Goal: Task Accomplishment & Management: Use online tool/utility

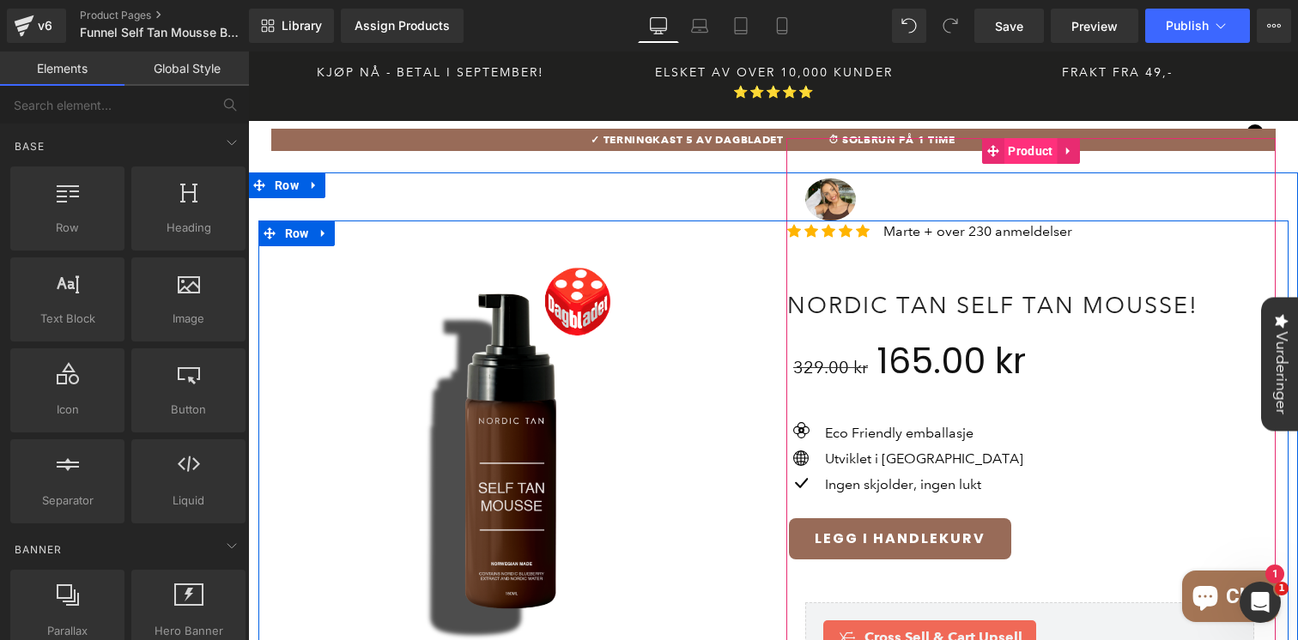
click at [1014, 138] on span "Product" at bounding box center [1029, 151] width 53 height 26
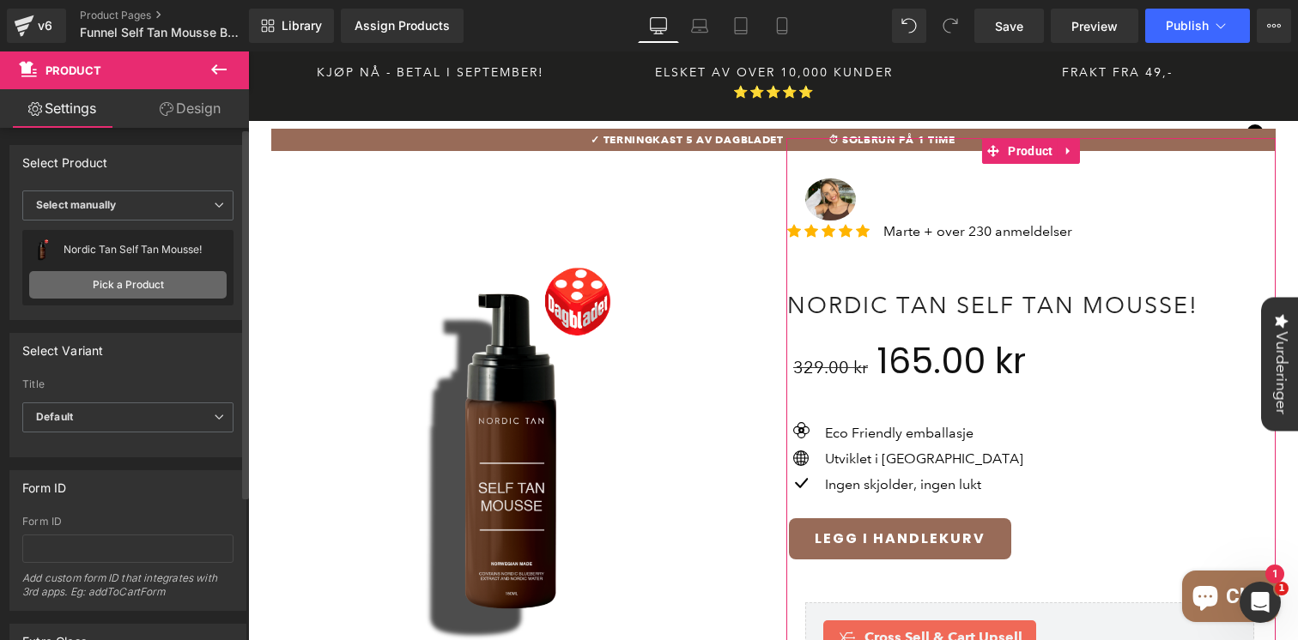
click at [142, 291] on link "Pick a Product" at bounding box center [127, 284] width 197 height 27
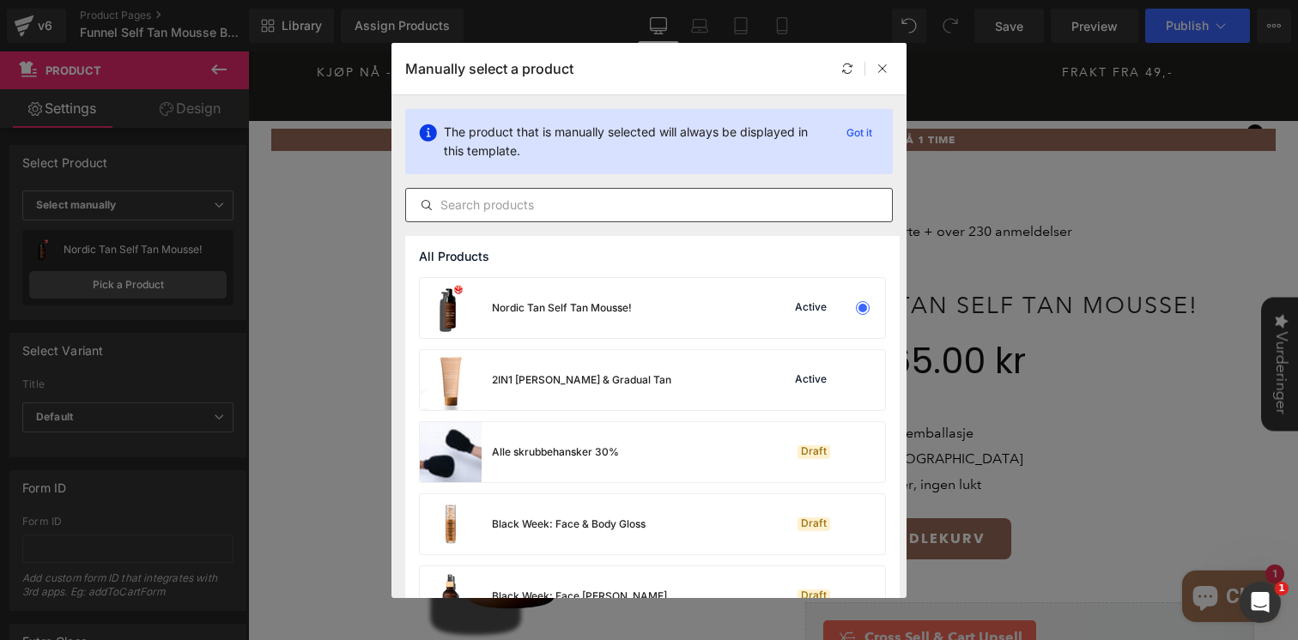
click at [586, 206] on input "text" at bounding box center [649, 205] width 486 height 21
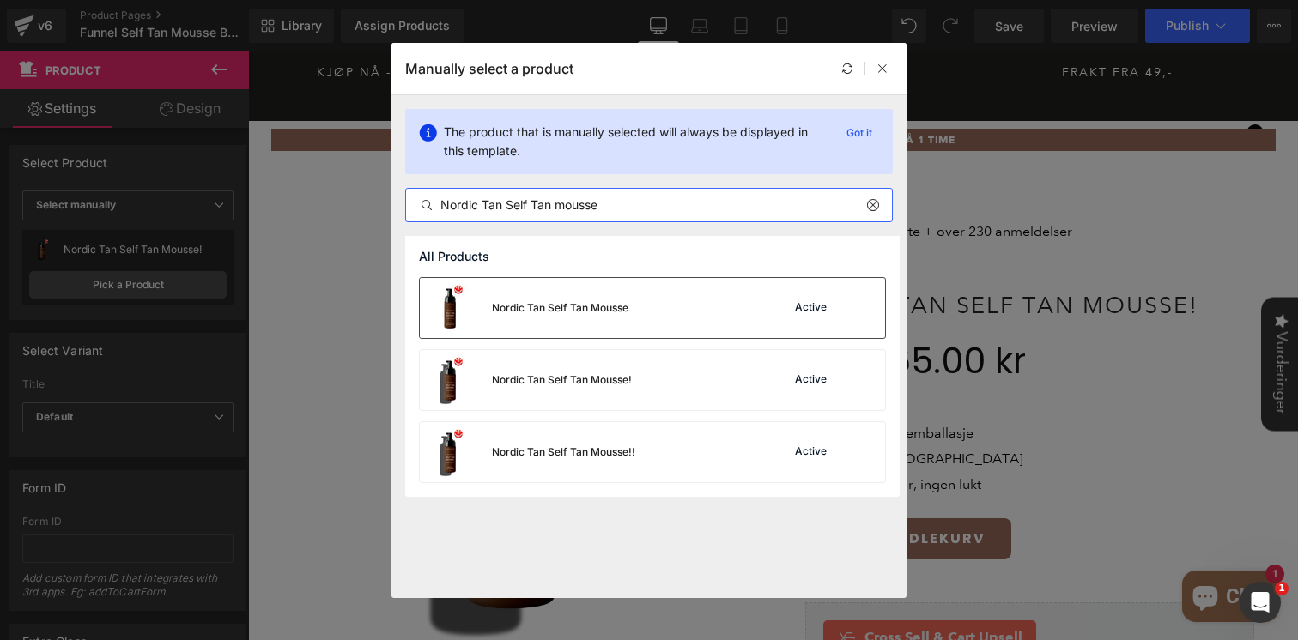
type input "Nordic Tan Self Tan mousse"
click at [579, 306] on div "Nordic Tan Self Tan Mousse" at bounding box center [560, 307] width 136 height 15
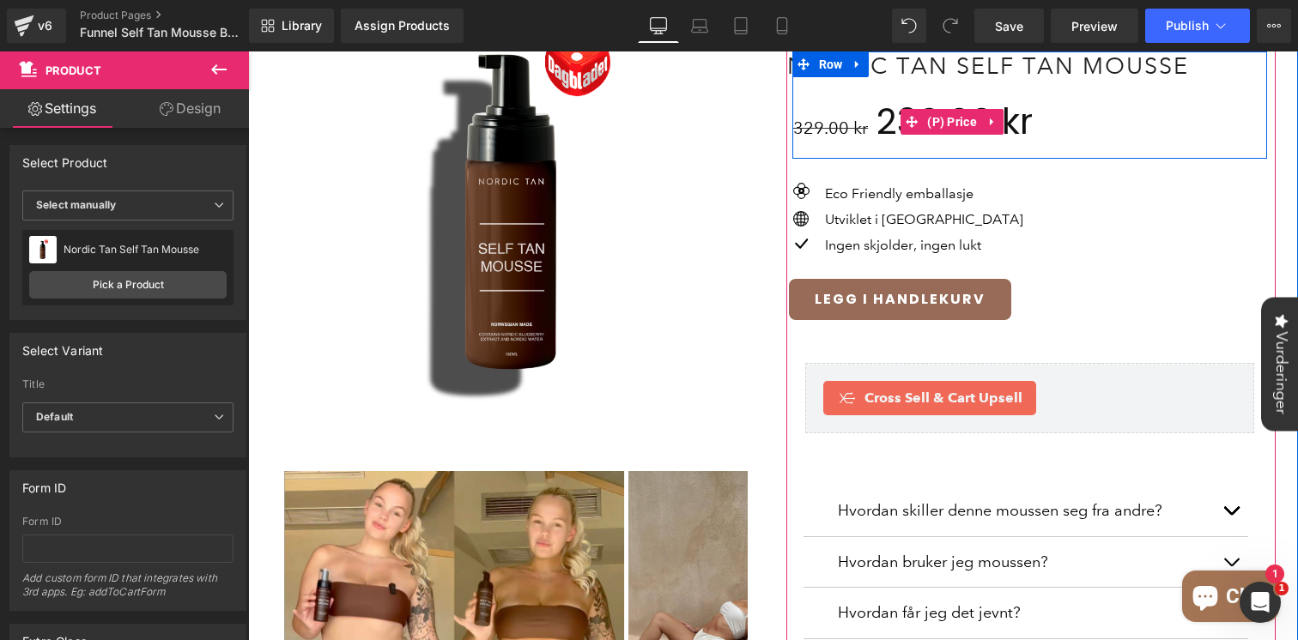
scroll to position [316, 0]
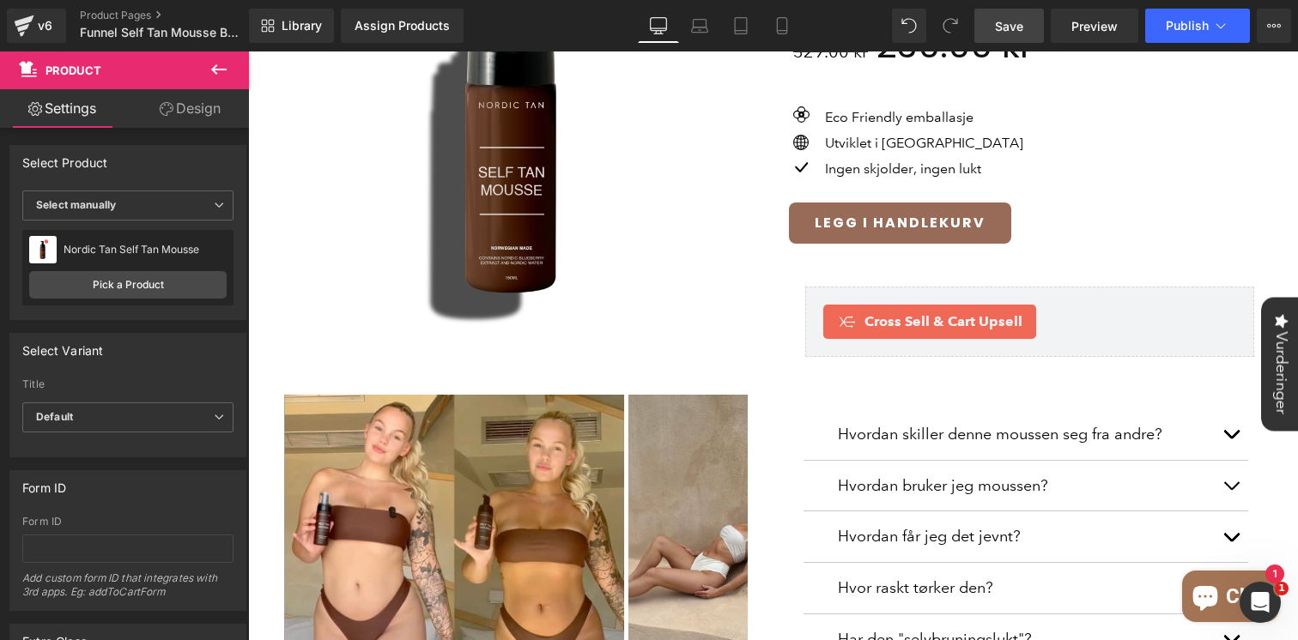
click at [1007, 27] on span "Save" at bounding box center [1009, 26] width 28 height 18
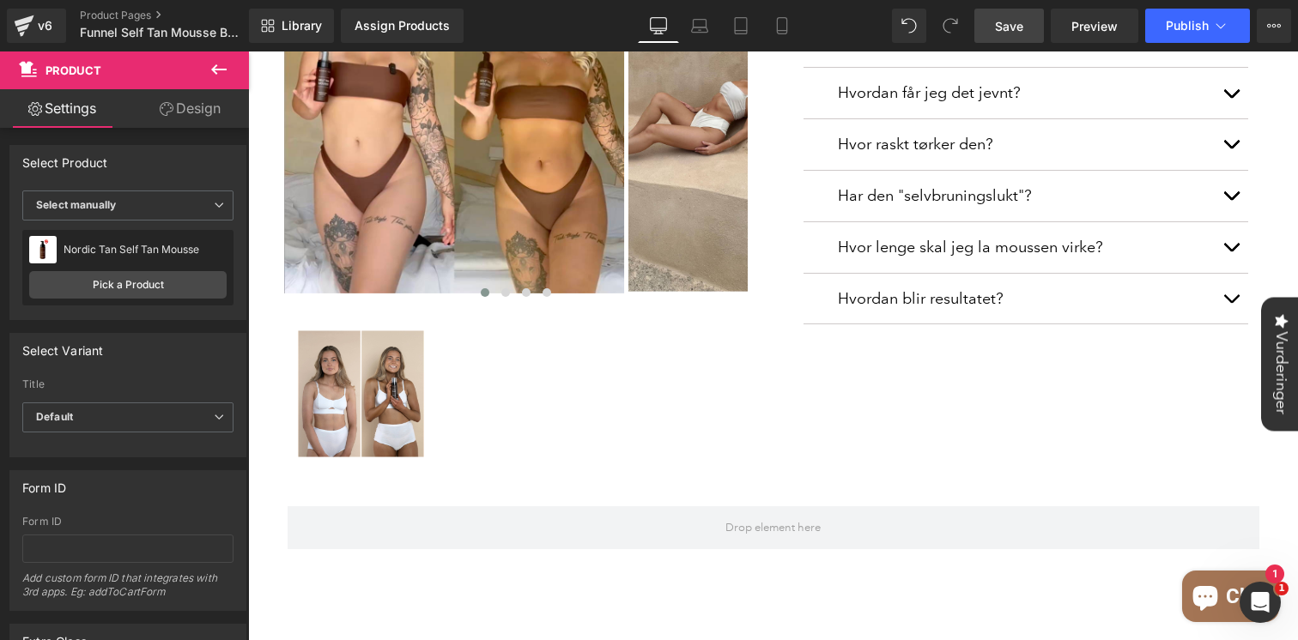
scroll to position [670, 0]
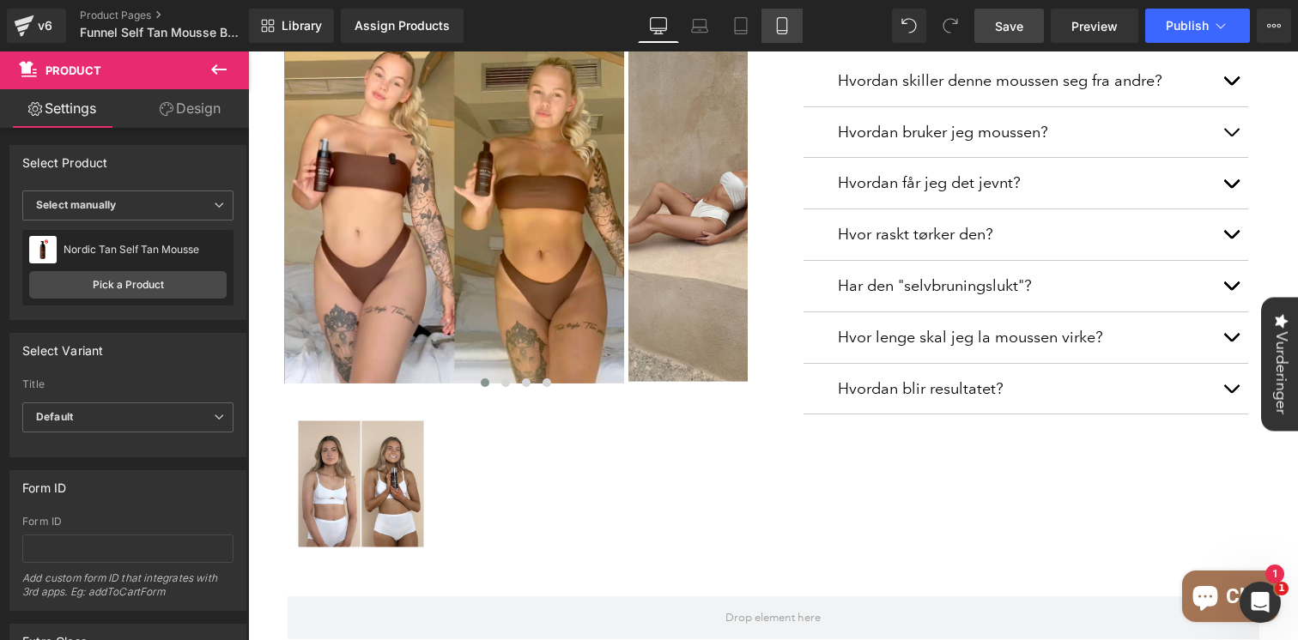
click at [771, 32] on link "Mobile" at bounding box center [781, 26] width 41 height 34
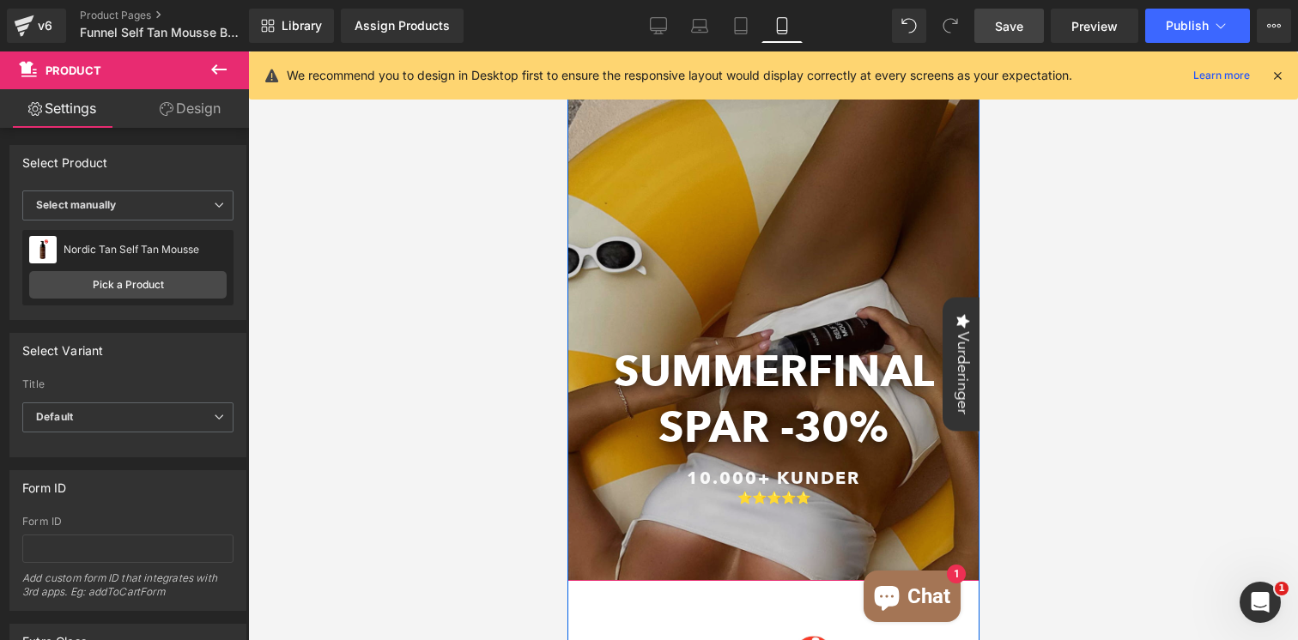
click at [818, 130] on div at bounding box center [773, 313] width 412 height 536
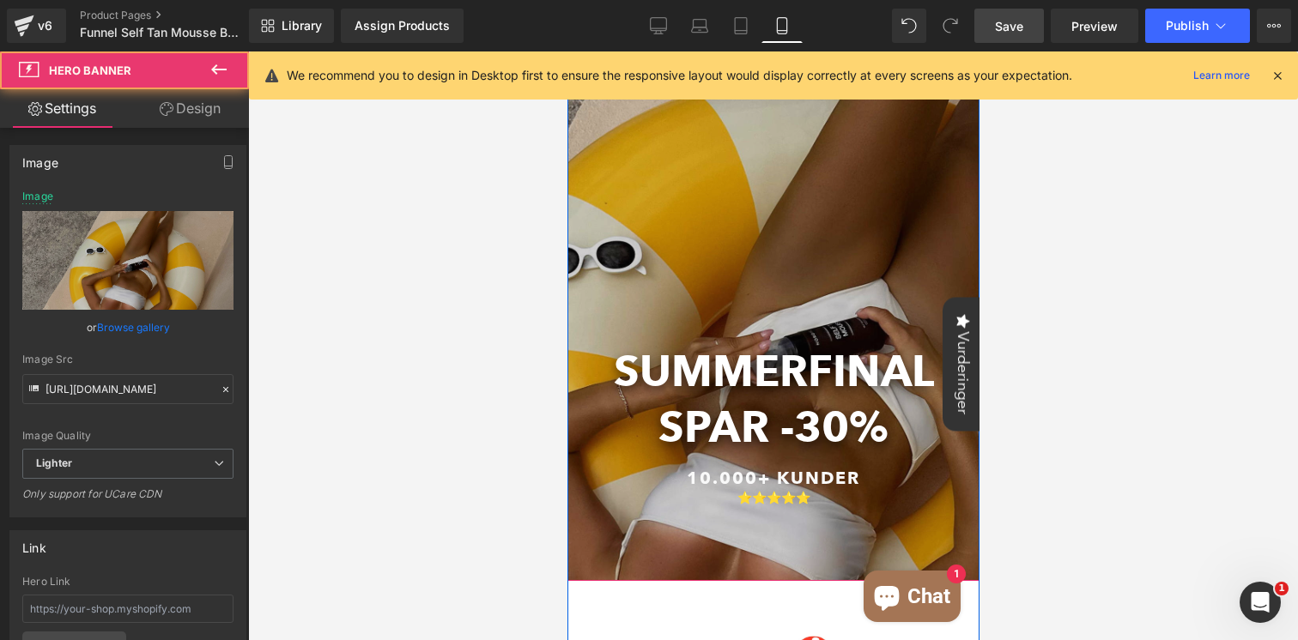
click at [738, 206] on div at bounding box center [773, 313] width 412 height 536
click at [838, 186] on div at bounding box center [773, 313] width 412 height 536
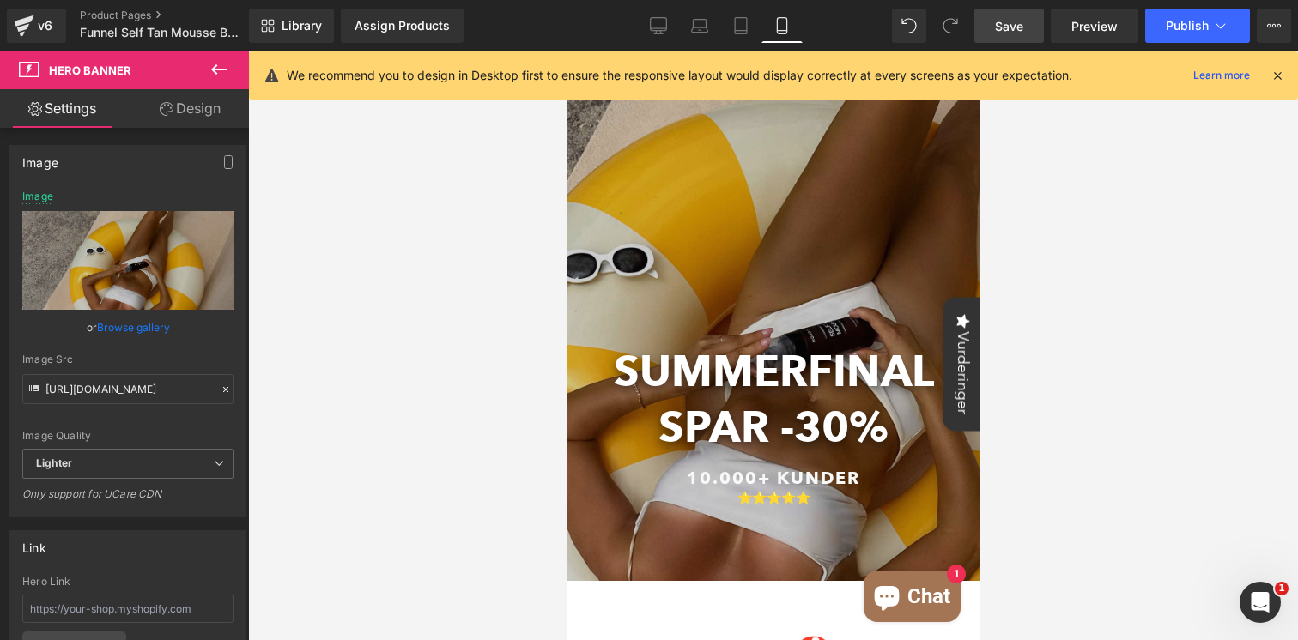
click at [1267, 75] on div "We recommend you to design in Desktop first to ensure the responsive layout wou…" at bounding box center [779, 75] width 984 height 21
click at [1278, 74] on icon at bounding box center [1277, 75] width 15 height 15
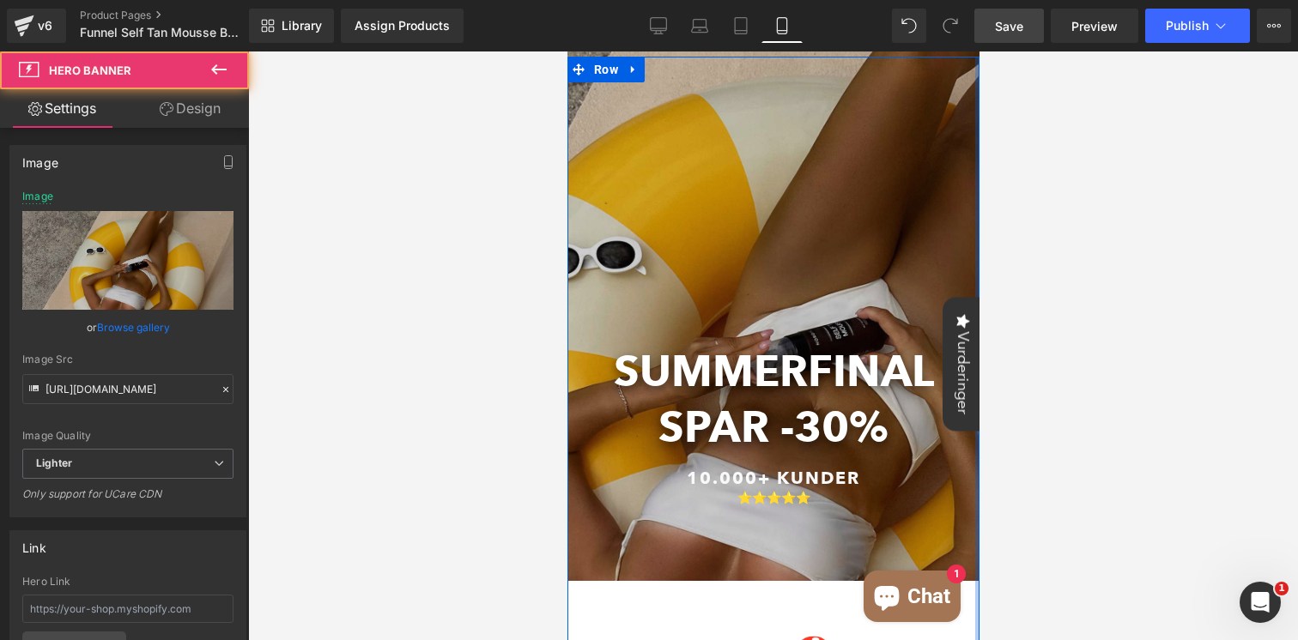
click at [915, 99] on div at bounding box center [773, 313] width 412 height 536
click at [663, 102] on div at bounding box center [773, 313] width 412 height 536
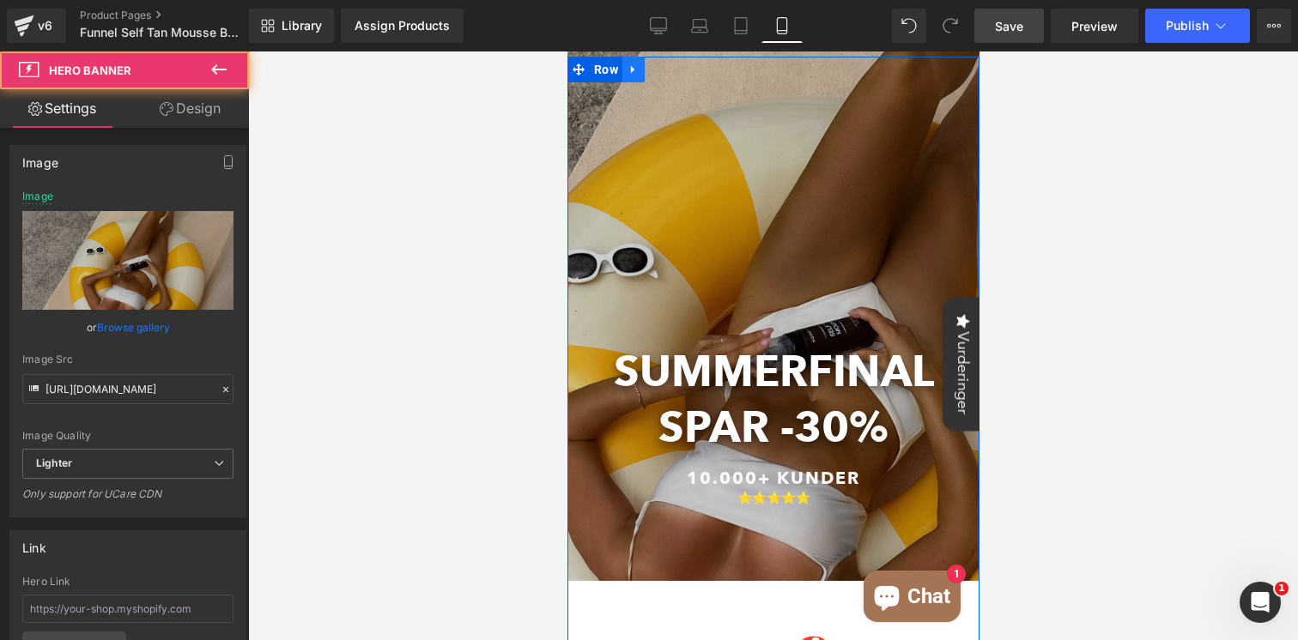
click at [633, 74] on icon at bounding box center [633, 69] width 12 height 13
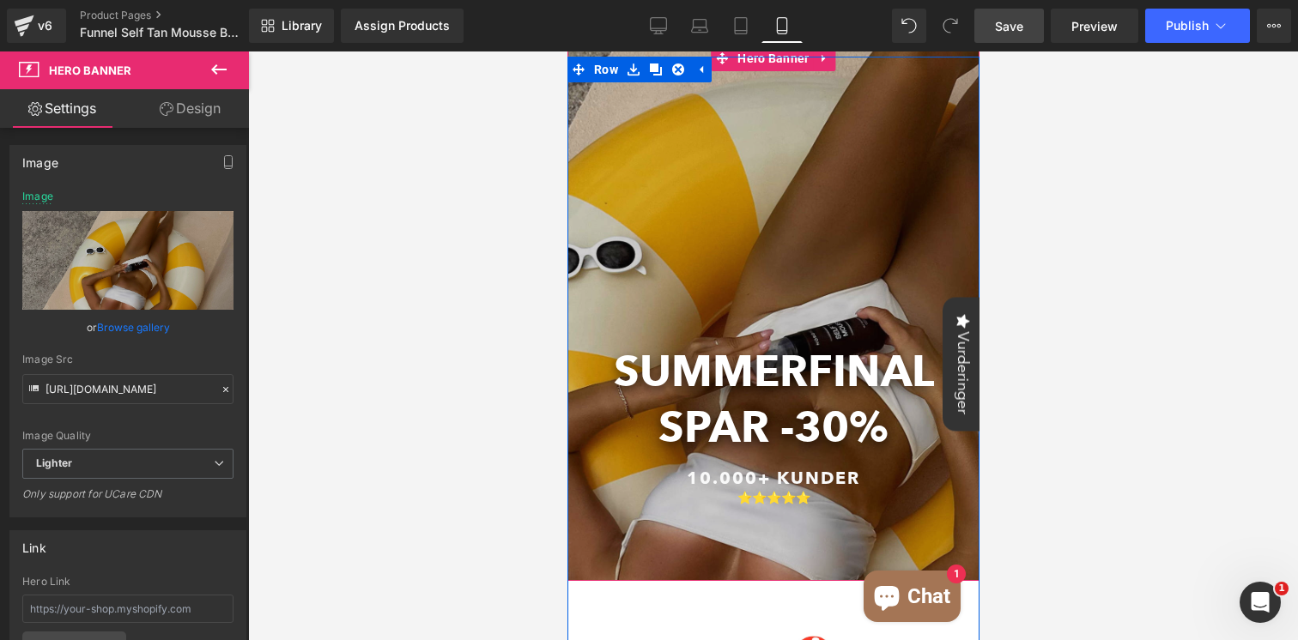
click at [846, 94] on div at bounding box center [773, 313] width 412 height 536
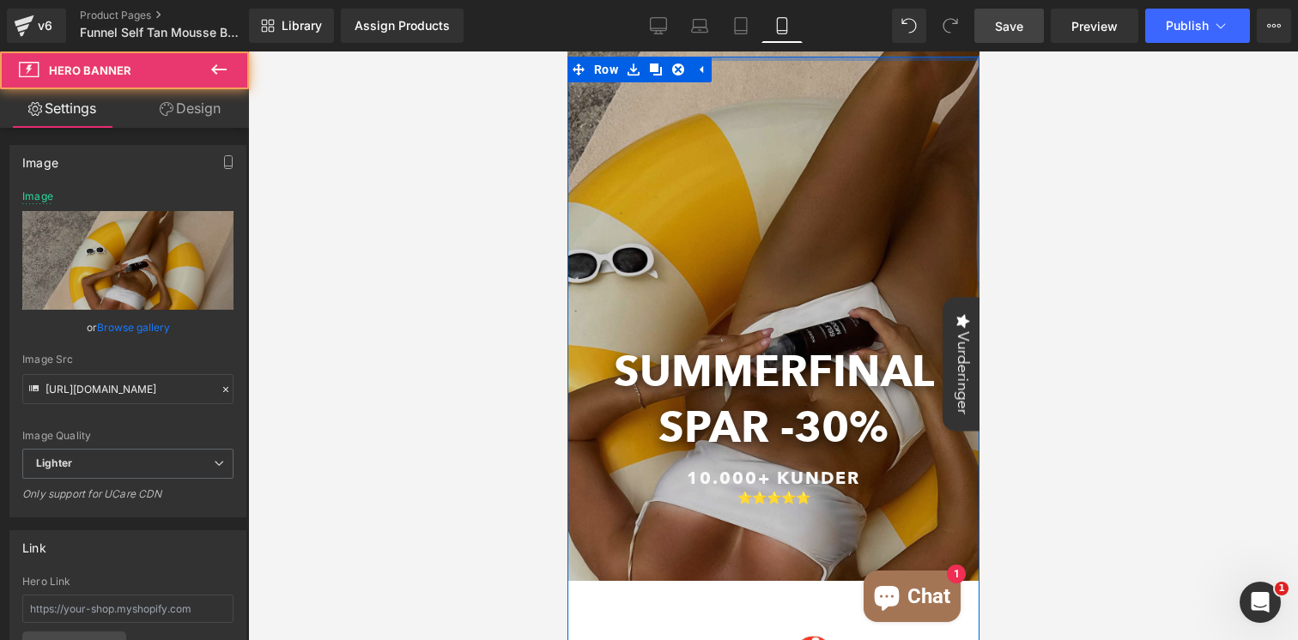
click at [825, 58] on div at bounding box center [773, 59] width 412 height 4
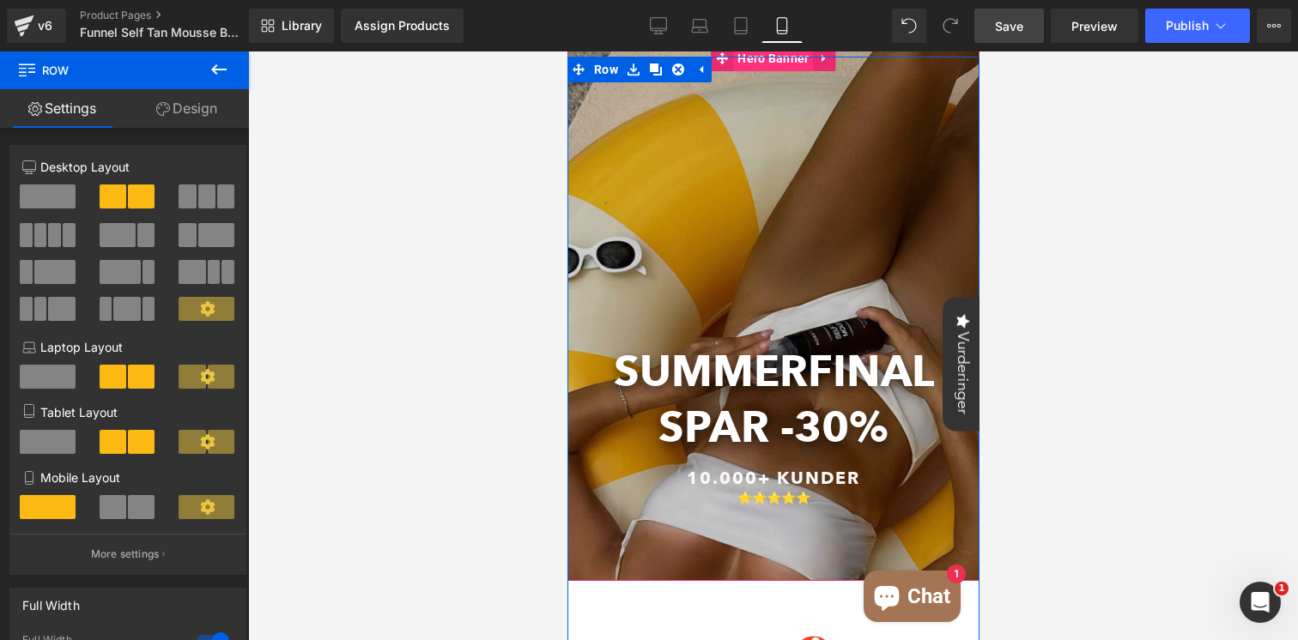
click at [773, 52] on span "Hero Banner" at bounding box center [772, 58] width 80 height 26
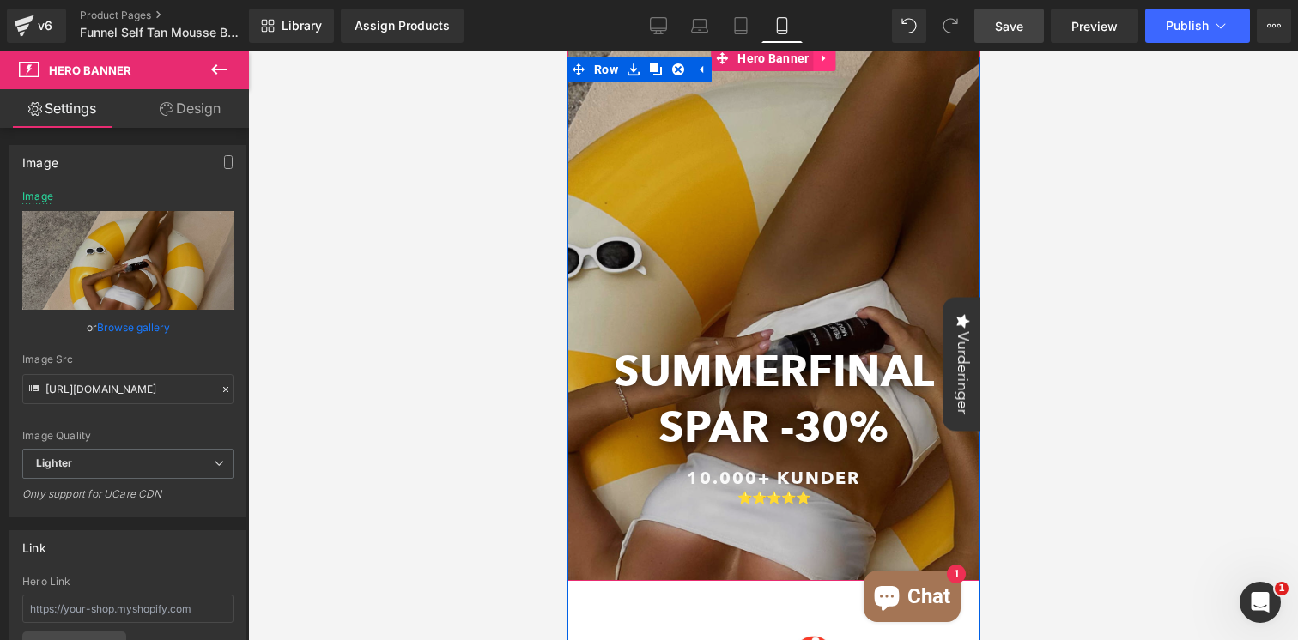
click at [823, 53] on icon at bounding box center [824, 58] width 12 height 13
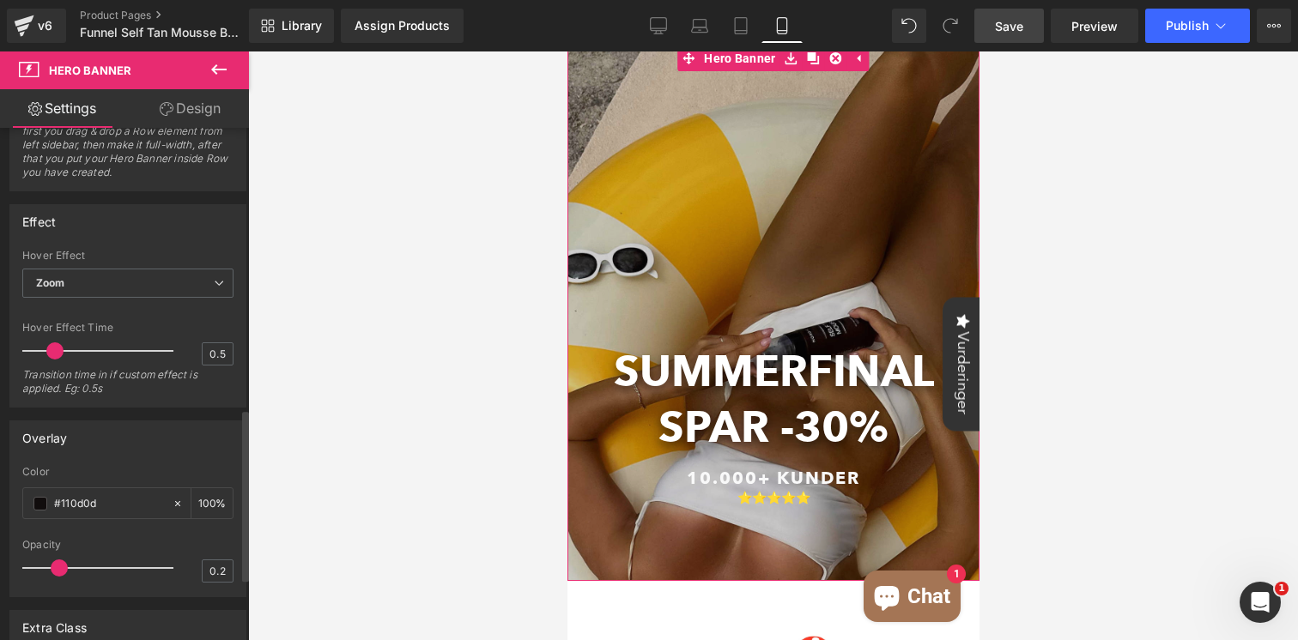
scroll to position [1024, 0]
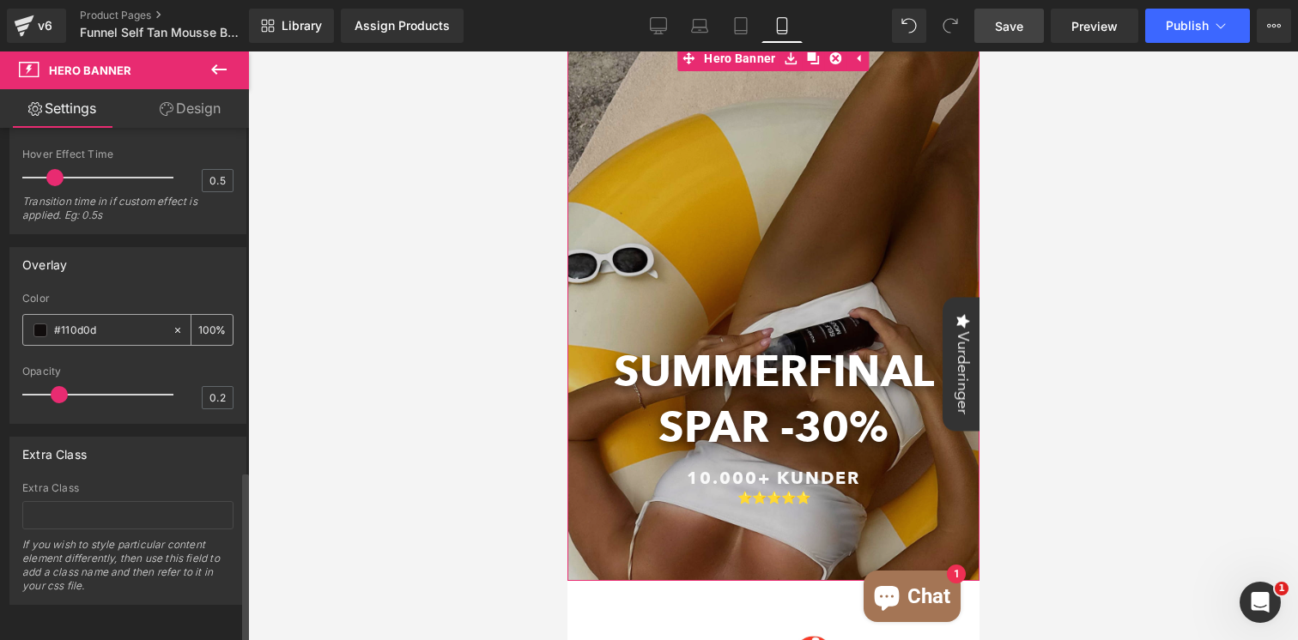
click at [45, 324] on span at bounding box center [40, 331] width 14 height 14
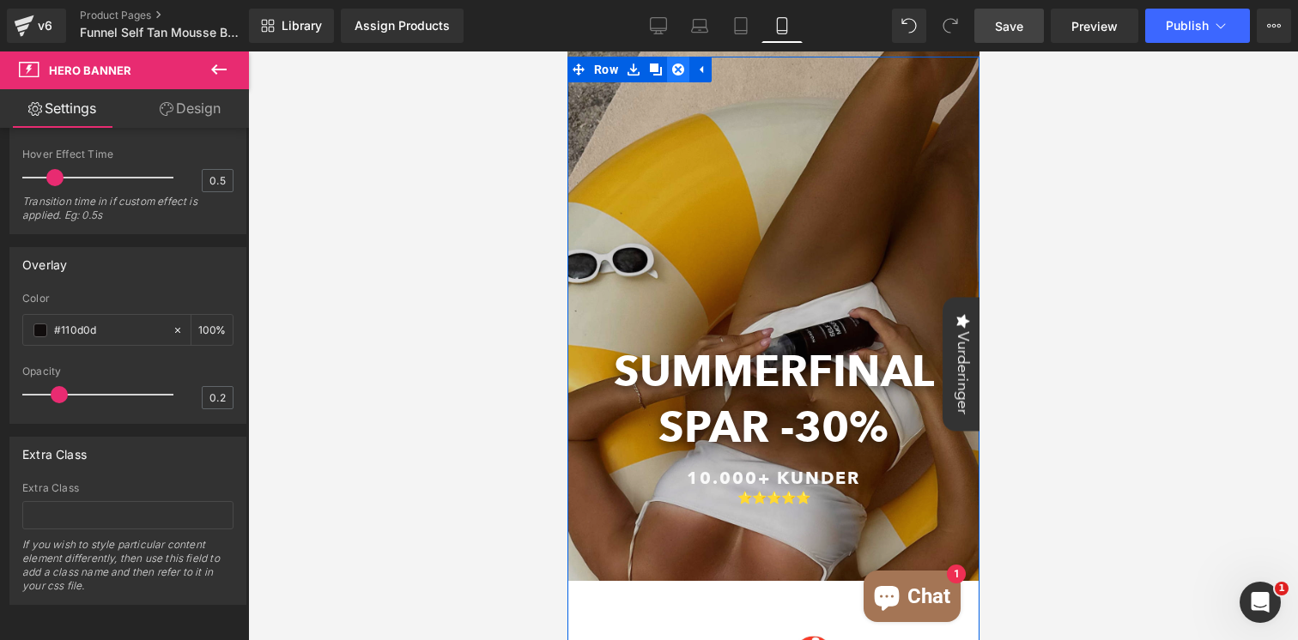
click at [677, 70] on icon at bounding box center [677, 70] width 12 height 12
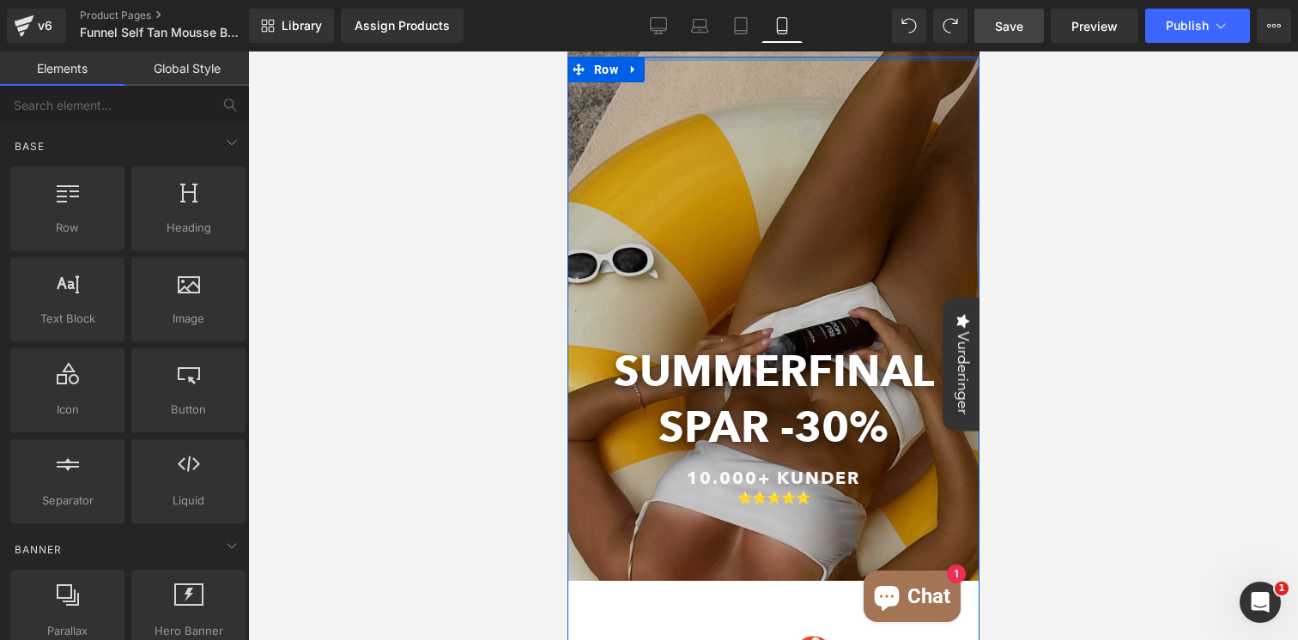
click at [822, 60] on div at bounding box center [773, 59] width 412 height 4
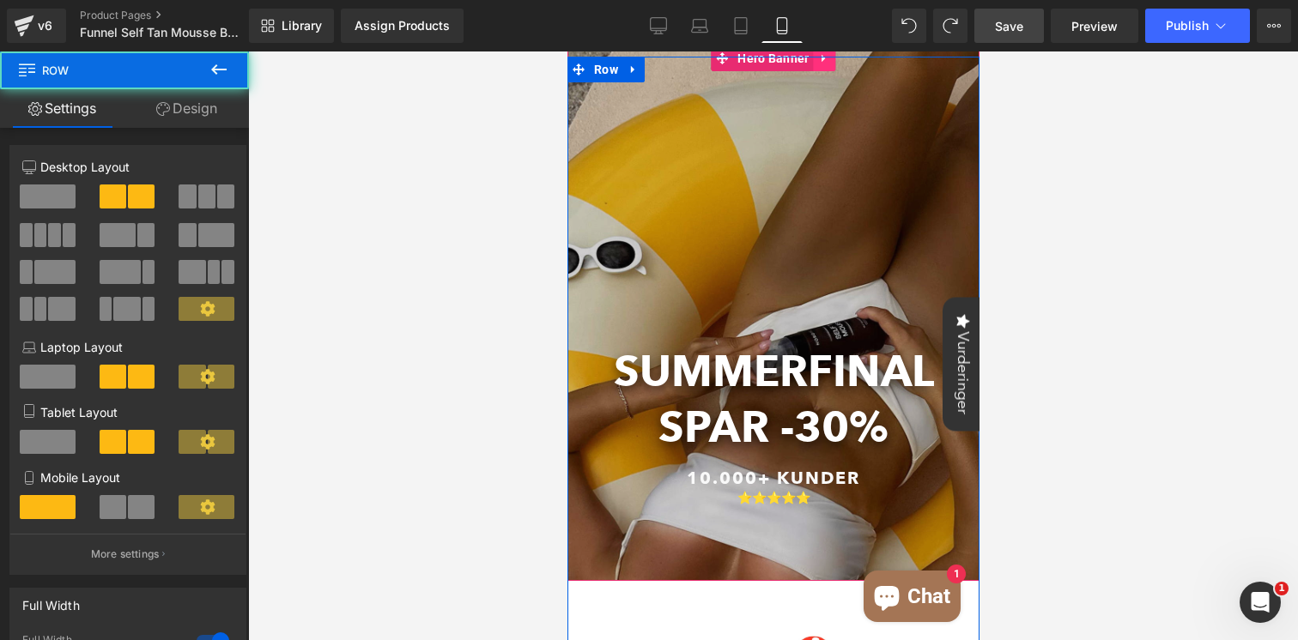
click at [823, 61] on icon at bounding box center [824, 58] width 12 height 13
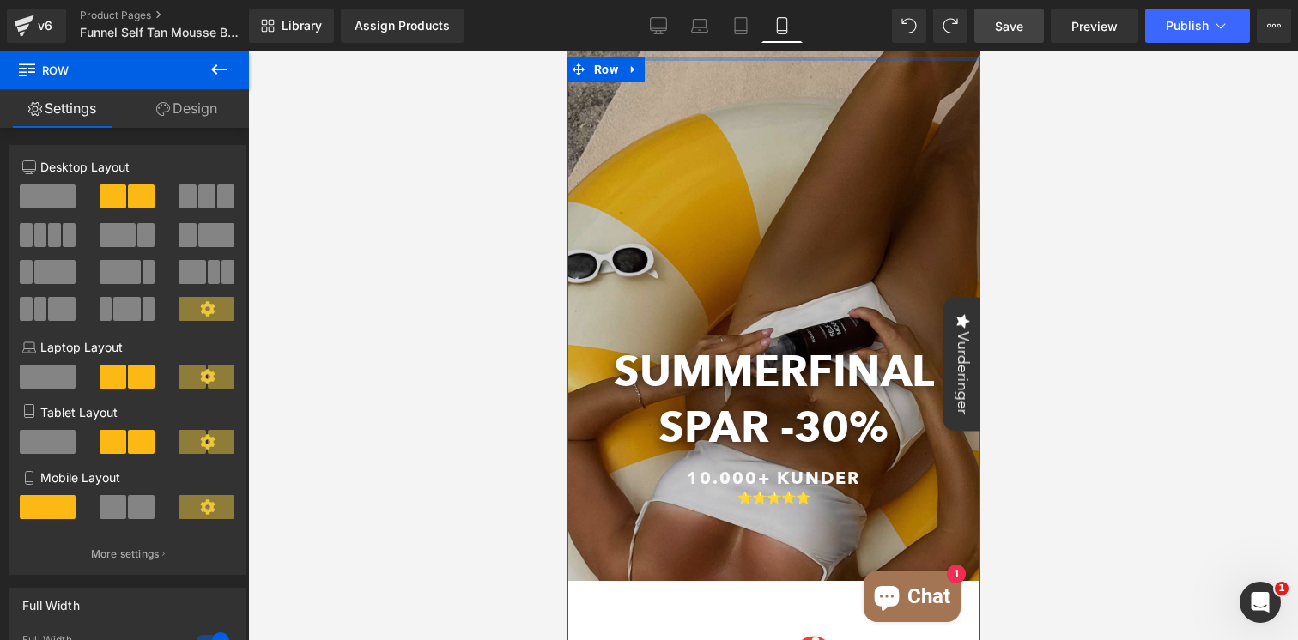
click at [835, 60] on div at bounding box center [773, 59] width 412 height 4
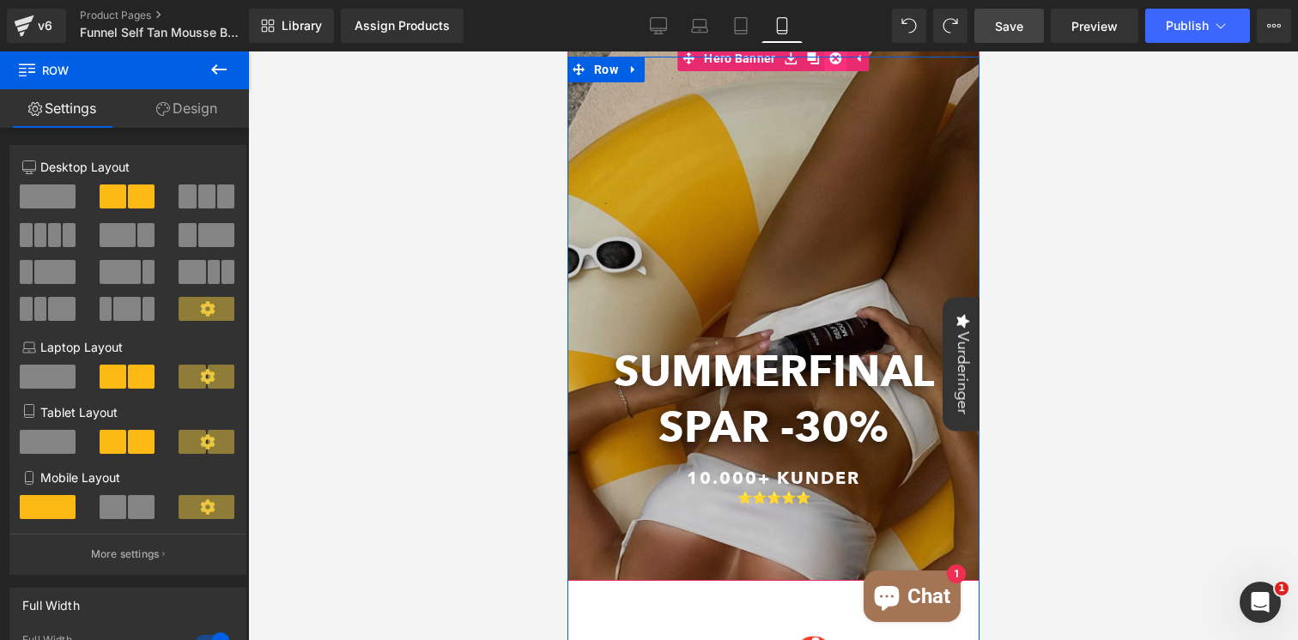
click at [831, 63] on icon at bounding box center [835, 58] width 12 height 12
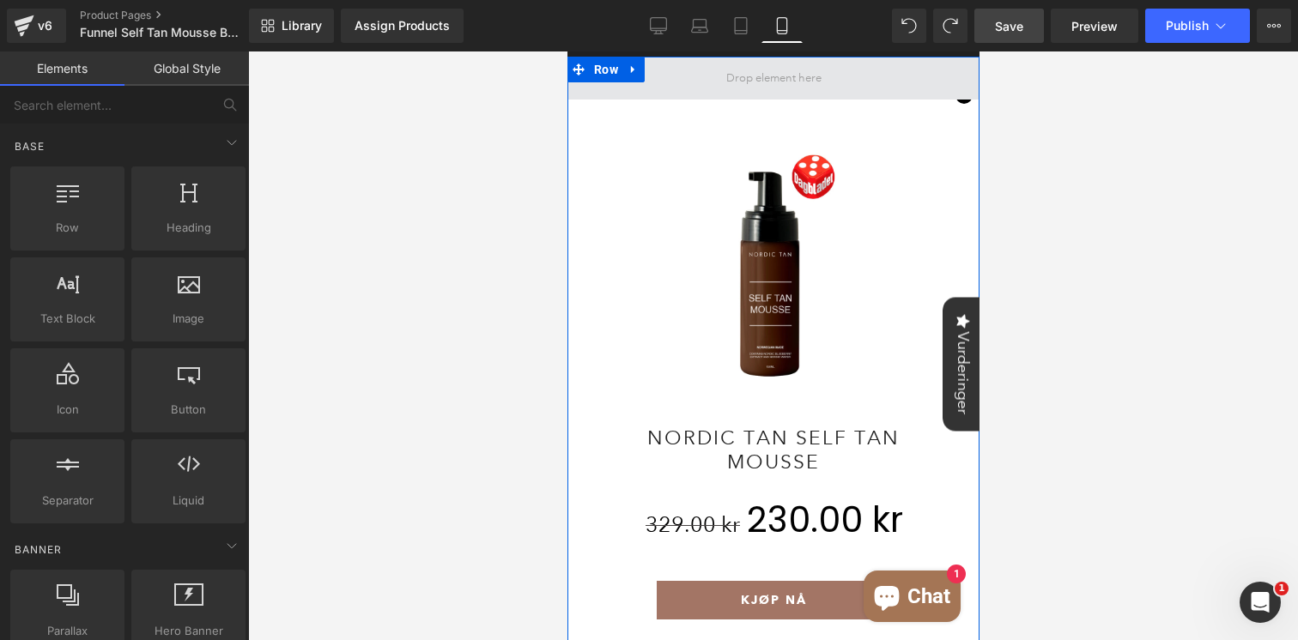
click at [821, 75] on span at bounding box center [772, 78] width 107 height 27
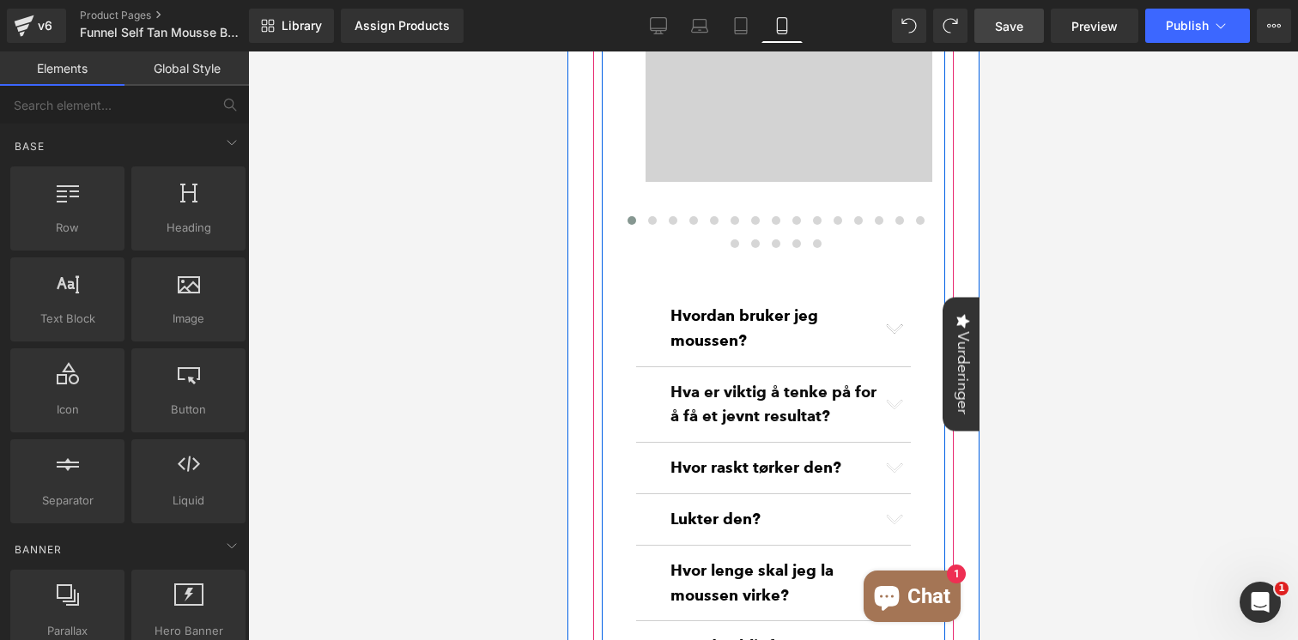
scroll to position [952, 0]
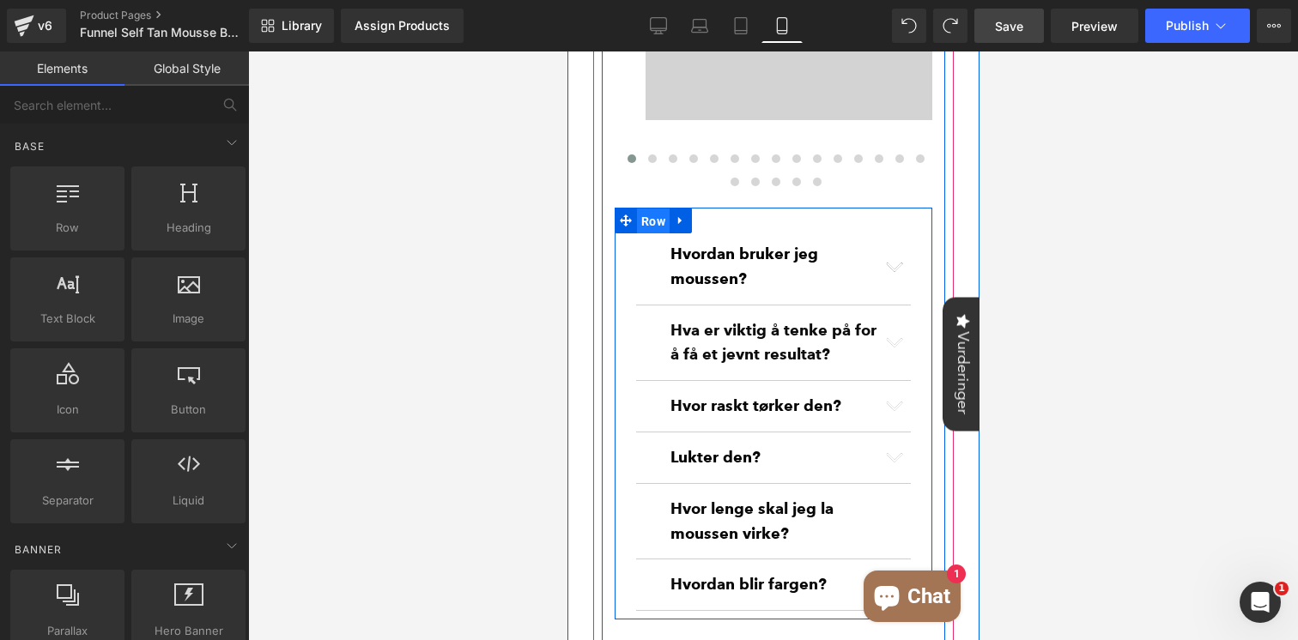
click at [655, 225] on span "Row" at bounding box center [652, 222] width 33 height 26
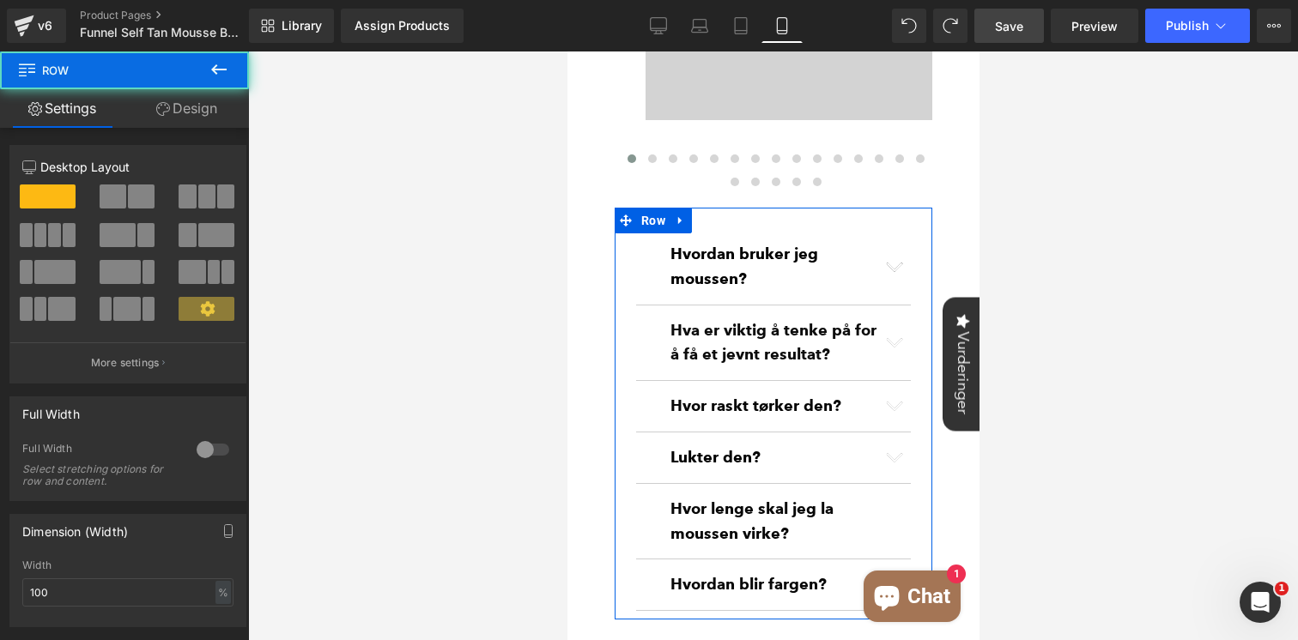
click at [206, 112] on link "Design" at bounding box center [186, 108] width 124 height 39
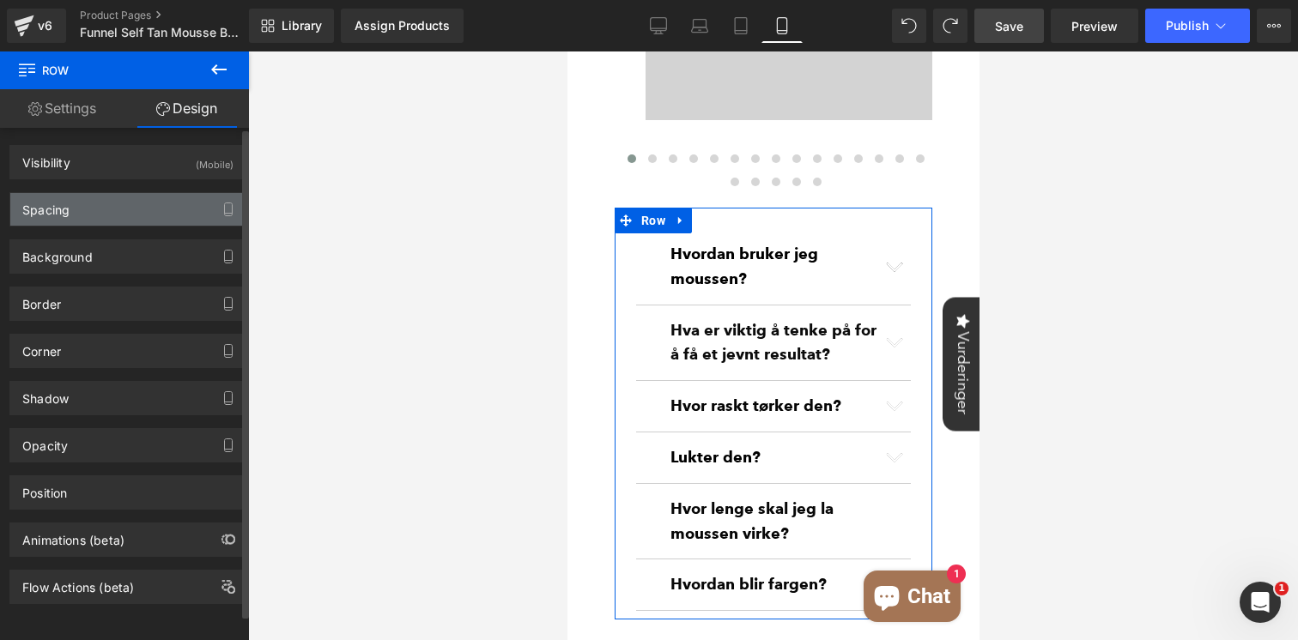
click at [86, 213] on div "Spacing" at bounding box center [127, 209] width 235 height 33
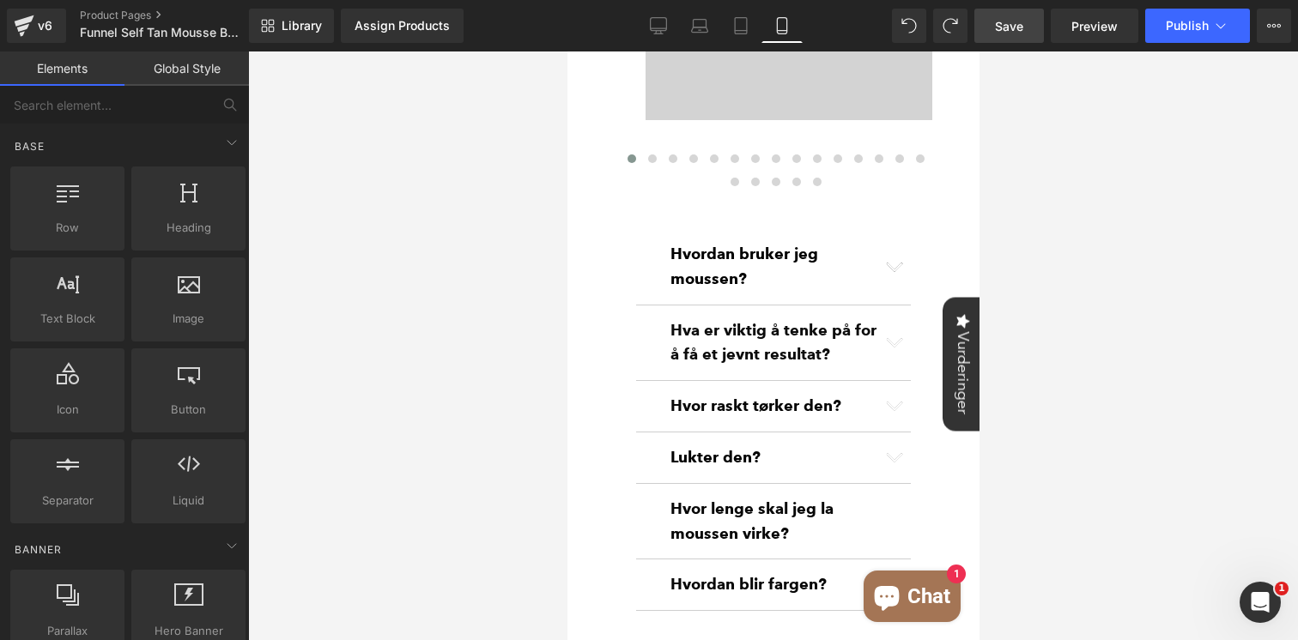
click at [1053, 148] on div at bounding box center [773, 346] width 1050 height 589
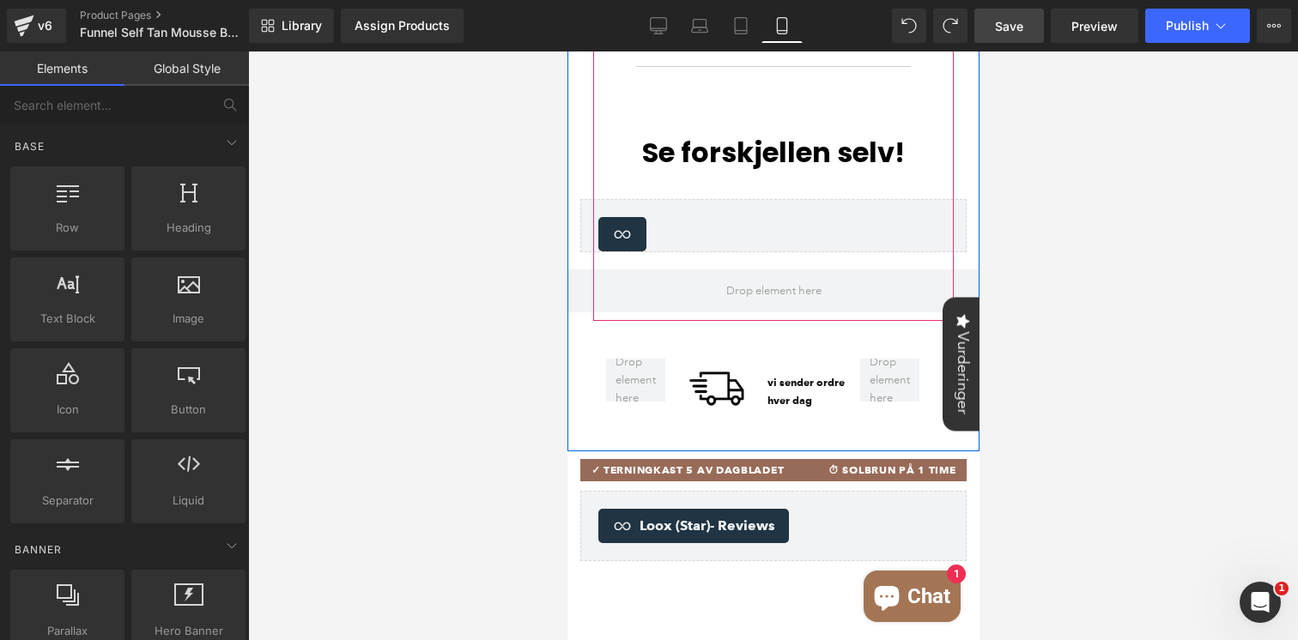
scroll to position [1509, 0]
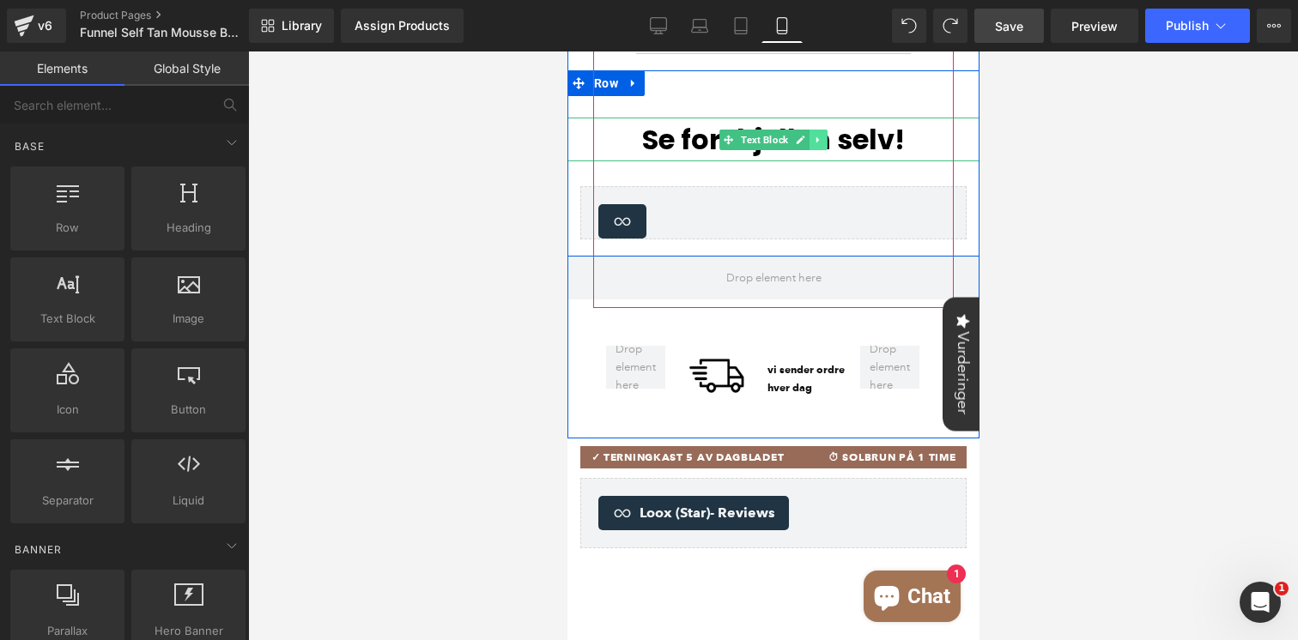
click at [820, 144] on icon at bounding box center [817, 140] width 9 height 10
click at [822, 144] on icon at bounding box center [826, 139] width 9 height 9
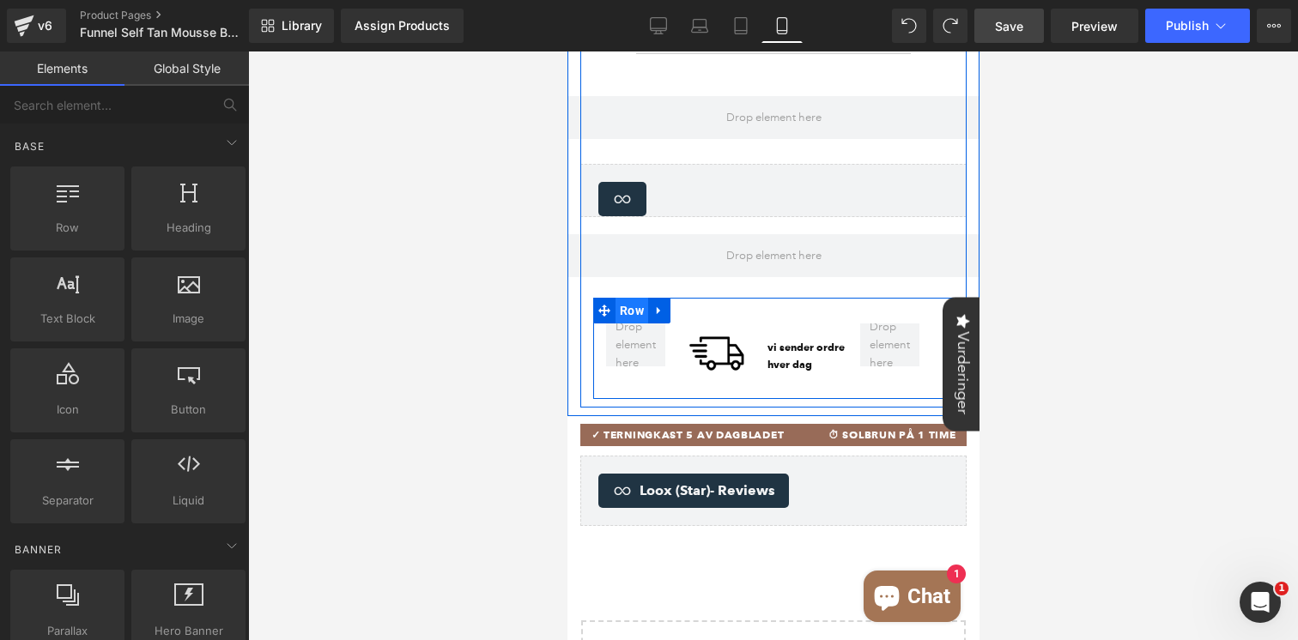
click at [635, 318] on span "Row" at bounding box center [631, 311] width 33 height 26
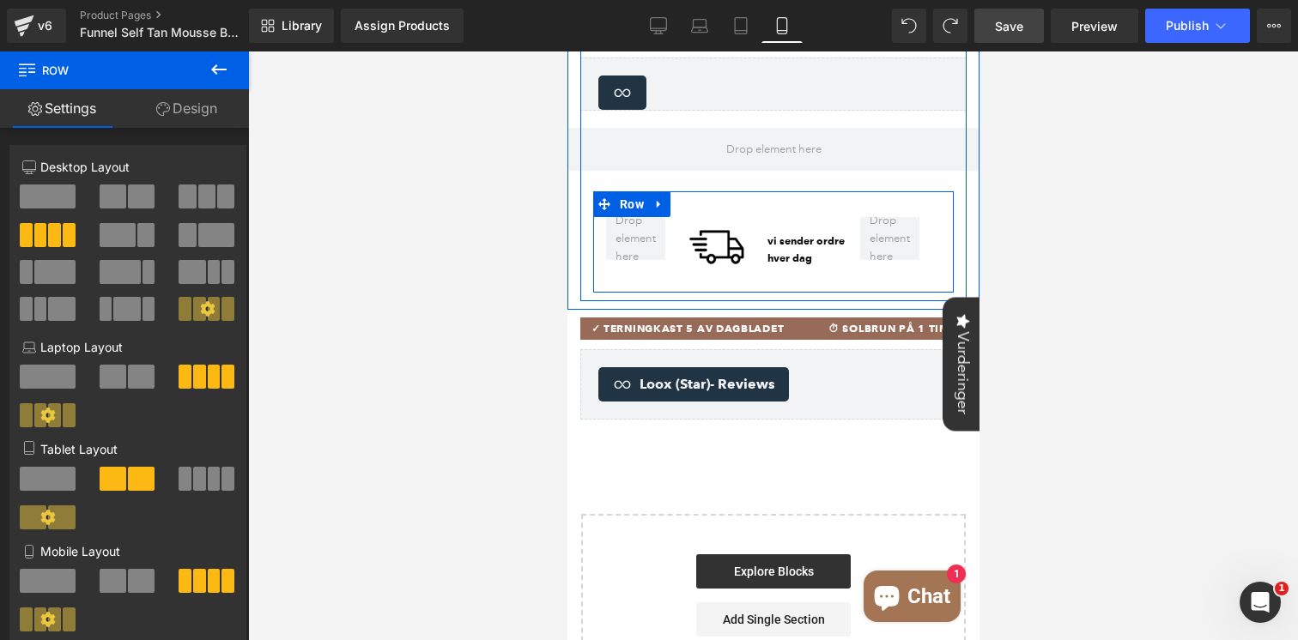
scroll to position [1642, 0]
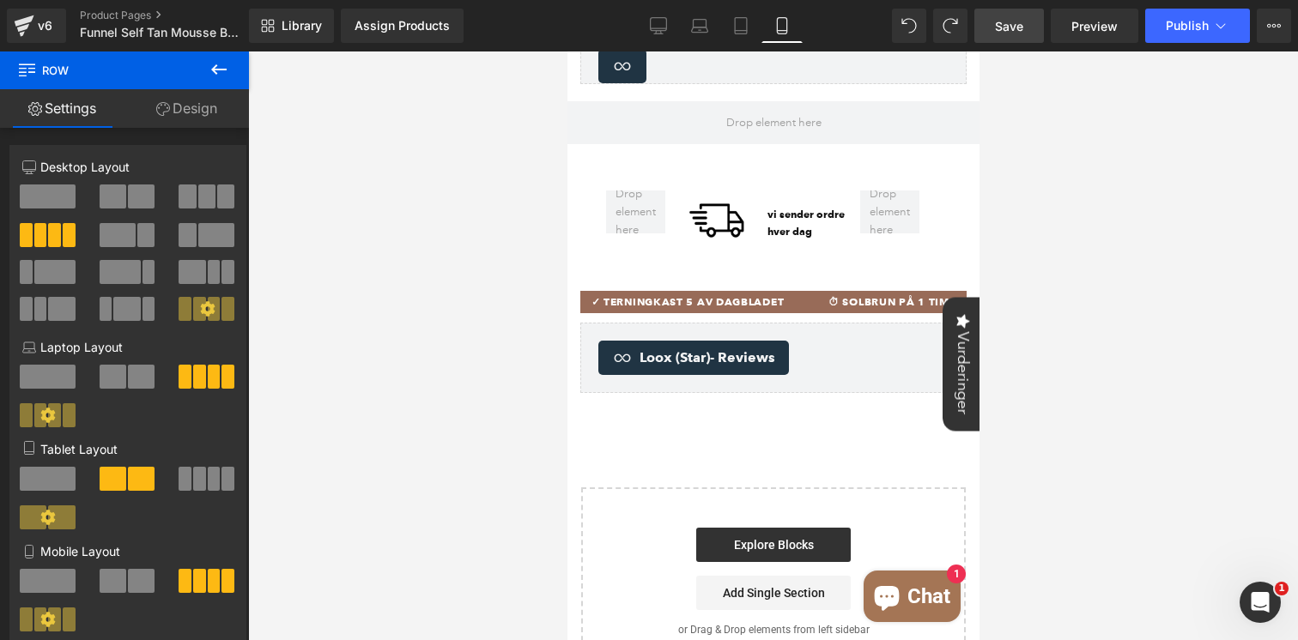
click at [649, 47] on div "Library Assign Products Product Preview No product match your search. Please tr…" at bounding box center [773, 26] width 1049 height 52
click at [654, 31] on icon at bounding box center [658, 25] width 17 height 17
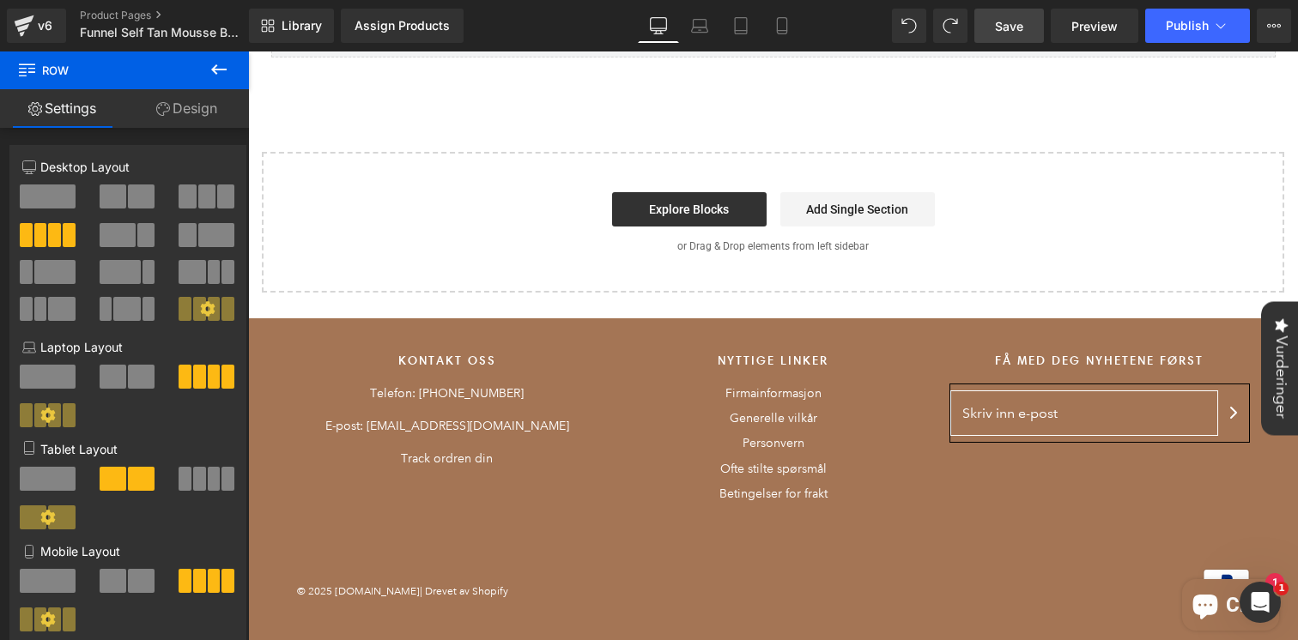
scroll to position [0, 0]
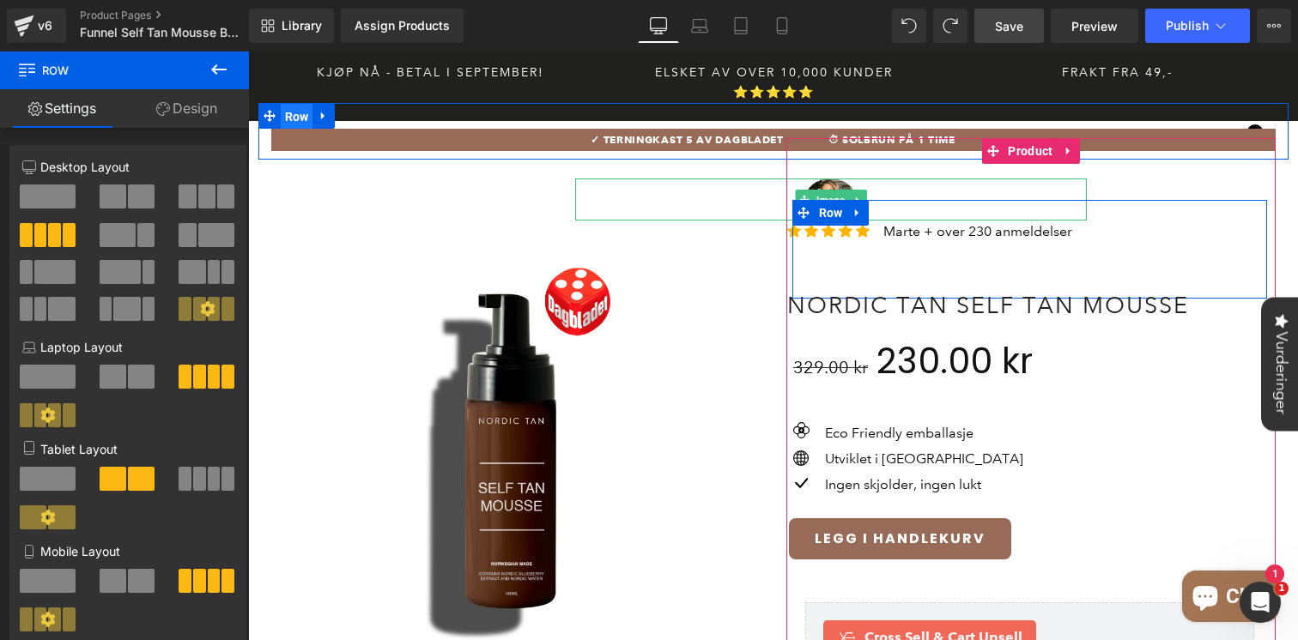
click at [295, 104] on span "Row" at bounding box center [297, 117] width 33 height 26
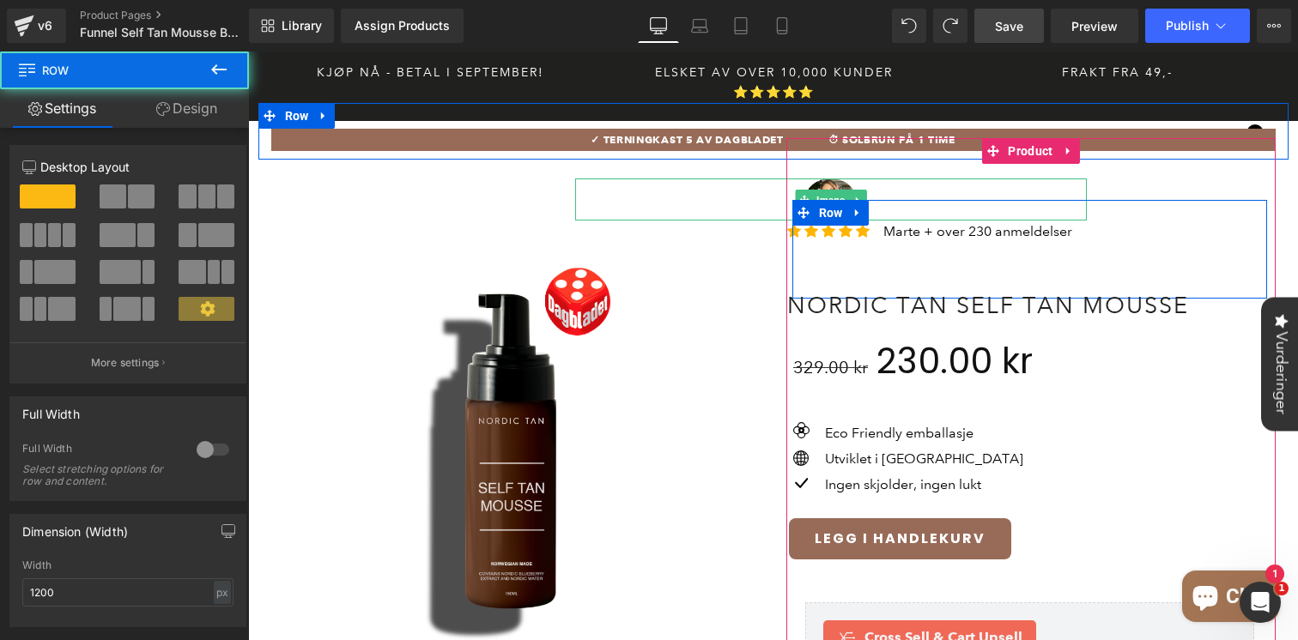
click at [196, 112] on link "Design" at bounding box center [186, 108] width 124 height 39
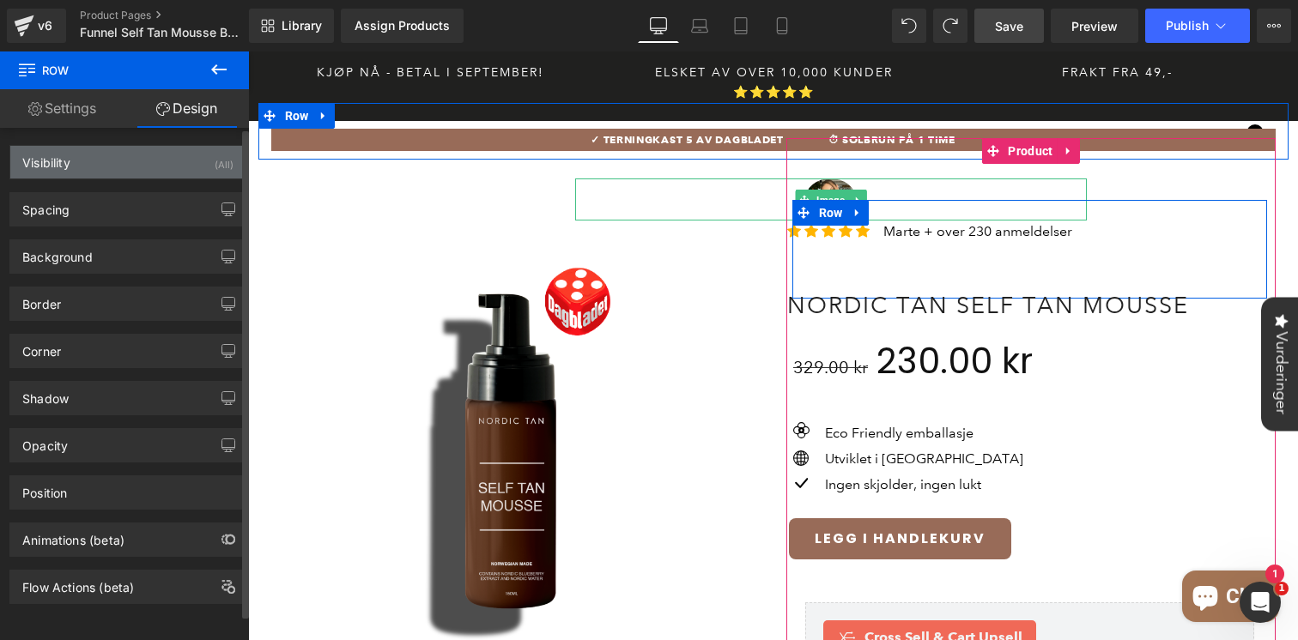
click at [118, 167] on div "Visibility (All)" at bounding box center [127, 162] width 235 height 33
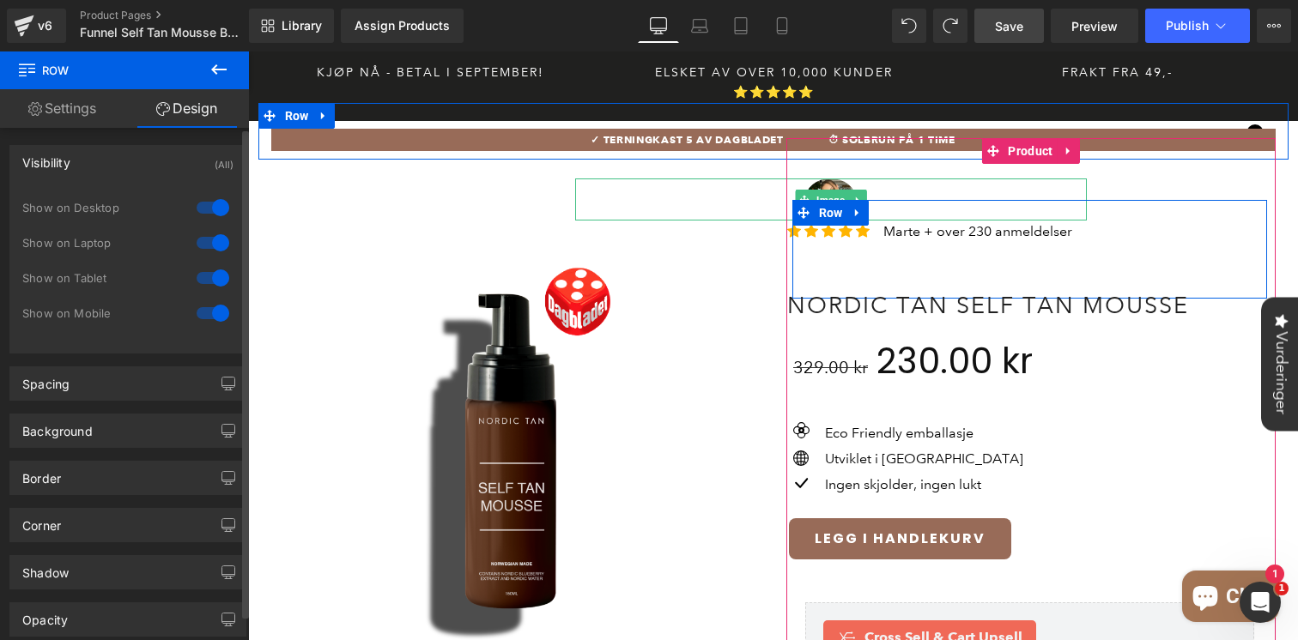
click at [211, 308] on div at bounding box center [212, 313] width 41 height 27
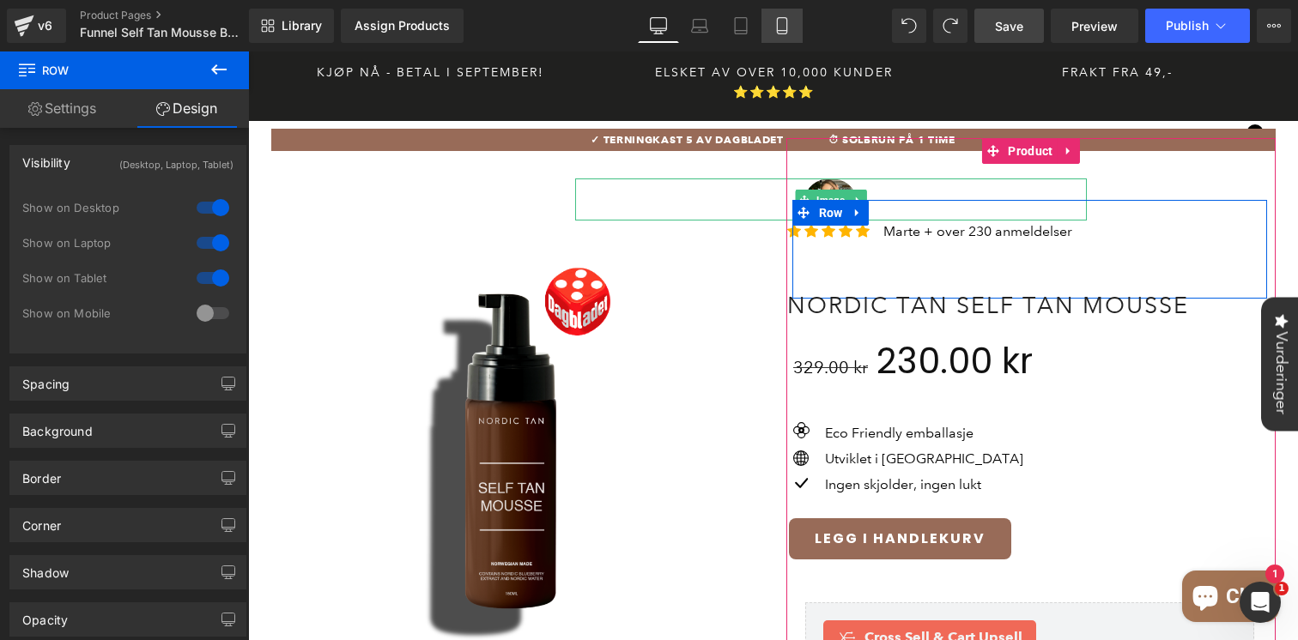
click at [774, 36] on link "Mobile" at bounding box center [781, 26] width 41 height 34
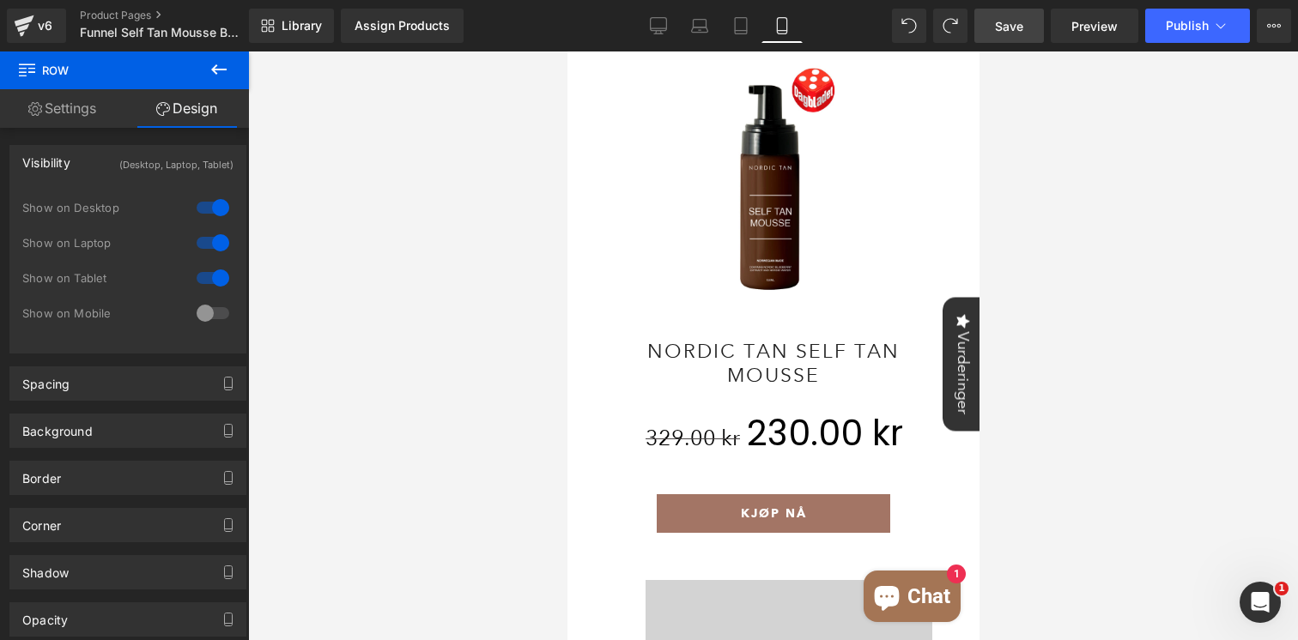
scroll to position [203, 0]
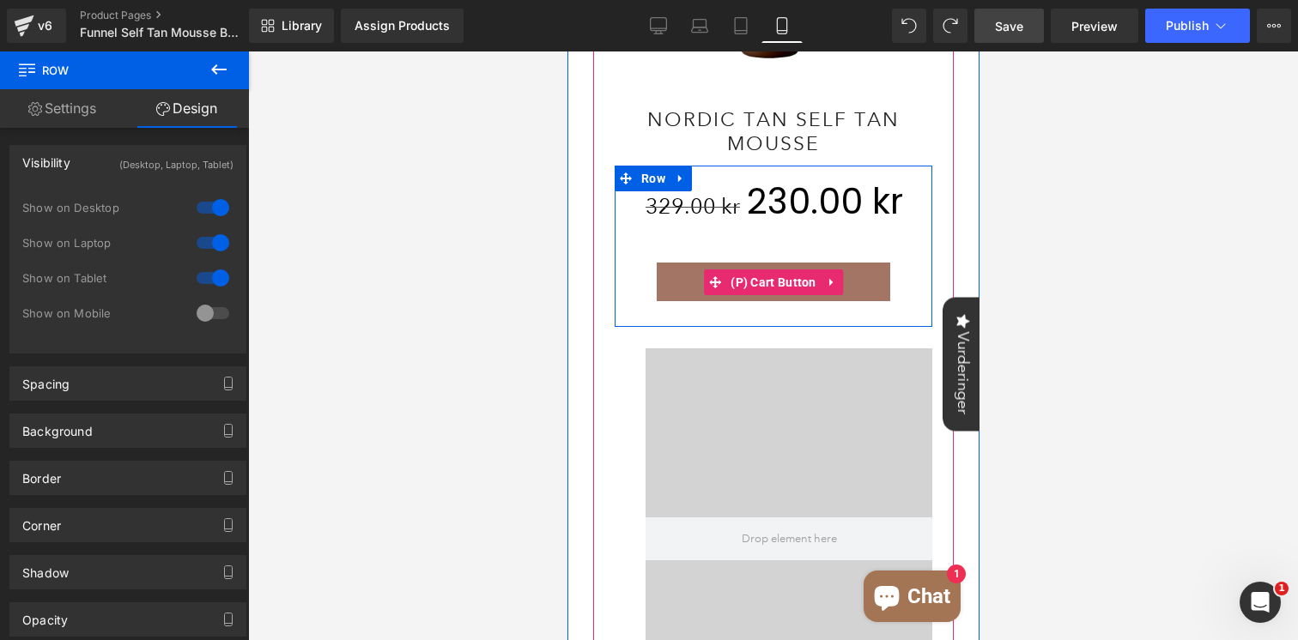
scroll to position [376, 0]
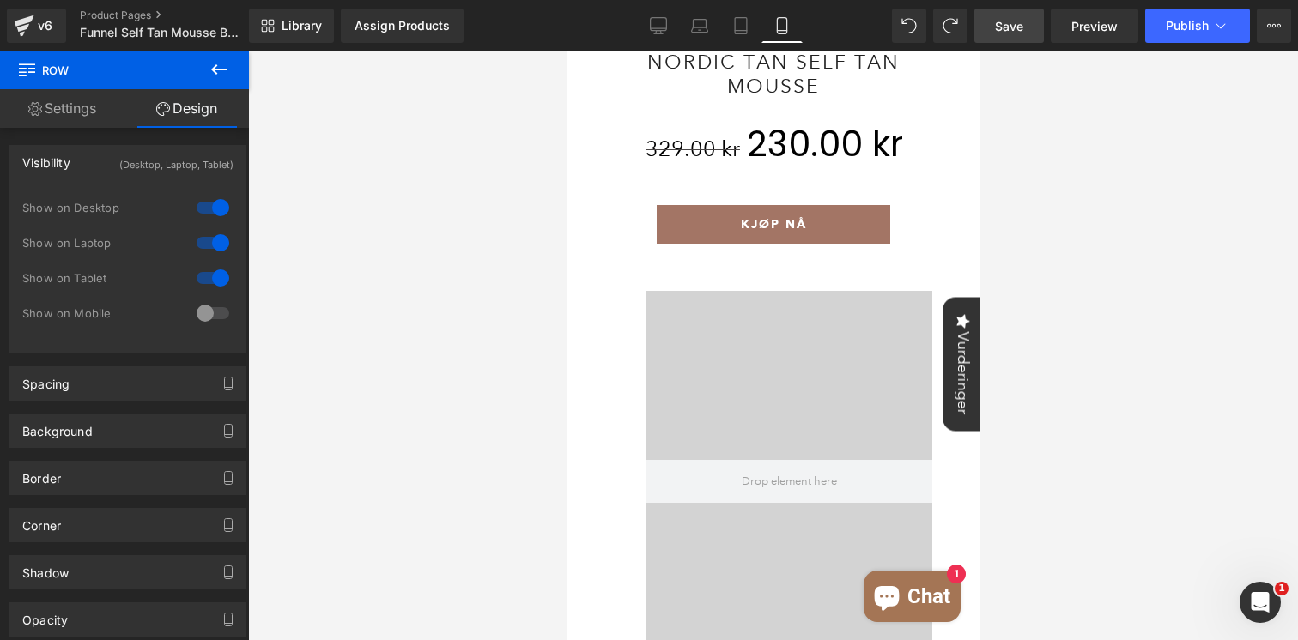
click at [220, 71] on icon at bounding box center [219, 69] width 21 height 21
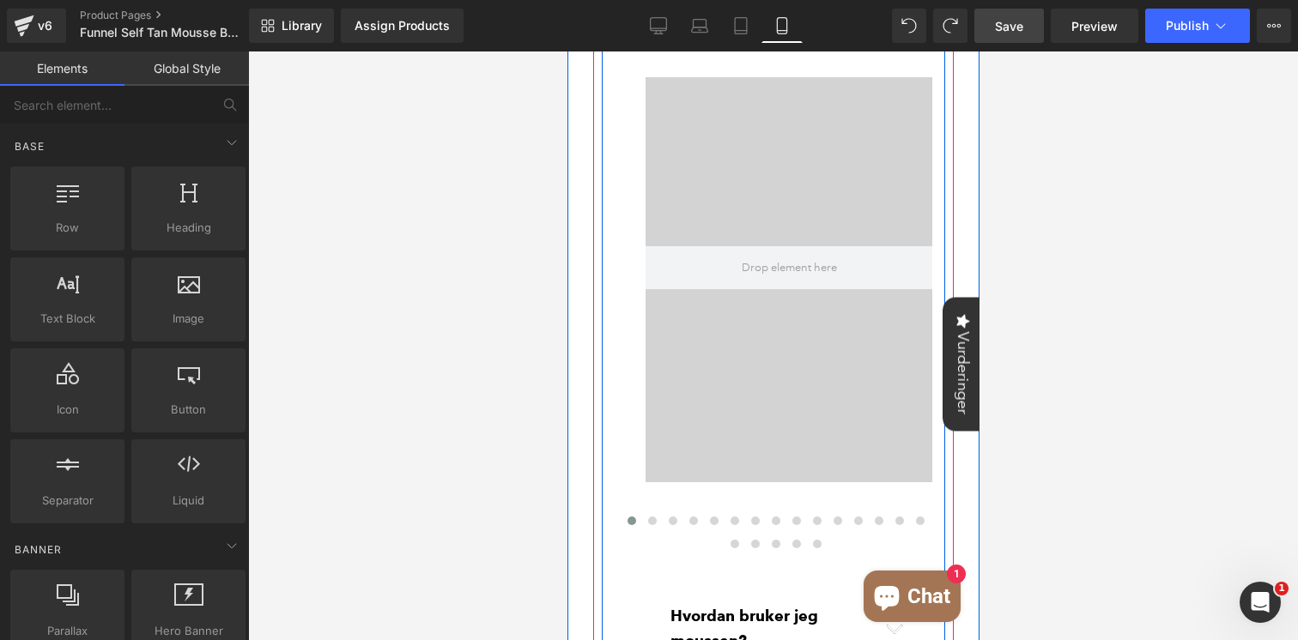
scroll to position [602, 0]
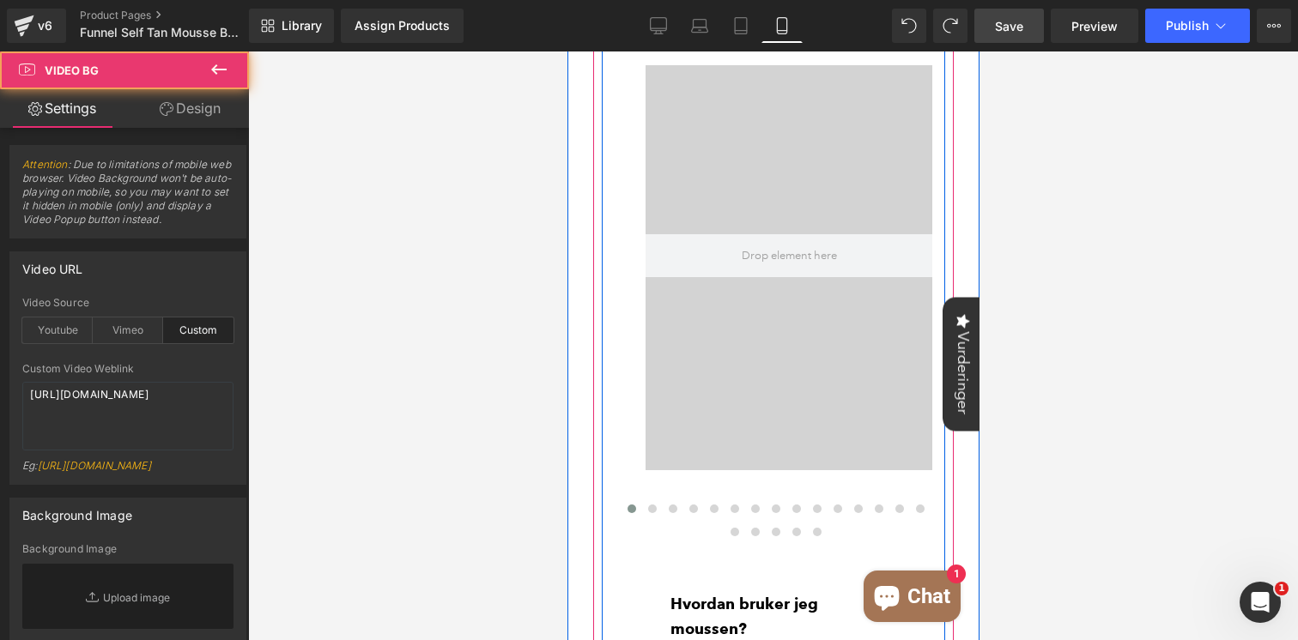
click at [770, 94] on div at bounding box center [788, 255] width 287 height 429
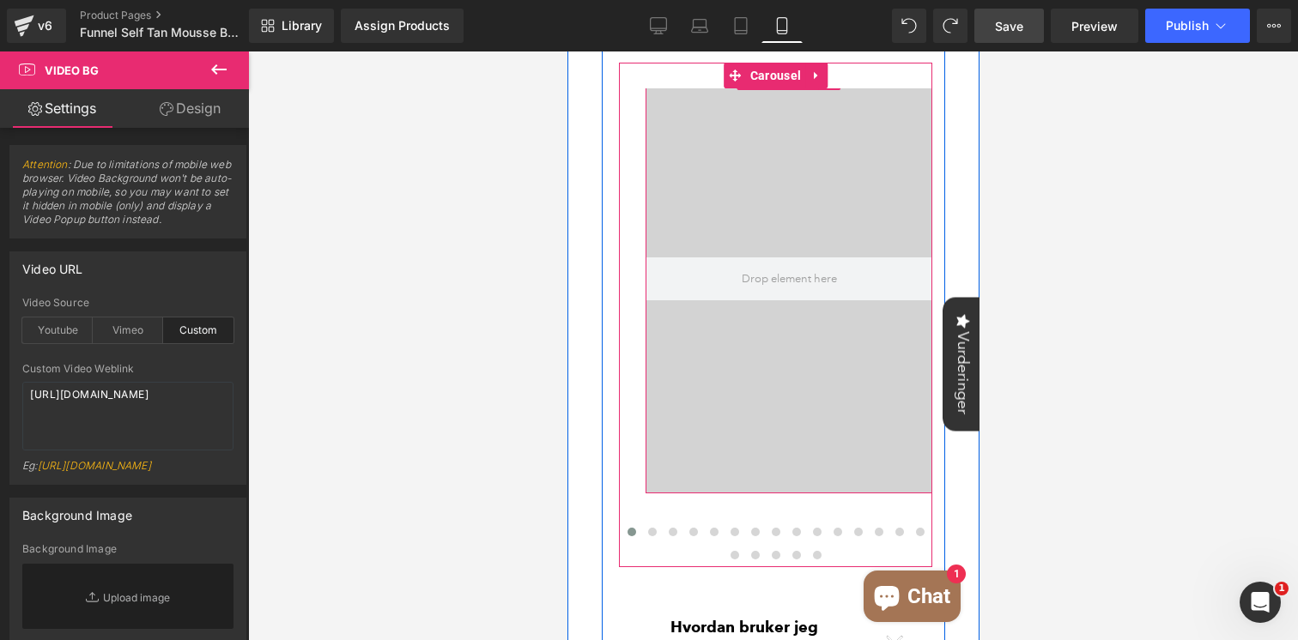
scroll to position [530, 0]
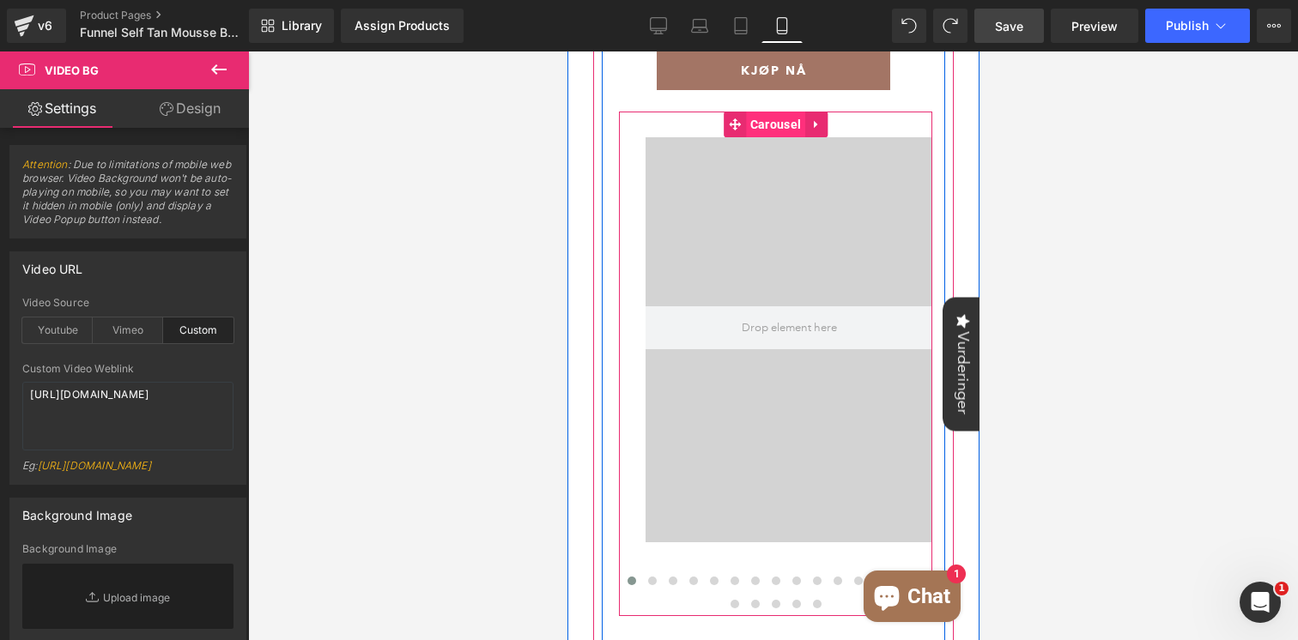
click at [768, 129] on span "Carousel" at bounding box center [774, 125] width 59 height 26
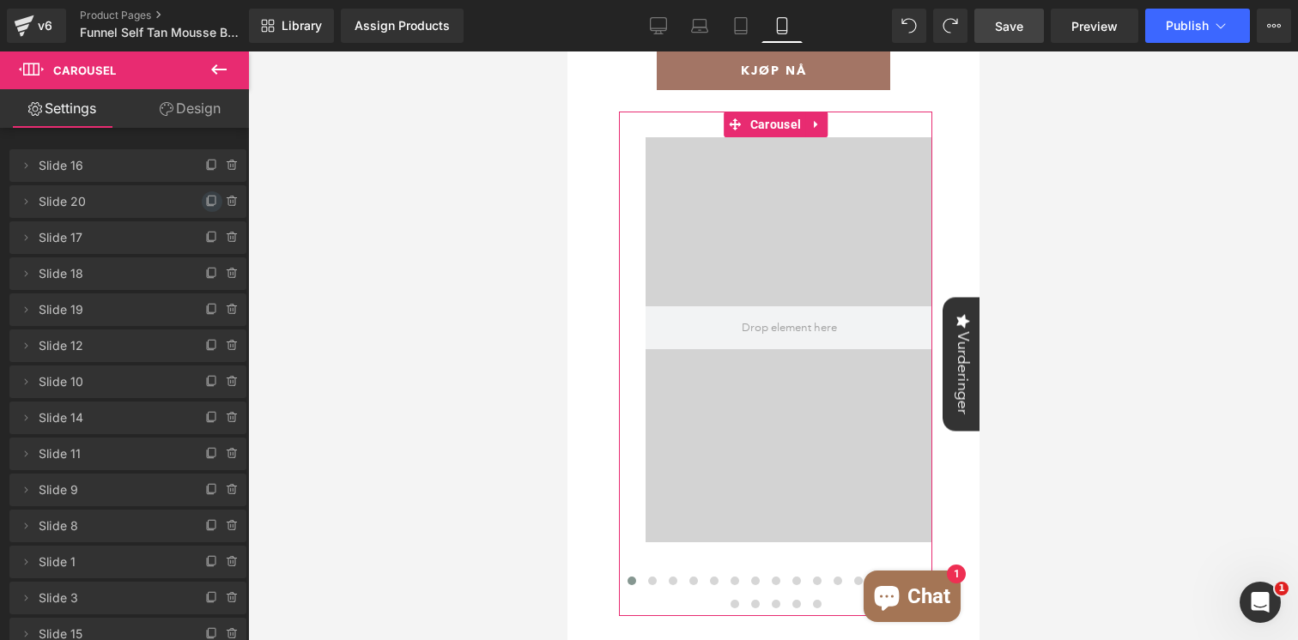
click at [209, 201] on icon at bounding box center [212, 200] width 7 height 9
click at [145, 204] on span "Slide 20" at bounding box center [111, 201] width 144 height 33
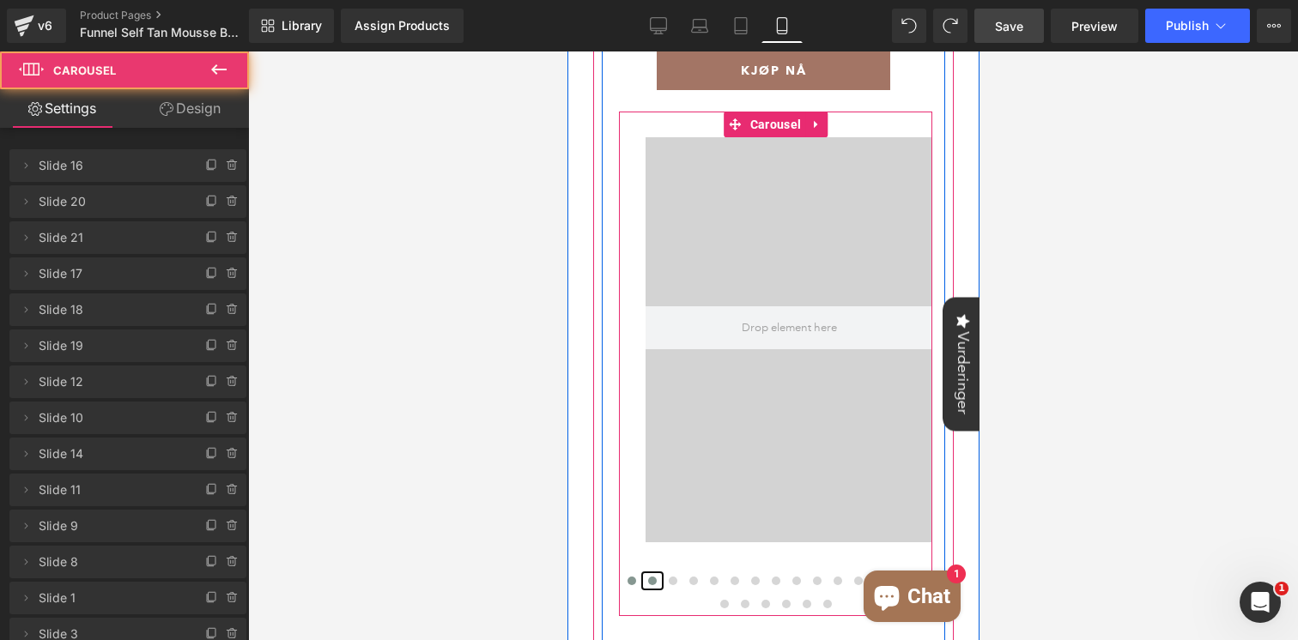
click at [649, 584] on span at bounding box center [651, 581] width 9 height 9
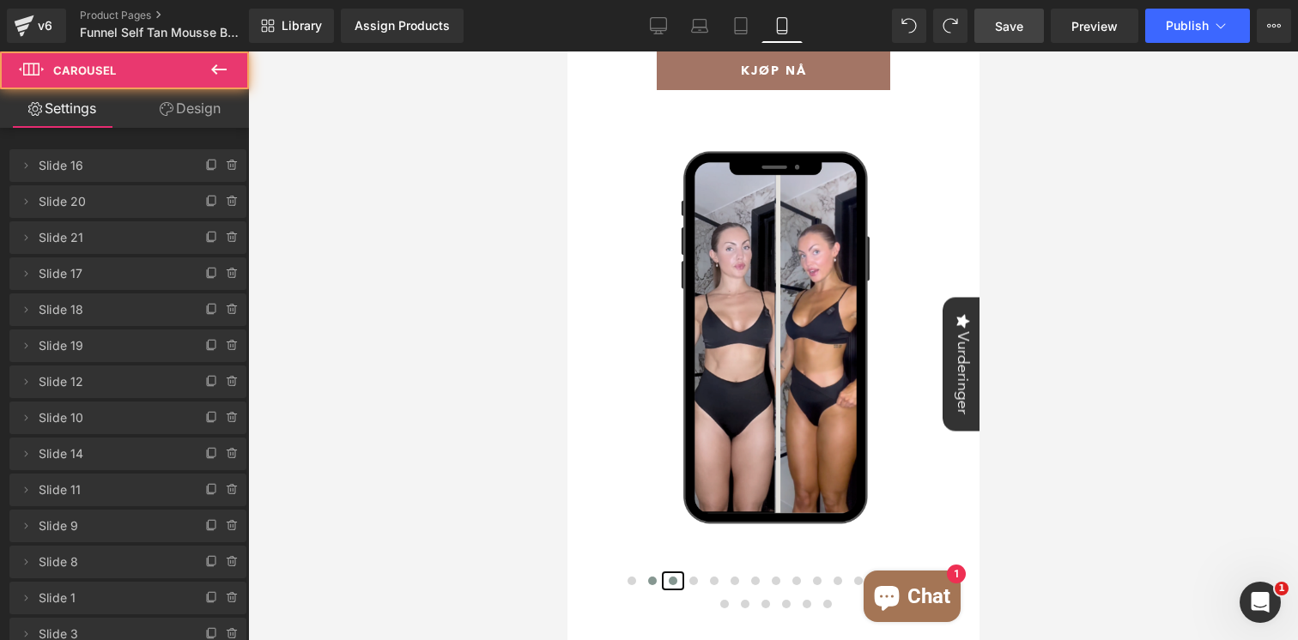
click at [674, 582] on span at bounding box center [672, 581] width 9 height 9
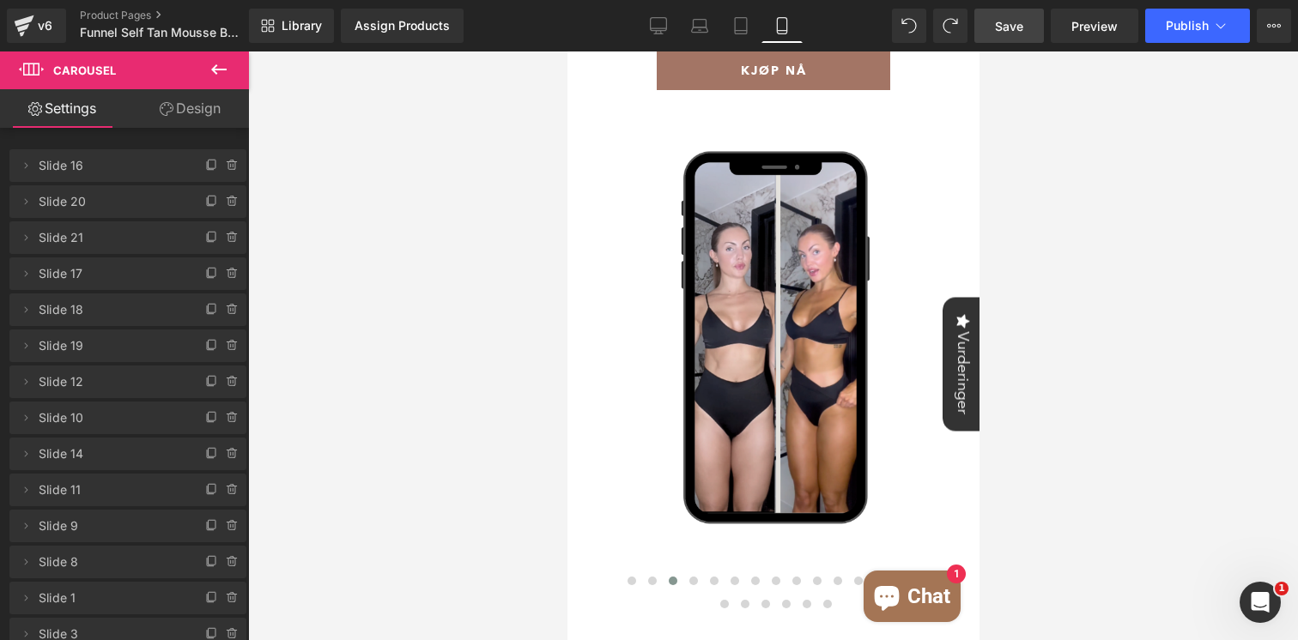
click at [651, 579] on div "Rendering Content" at bounding box center [650, 572] width 106 height 19
click at [648, 581] on div "Rendering Content" at bounding box center [650, 572] width 106 height 19
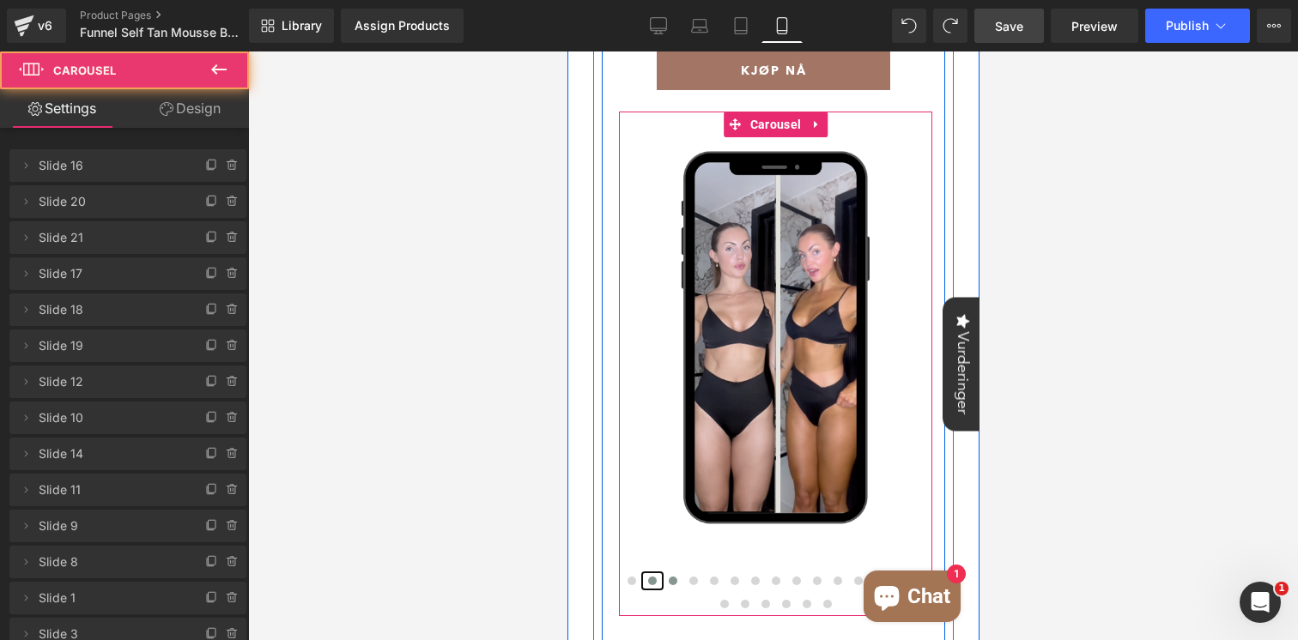
drag, startPoint x: 652, startPoint y: 584, endPoint x: 1219, endPoint y: 628, distance: 569.2
click at [652, 584] on span at bounding box center [651, 581] width 9 height 9
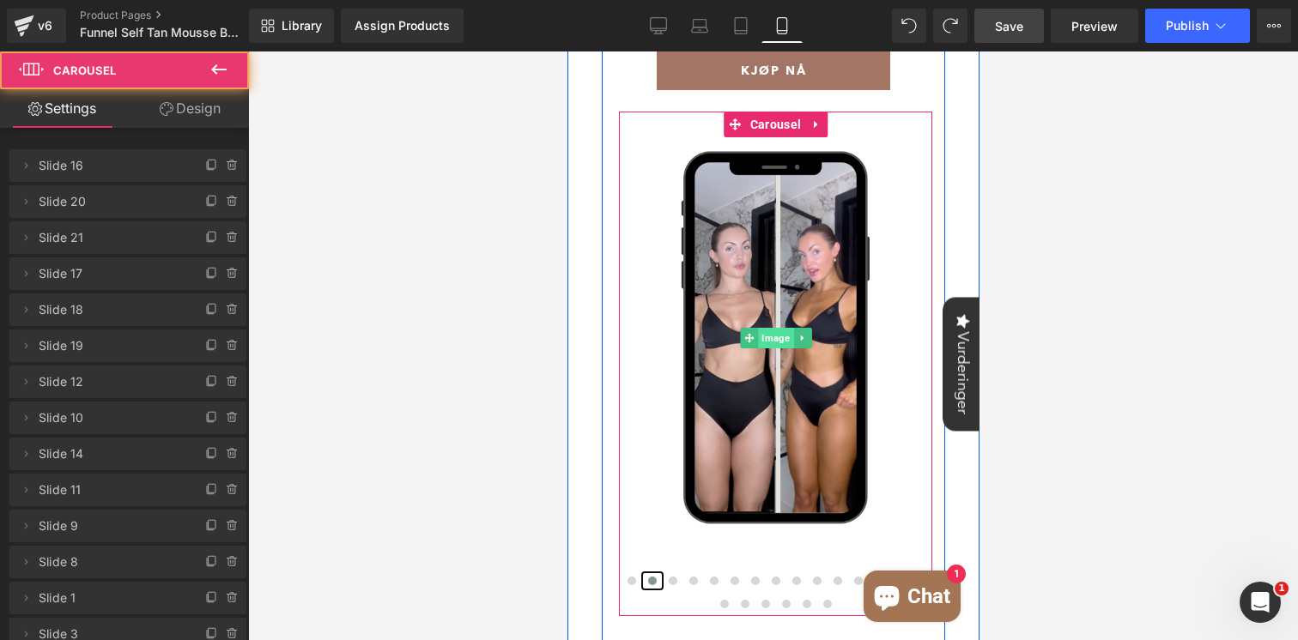
click at [766, 341] on span "Image" at bounding box center [774, 338] width 35 height 21
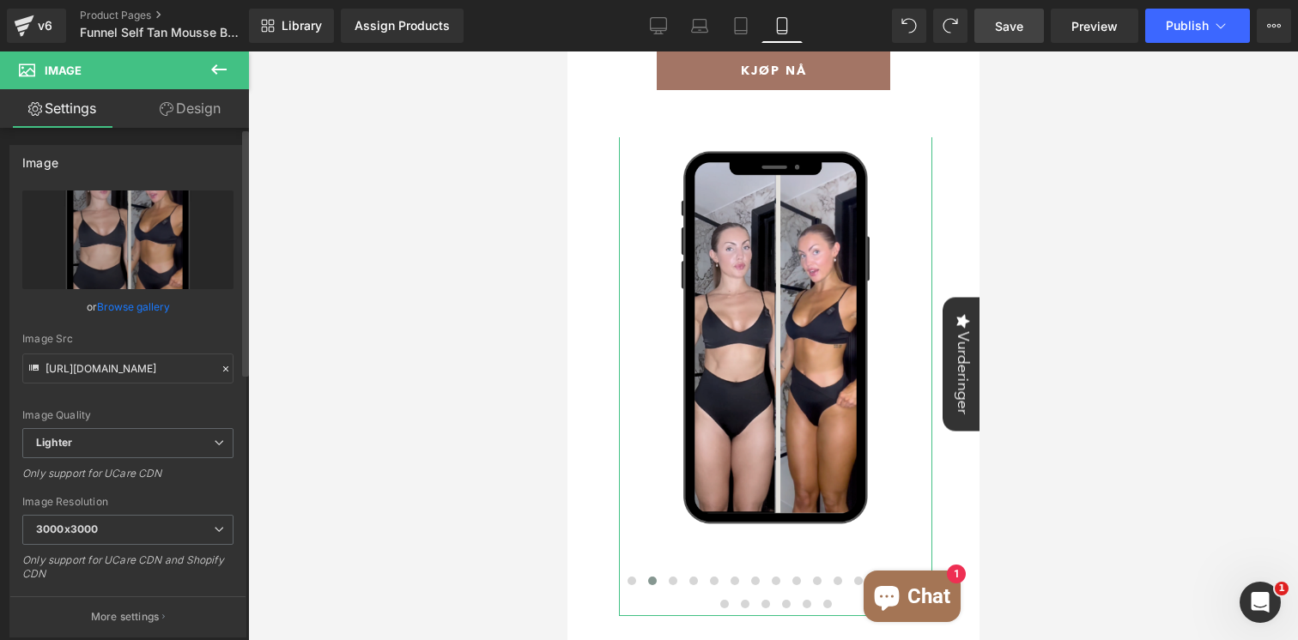
click at [127, 306] on link "Browse gallery" at bounding box center [133, 307] width 73 height 30
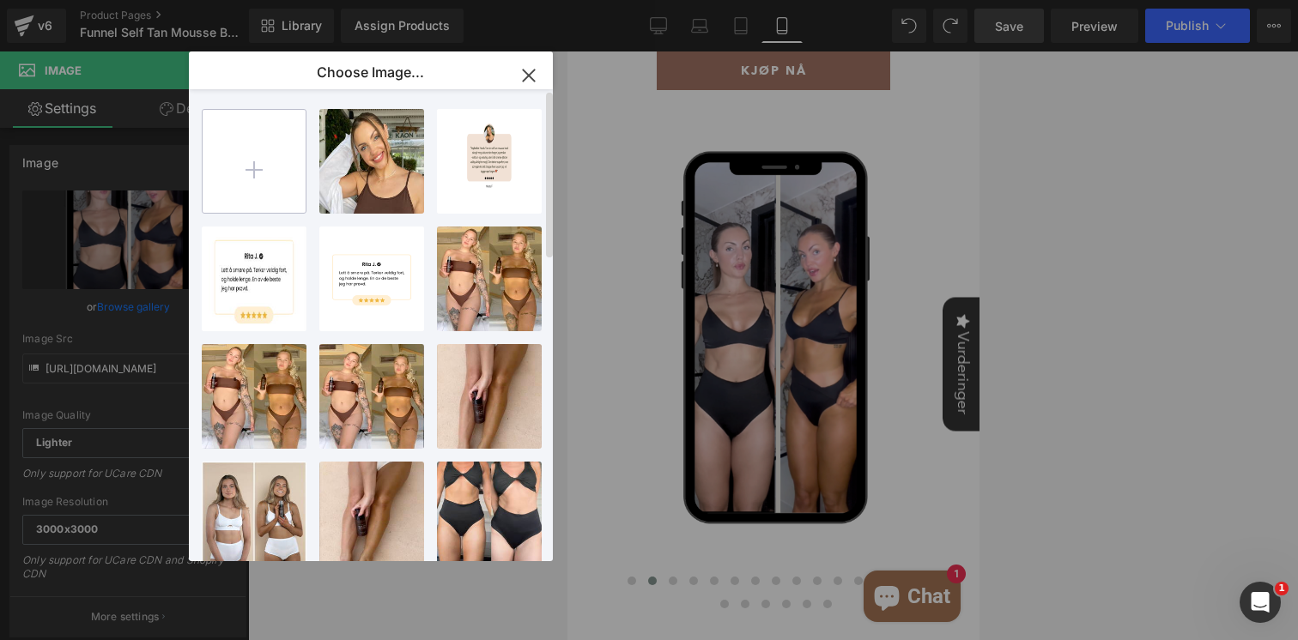
click at [264, 164] on input "file" at bounding box center [254, 161] width 103 height 103
click at [255, 175] on input "file" at bounding box center [254, 161] width 103 height 103
type input "C:\fakepath\Skjermbilde [DATE] kl. 14.26.49.png"
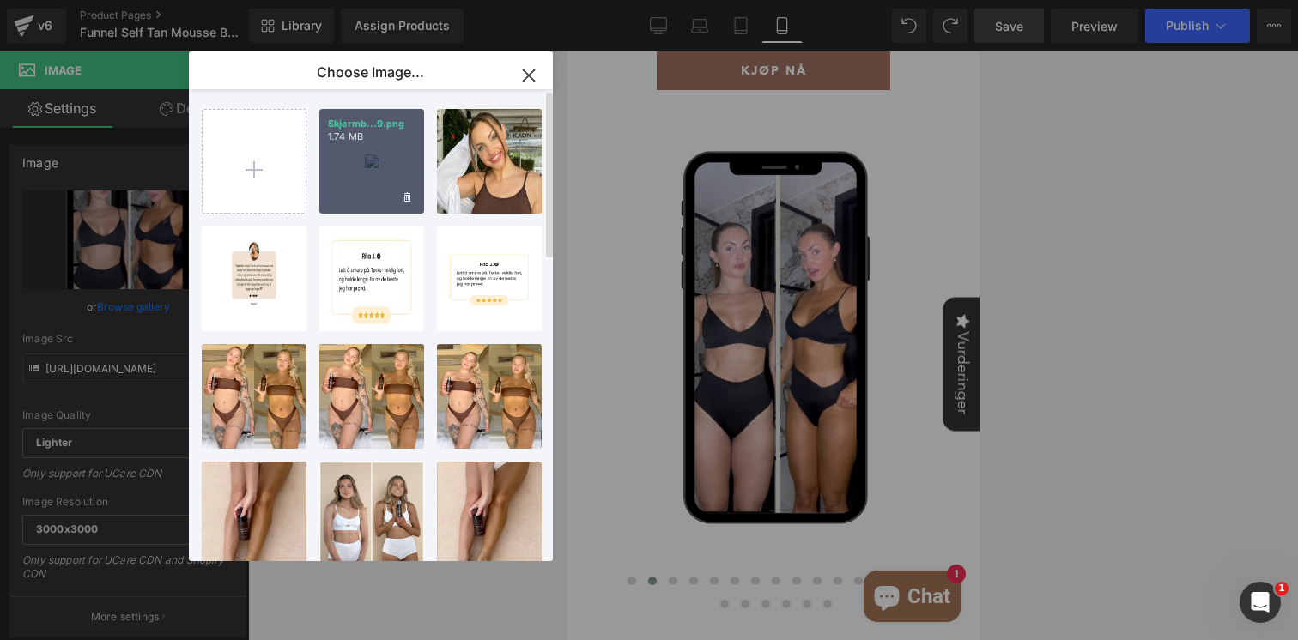
click at [370, 159] on div "Skjermb...9.png 1.74 MB" at bounding box center [371, 161] width 105 height 105
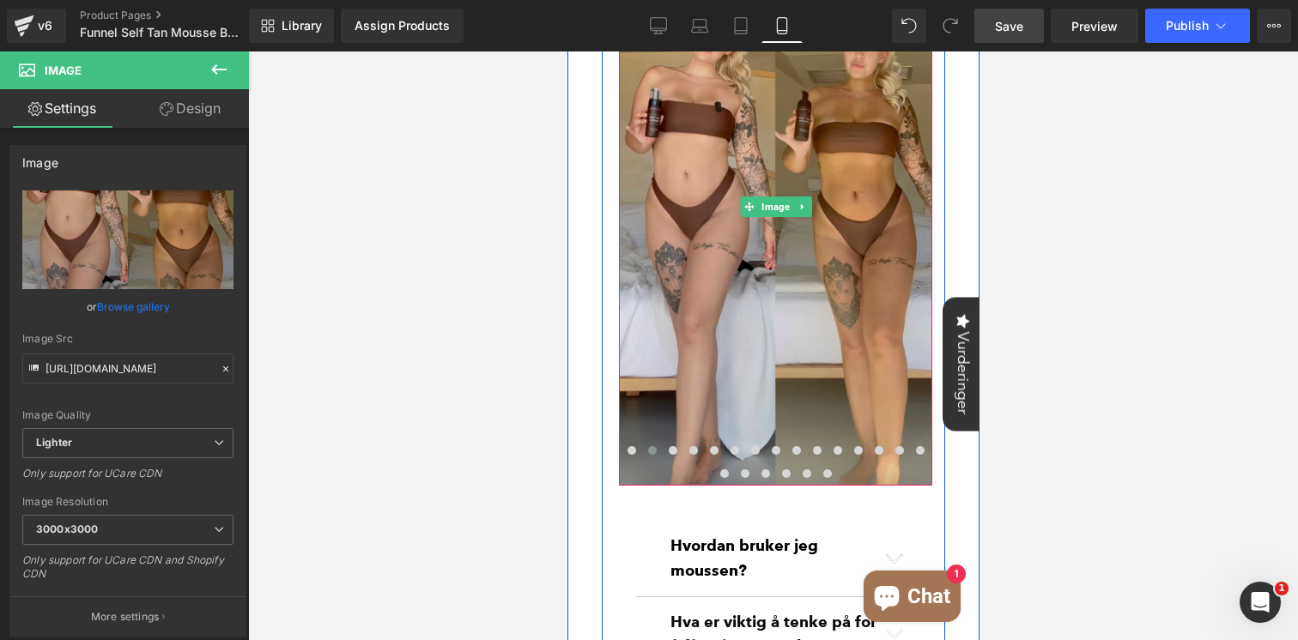
scroll to position [675, 0]
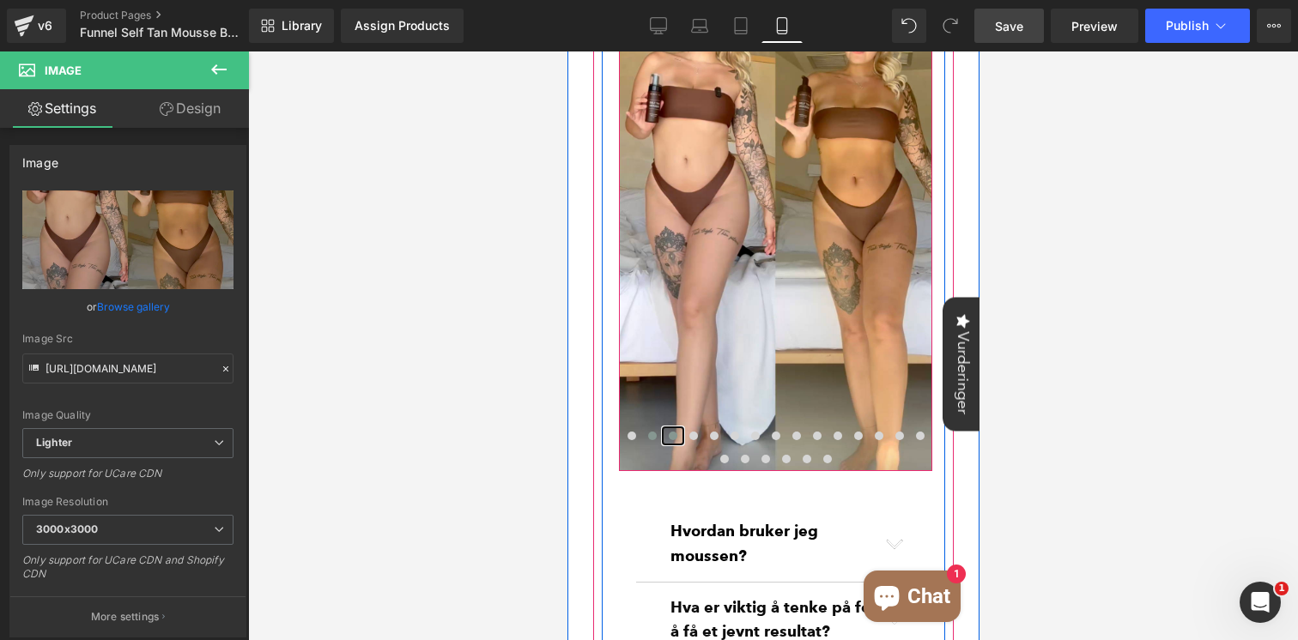
click at [673, 434] on span at bounding box center [672, 436] width 9 height 9
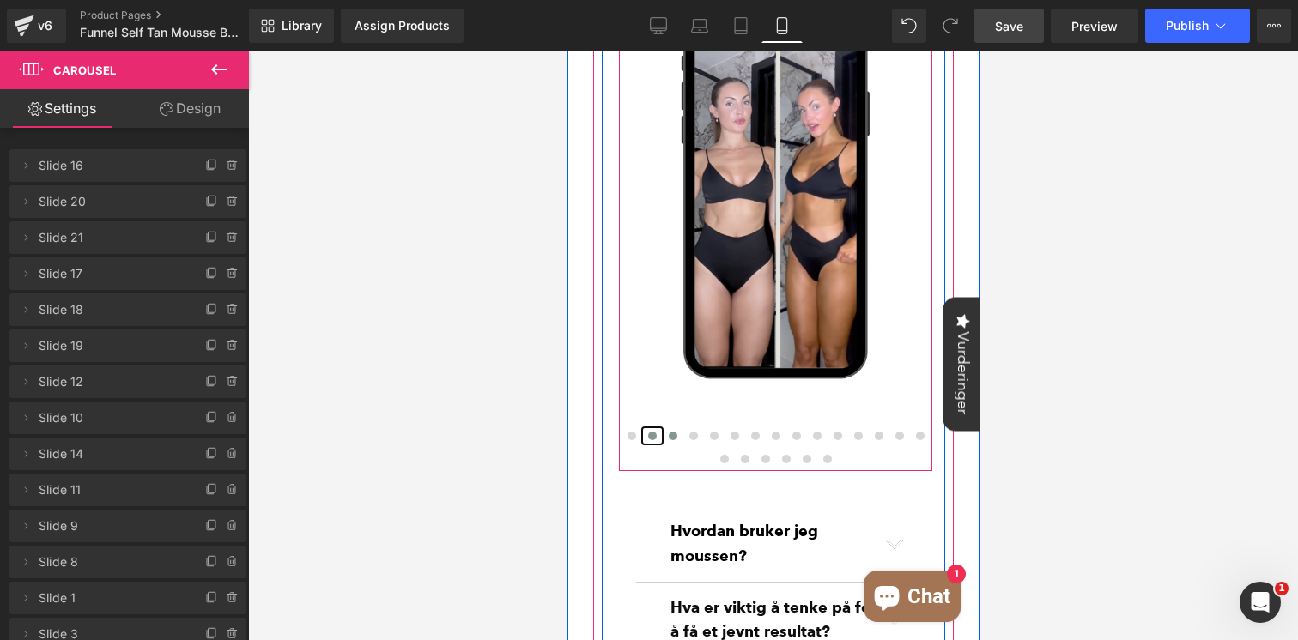
click at [652, 439] on span at bounding box center [651, 436] width 9 height 9
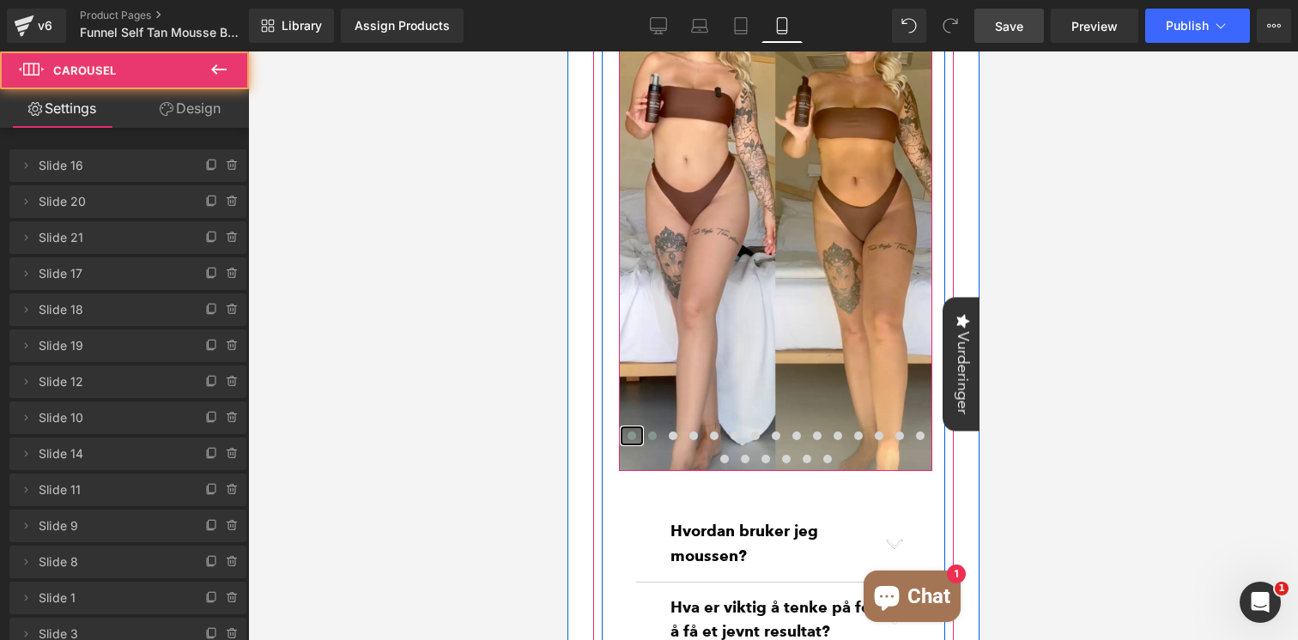
click at [631, 439] on span at bounding box center [631, 436] width 9 height 9
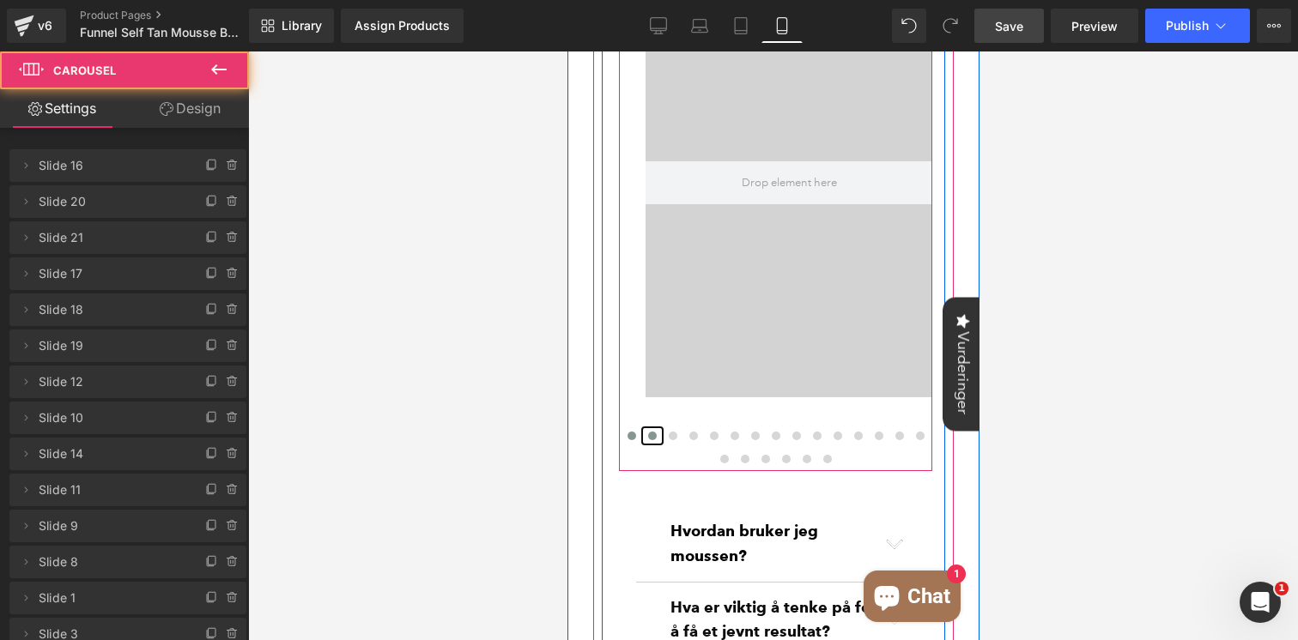
click at [652, 440] on span at bounding box center [651, 436] width 9 height 9
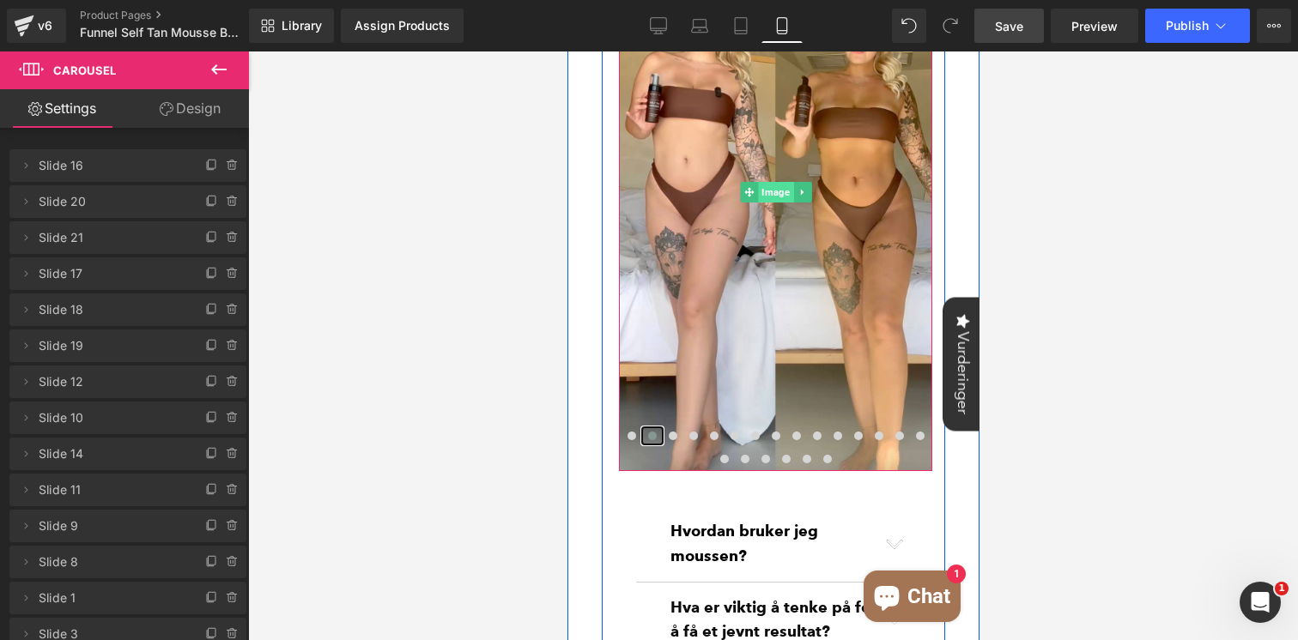
click at [773, 202] on span "Image" at bounding box center [774, 192] width 35 height 21
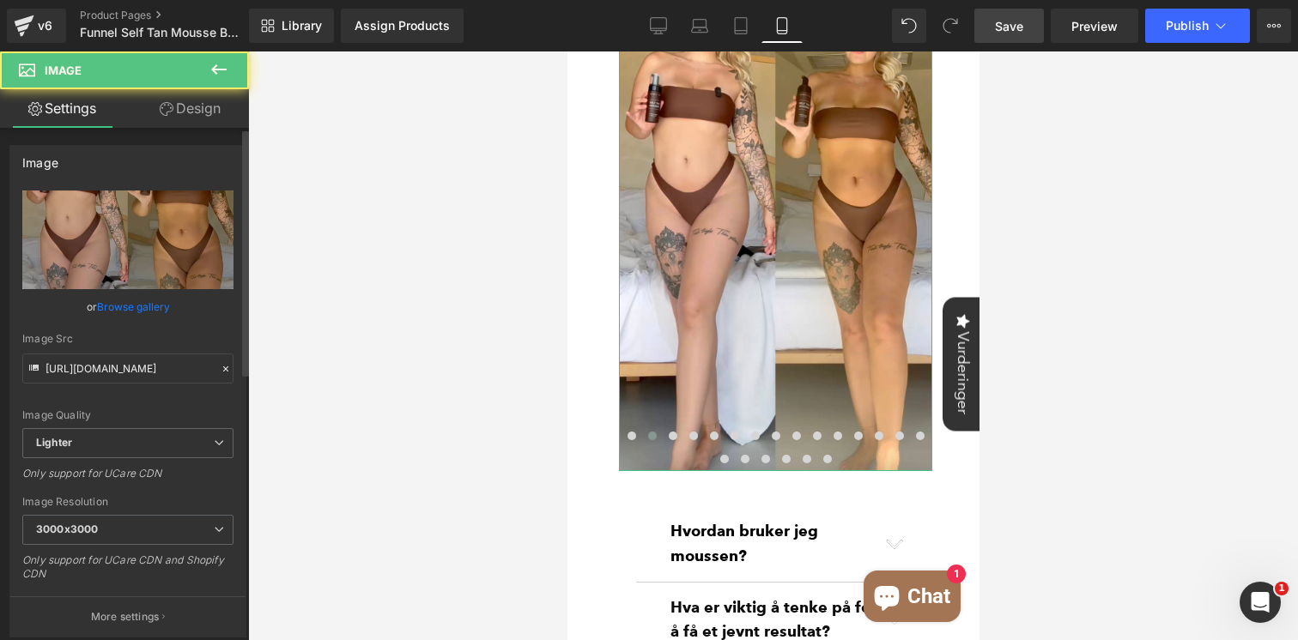
click at [137, 303] on link "Browse gallery" at bounding box center [133, 307] width 73 height 30
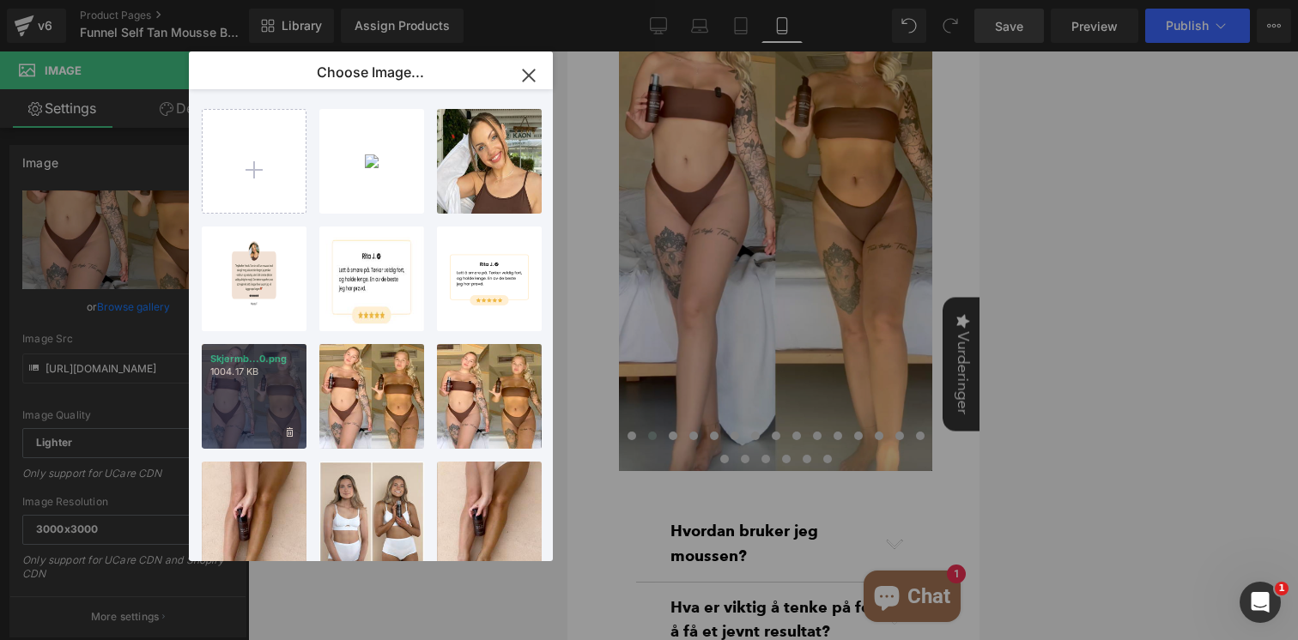
click at [283, 360] on p "Skjermb...0.png" at bounding box center [254, 359] width 88 height 13
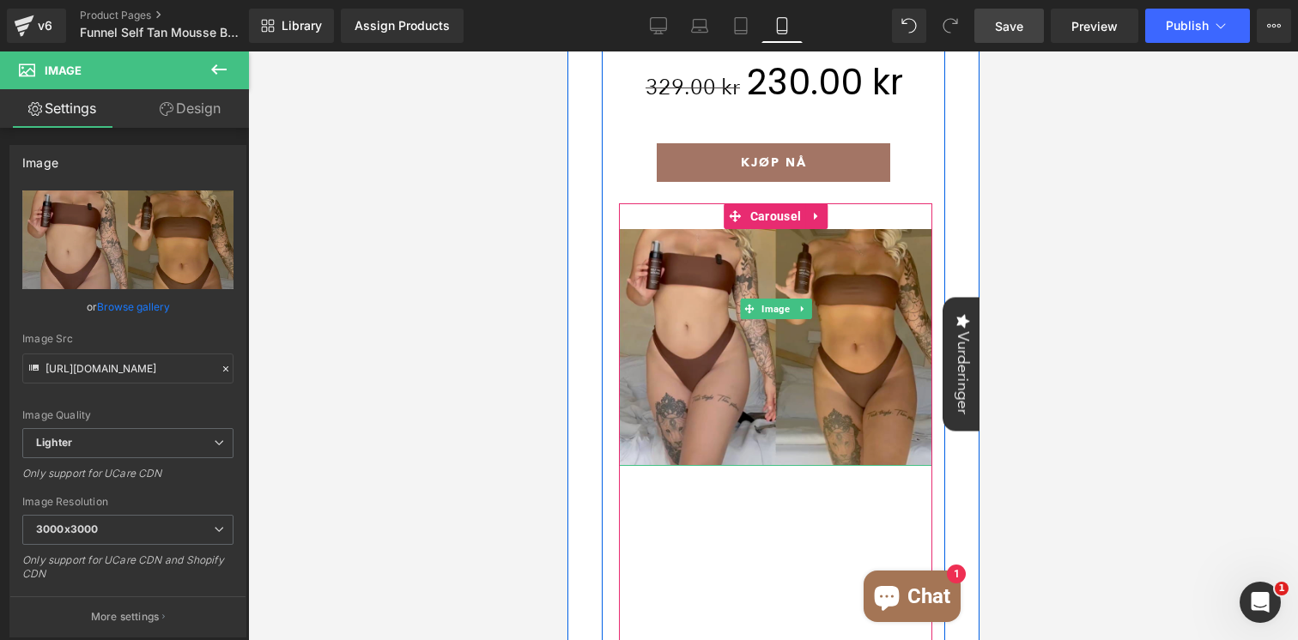
scroll to position [349, 0]
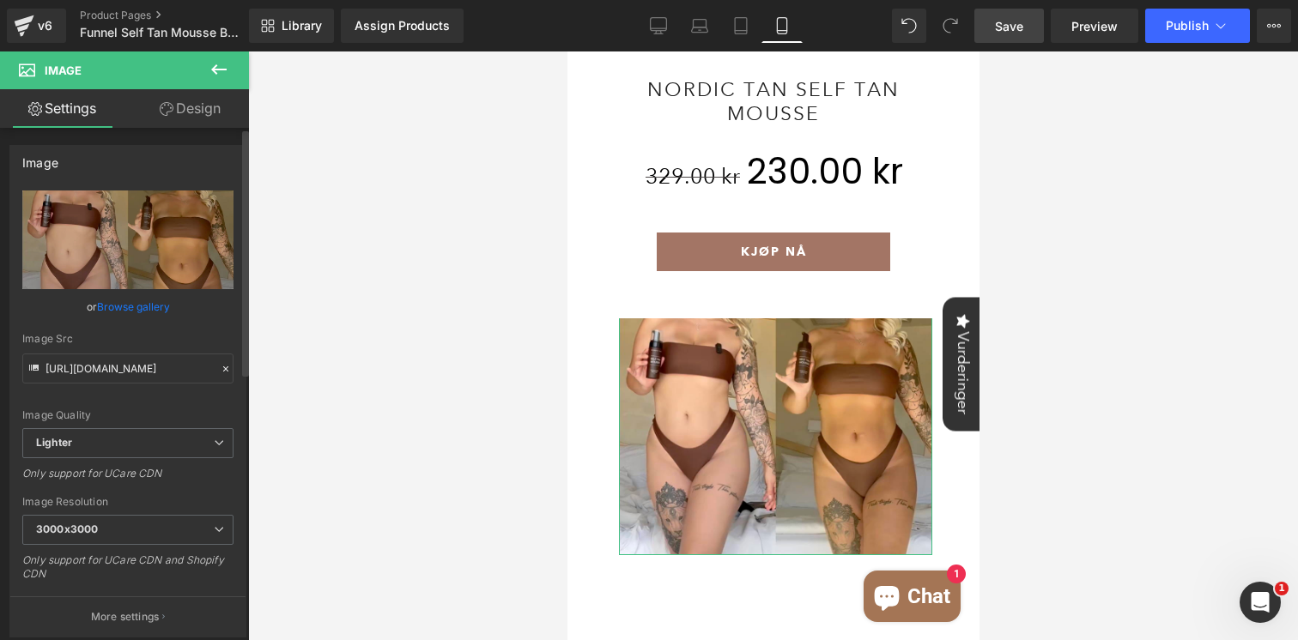
click at [120, 298] on link "Browse gallery" at bounding box center [133, 307] width 73 height 30
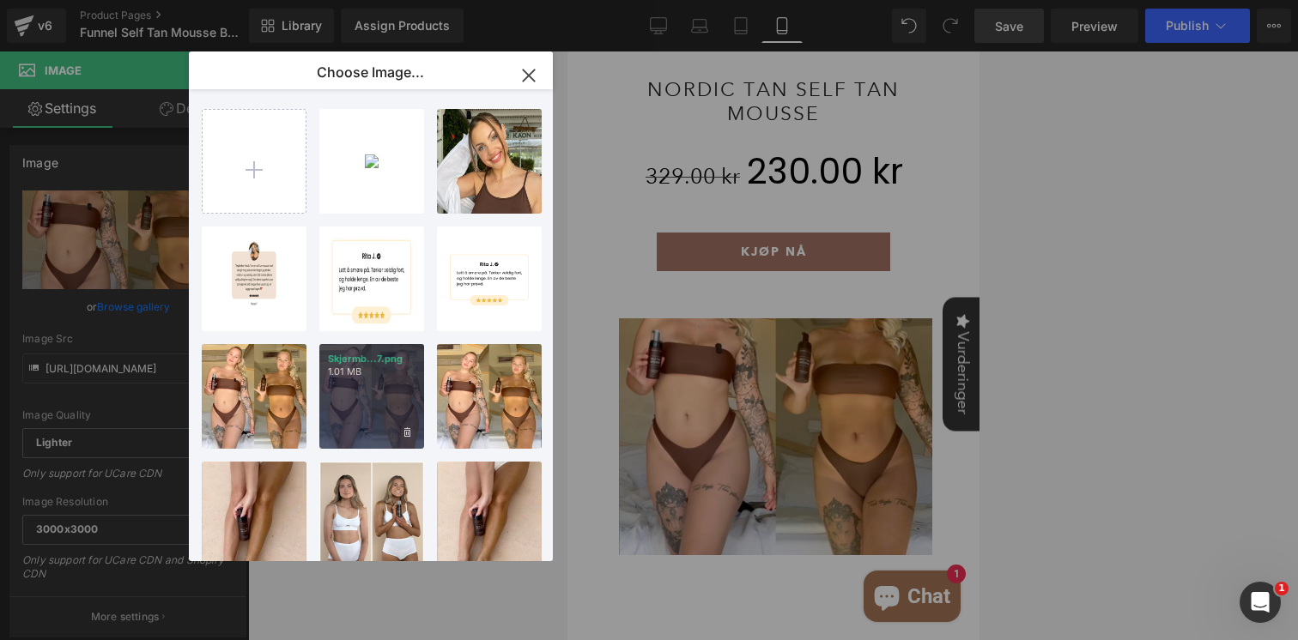
click at [376, 369] on p "1.01 MB" at bounding box center [372, 372] width 88 height 13
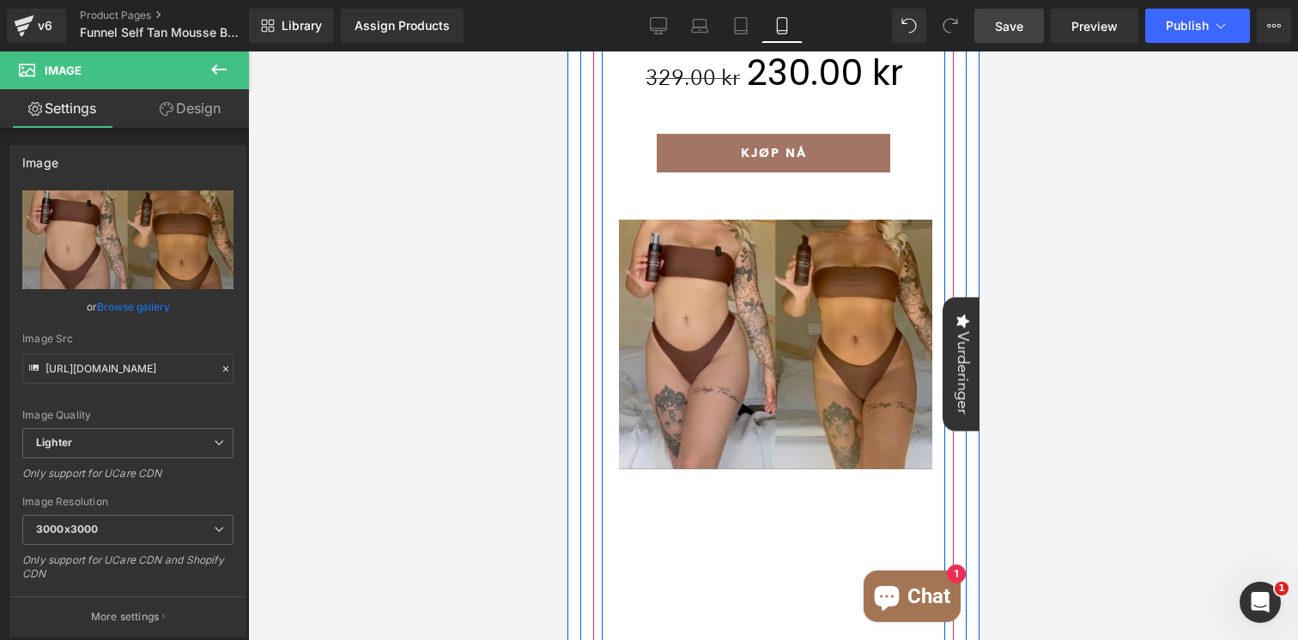
scroll to position [597, 0]
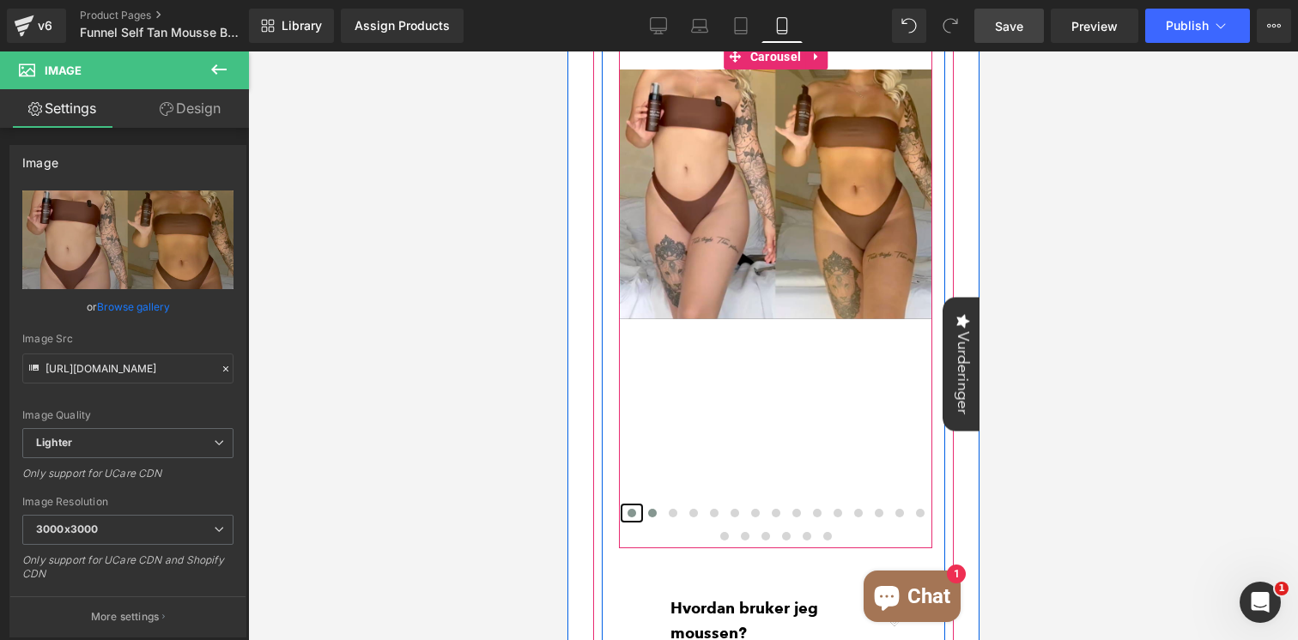
click at [631, 514] on span at bounding box center [631, 513] width 9 height 9
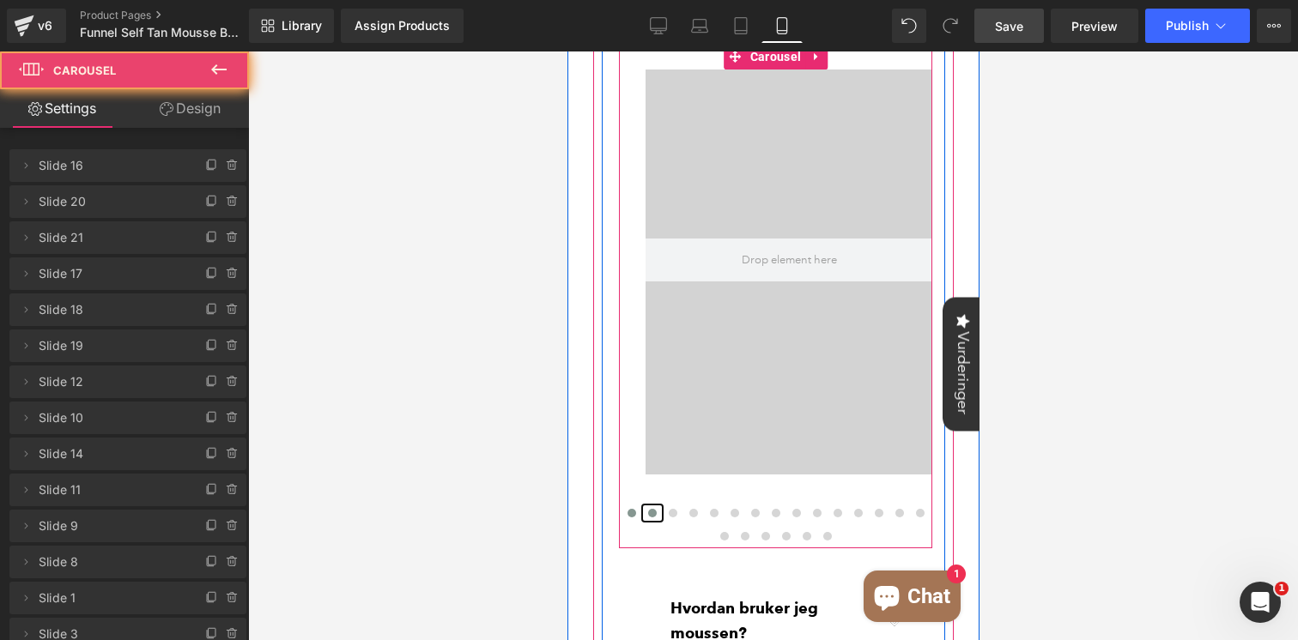
click at [649, 512] on span at bounding box center [651, 513] width 9 height 9
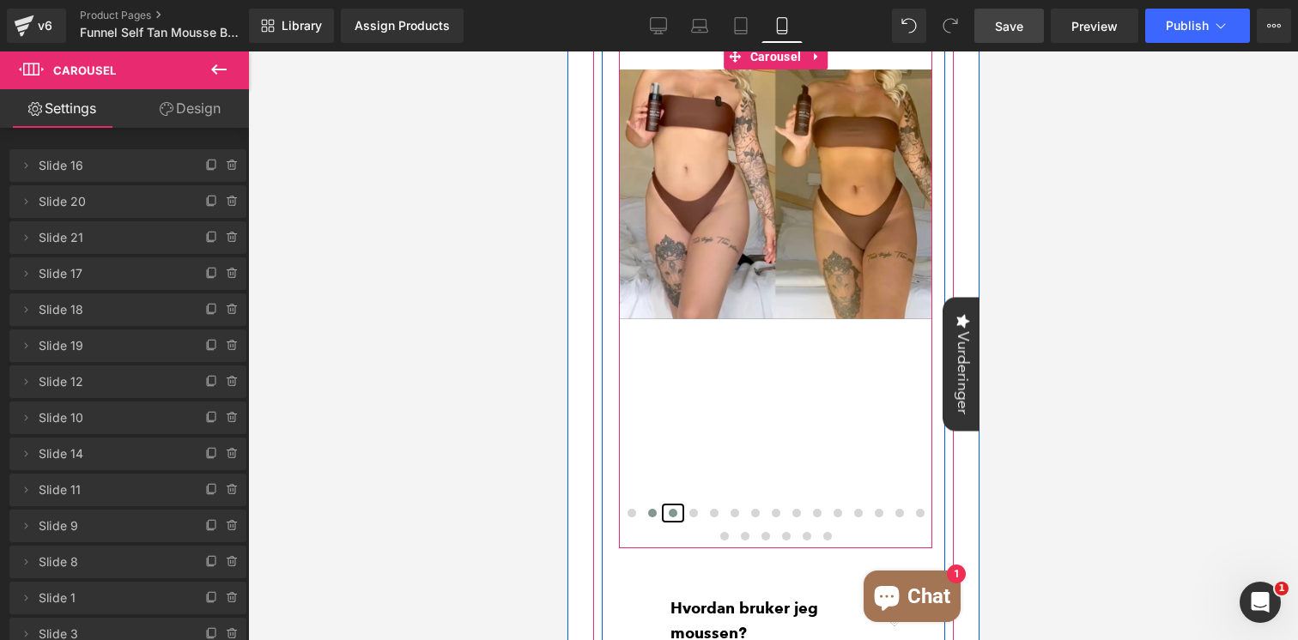
click at [675, 512] on span at bounding box center [672, 513] width 9 height 9
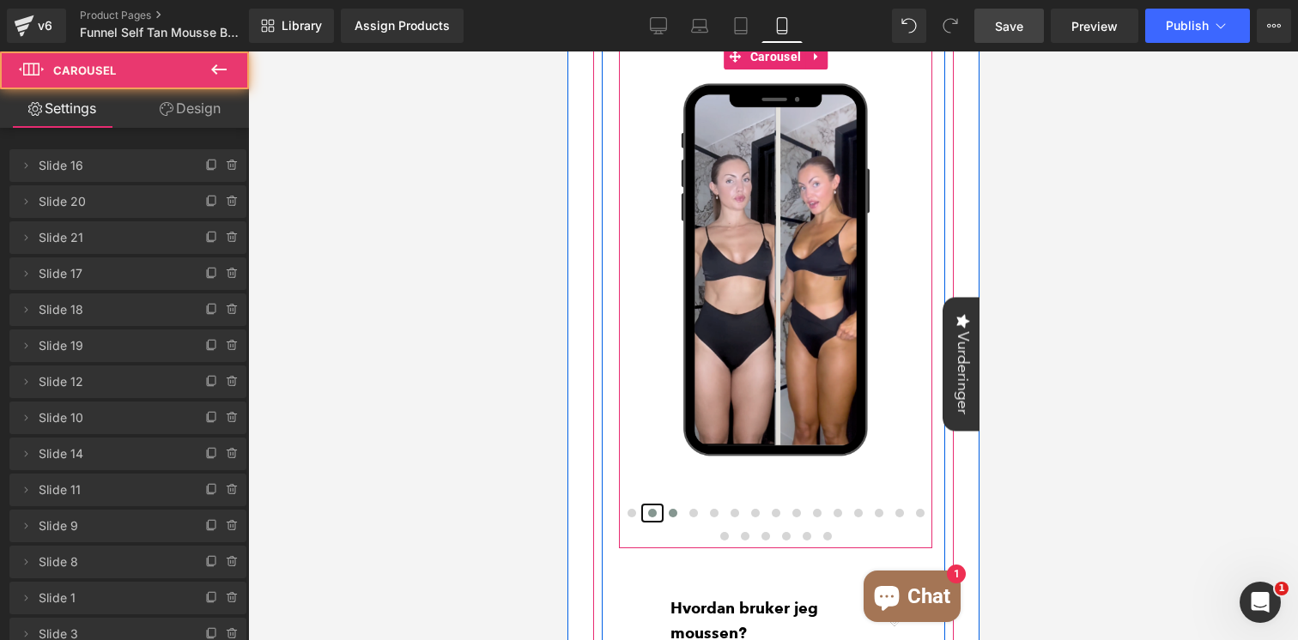
click at [650, 518] on button at bounding box center [651, 513] width 21 height 17
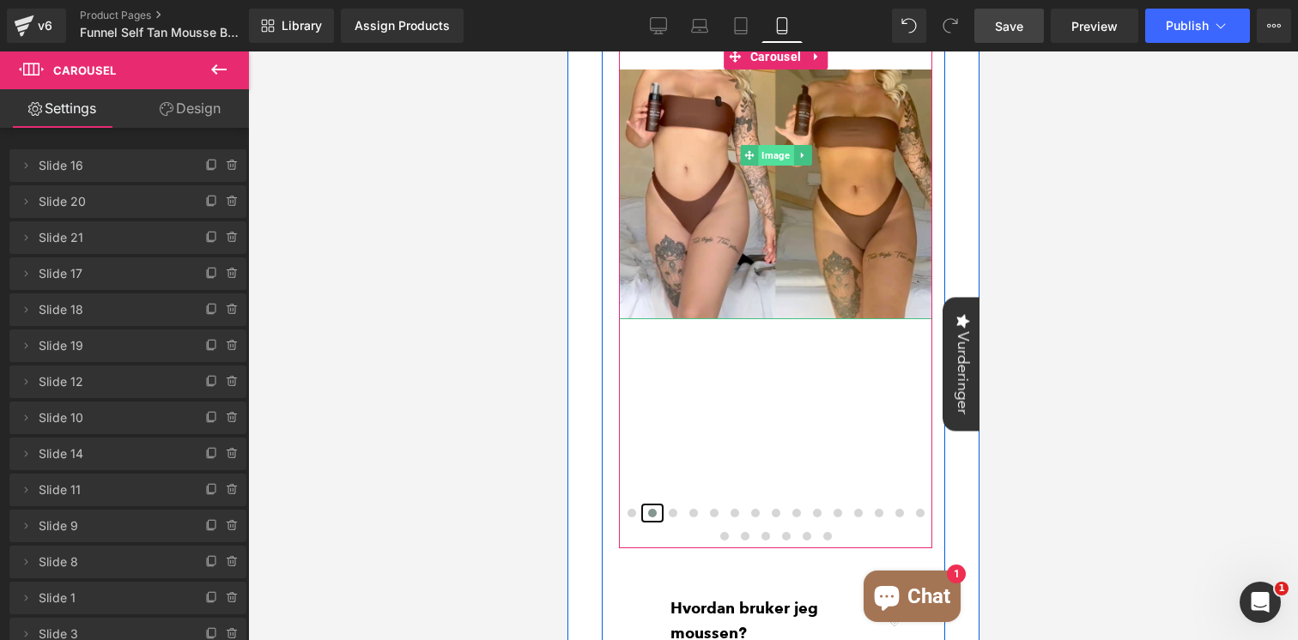
click at [783, 158] on span "Image" at bounding box center [774, 155] width 35 height 21
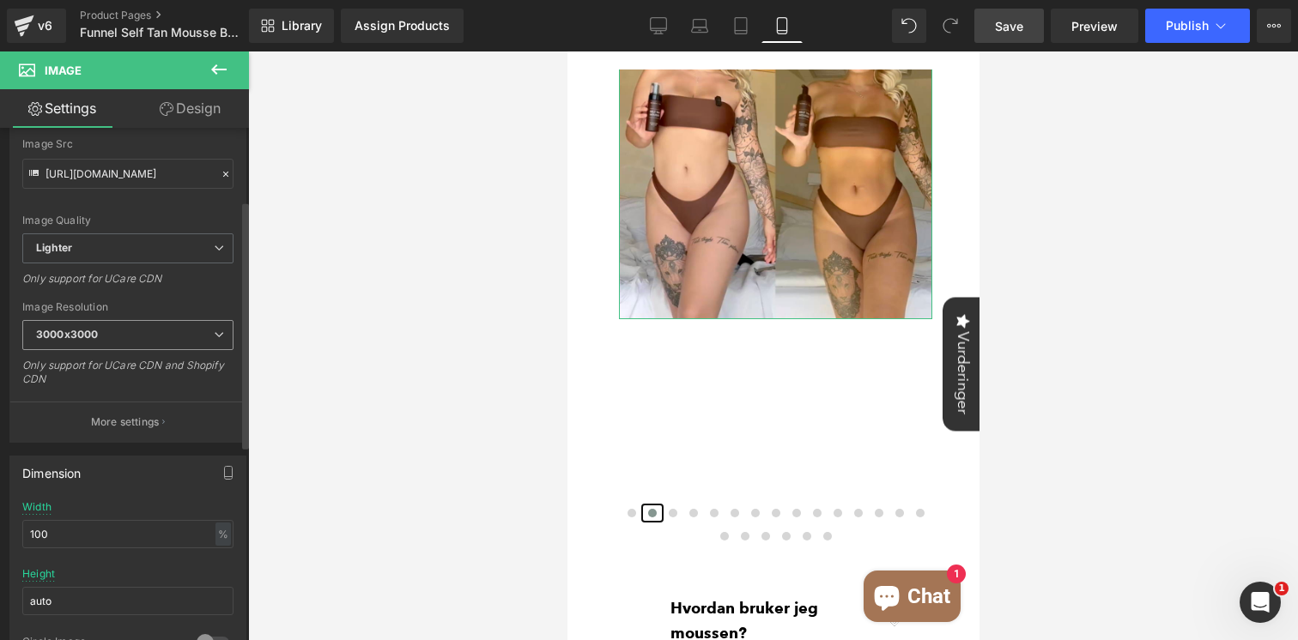
scroll to position [209, 0]
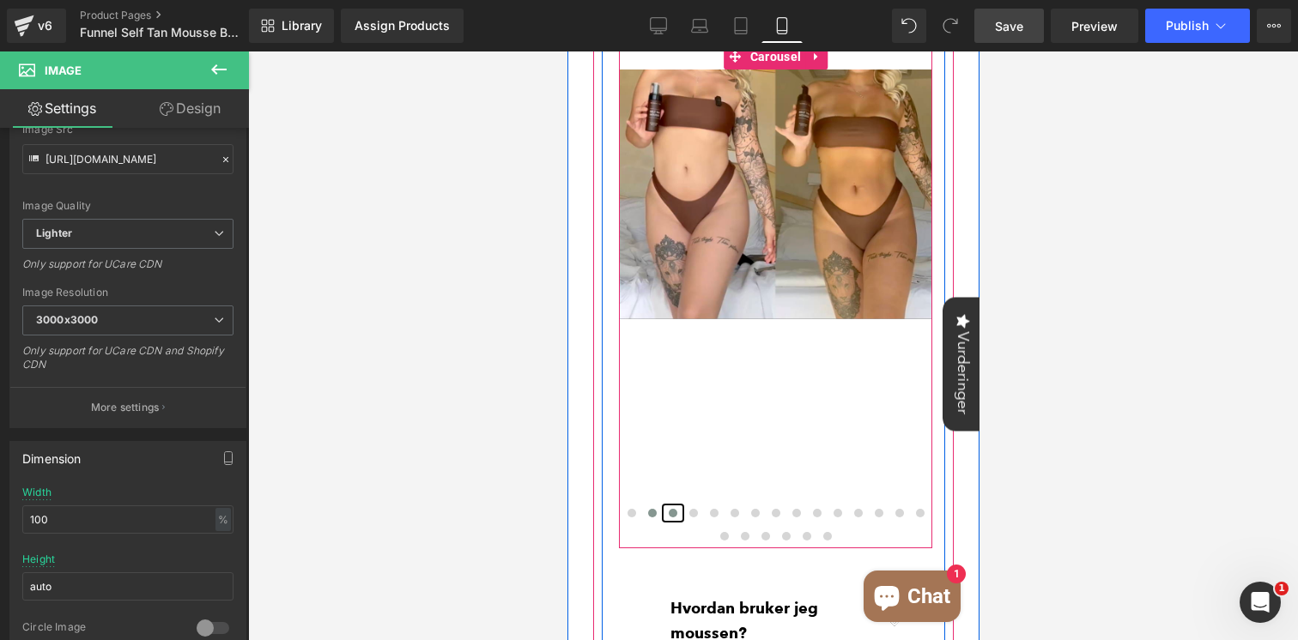
click at [672, 511] on span at bounding box center [672, 513] width 9 height 9
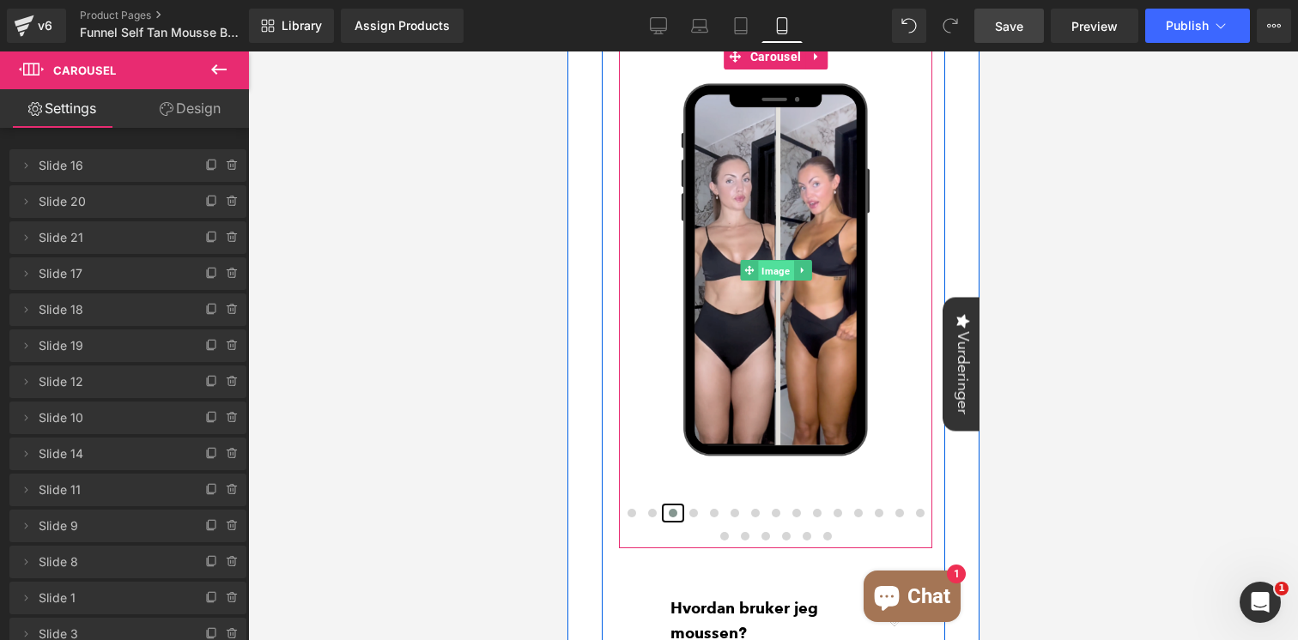
click at [772, 265] on span "Image" at bounding box center [774, 270] width 35 height 21
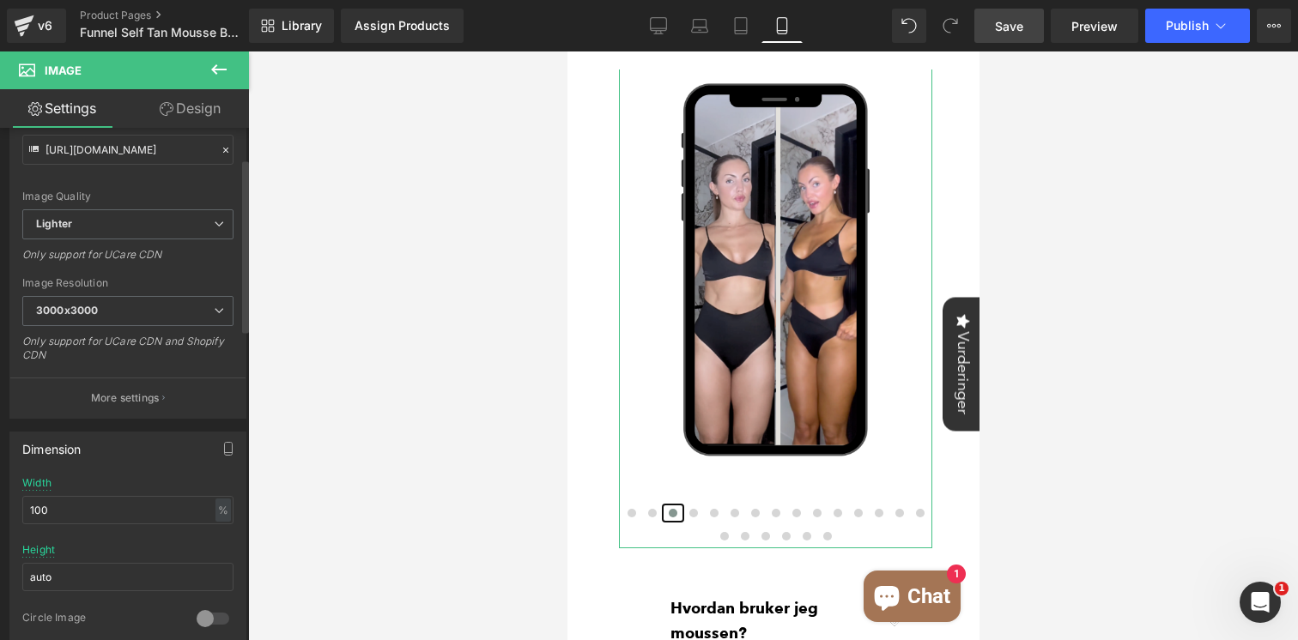
scroll to position [232, 0]
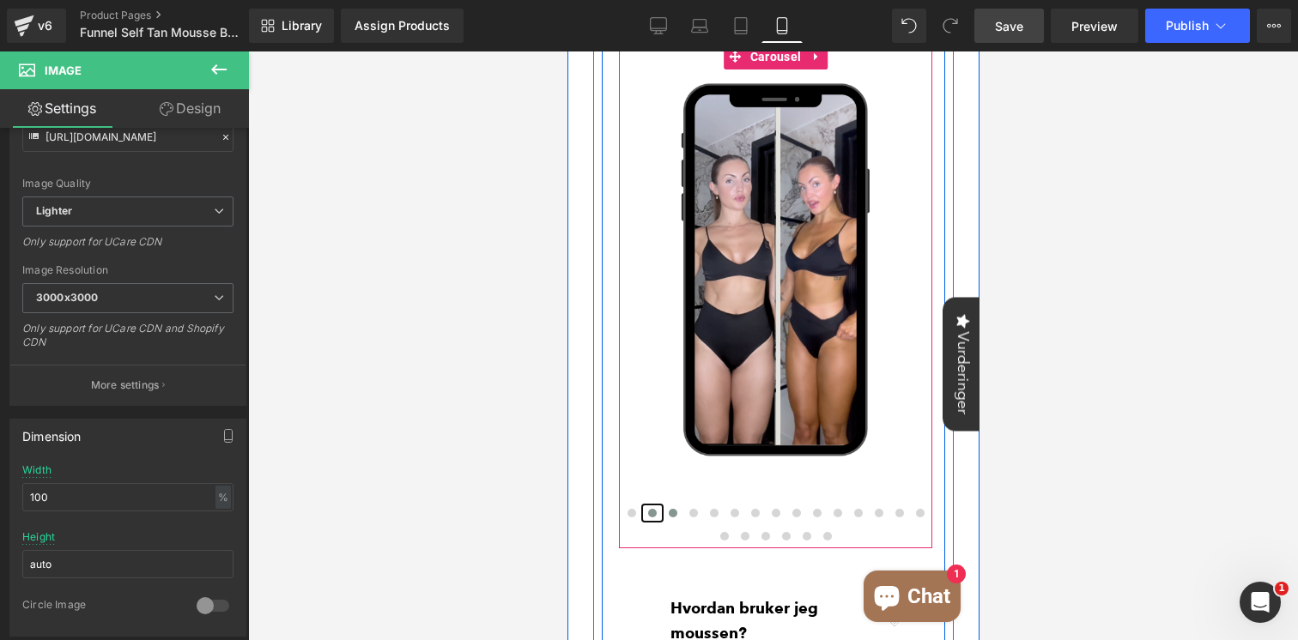
click at [650, 509] on span at bounding box center [651, 513] width 9 height 9
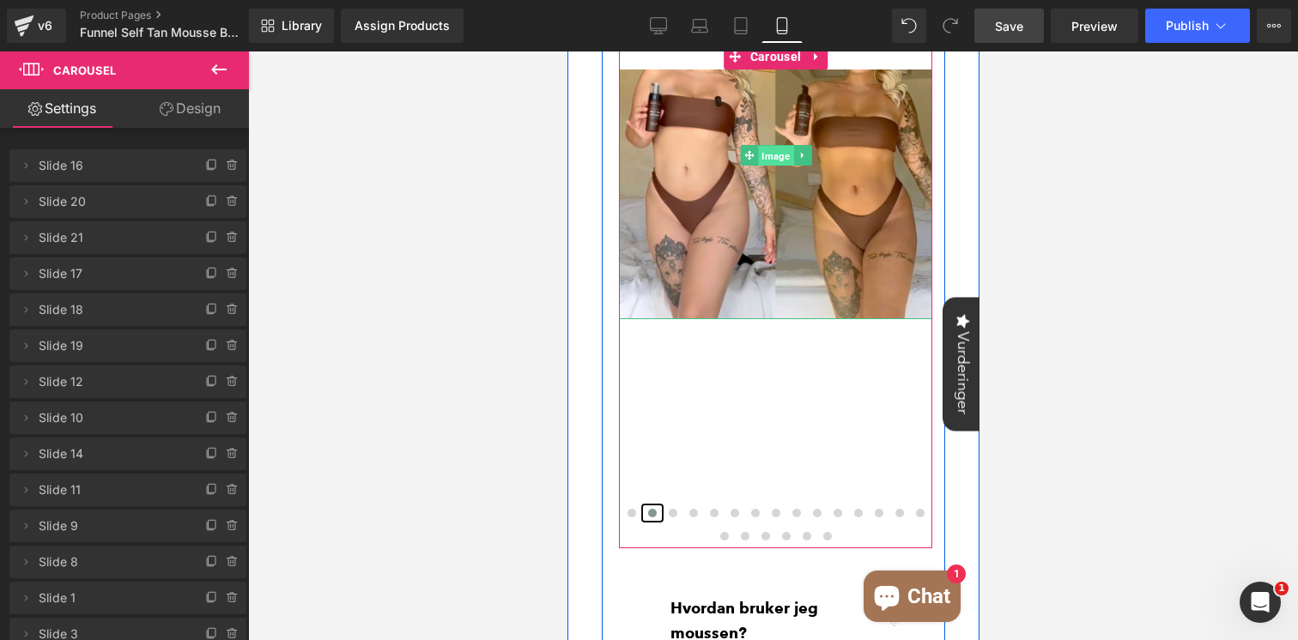
click at [781, 157] on span "Image" at bounding box center [774, 156] width 35 height 21
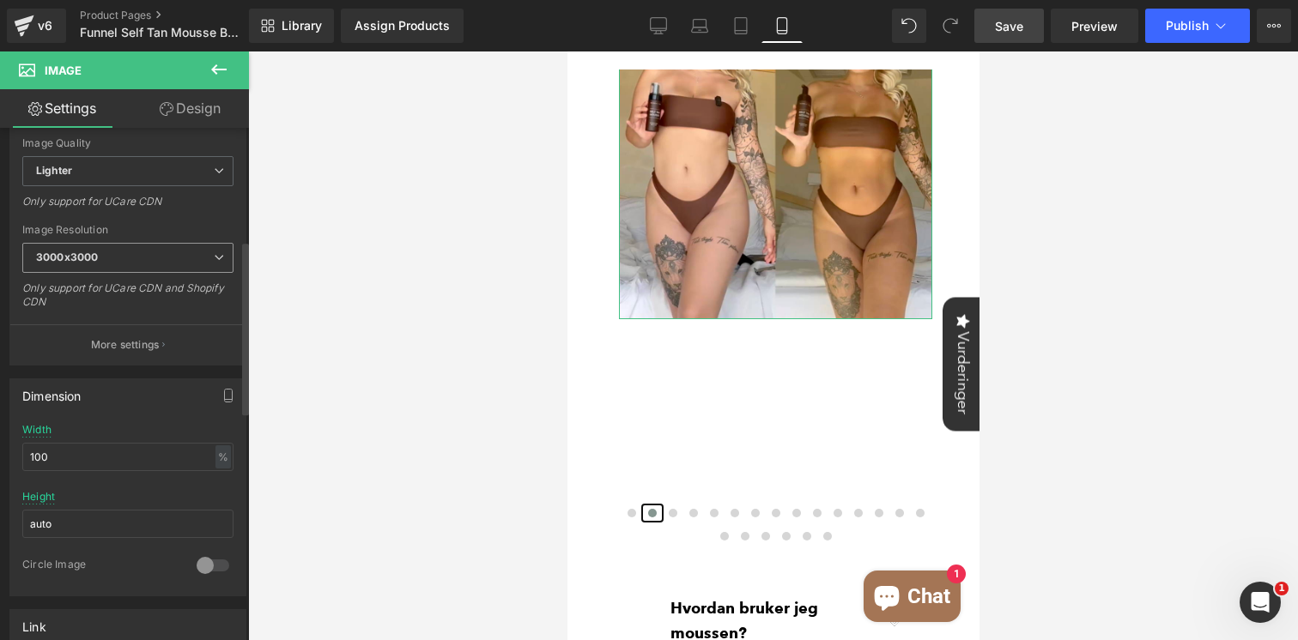
scroll to position [393, 0]
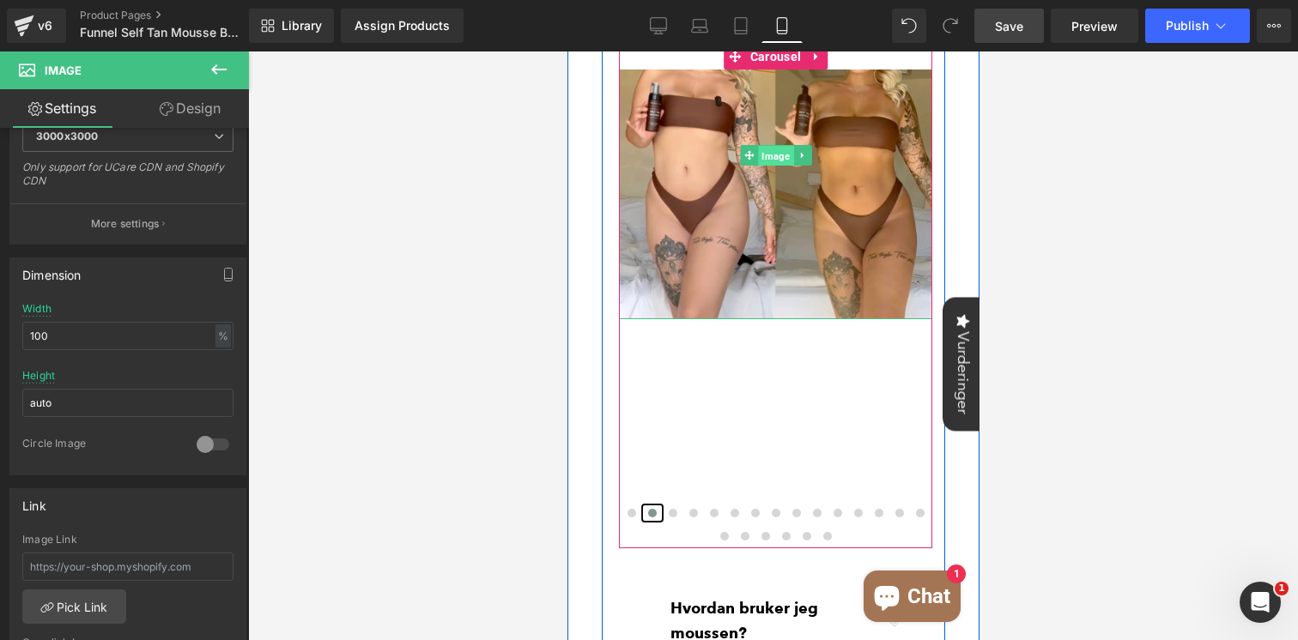
click at [779, 156] on span "Image" at bounding box center [774, 156] width 35 height 21
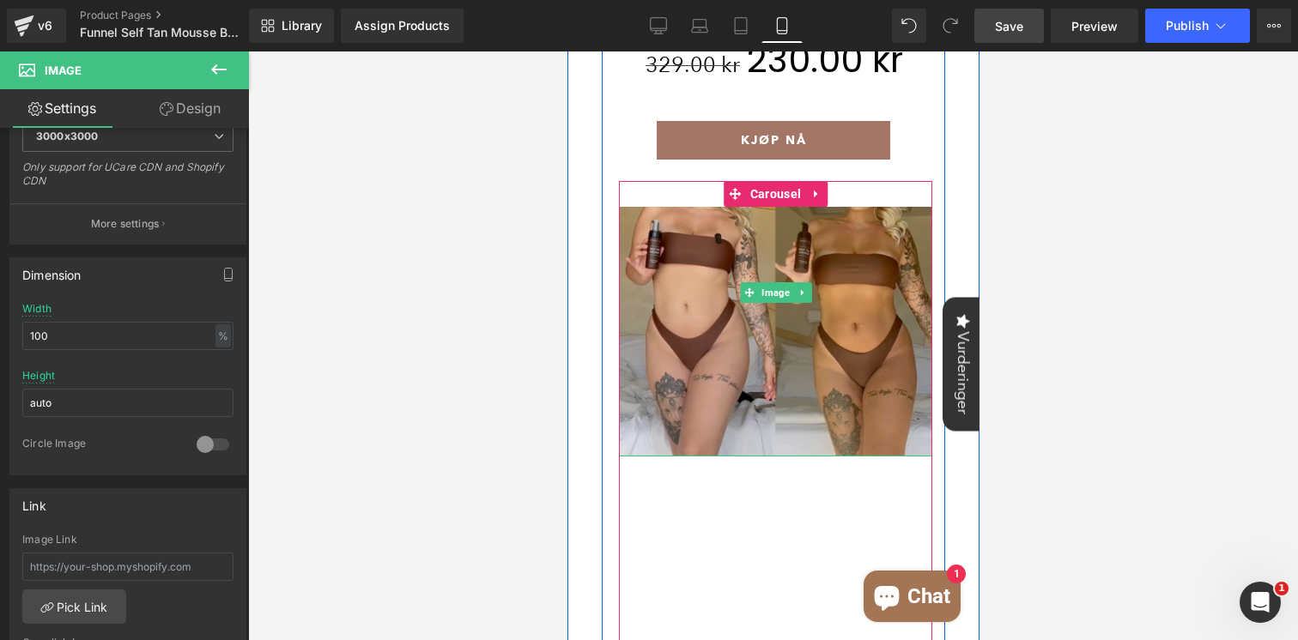
scroll to position [306, 0]
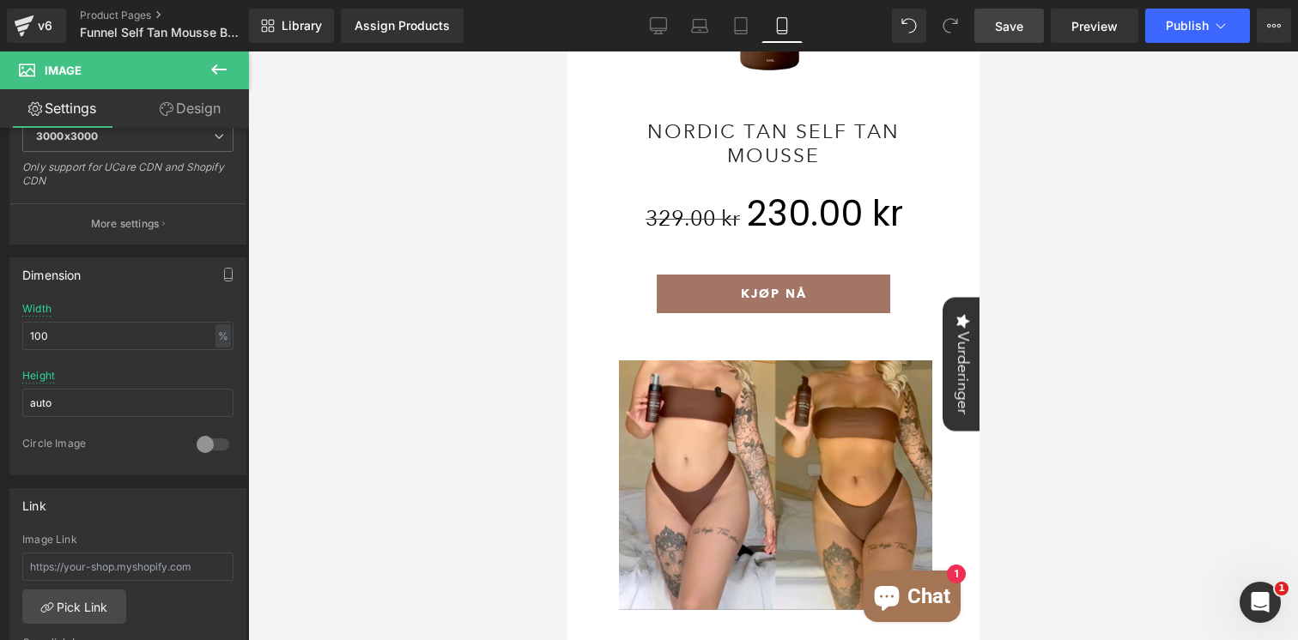
click at [1015, 25] on span "Save" at bounding box center [1009, 26] width 28 height 18
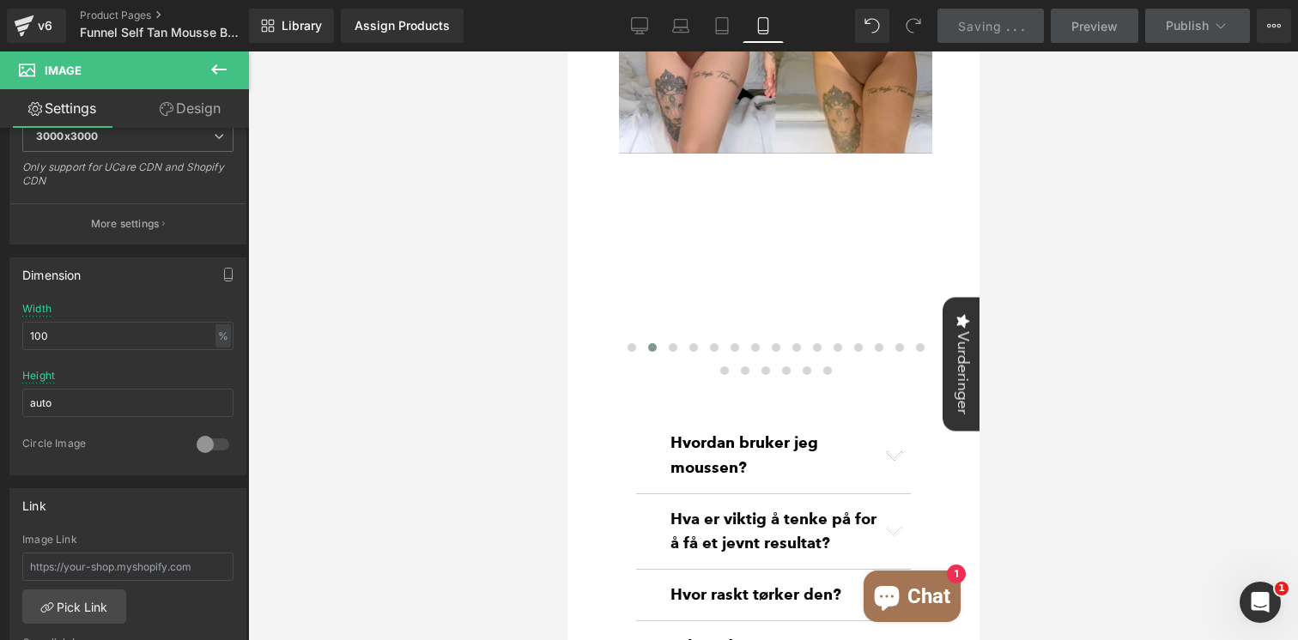
scroll to position [761, 0]
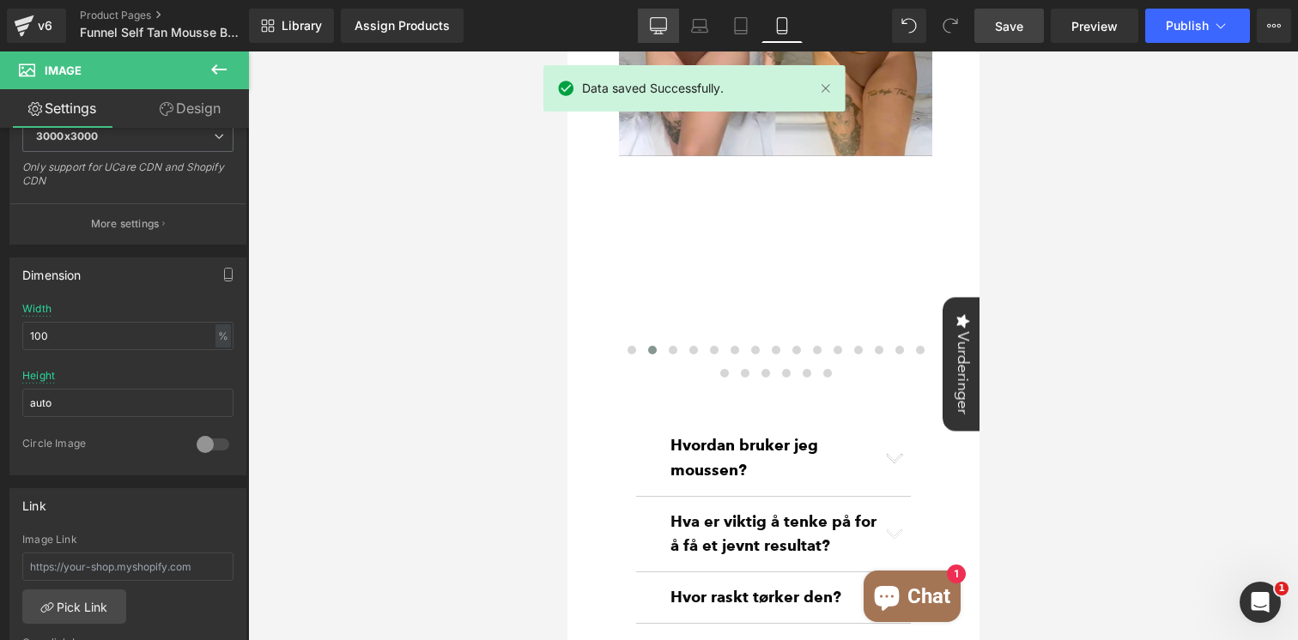
click at [664, 27] on icon at bounding box center [658, 25] width 17 height 17
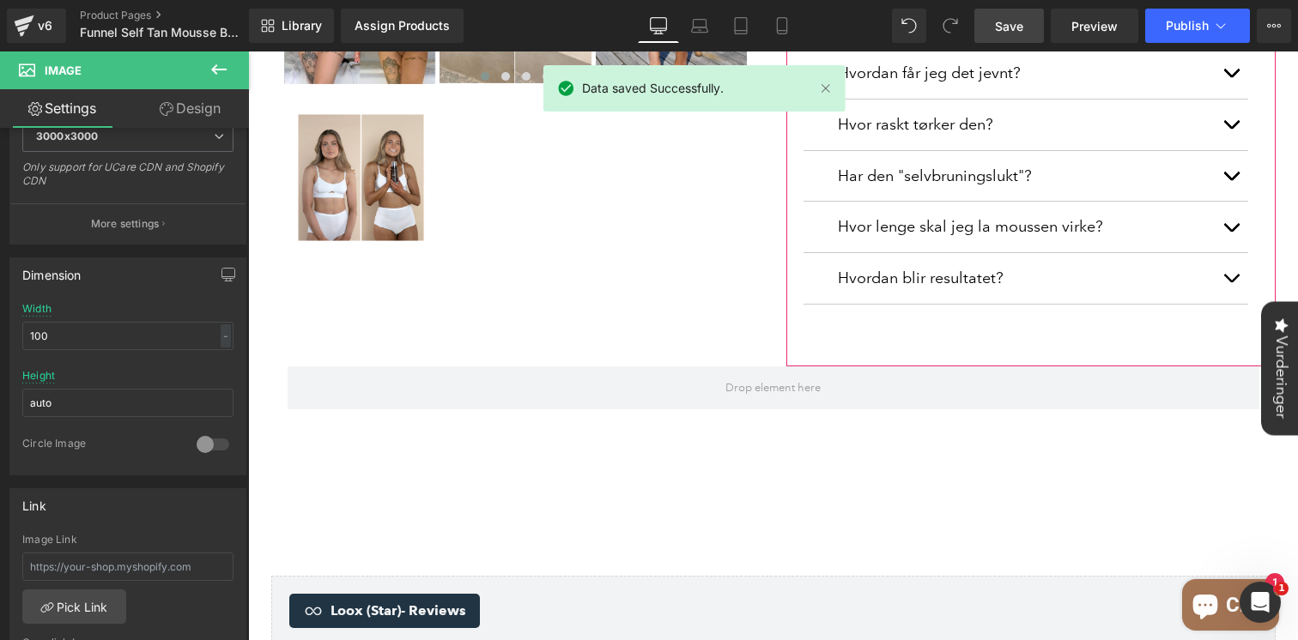
scroll to position [0, 0]
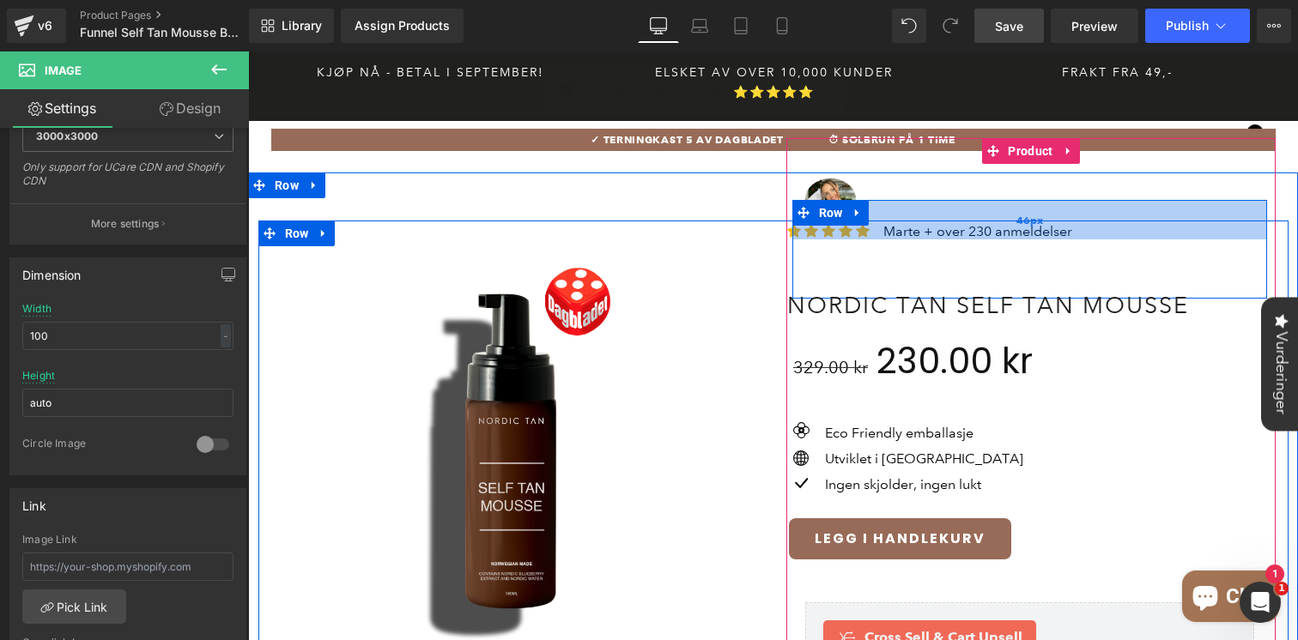
click at [856, 213] on div "46px" at bounding box center [1029, 219] width 475 height 39
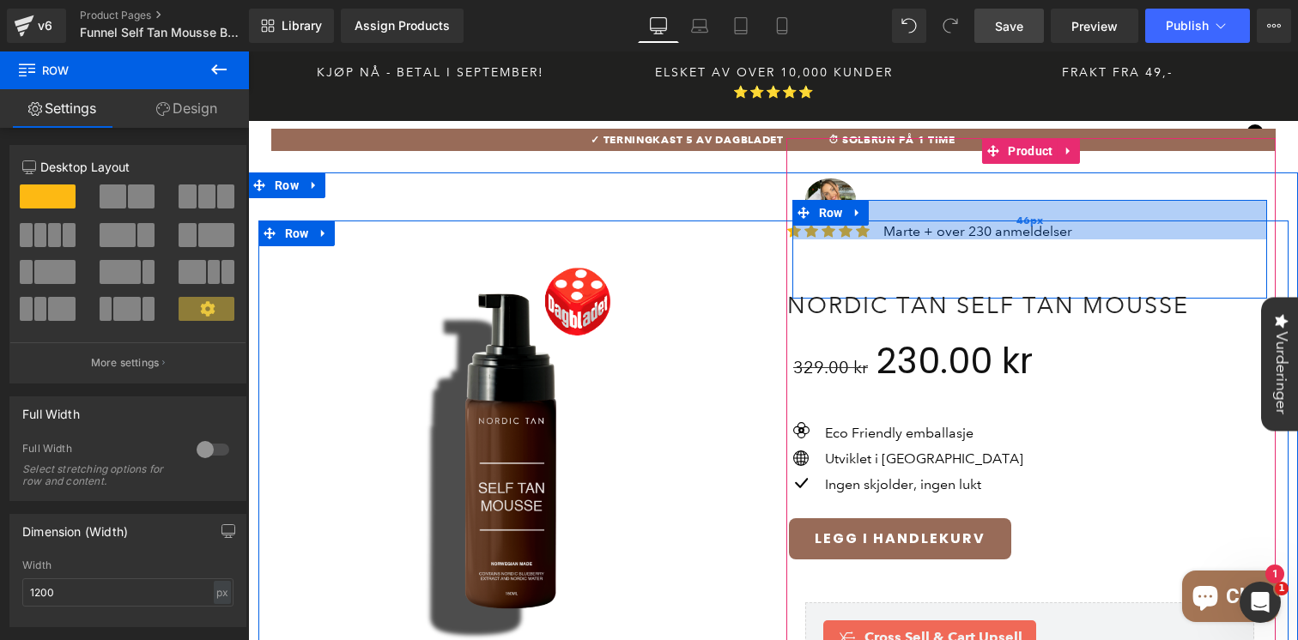
click at [984, 216] on div "46px" at bounding box center [1029, 219] width 475 height 39
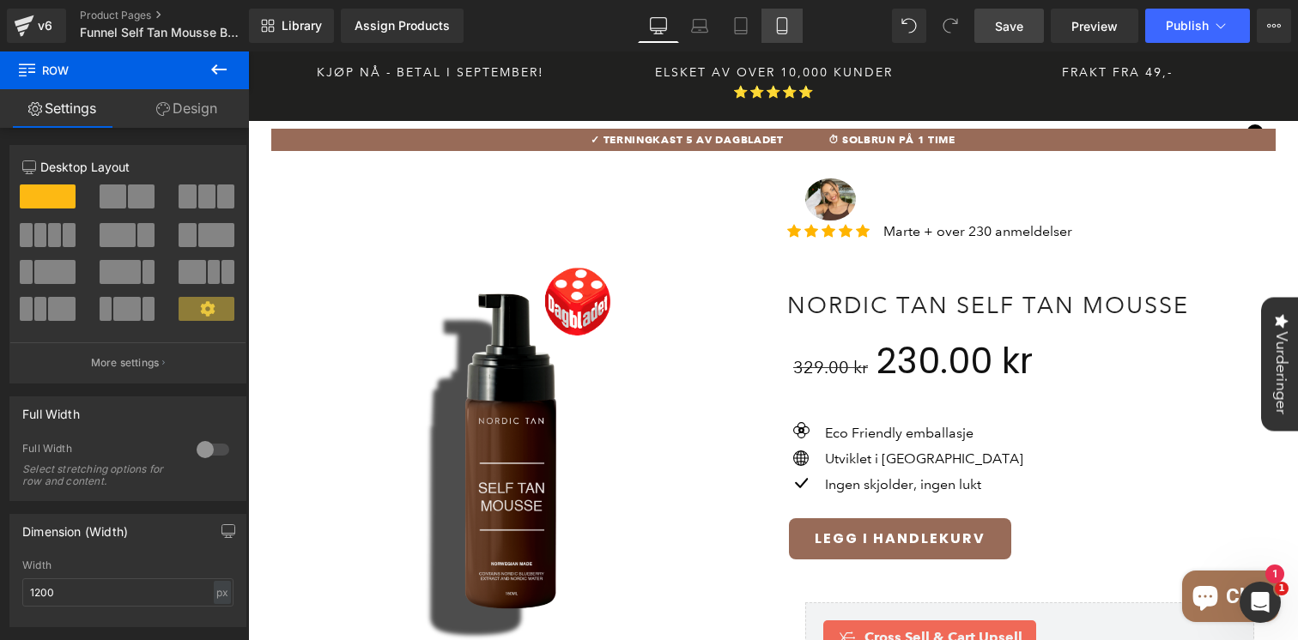
click at [773, 40] on link "Mobile" at bounding box center [781, 26] width 41 height 34
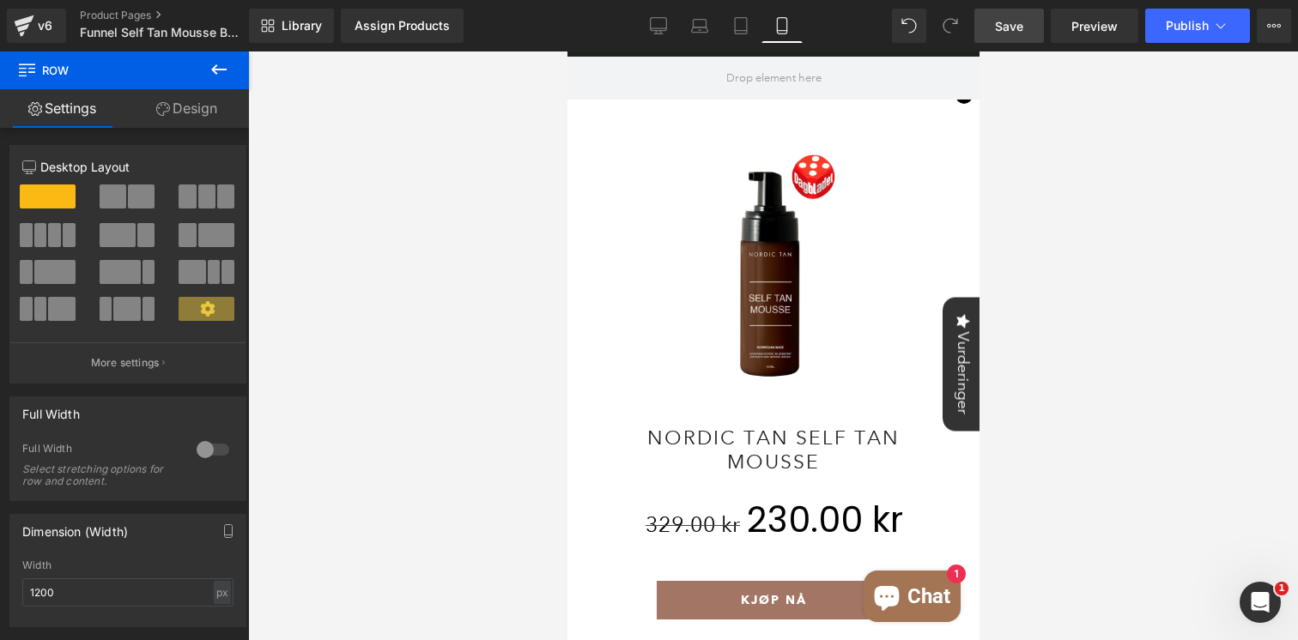
click at [210, 70] on icon at bounding box center [219, 69] width 21 height 21
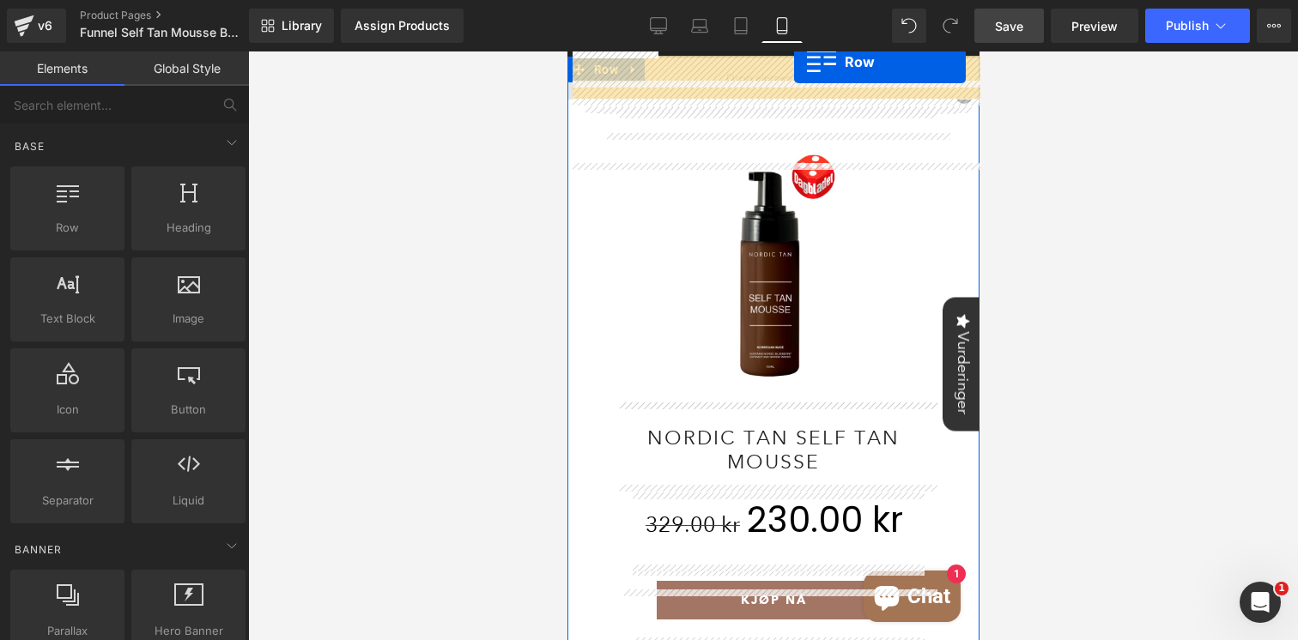
drag, startPoint x: 619, startPoint y: 270, endPoint x: 793, endPoint y: 64, distance: 270.5
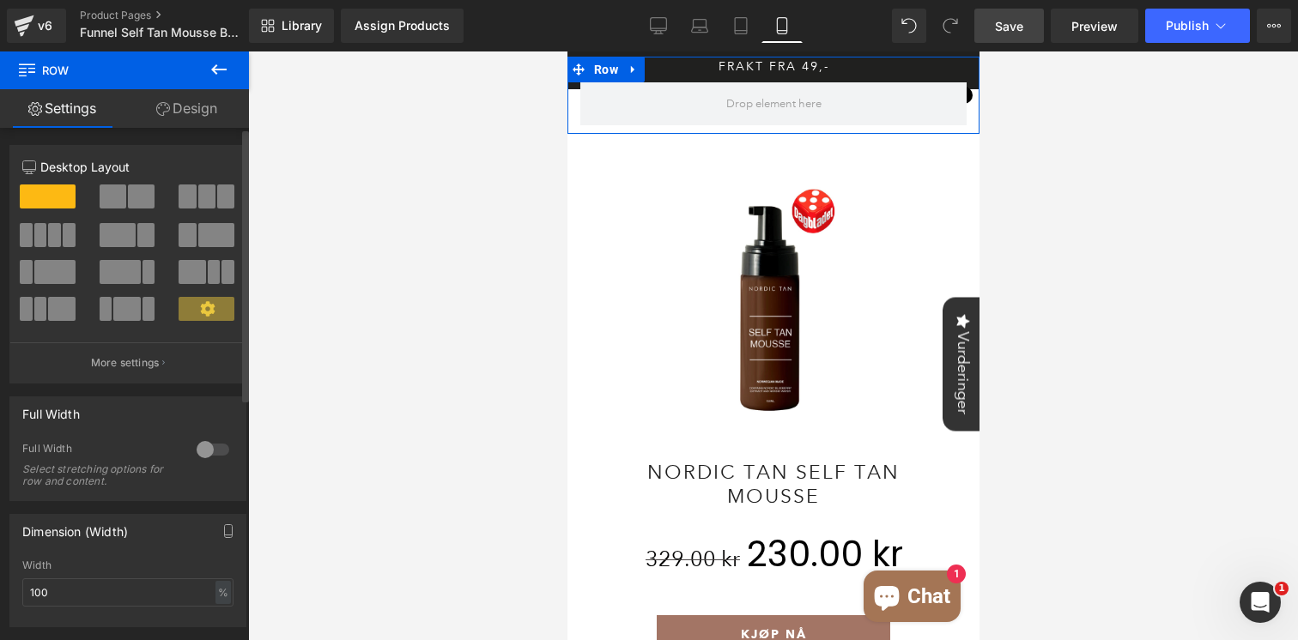
click at [203, 449] on div at bounding box center [212, 449] width 41 height 27
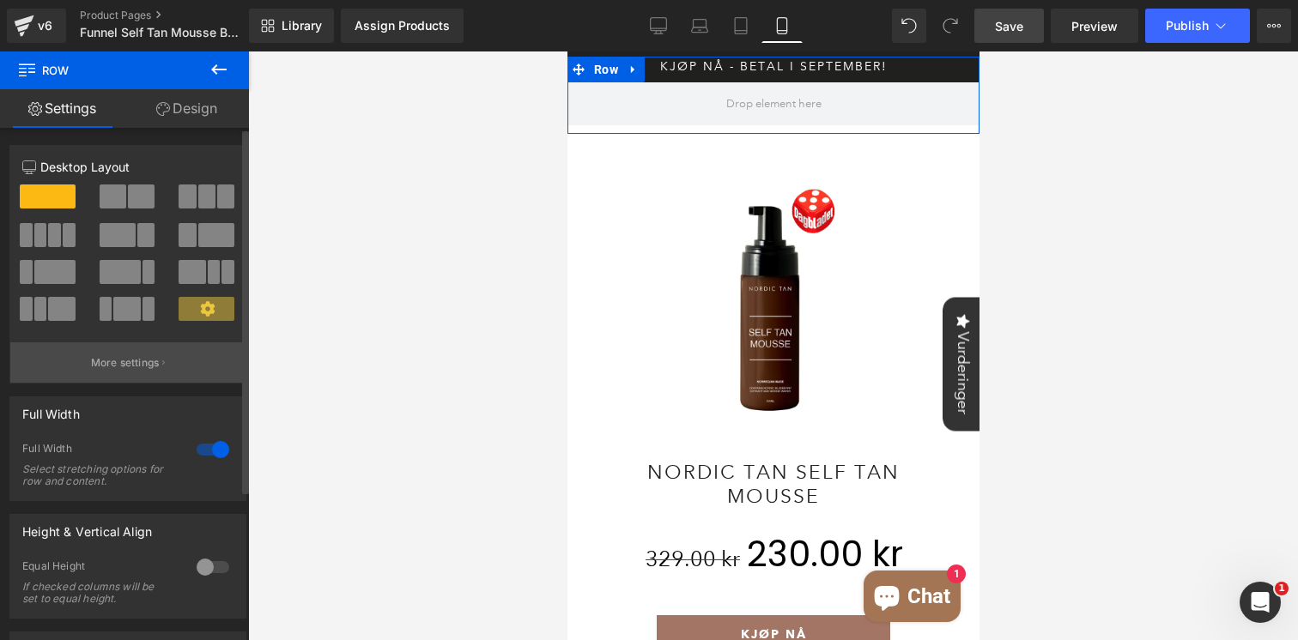
click at [142, 372] on button "More settings" at bounding box center [127, 363] width 235 height 40
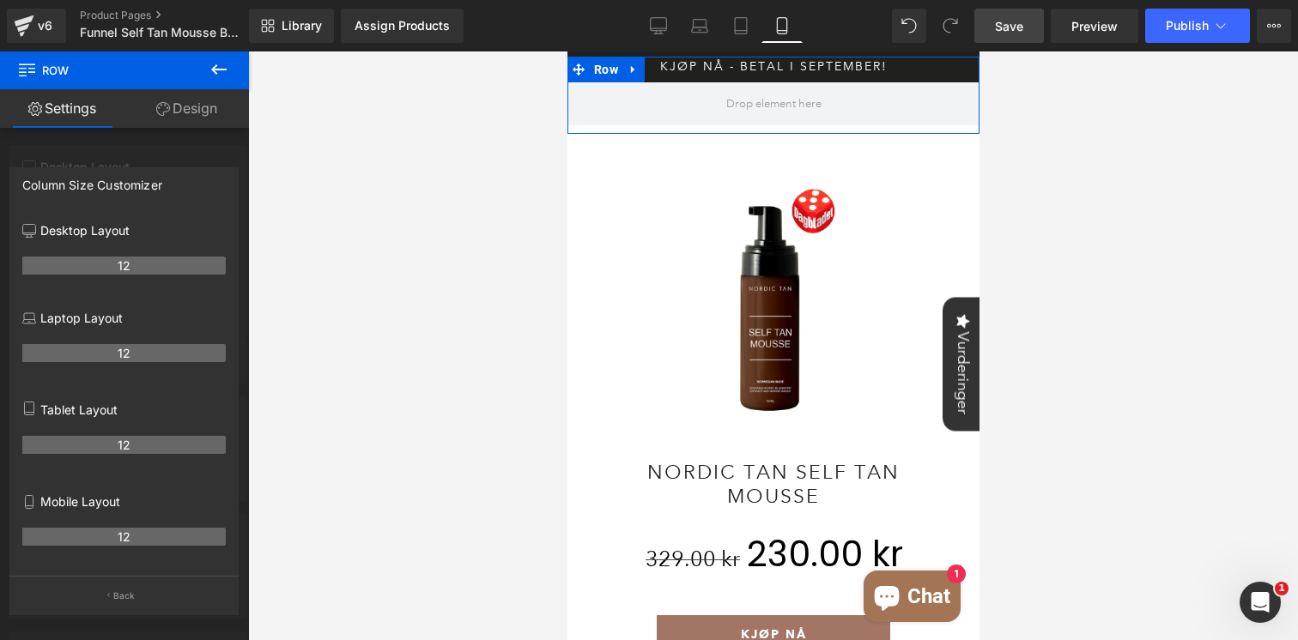
click at [221, 115] on link "Design" at bounding box center [186, 108] width 124 height 39
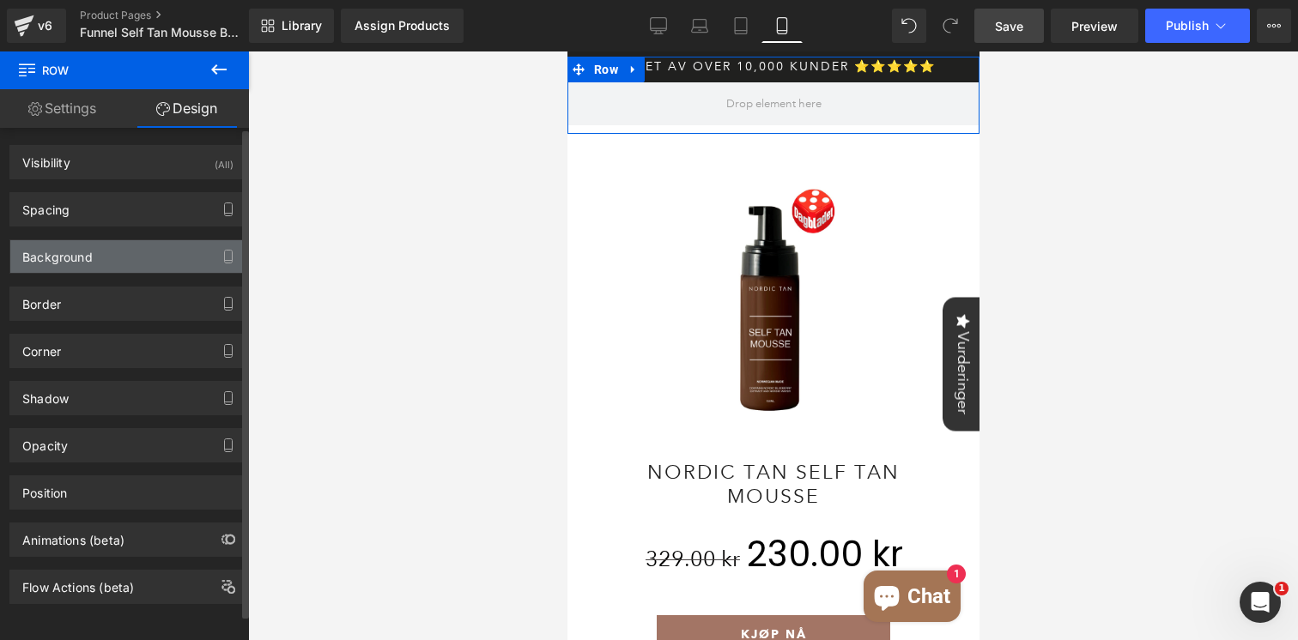
click at [97, 251] on div "Background" at bounding box center [127, 256] width 235 height 33
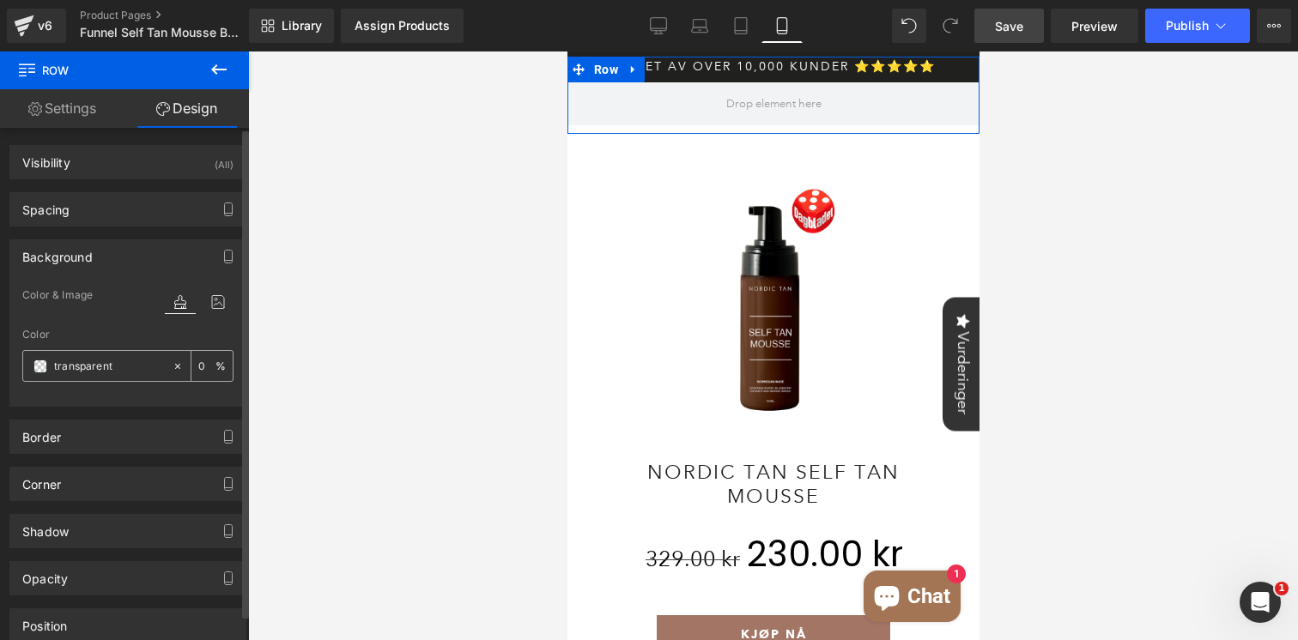
click at [42, 365] on span at bounding box center [40, 367] width 14 height 14
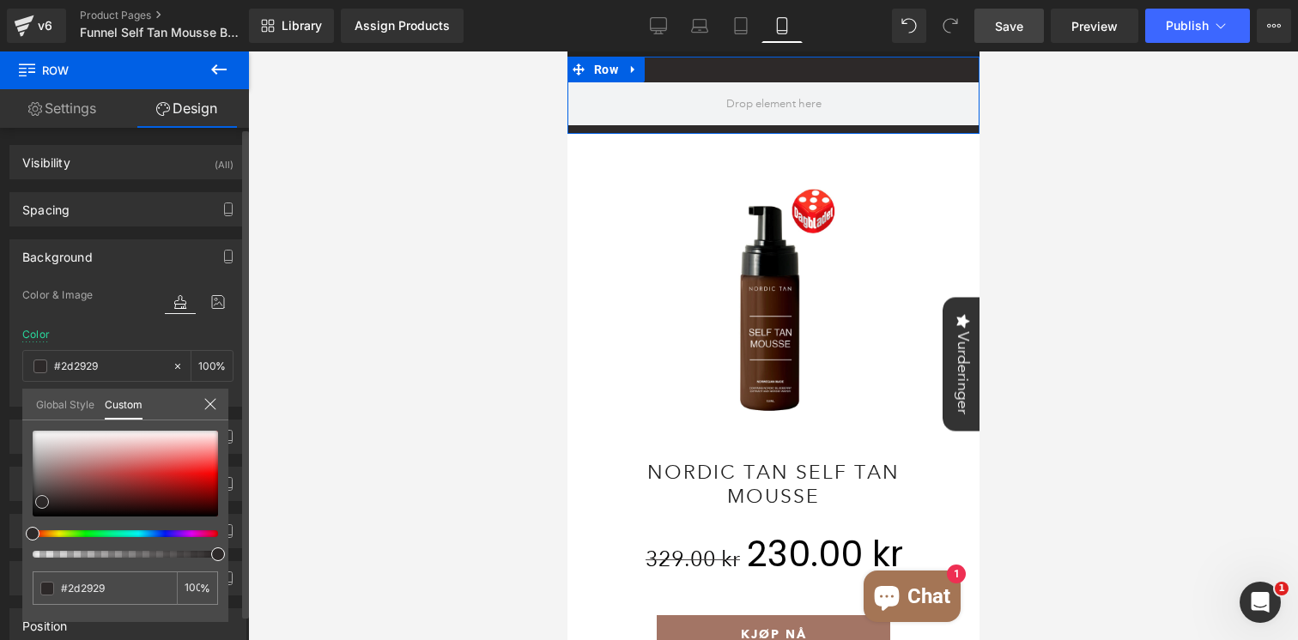
click at [42, 502] on div at bounding box center [125, 474] width 185 height 86
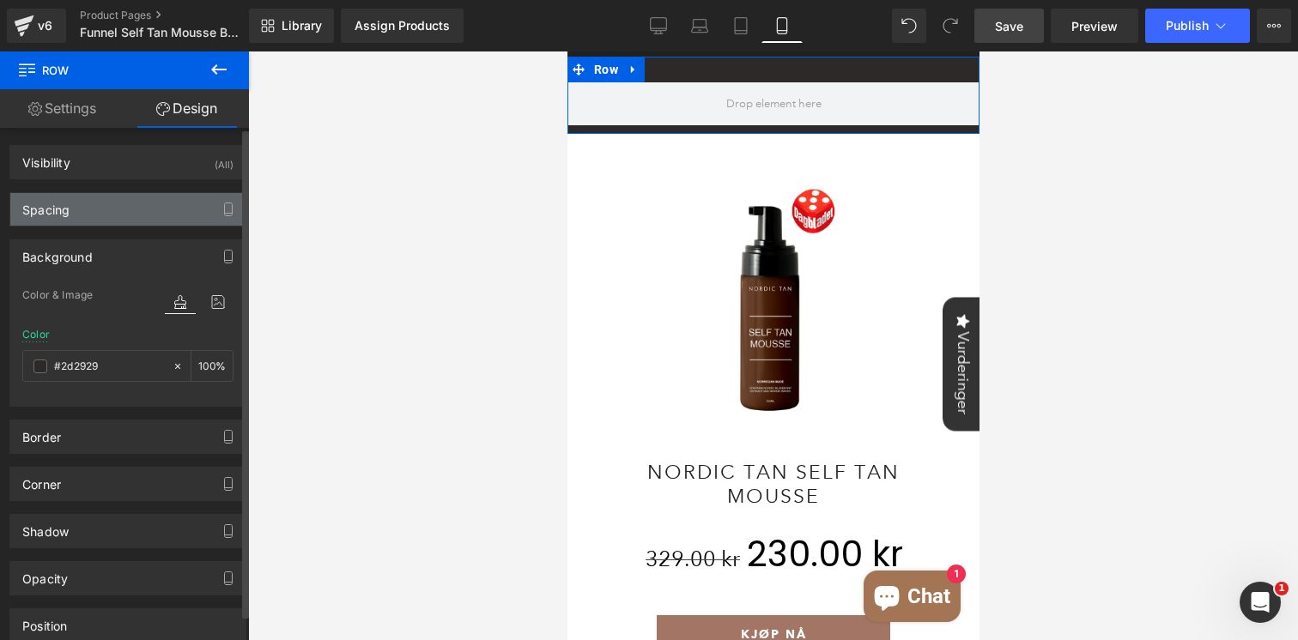
click at [88, 209] on div "Spacing" at bounding box center [127, 209] width 235 height 33
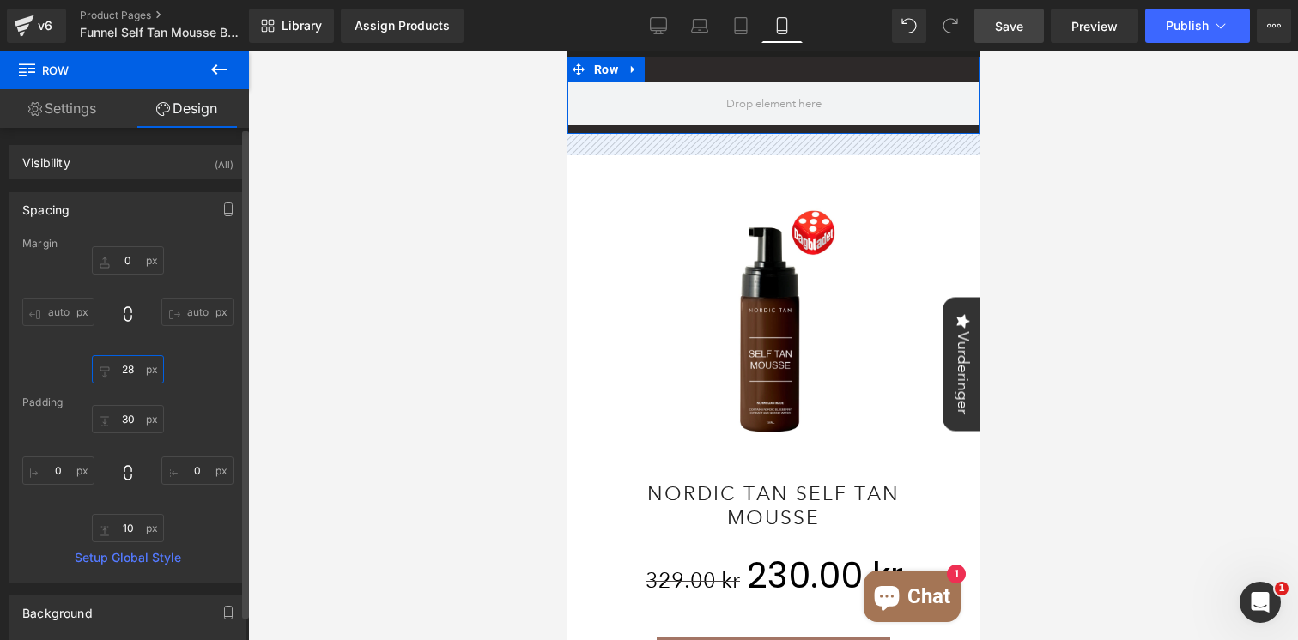
drag, startPoint x: 135, startPoint y: 388, endPoint x: 132, endPoint y: 398, distance: 10.6
click at [132, 398] on div "Margin 0 auto 0 auto [GEOGRAPHIC_DATA] 30 0 10 0 Setup Global Style" at bounding box center [127, 410] width 235 height 344
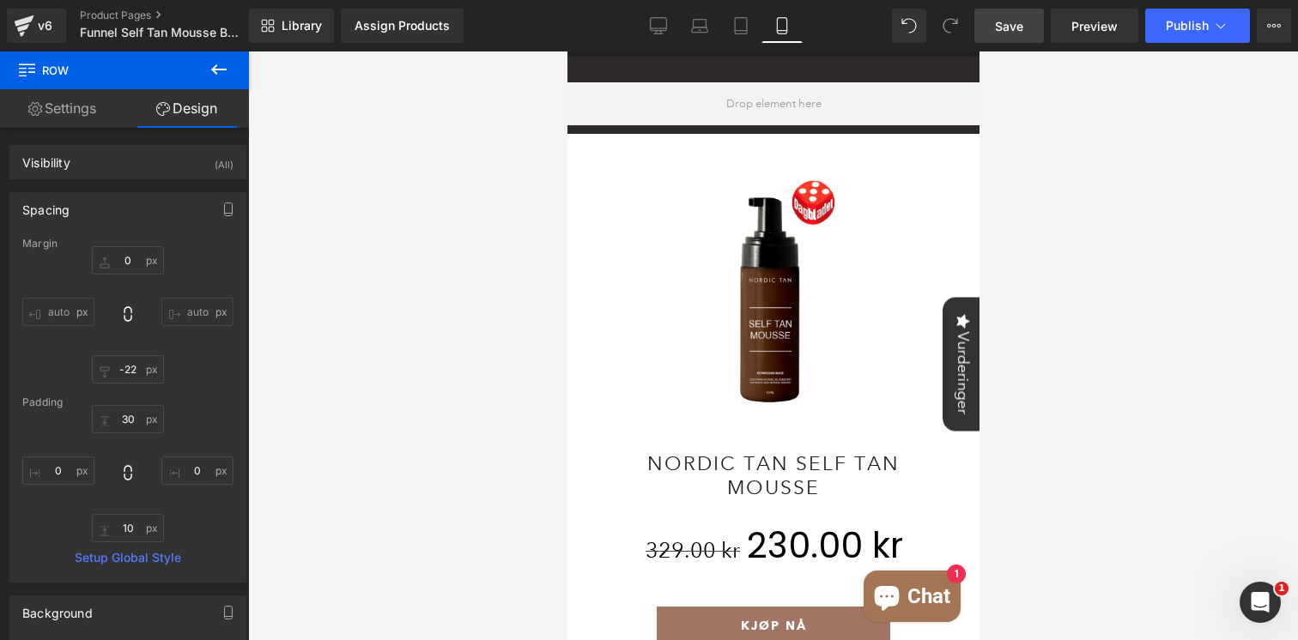
click at [591, 74] on span "Row" at bounding box center [605, 71] width 33 height 26
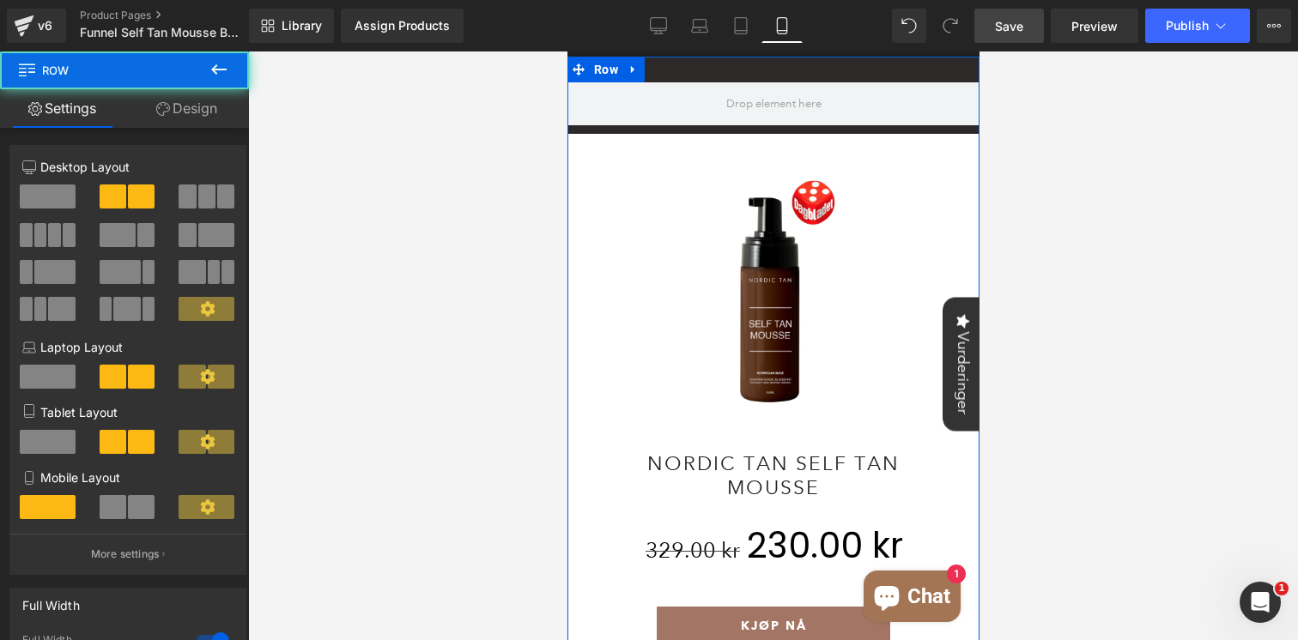
click at [174, 106] on link "Design" at bounding box center [186, 108] width 124 height 39
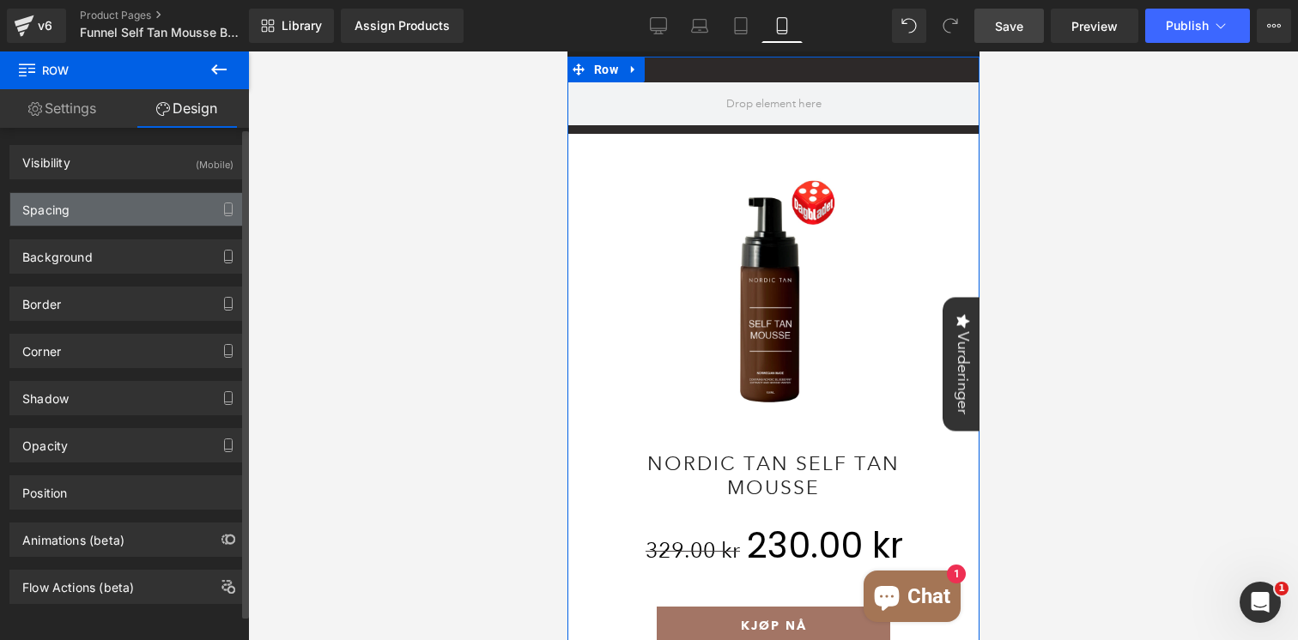
click at [136, 194] on div "Spacing" at bounding box center [127, 209] width 235 height 33
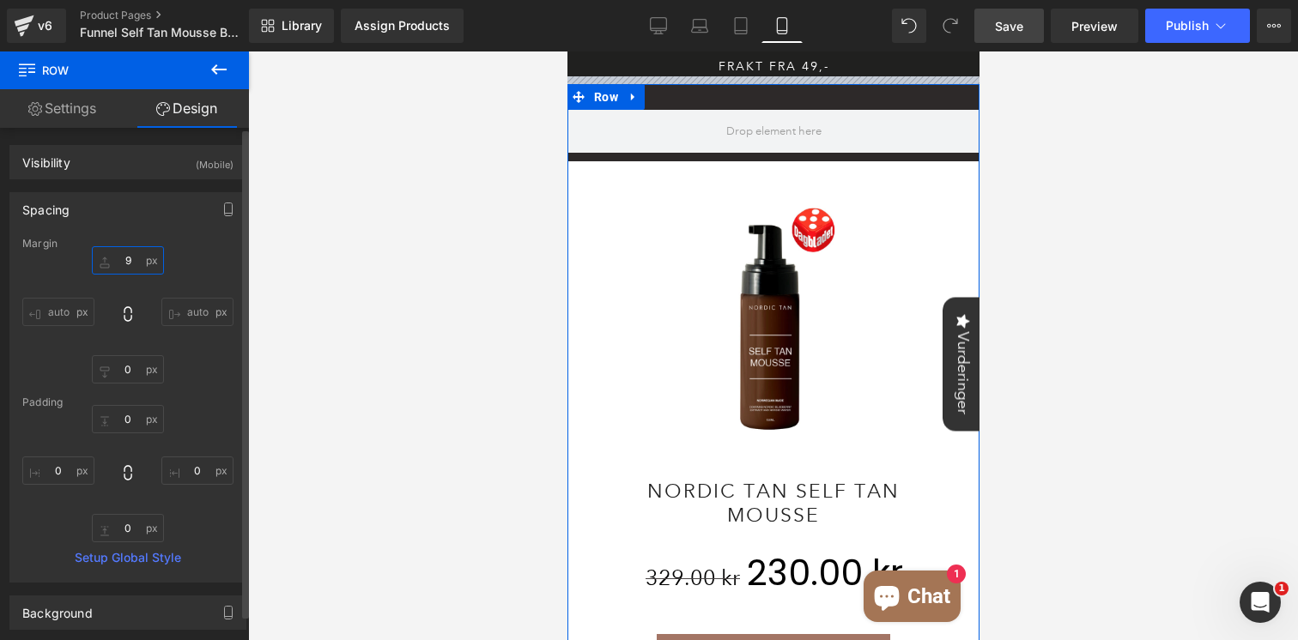
drag, startPoint x: 119, startPoint y: 271, endPoint x: 123, endPoint y: 244, distance: 27.7
click at [123, 244] on div "Margin -23 auto 0 auto [GEOGRAPHIC_DATA] 0 0 0 0 Setup Global Style" at bounding box center [127, 410] width 235 height 344
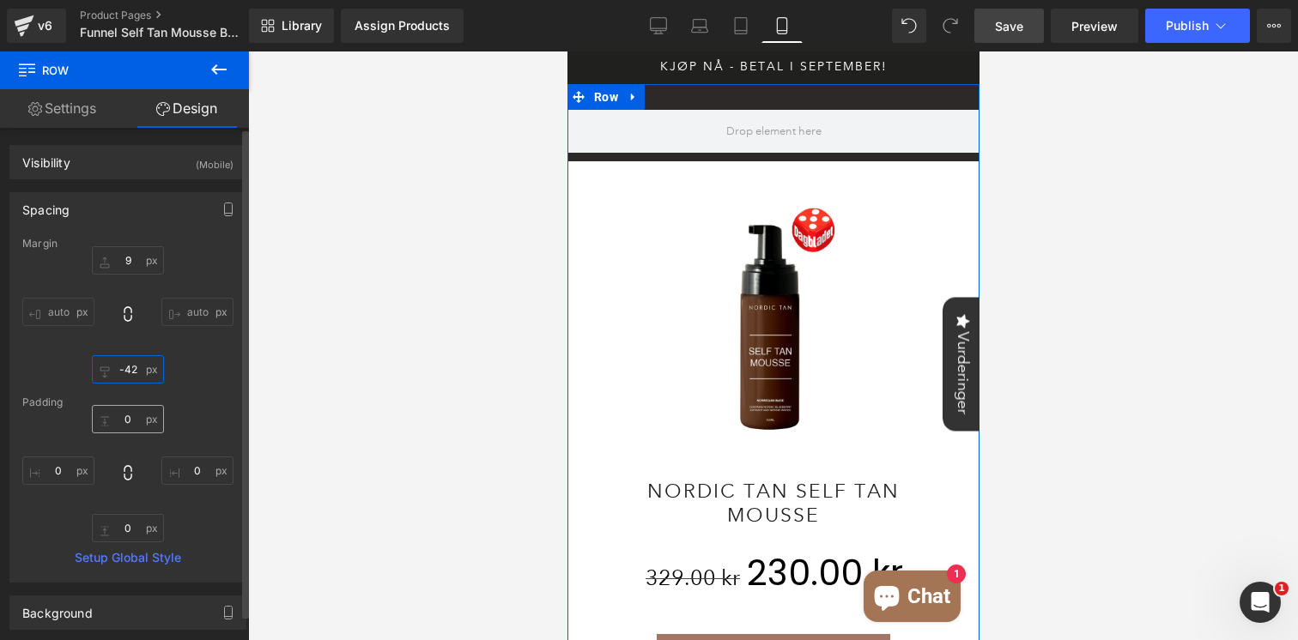
drag, startPoint x: 127, startPoint y: 376, endPoint x: 127, endPoint y: 414, distance: 37.8
click at [127, 415] on div "Margin -23 auto 0 auto [GEOGRAPHIC_DATA] 0 0 0 0 Setup Global Style" at bounding box center [127, 410] width 235 height 344
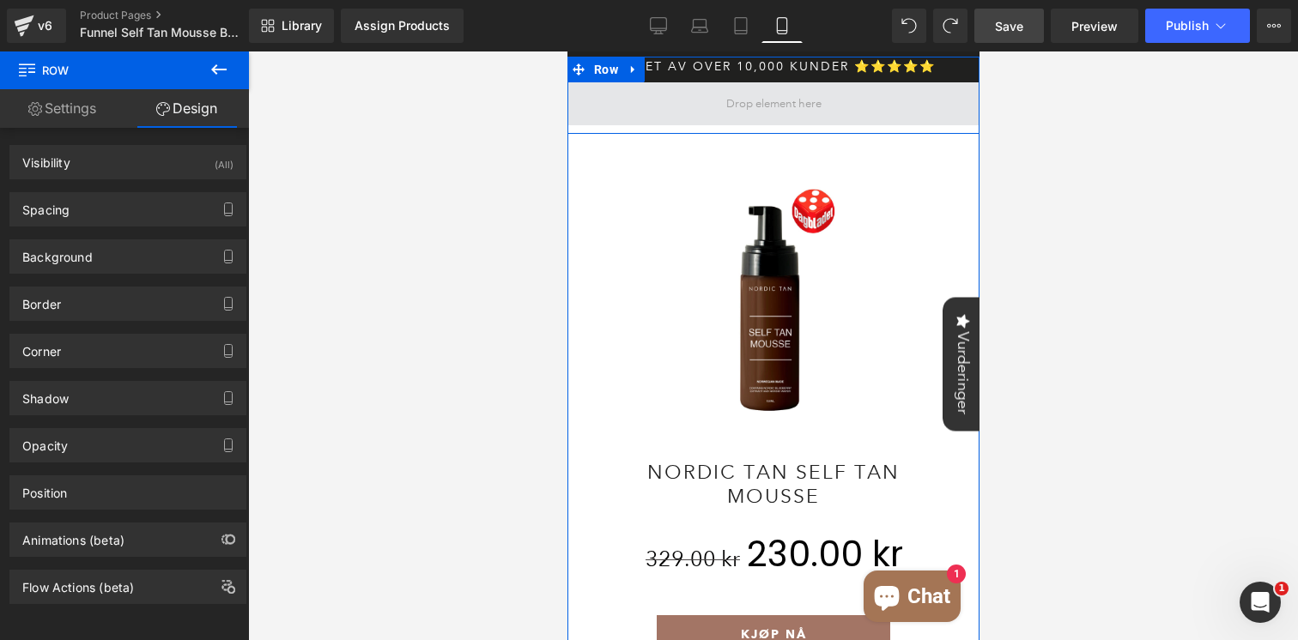
click at [716, 101] on span at bounding box center [773, 103] width 412 height 43
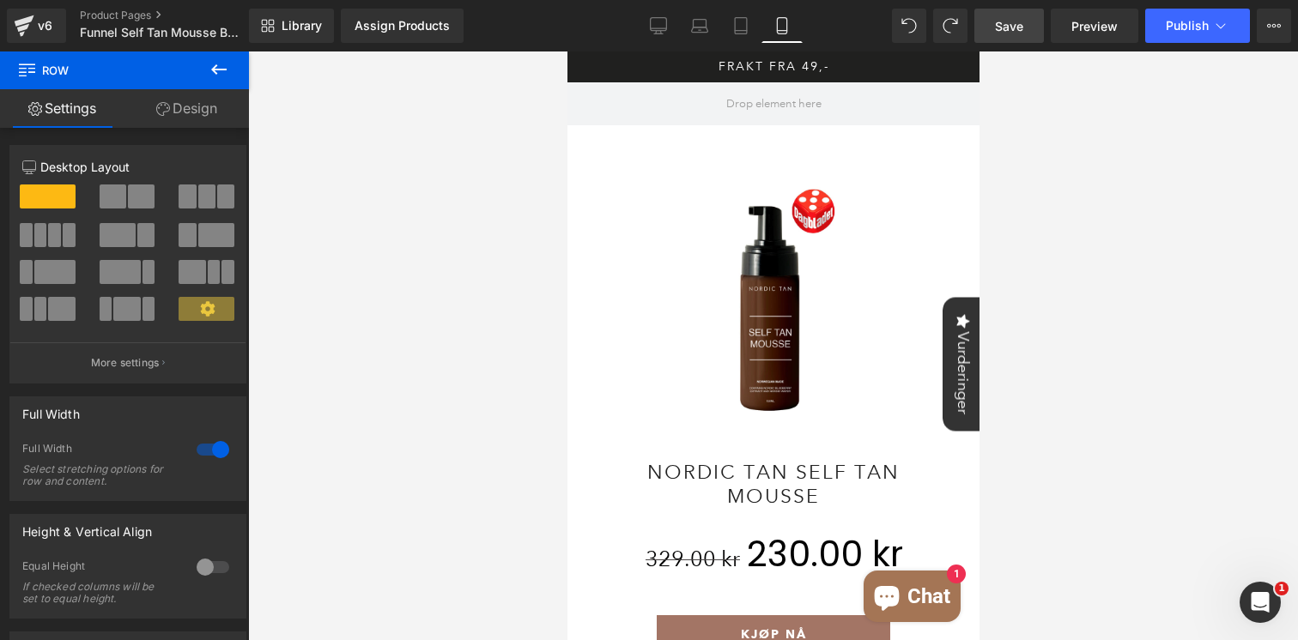
click at [219, 72] on icon at bounding box center [219, 69] width 21 height 21
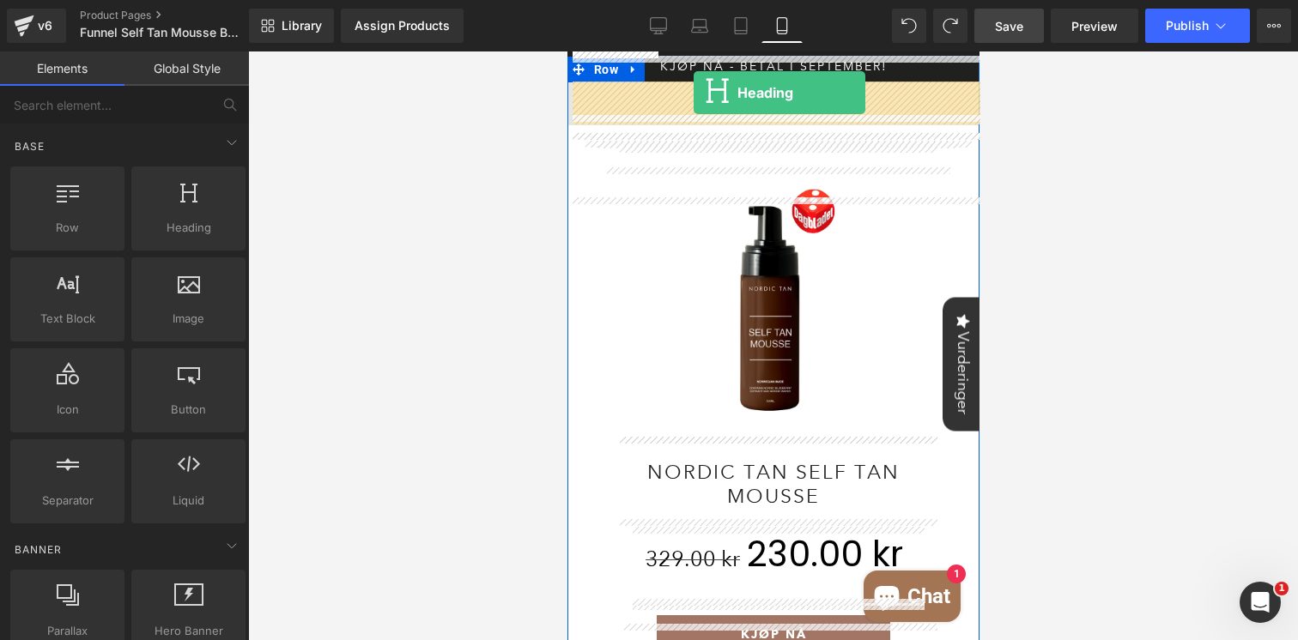
drag, startPoint x: 753, startPoint y: 276, endPoint x: 693, endPoint y: 93, distance: 193.3
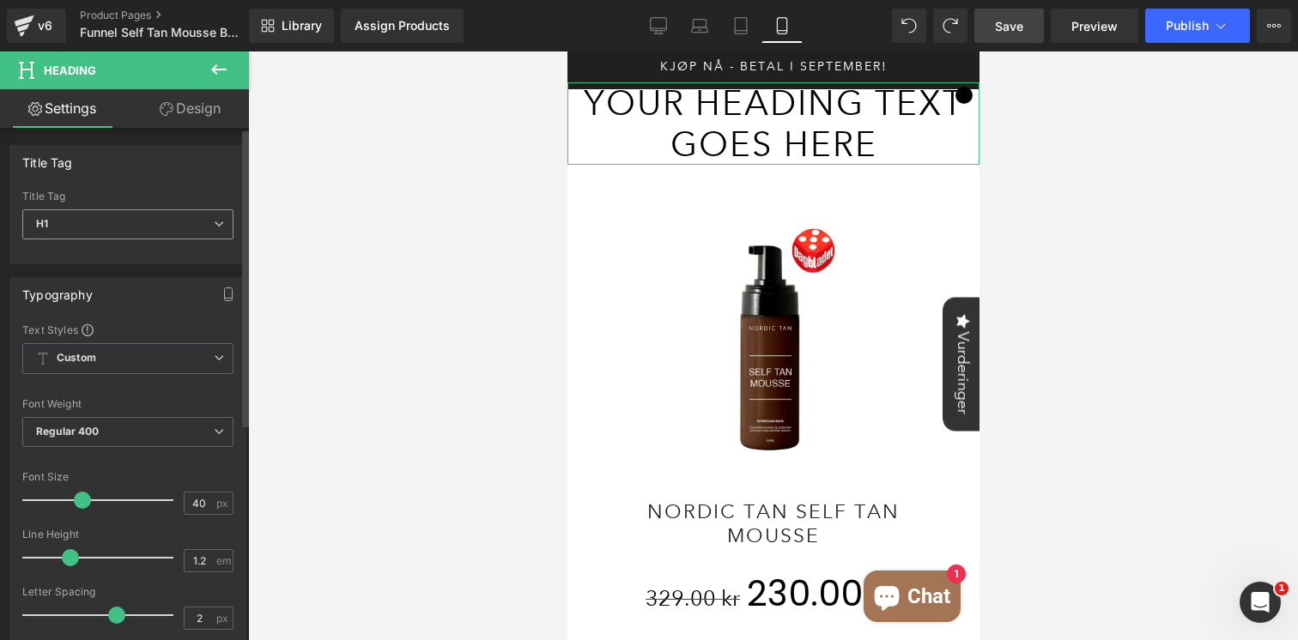
click at [112, 237] on span "H1" at bounding box center [127, 224] width 211 height 30
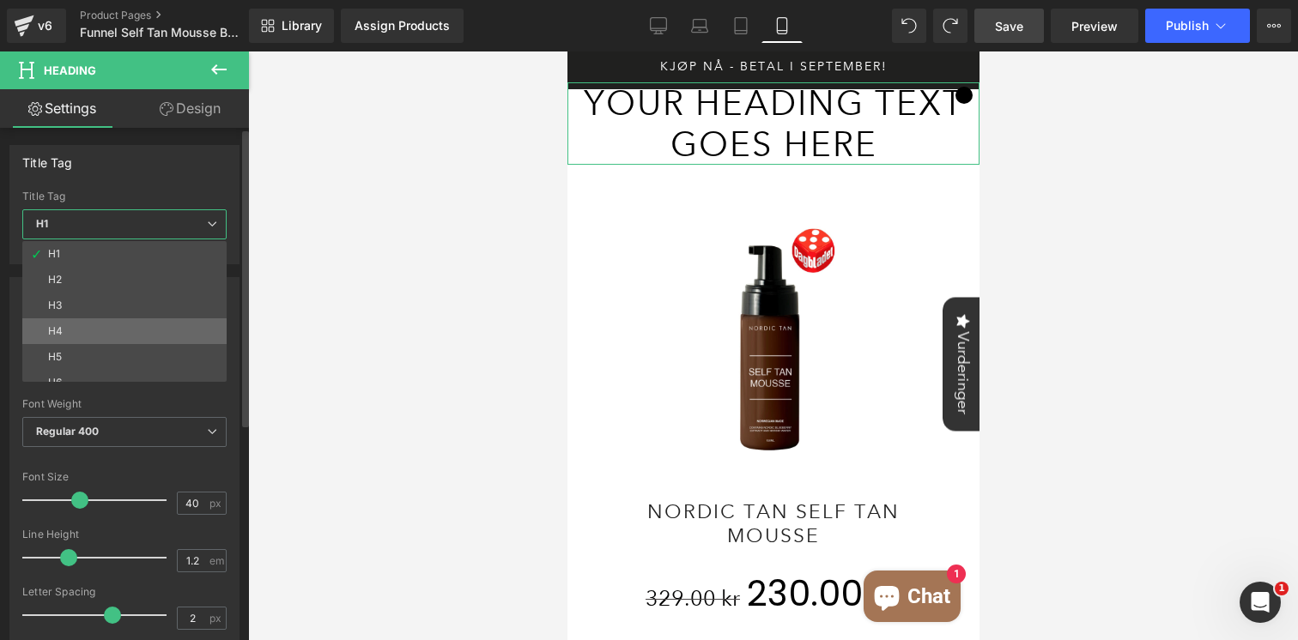
click at [98, 329] on li "H4" at bounding box center [128, 331] width 212 height 26
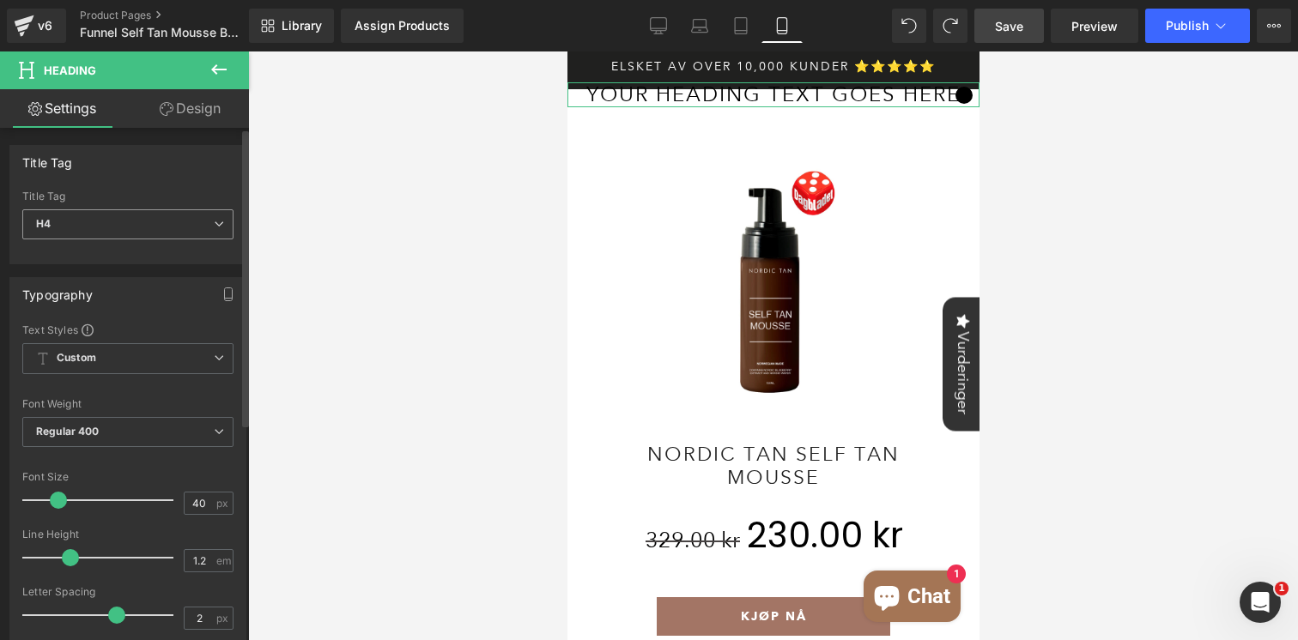
click at [127, 217] on span "H4" at bounding box center [127, 224] width 211 height 30
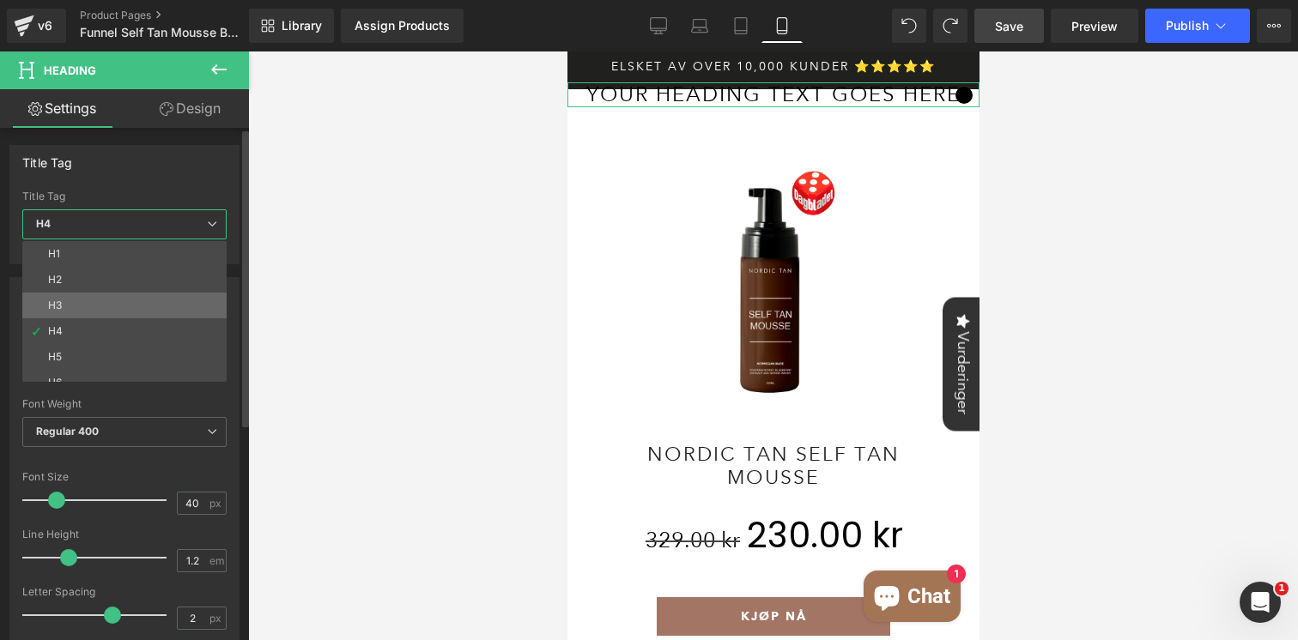
click at [93, 307] on li "H3" at bounding box center [128, 306] width 212 height 26
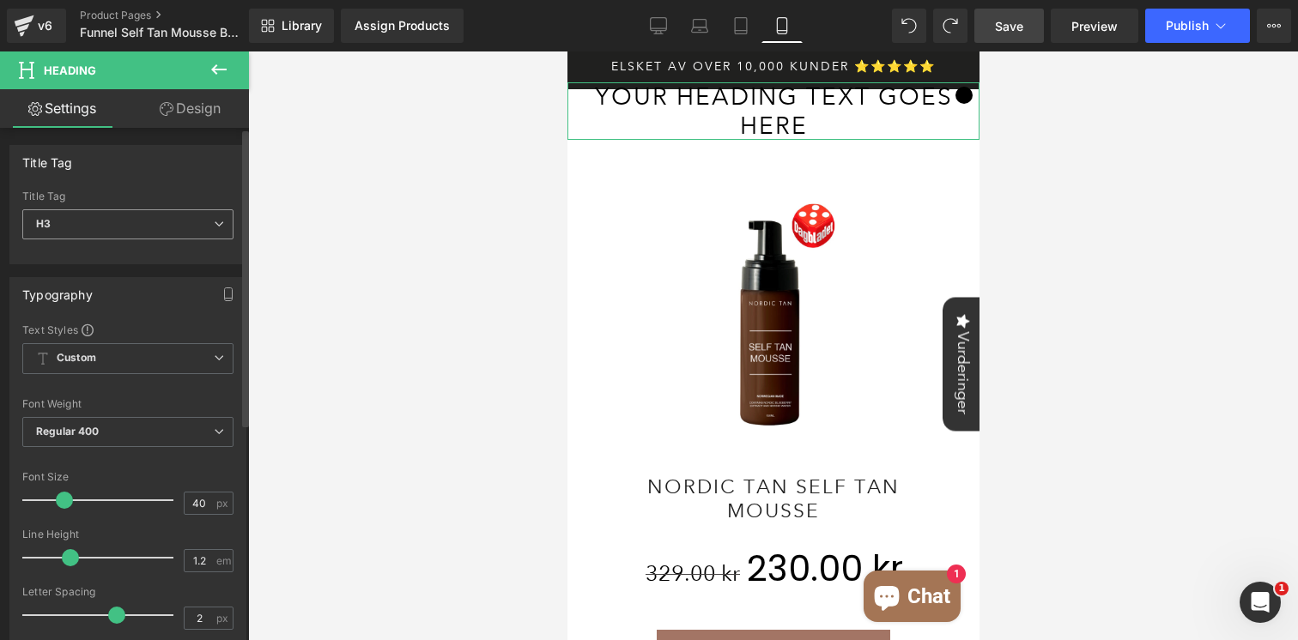
click at [132, 224] on span "H3" at bounding box center [127, 224] width 211 height 30
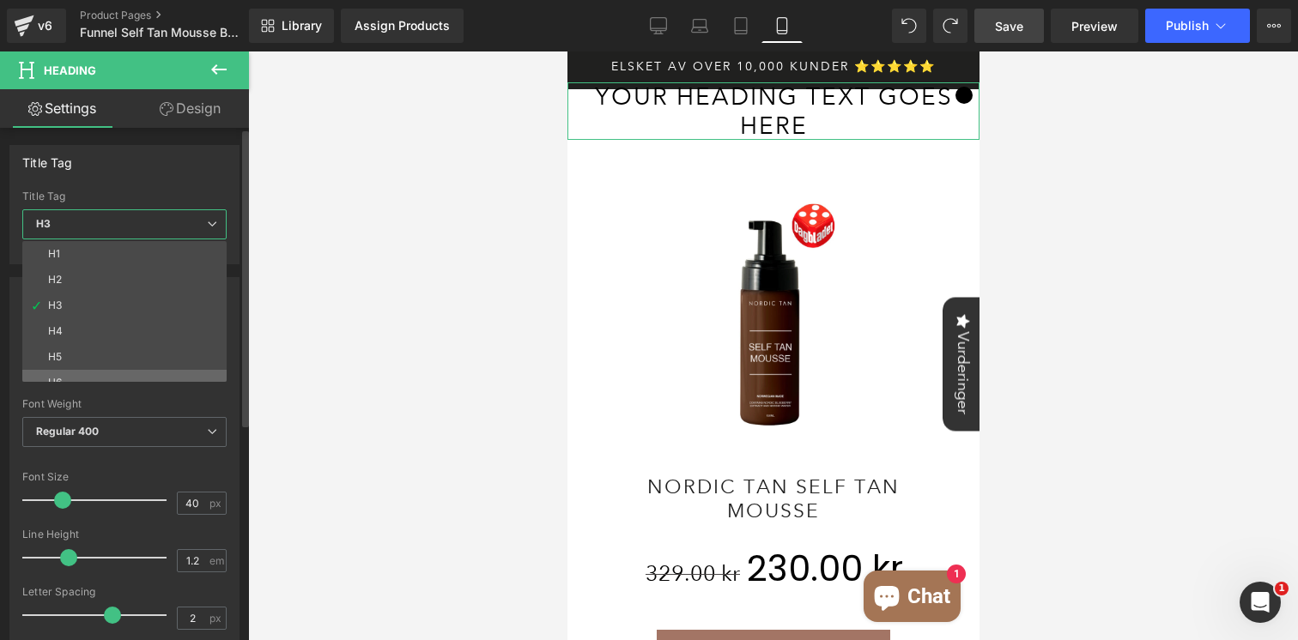
click at [104, 377] on li "H6" at bounding box center [128, 383] width 212 height 26
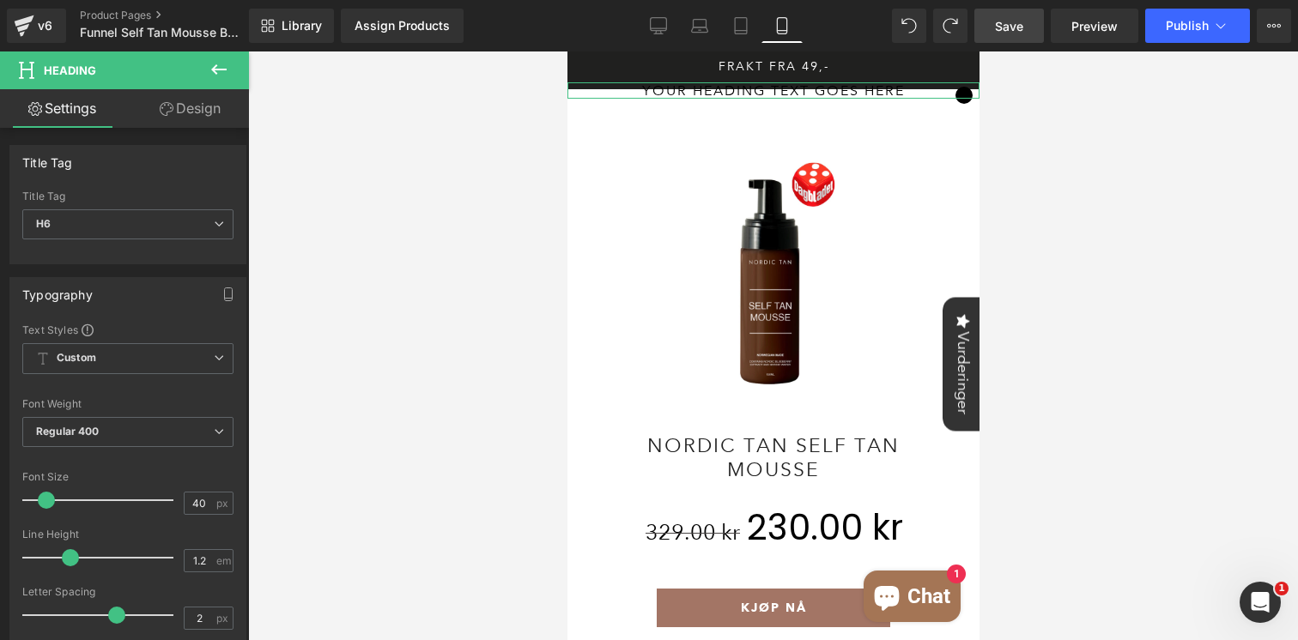
click at [169, 119] on link "Design" at bounding box center [190, 108] width 124 height 39
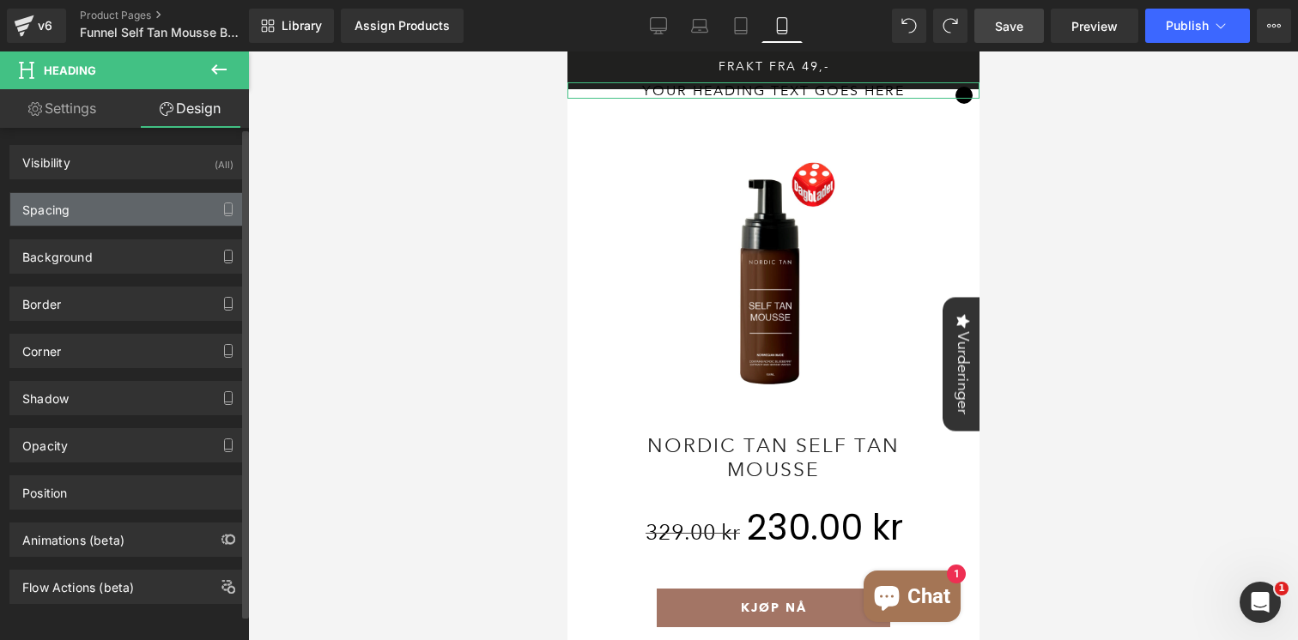
click at [100, 220] on div "Spacing" at bounding box center [127, 209] width 235 height 33
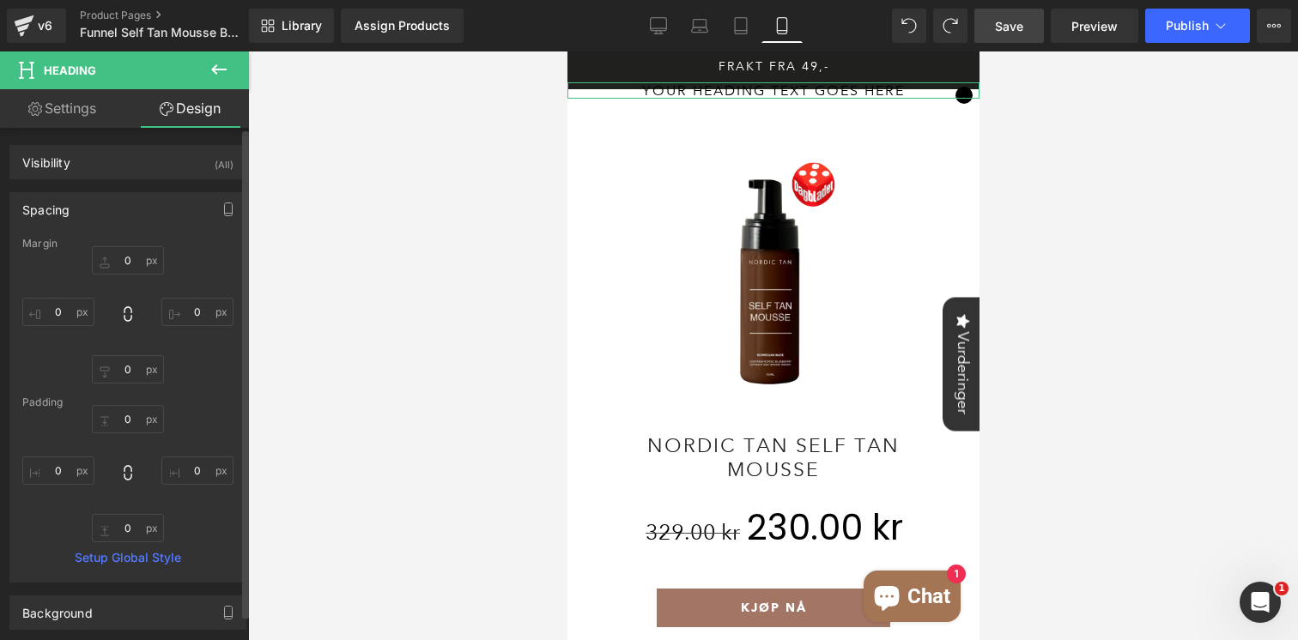
drag, startPoint x: 120, startPoint y: 276, endPoint x: 128, endPoint y: 240, distance: 36.9
click at [128, 240] on div "Margin 0 0 0 0 [GEOGRAPHIC_DATA] 0 0 0 0 Setup Global Style" at bounding box center [127, 410] width 235 height 344
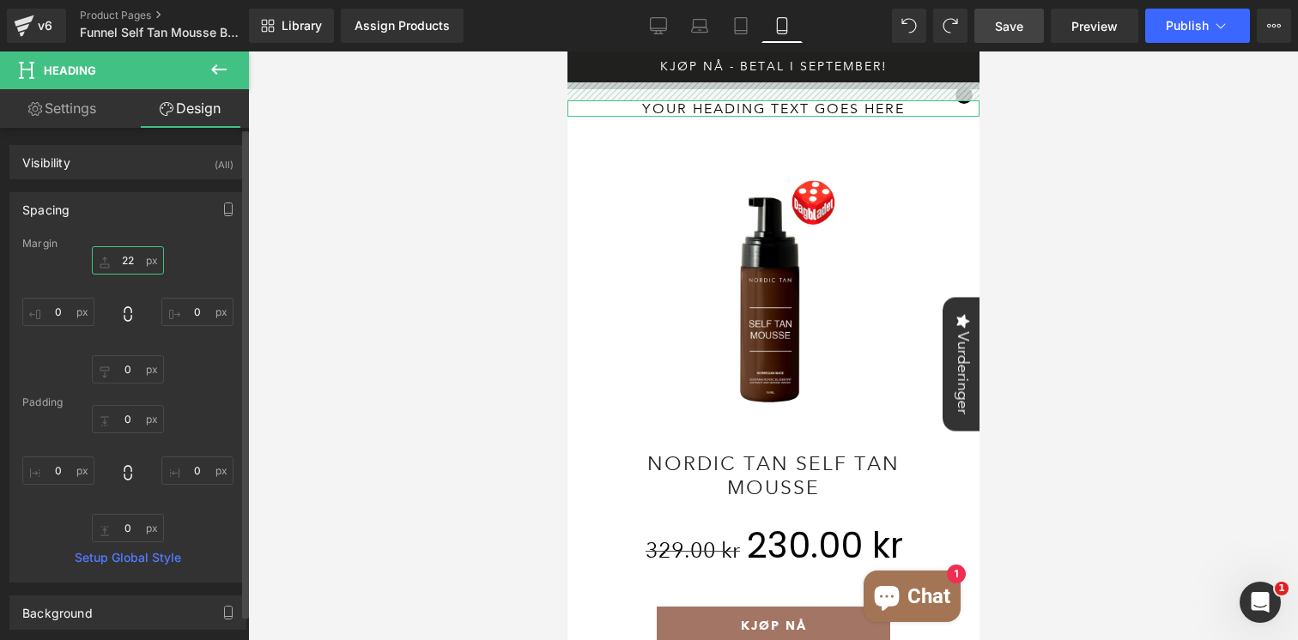
drag, startPoint x: 127, startPoint y: 274, endPoint x: 128, endPoint y: 256, distance: 18.0
click at [128, 256] on input "0" at bounding box center [128, 260] width 72 height 28
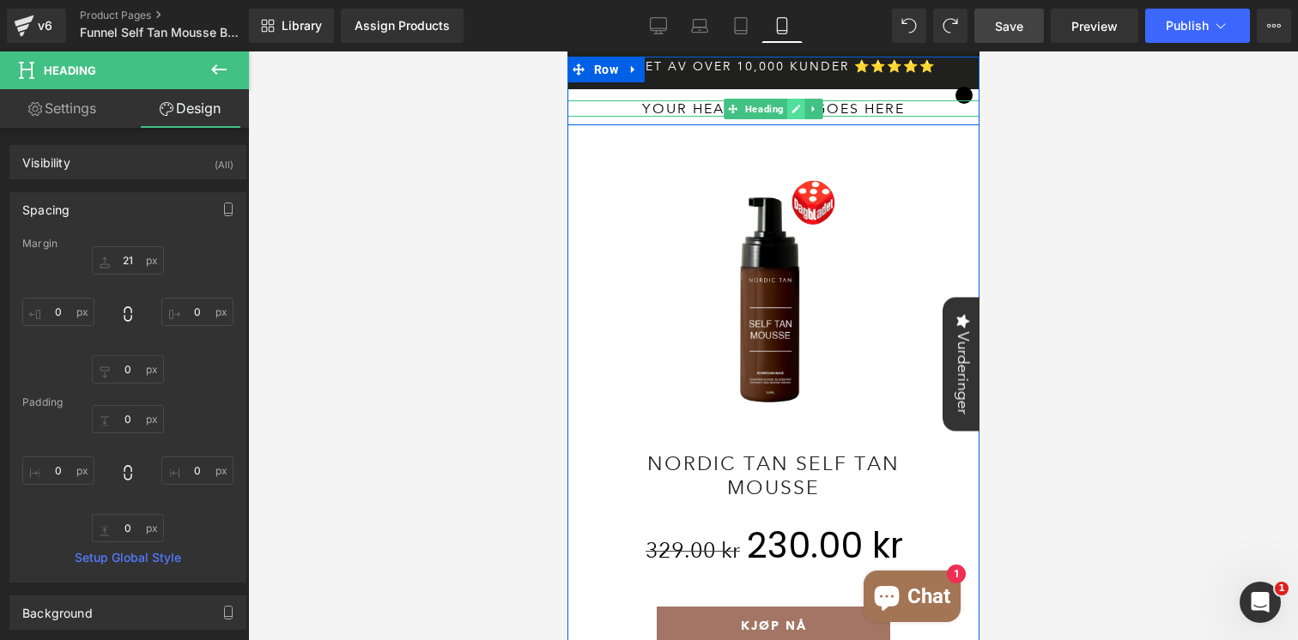
click at [792, 106] on icon at bounding box center [795, 109] width 9 height 10
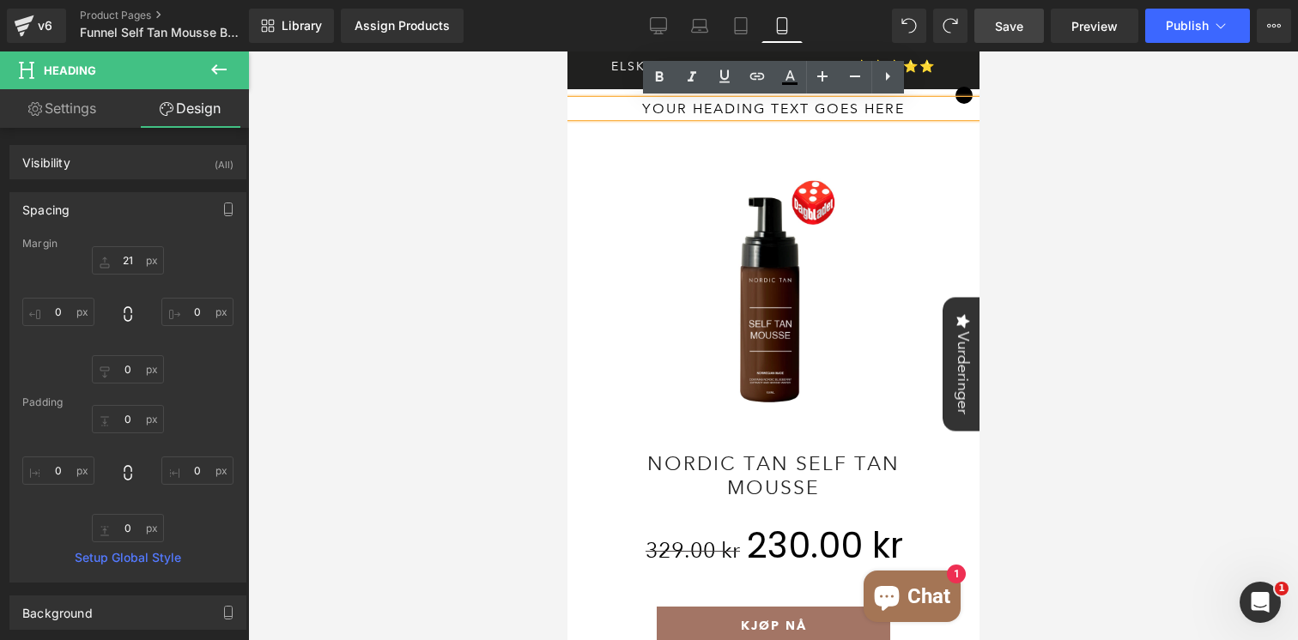
click at [774, 106] on h6 "Your heading text goes here" at bounding box center [773, 108] width 412 height 16
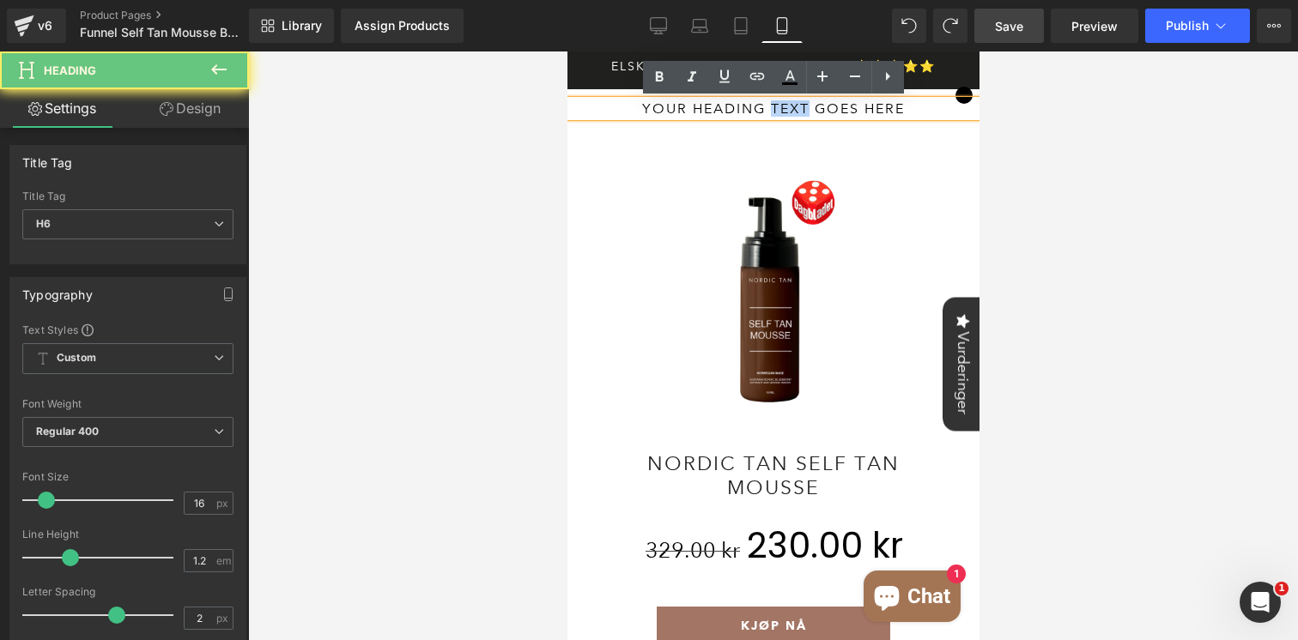
click at [774, 106] on h6 "Your heading text goes here" at bounding box center [773, 108] width 412 height 16
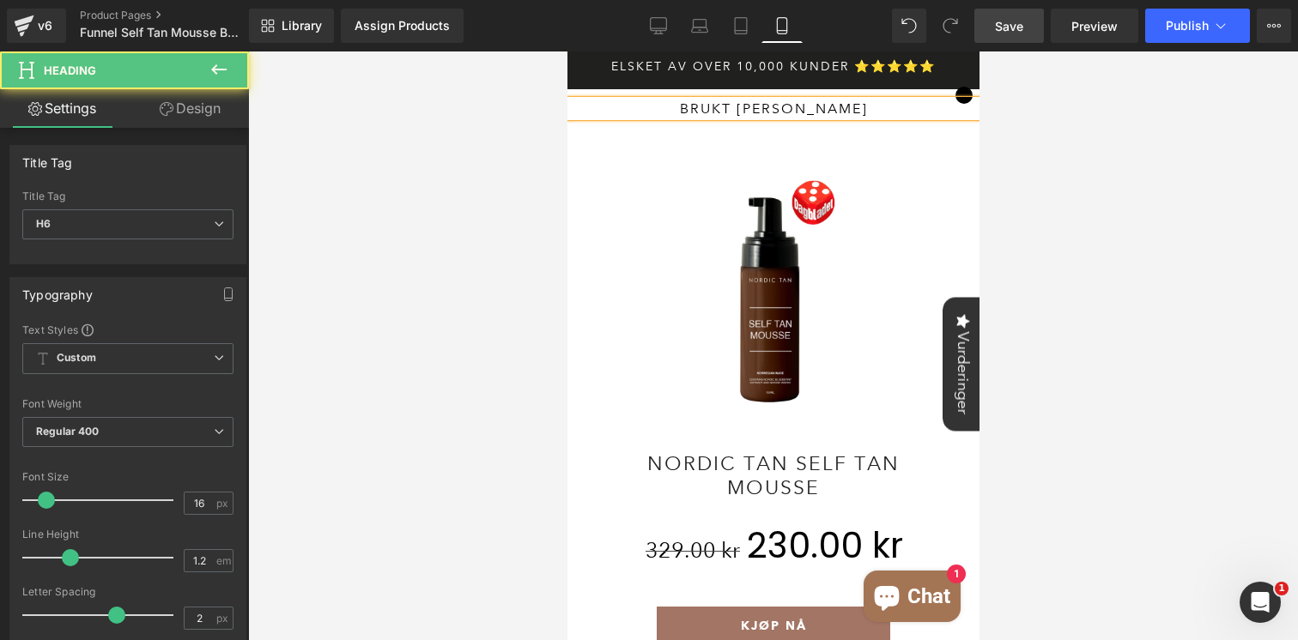
click at [737, 103] on h6 "BRUKT [PERSON_NAME]" at bounding box center [773, 108] width 412 height 16
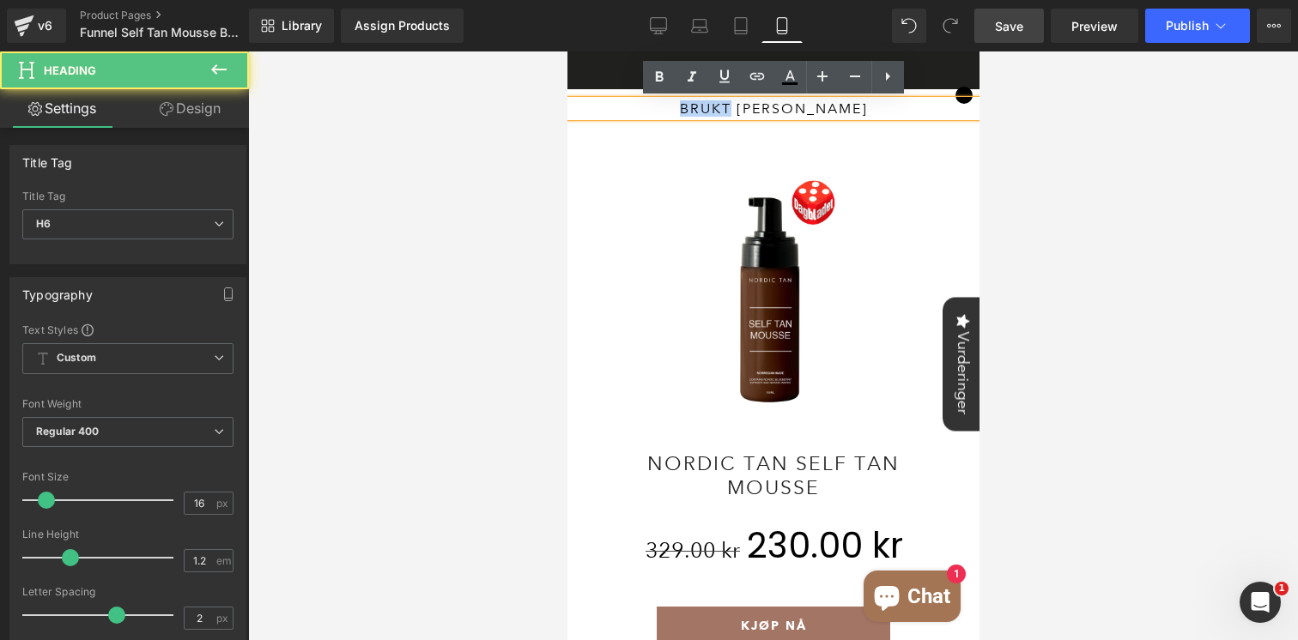
click at [737, 103] on h6 "BRUKT [PERSON_NAME]" at bounding box center [773, 108] width 412 height 16
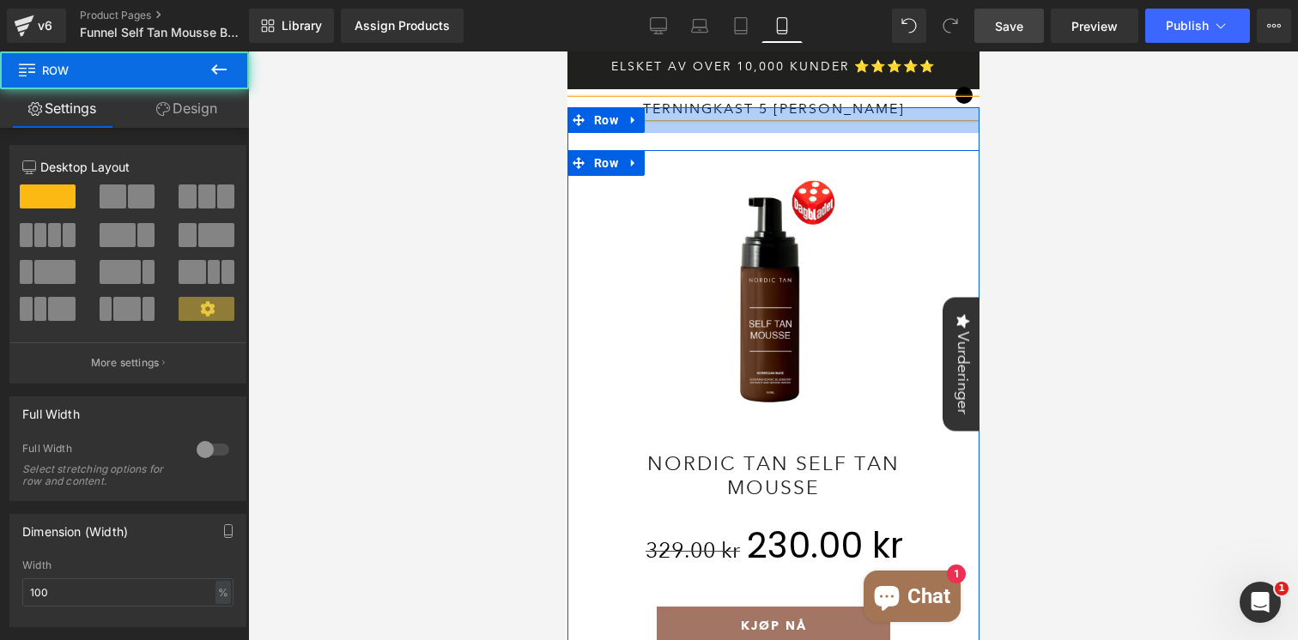
click at [822, 107] on div at bounding box center [773, 120] width 412 height 26
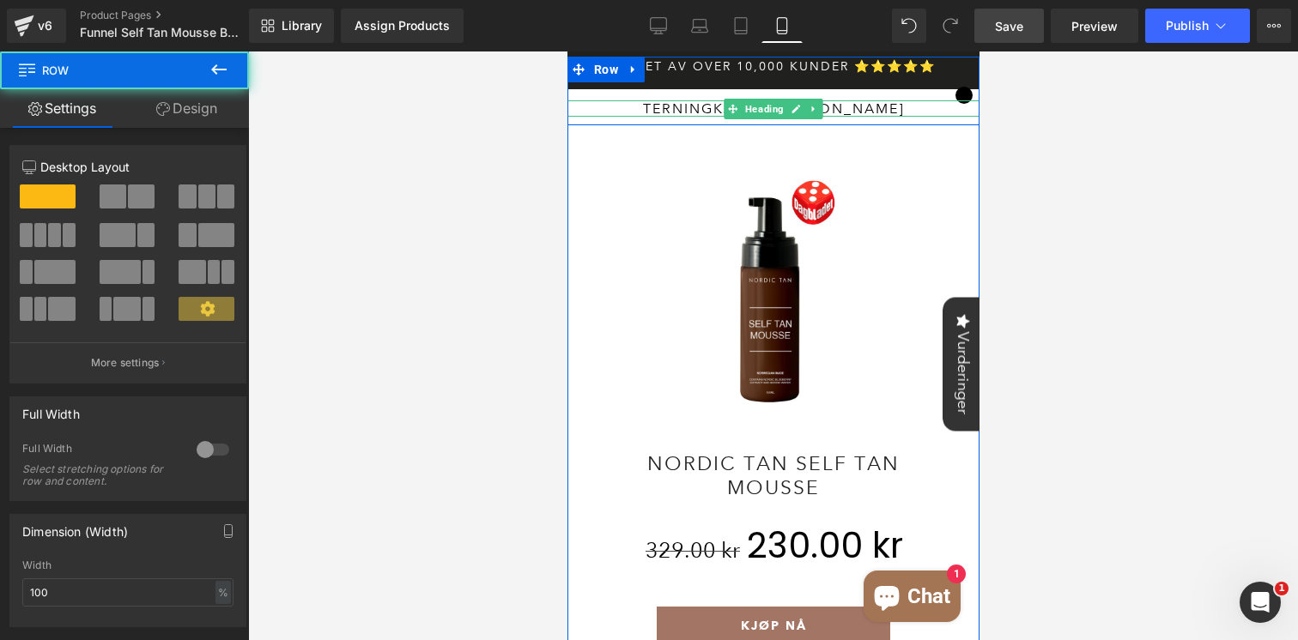
click at [822, 105] on h6 "terningkast 5 [PERSON_NAME]" at bounding box center [773, 108] width 412 height 16
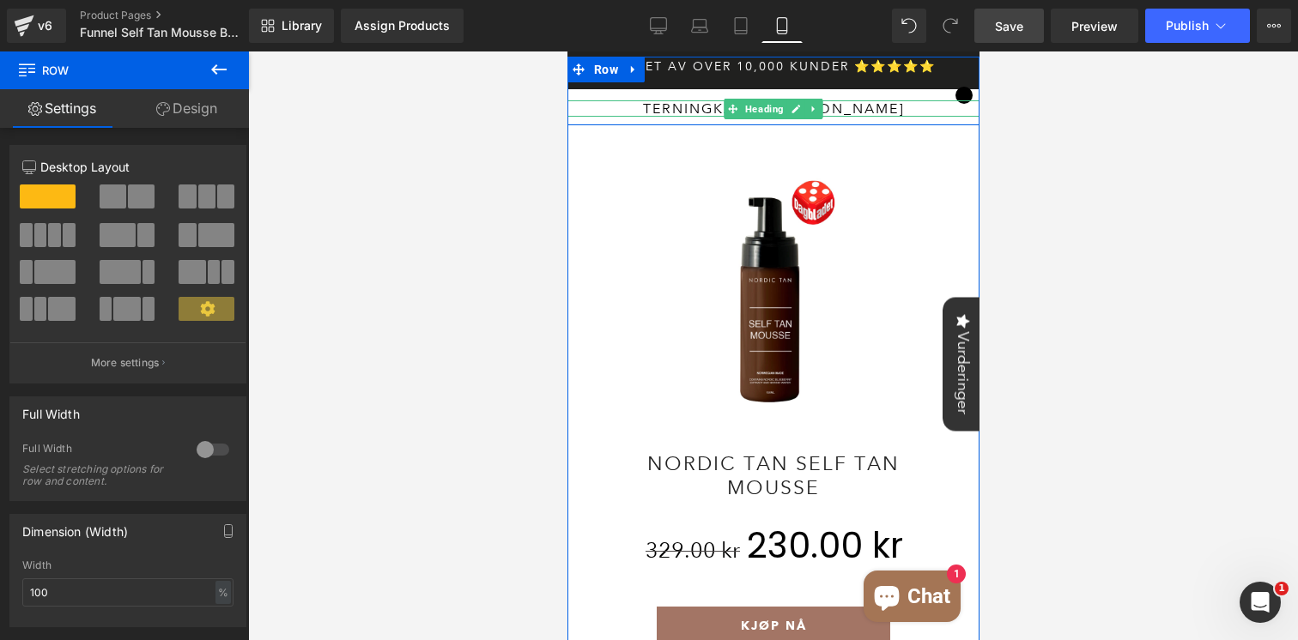
click at [880, 105] on h6 "terningkast 5 [PERSON_NAME]" at bounding box center [773, 108] width 412 height 16
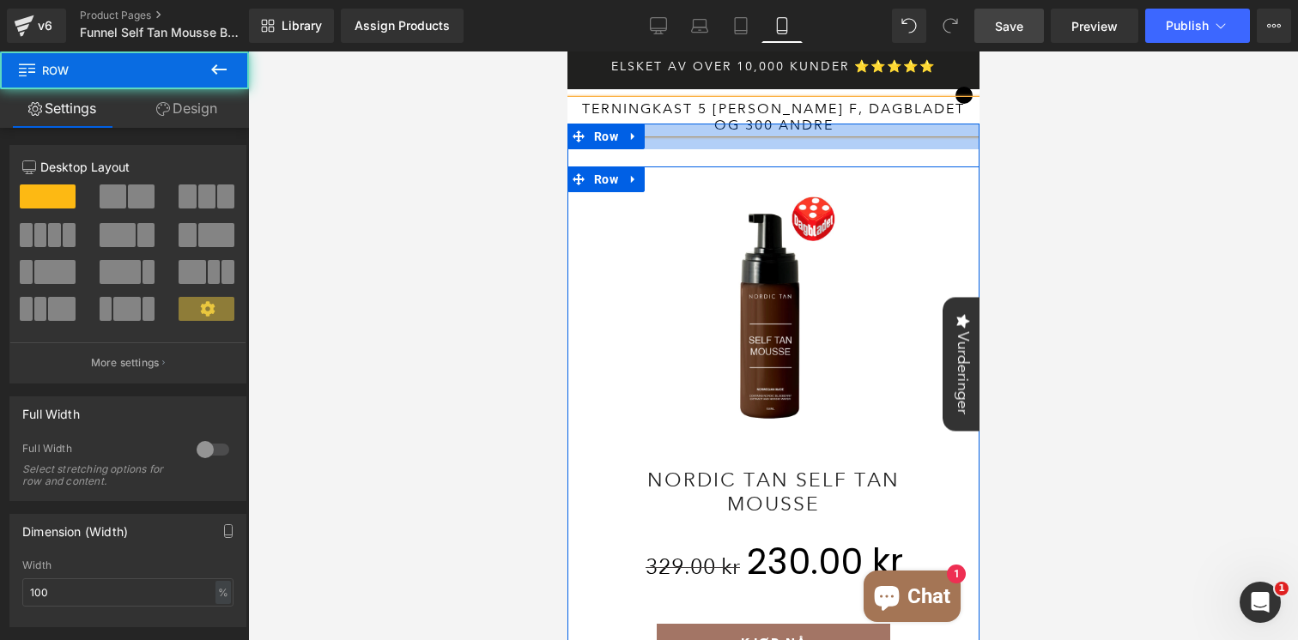
click at [815, 127] on div at bounding box center [773, 137] width 412 height 26
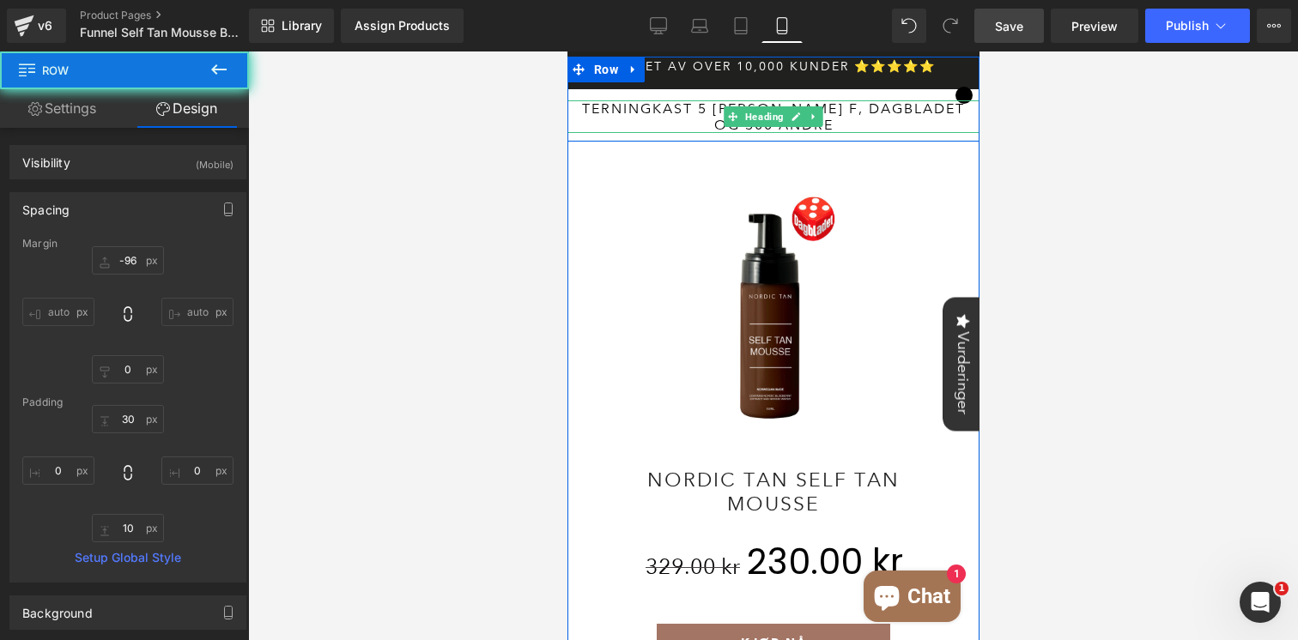
click at [788, 109] on link at bounding box center [795, 116] width 18 height 21
click at [788, 109] on h6 "terningkast 5 [PERSON_NAME] f, dagbladet og 300 andre" at bounding box center [773, 116] width 412 height 33
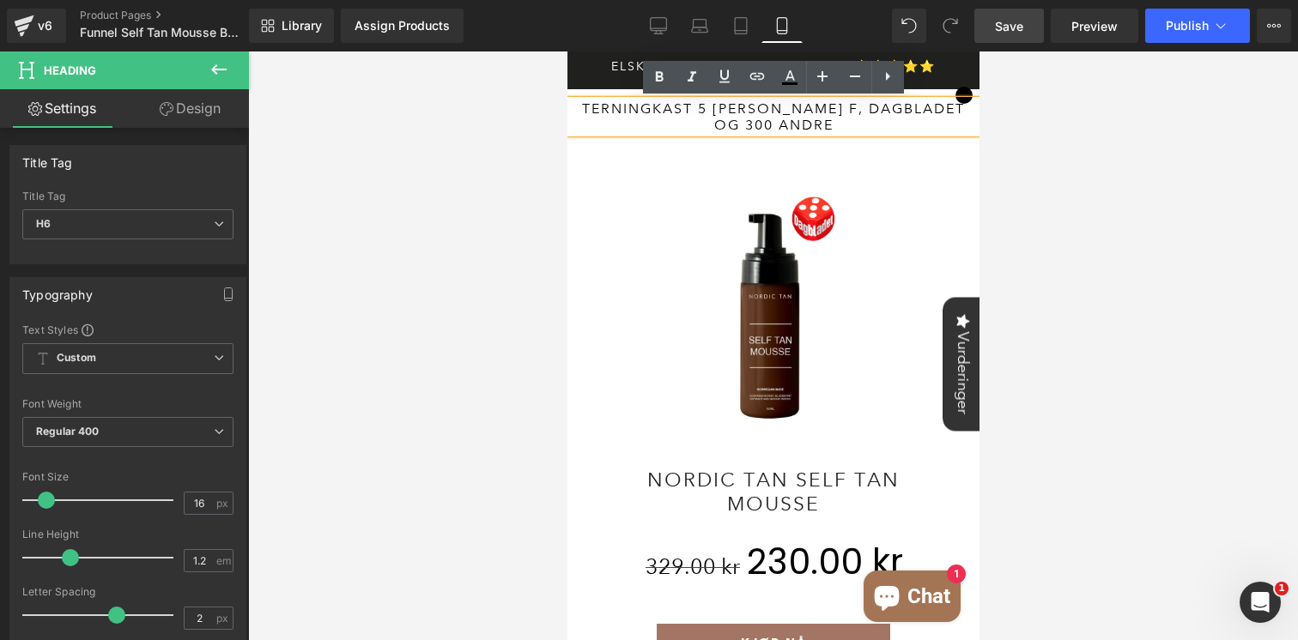
click at [811, 109] on h6 "terningkast 5 [PERSON_NAME] f, dagbladet og 300 andre" at bounding box center [773, 116] width 412 height 33
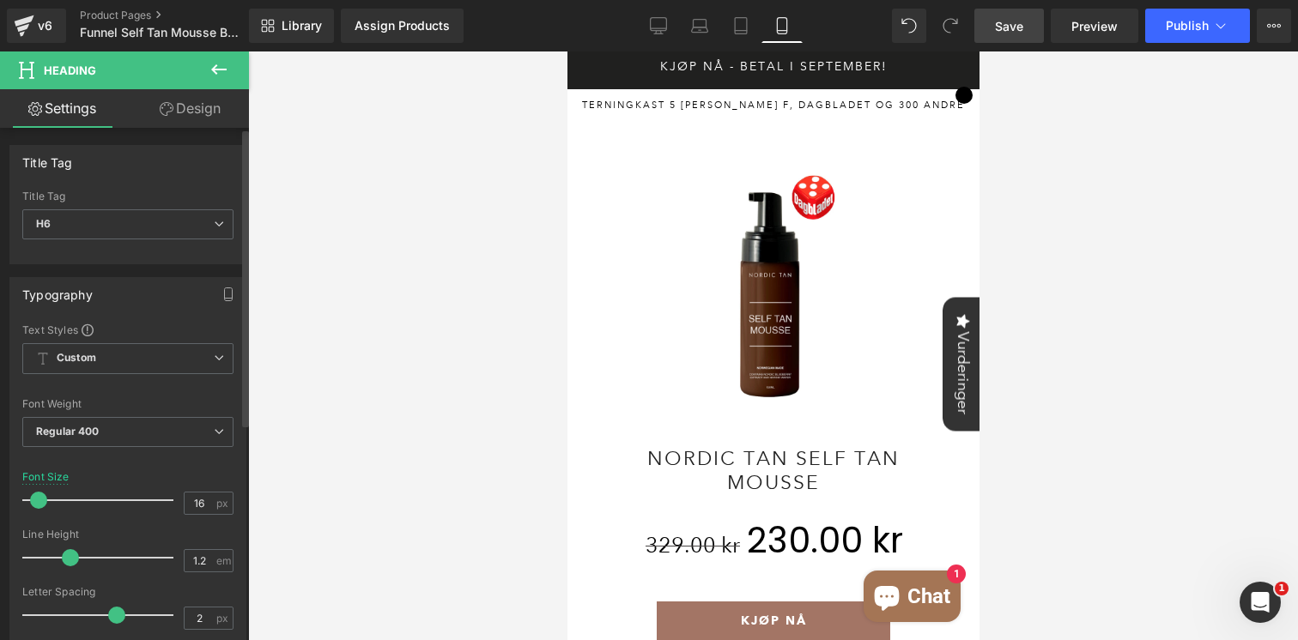
click at [40, 496] on span at bounding box center [38, 500] width 17 height 17
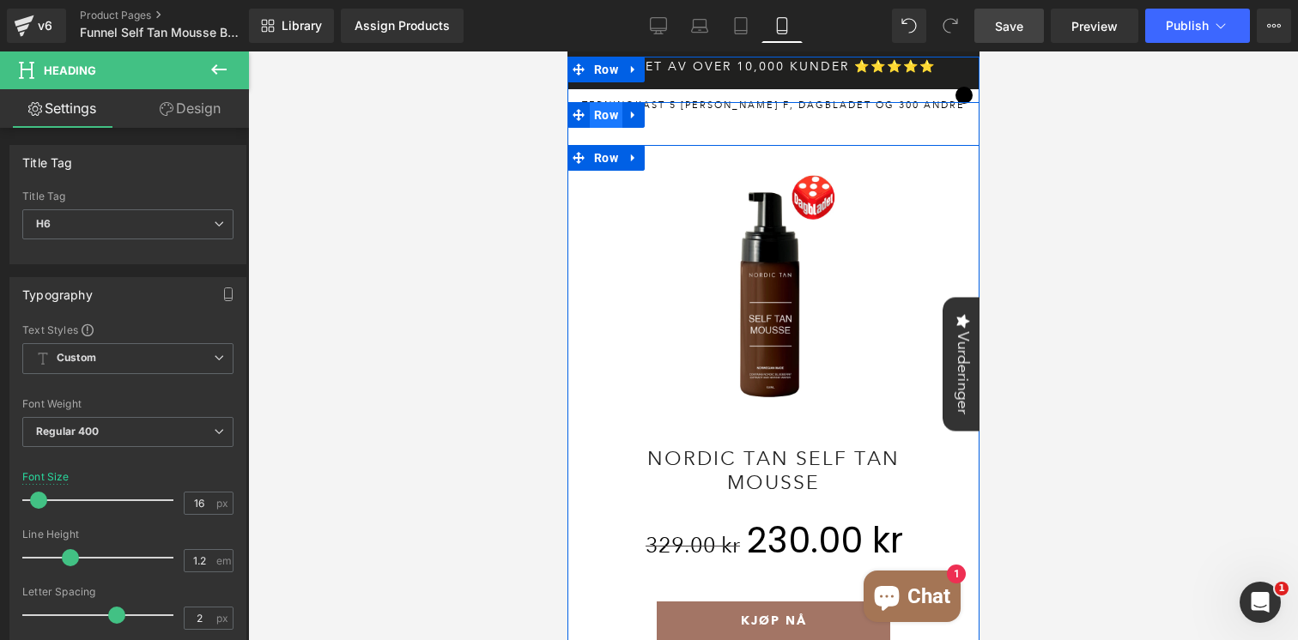
click at [599, 116] on span "Row" at bounding box center [605, 115] width 33 height 26
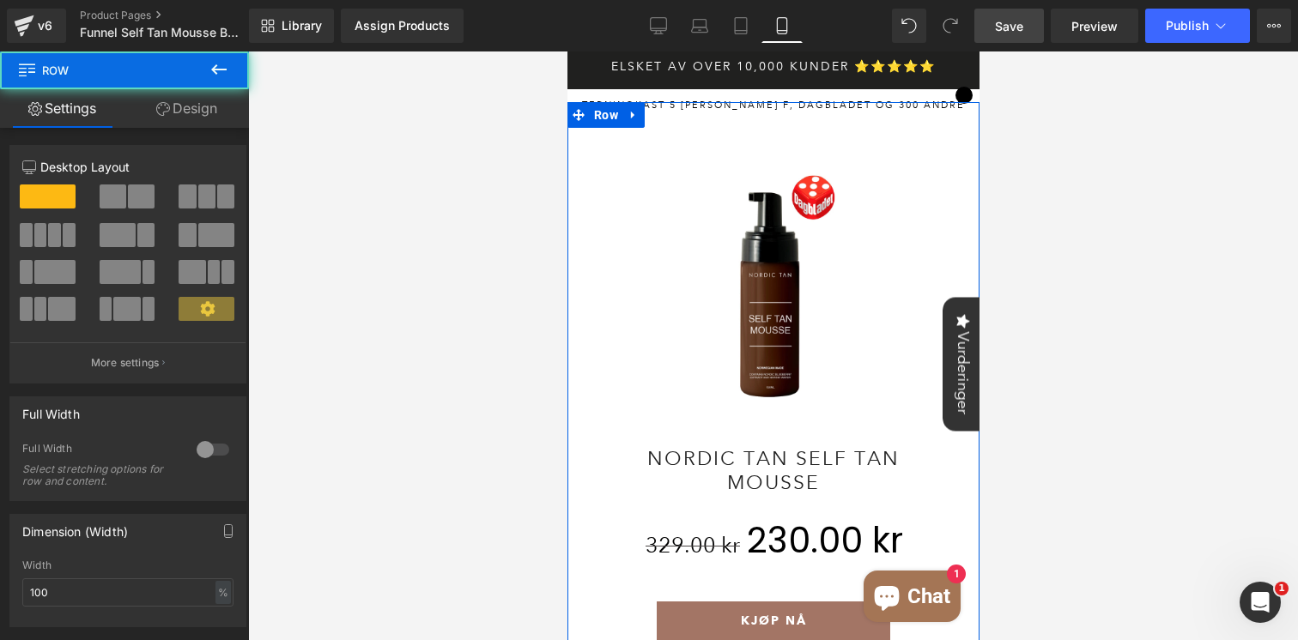
click at [128, 202] on span at bounding box center [141, 197] width 27 height 24
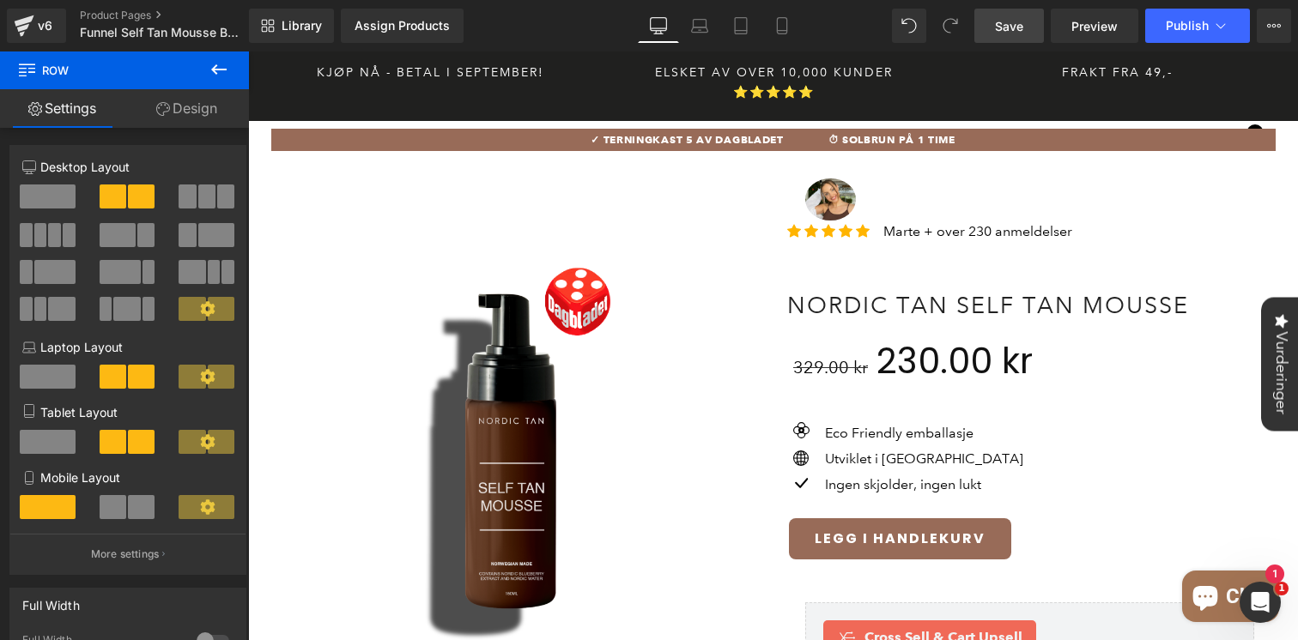
click at [56, 273] on span at bounding box center [54, 272] width 41 height 24
click at [767, 25] on link "Mobile" at bounding box center [781, 26] width 41 height 34
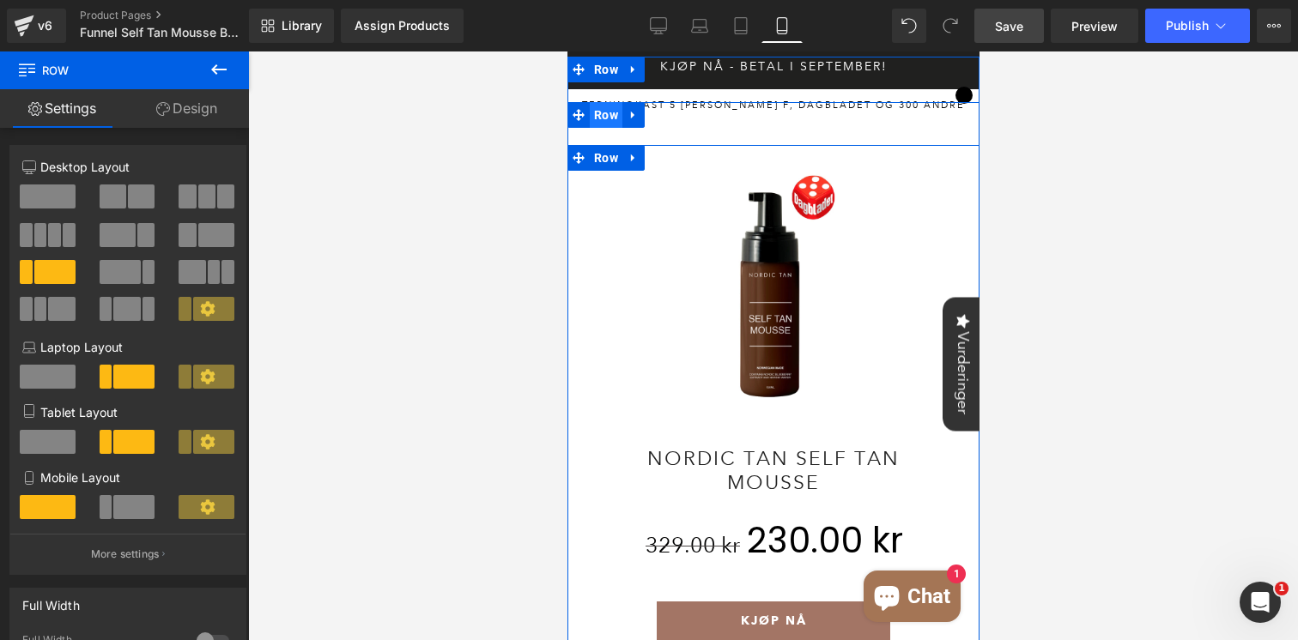
click at [607, 110] on span "Row" at bounding box center [605, 115] width 33 height 26
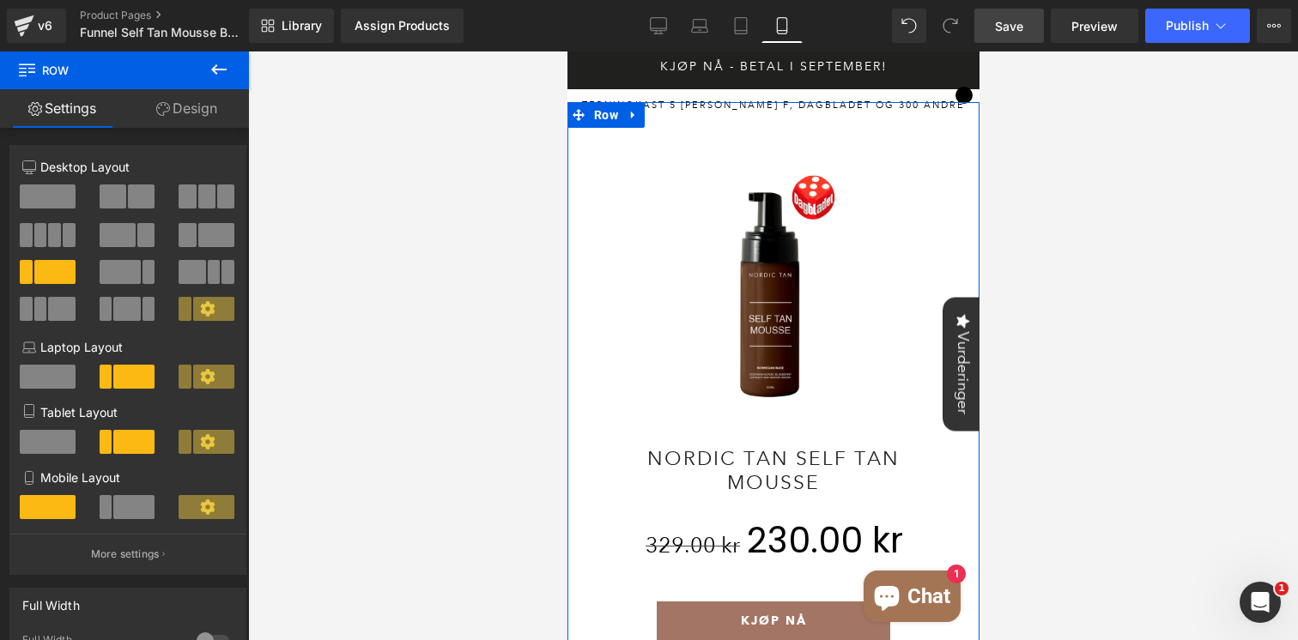
click at [58, 276] on span at bounding box center [54, 272] width 41 height 24
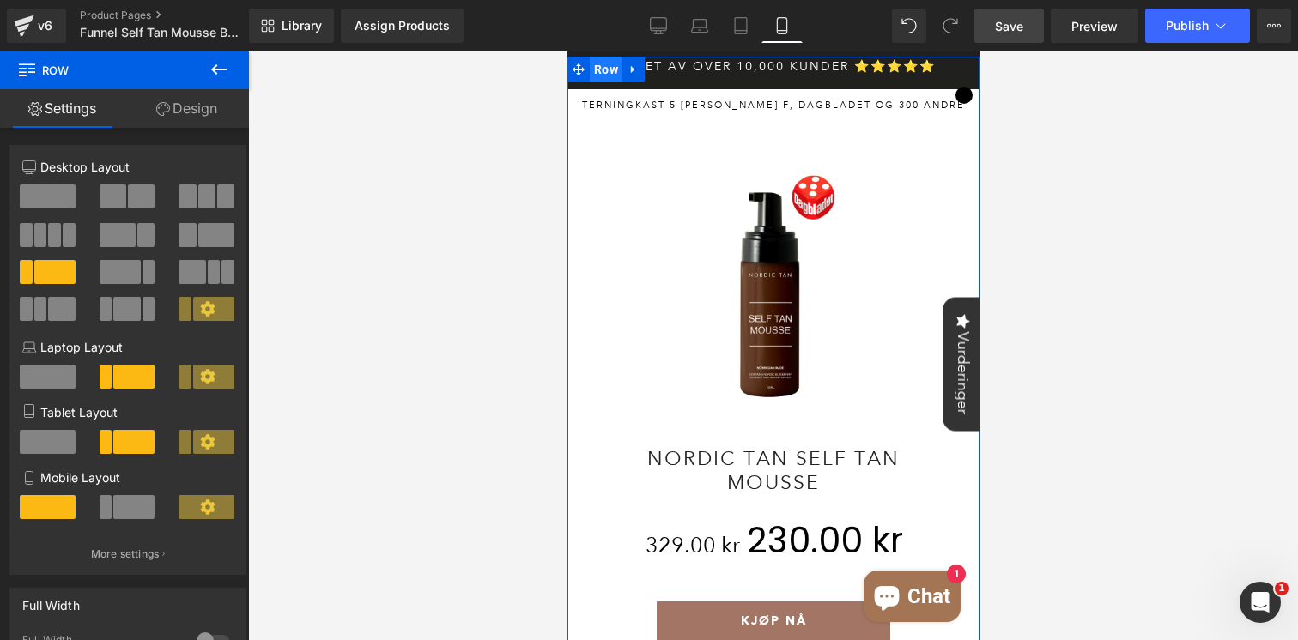
click at [609, 76] on span "Row" at bounding box center [605, 70] width 33 height 26
click at [52, 274] on span at bounding box center [54, 272] width 41 height 24
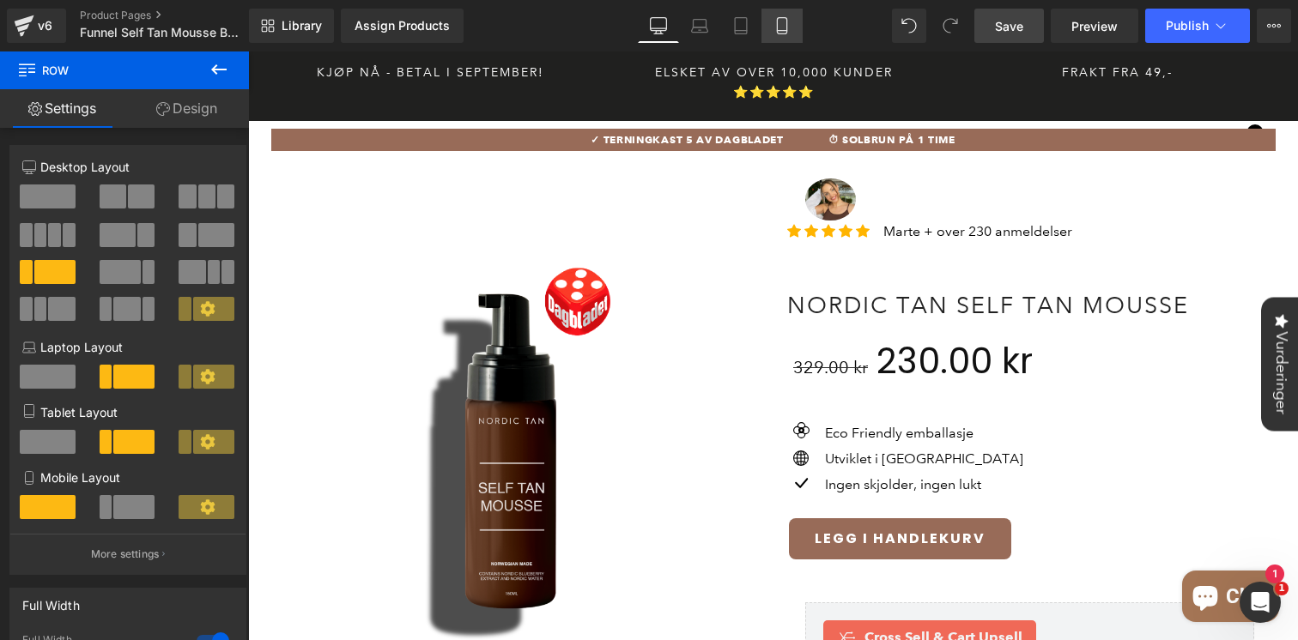
click at [779, 32] on icon at bounding box center [781, 25] width 17 height 17
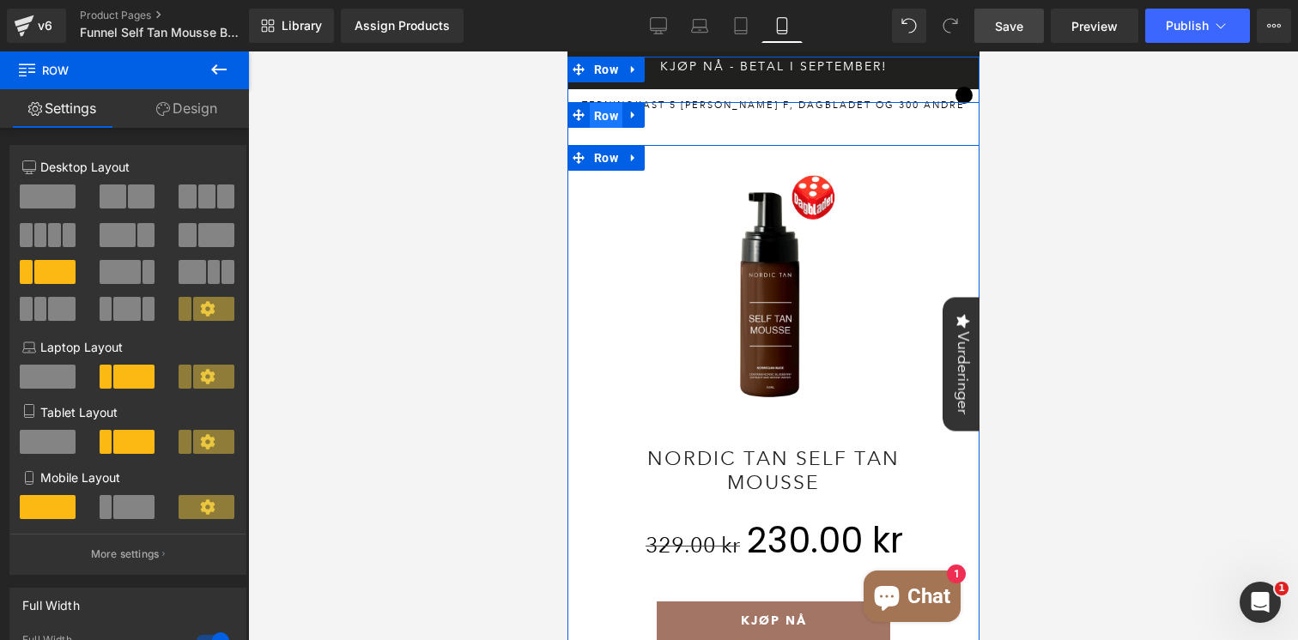
click at [603, 110] on span "Row" at bounding box center [605, 116] width 33 height 26
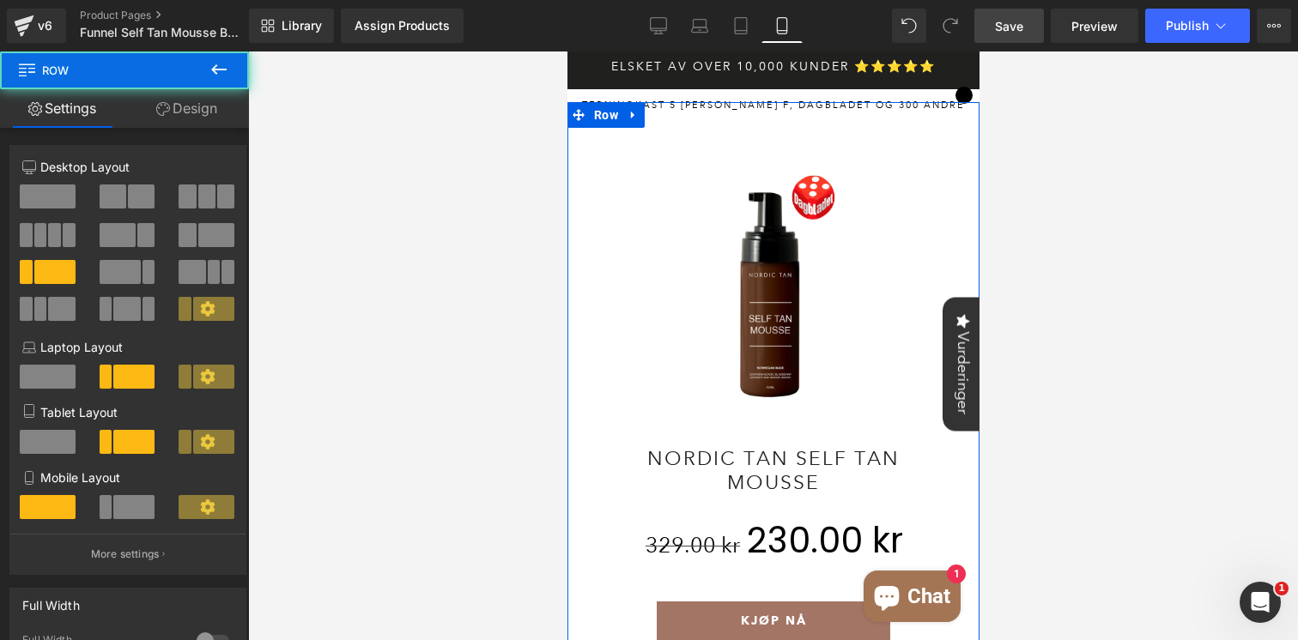
click at [203, 112] on link "Design" at bounding box center [186, 108] width 124 height 39
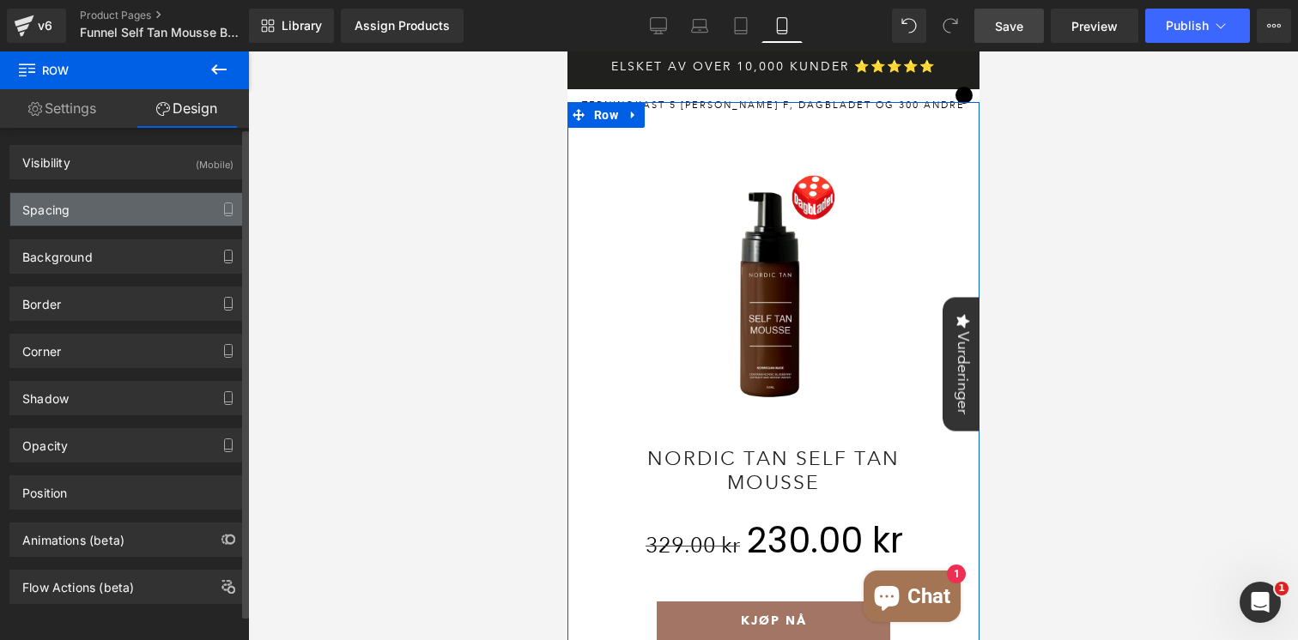
click at [106, 216] on div "Spacing" at bounding box center [127, 209] width 235 height 33
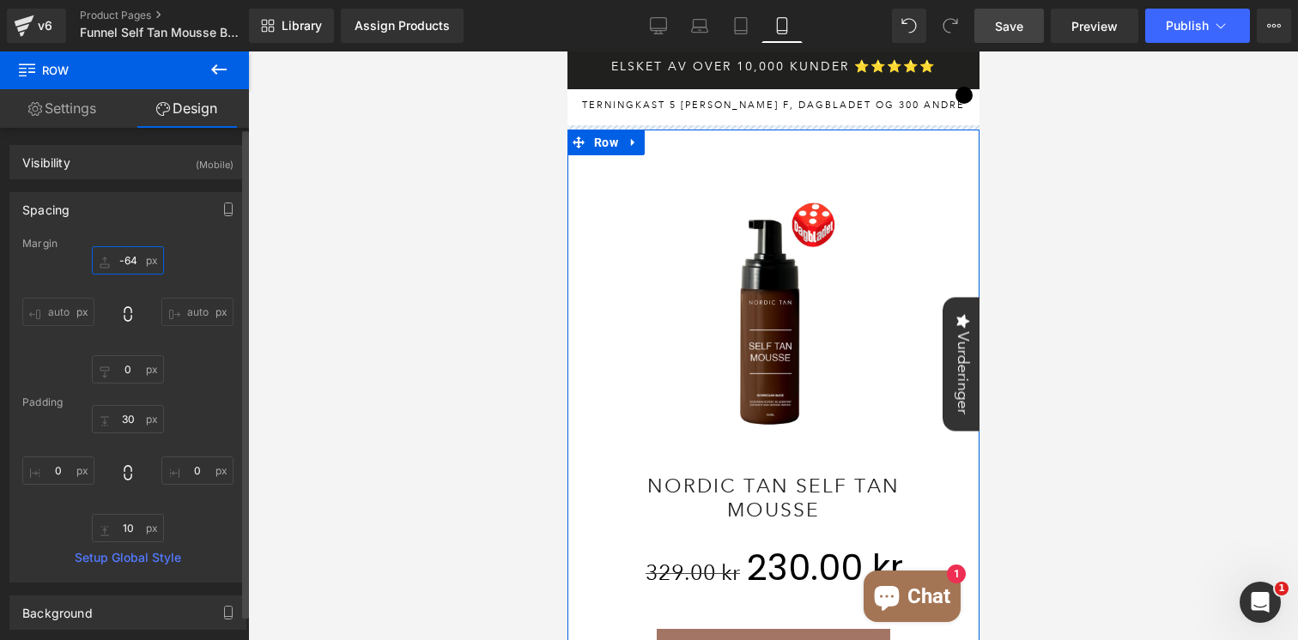
drag, startPoint x: 113, startPoint y: 272, endPoint x: 115, endPoint y: 246, distance: 26.7
click at [115, 245] on div "Margin -96 auto 0 auto [GEOGRAPHIC_DATA] 30 0 10 0 Setup Global Style" at bounding box center [127, 410] width 235 height 344
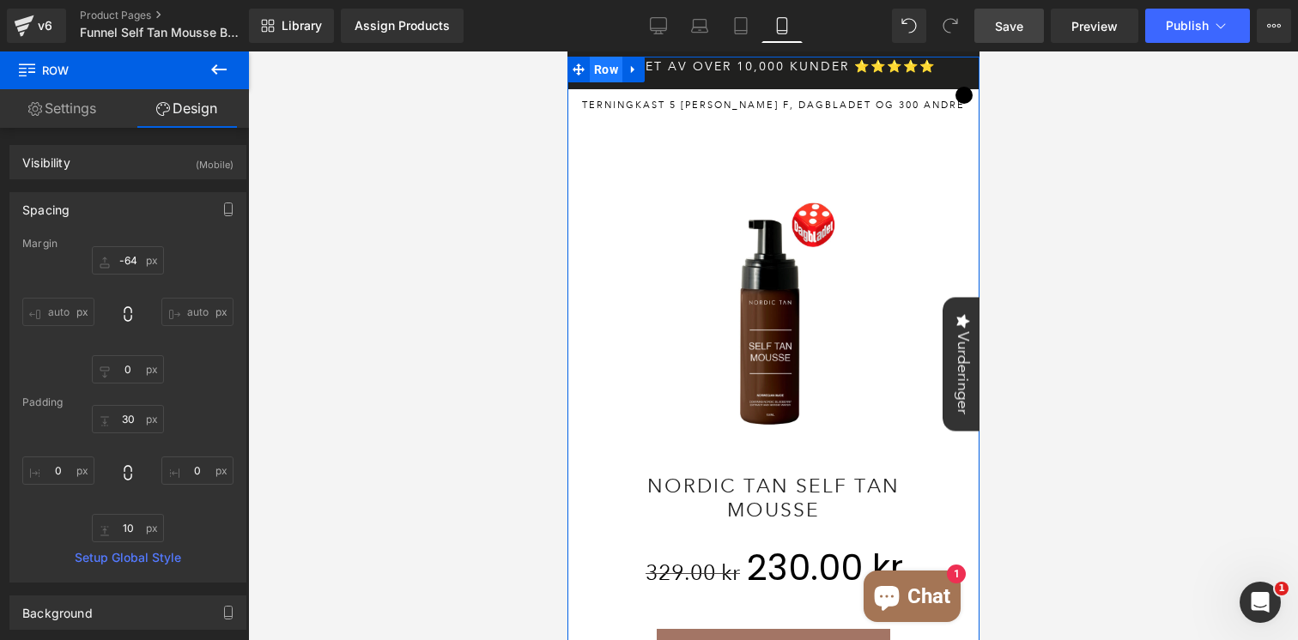
click at [601, 76] on span "Row" at bounding box center [605, 70] width 33 height 26
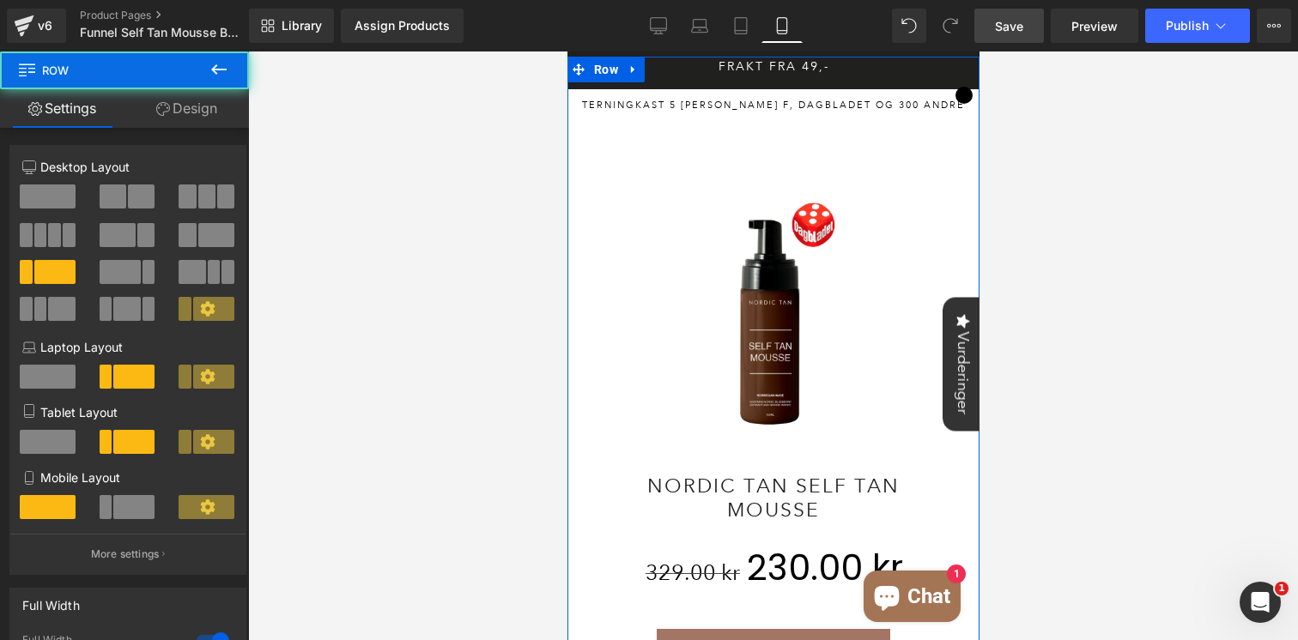
click at [217, 100] on link "Design" at bounding box center [186, 108] width 124 height 39
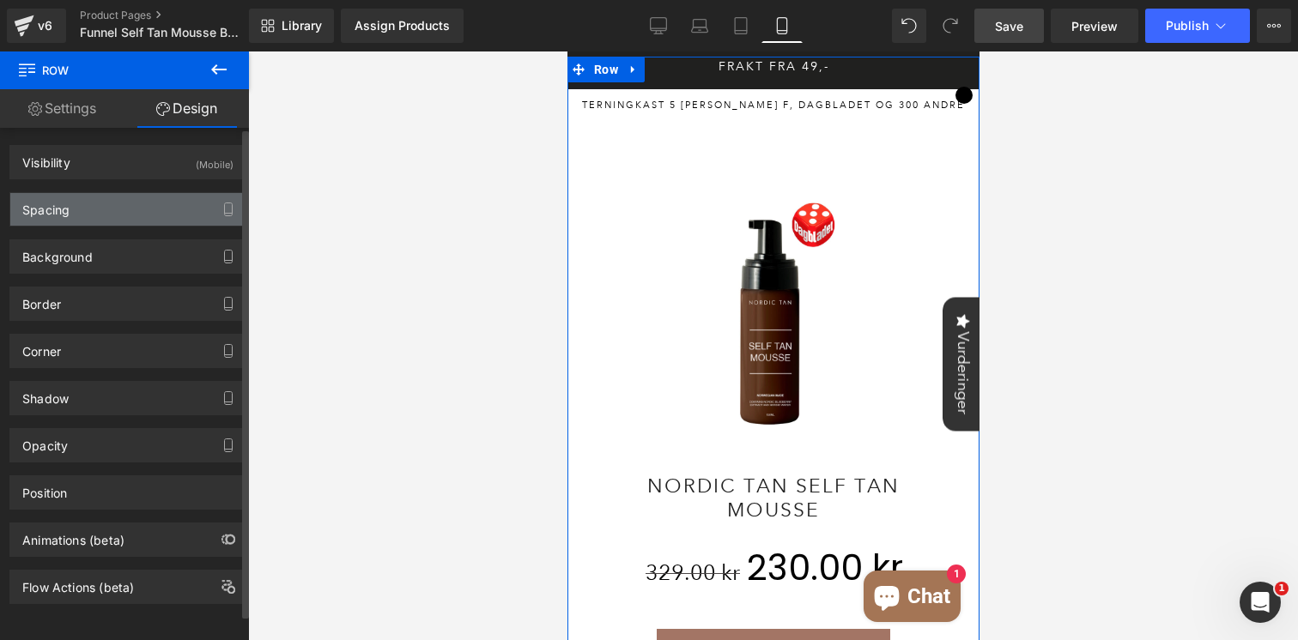
click at [116, 209] on div "Spacing" at bounding box center [127, 209] width 235 height 33
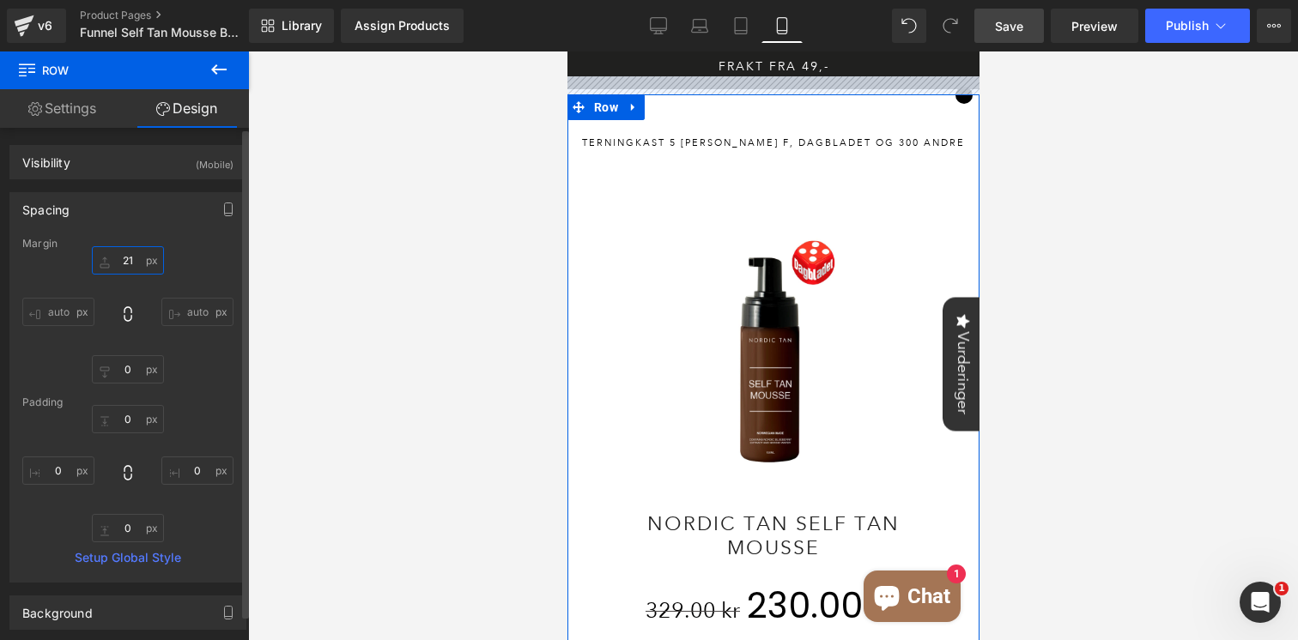
drag, startPoint x: 124, startPoint y: 267, endPoint x: 129, endPoint y: 229, distance: 38.0
click at [129, 229] on div "Spacing [GEOGRAPHIC_DATA] -23 auto 0 auto [GEOGRAPHIC_DATA] 0 0 0 0 Setup Globa…" at bounding box center [127, 387] width 237 height 391
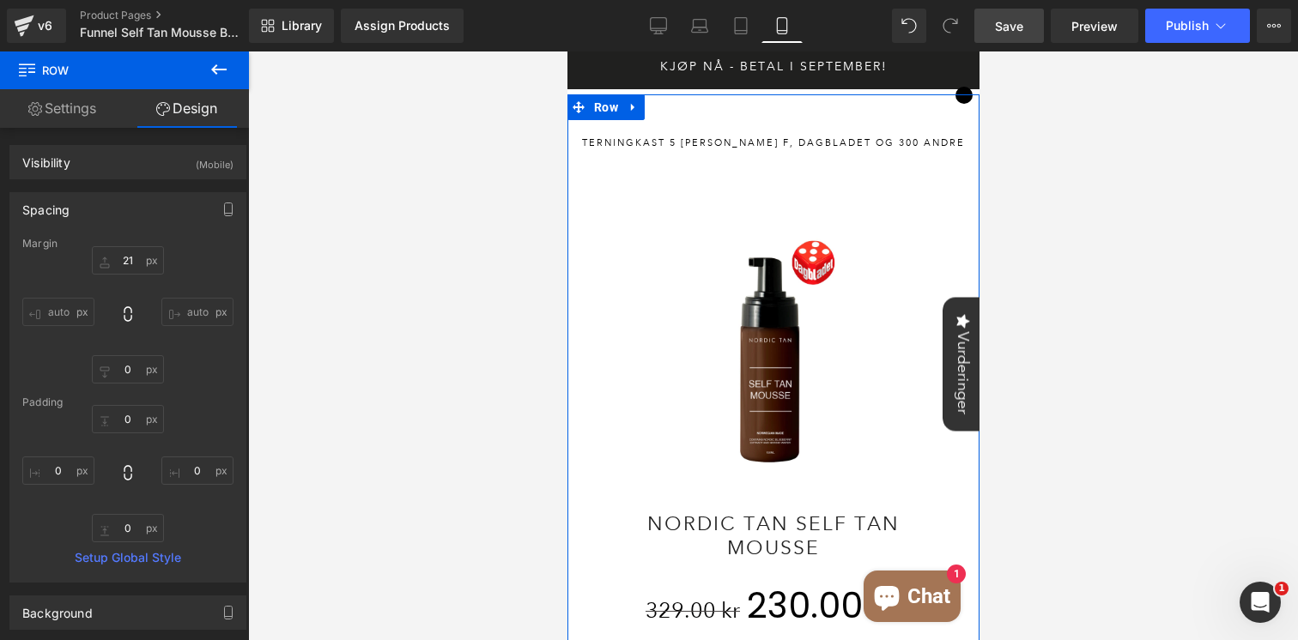
click at [74, 110] on link "Settings" at bounding box center [62, 108] width 124 height 39
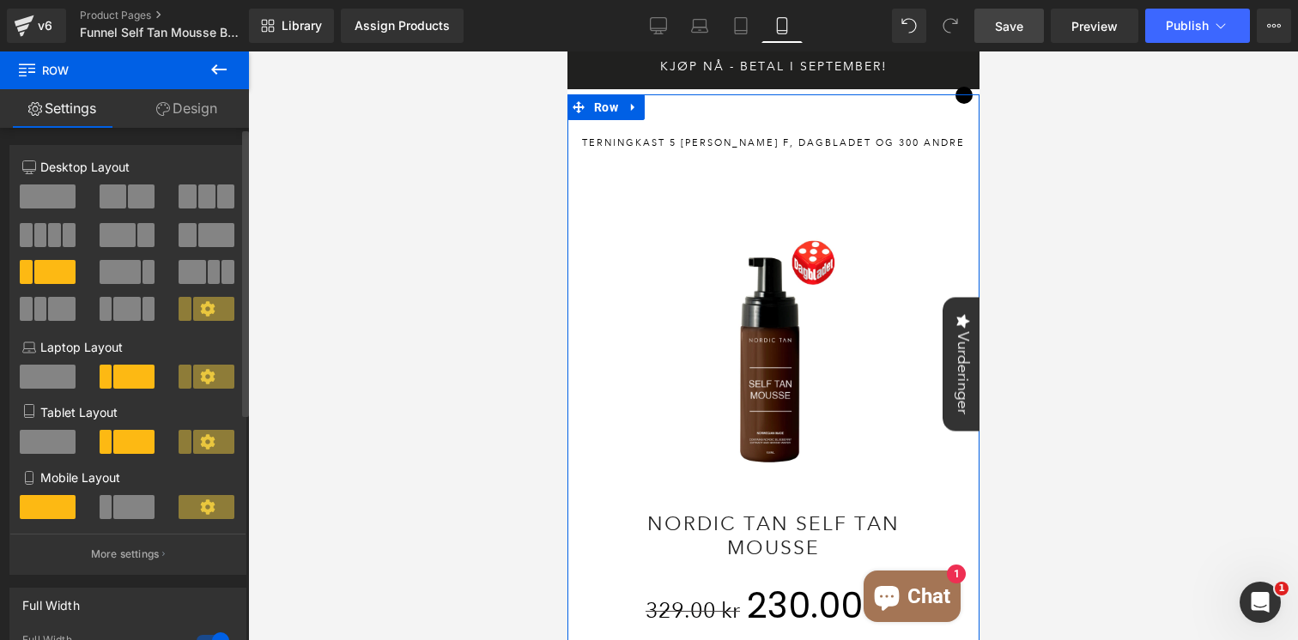
click at [45, 276] on span at bounding box center [54, 272] width 41 height 24
click at [602, 117] on span "Row" at bounding box center [605, 108] width 33 height 26
click at [128, 200] on span at bounding box center [141, 197] width 27 height 24
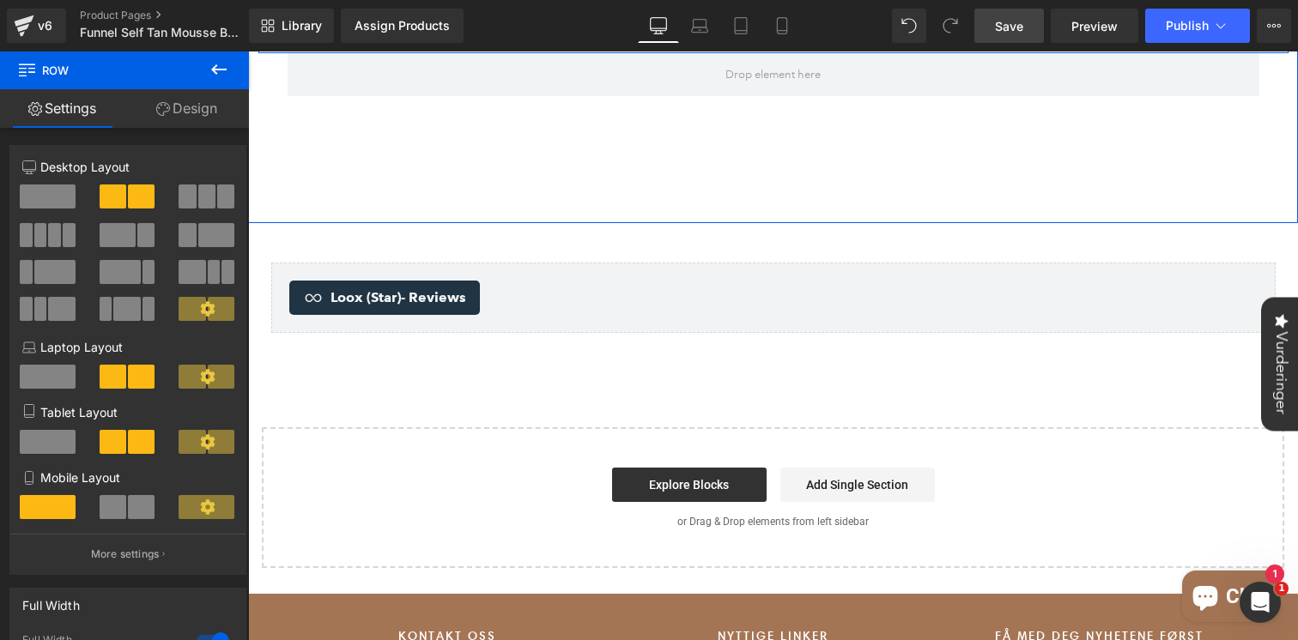
scroll to position [1313, 0]
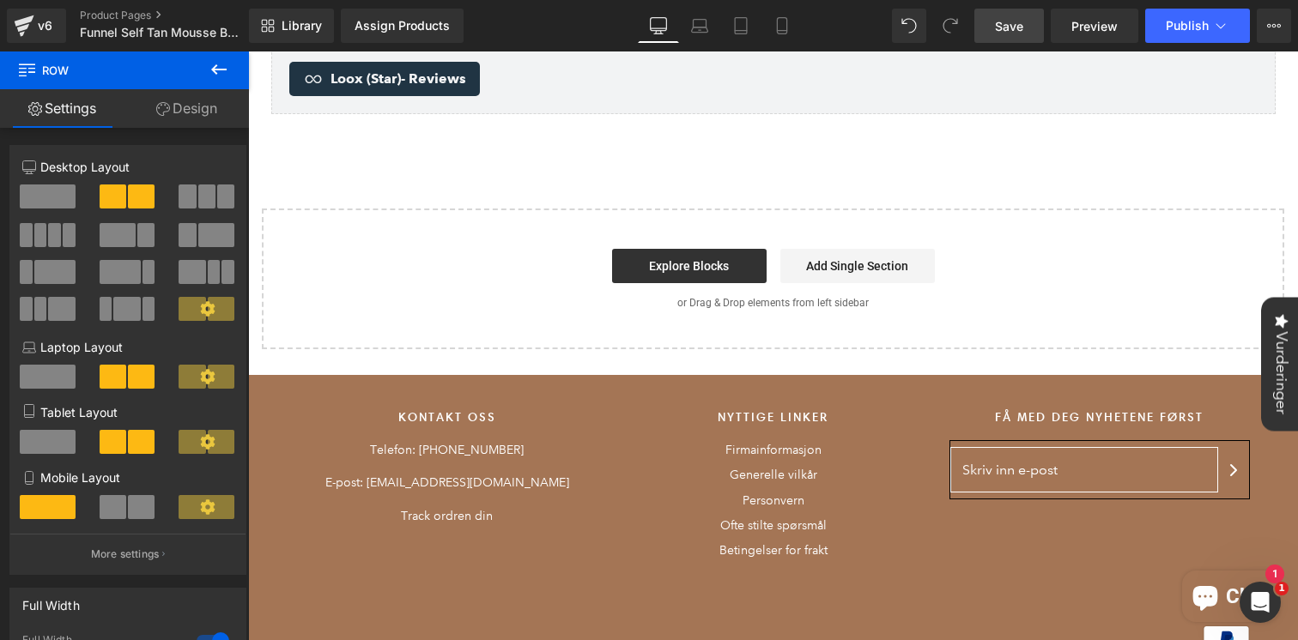
click at [797, 5] on div "Library Assign Products Product Preview No product match your search. Please tr…" at bounding box center [773, 26] width 1049 height 52
click at [792, 20] on link "Mobile" at bounding box center [781, 26] width 41 height 34
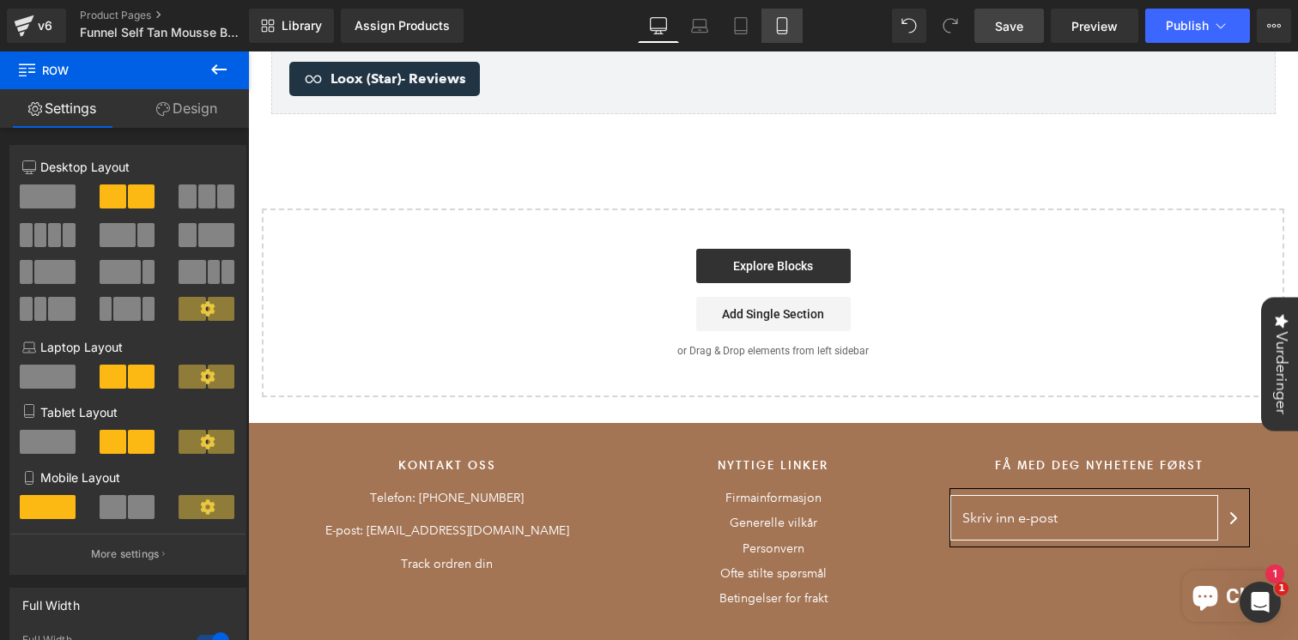
scroll to position [0, 0]
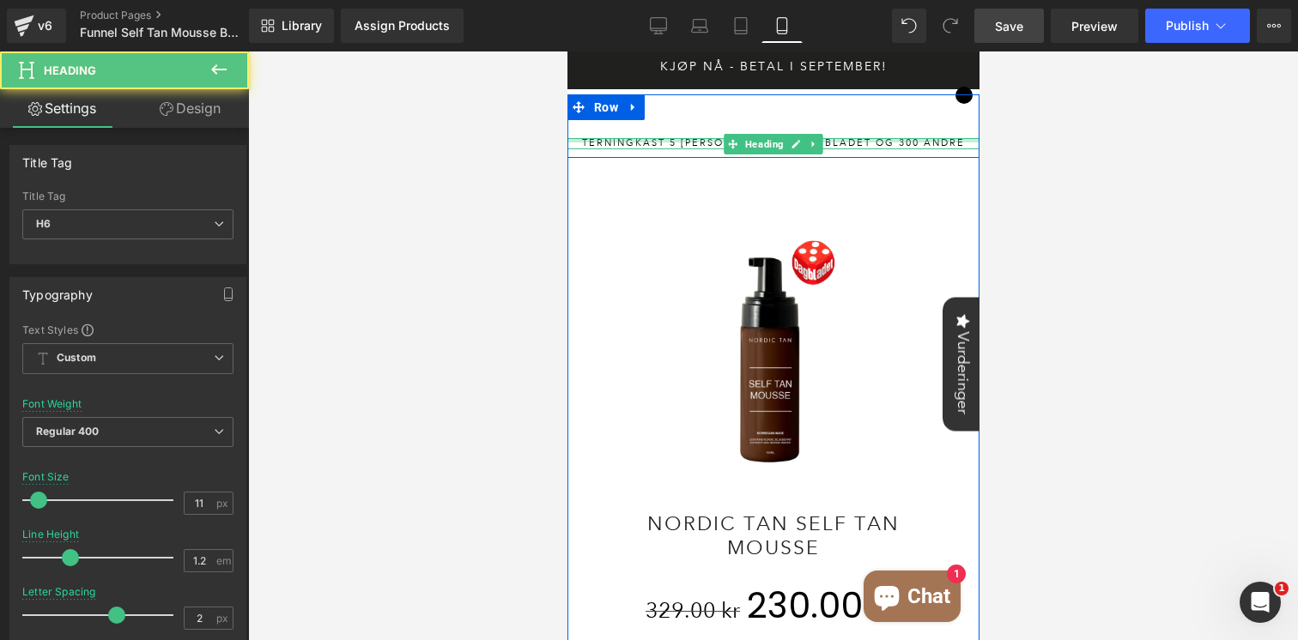
click at [624, 139] on div at bounding box center [773, 140] width 412 height 4
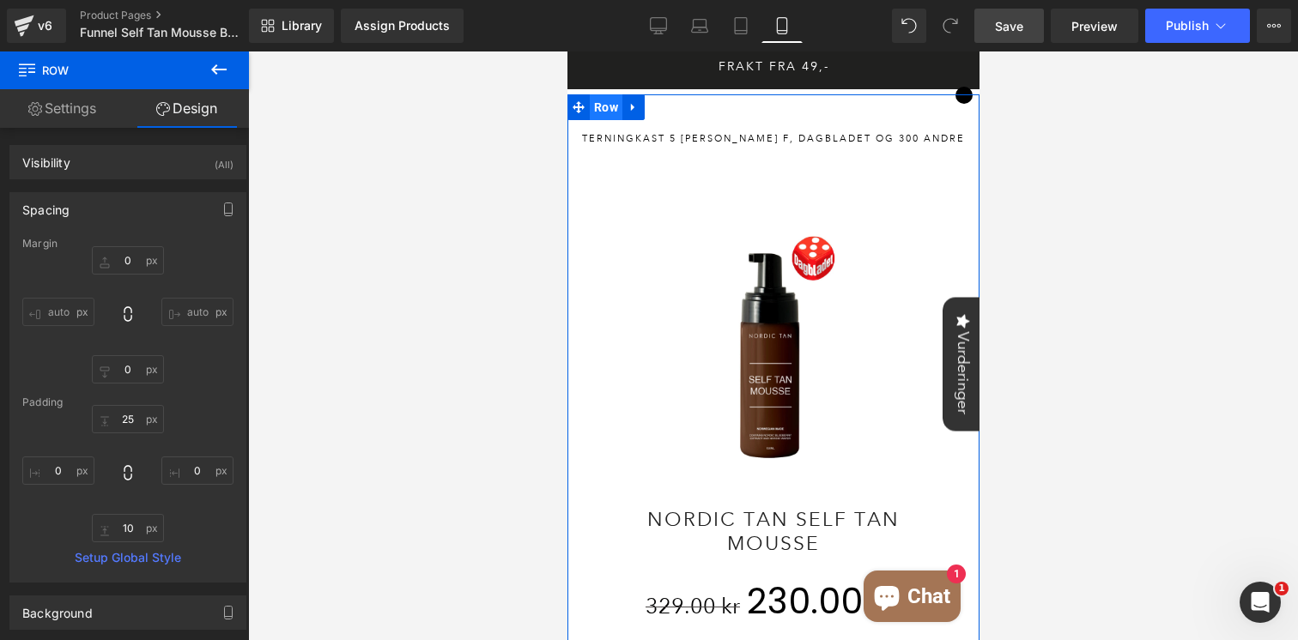
click at [595, 106] on span "Row" at bounding box center [605, 107] width 33 height 26
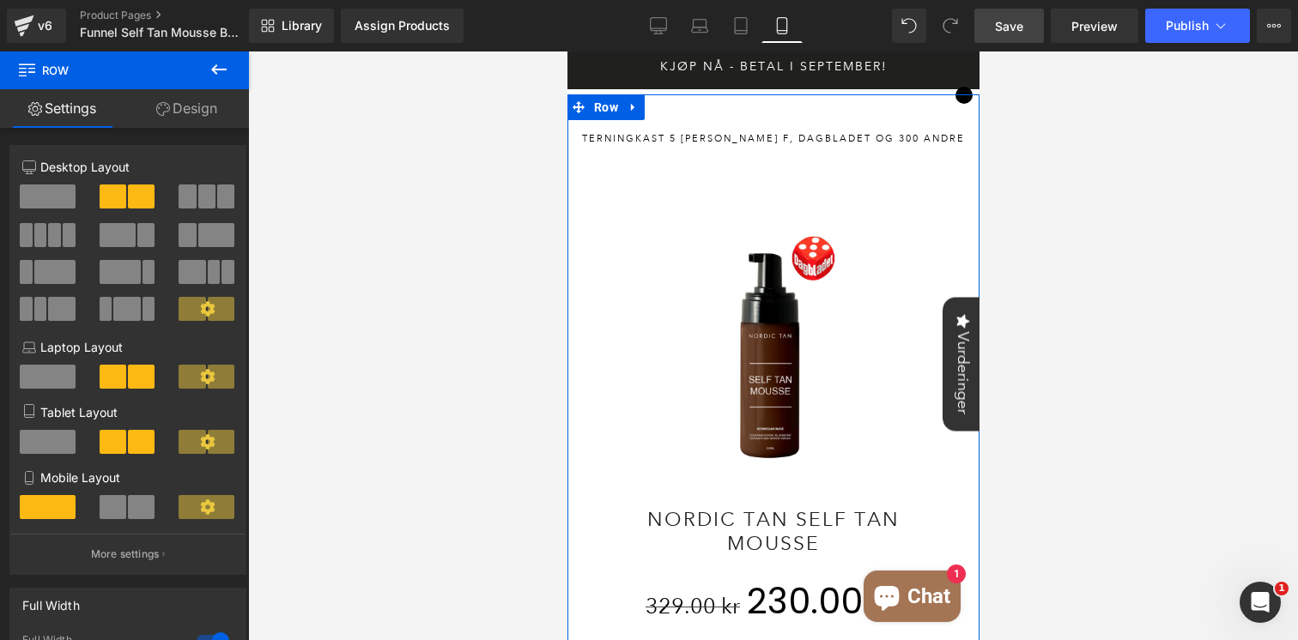
click at [192, 112] on link "Design" at bounding box center [186, 108] width 124 height 39
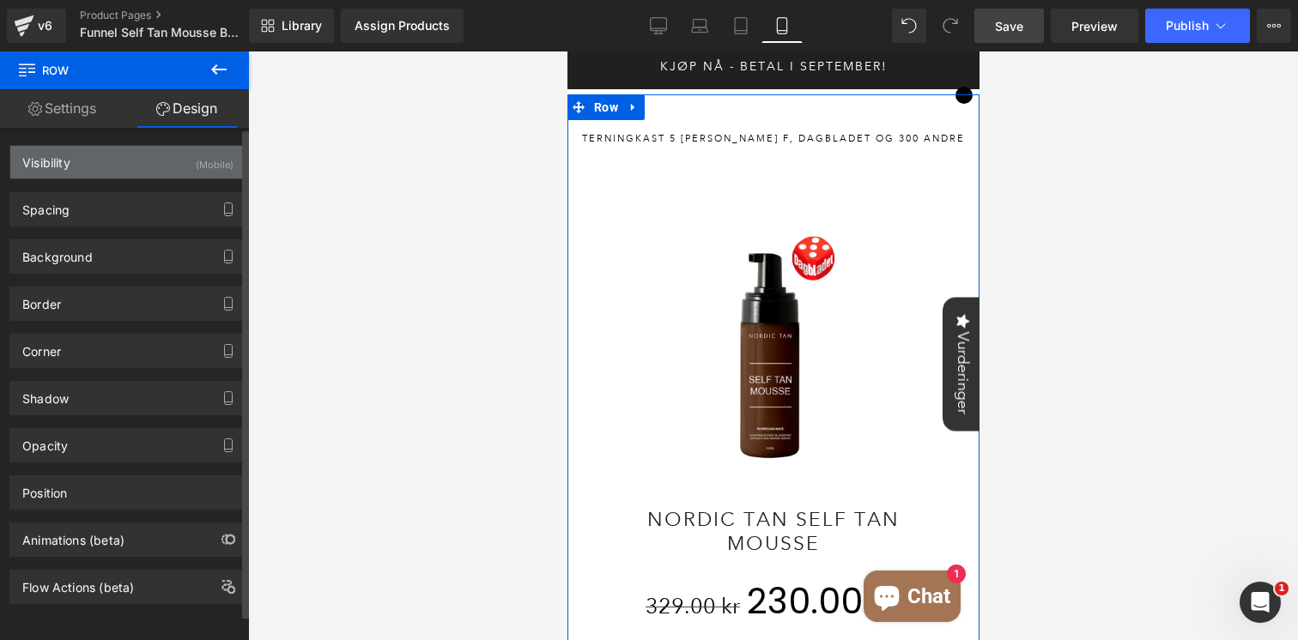
click at [115, 177] on div "Visibility (Mobile)" at bounding box center [127, 162] width 235 height 33
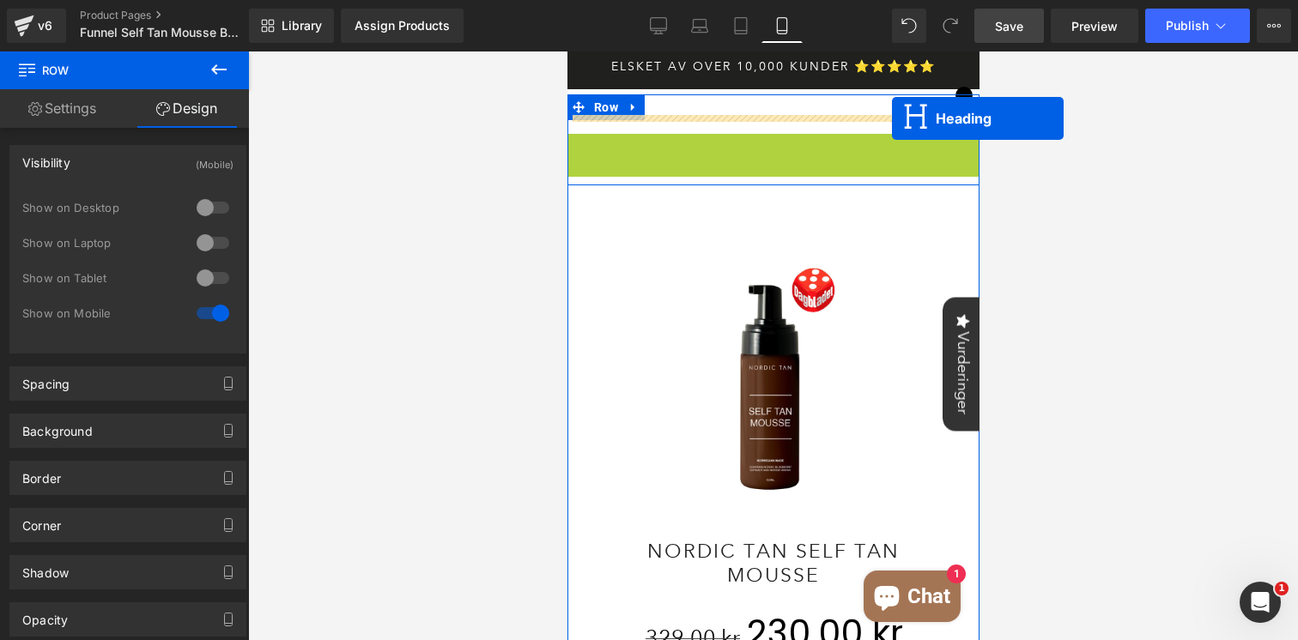
drag, startPoint x: 728, startPoint y: 149, endPoint x: 891, endPoint y: 118, distance: 165.8
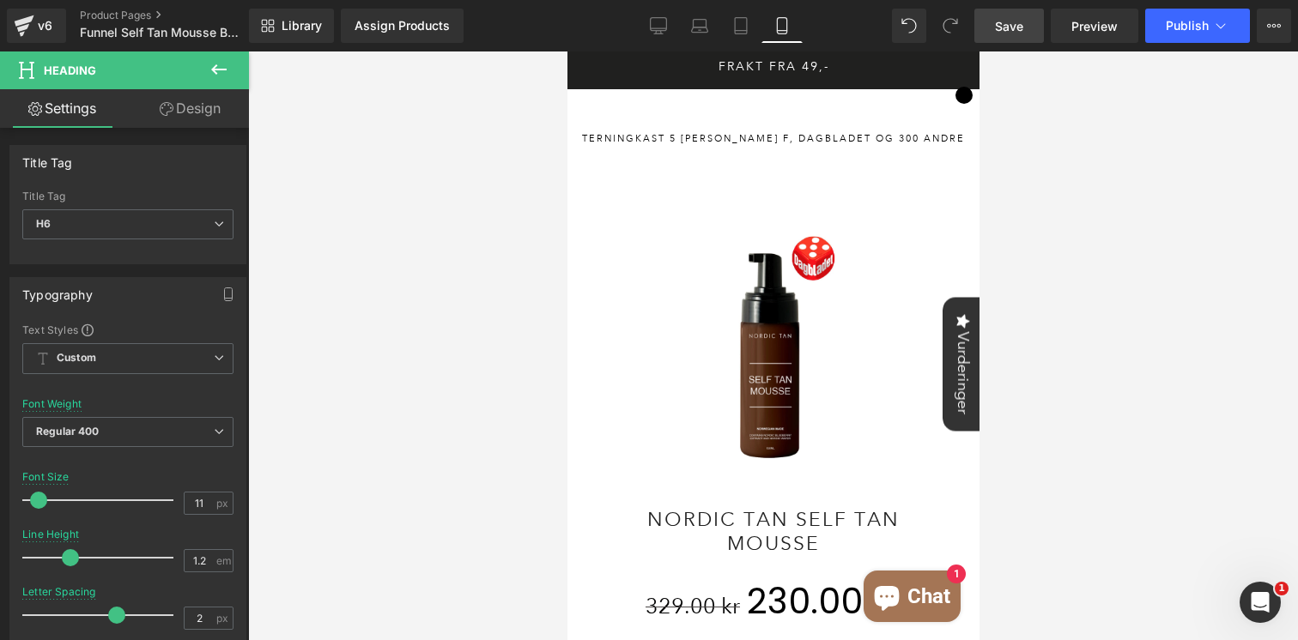
click at [219, 68] on icon at bounding box center [219, 69] width 21 height 21
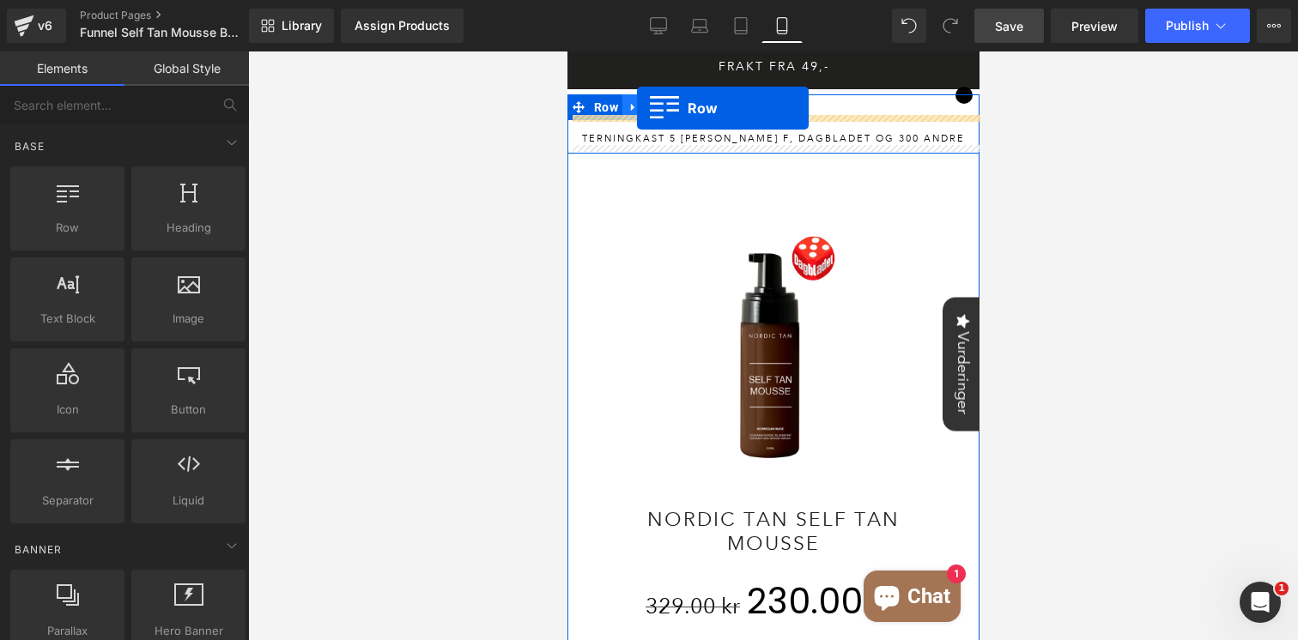
drag, startPoint x: 633, startPoint y: 284, endPoint x: 636, endPoint y: 108, distance: 176.0
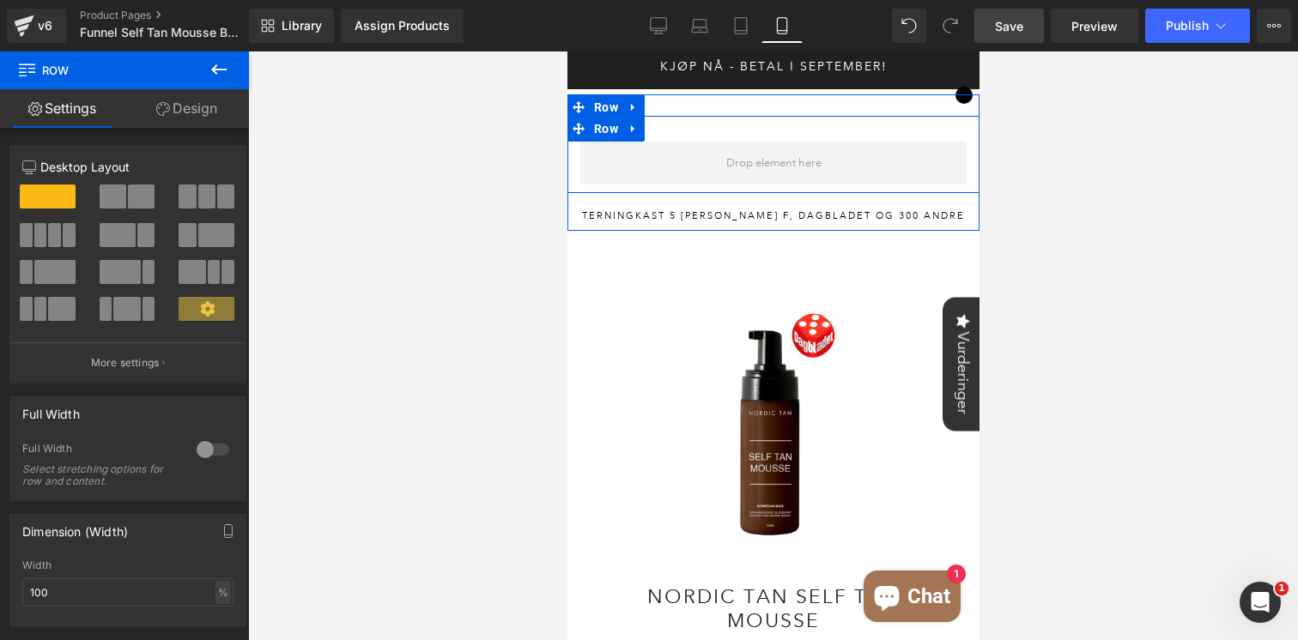
click at [53, 270] on span at bounding box center [54, 272] width 41 height 24
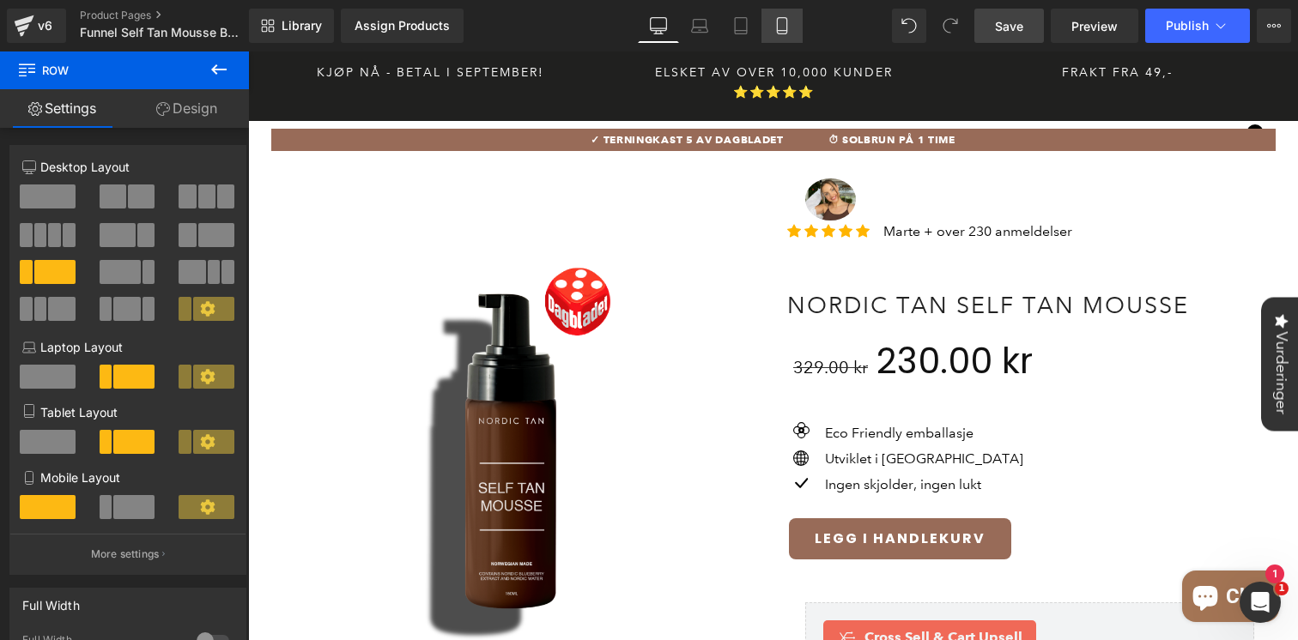
click at [794, 24] on link "Mobile" at bounding box center [781, 26] width 41 height 34
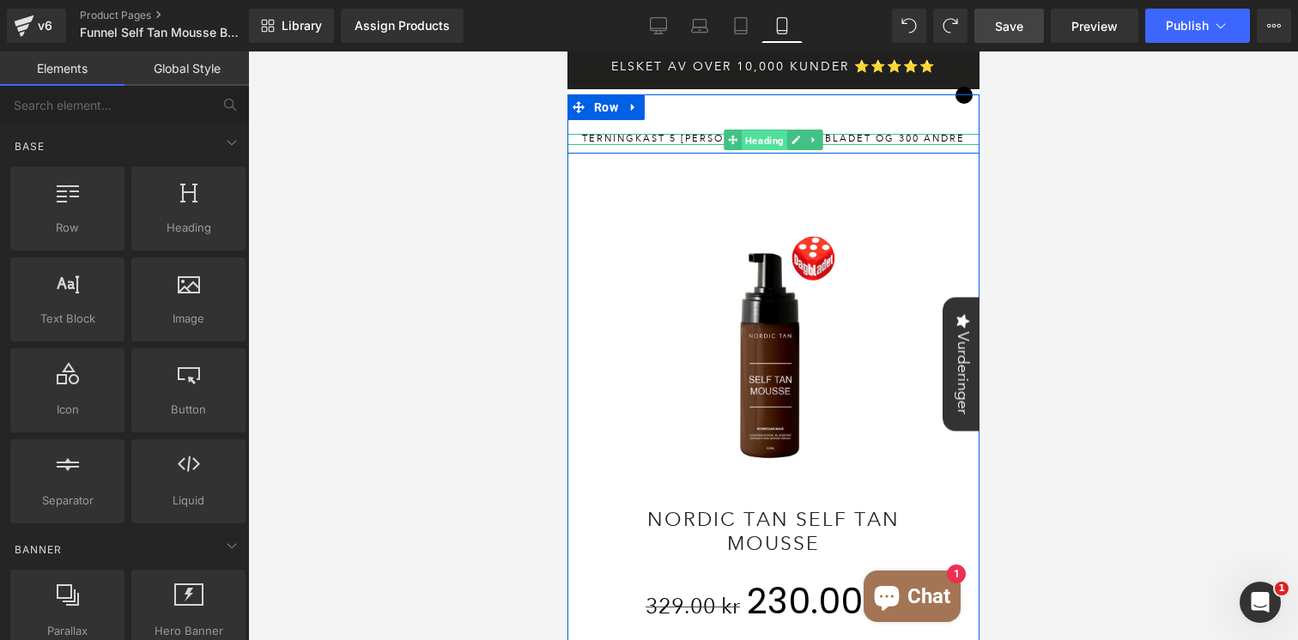
click at [762, 138] on span "Heading" at bounding box center [763, 140] width 45 height 21
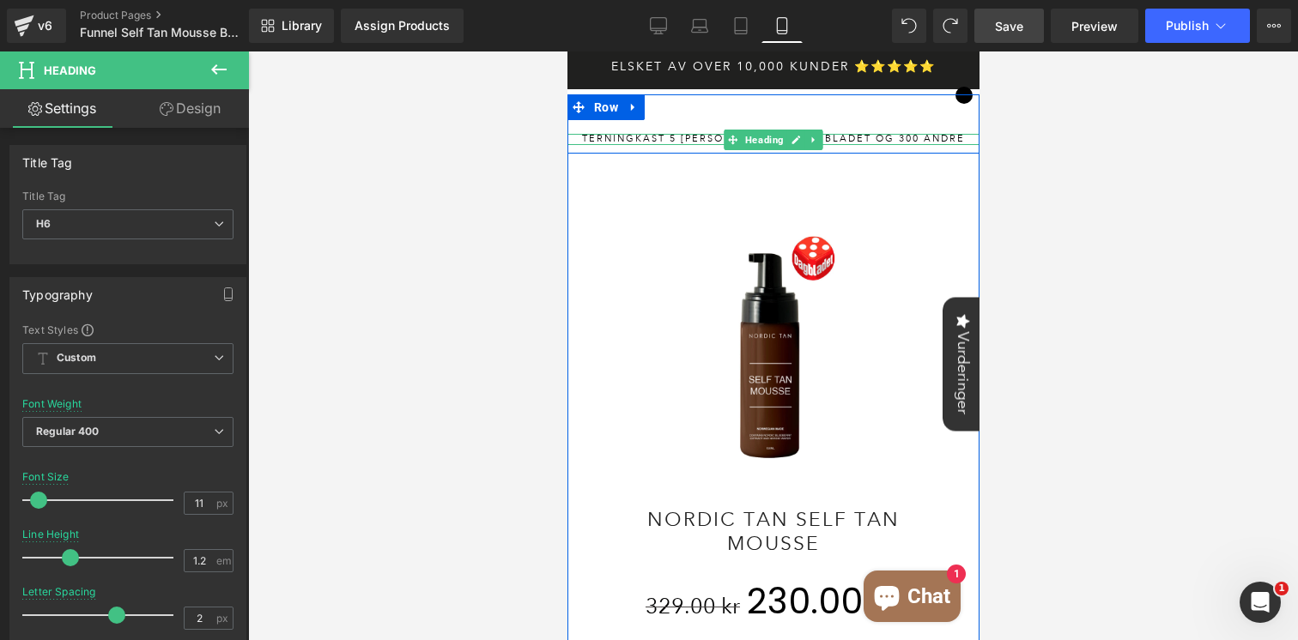
click at [684, 139] on h6 "terningkast 5 [PERSON_NAME] f, dagbladet og 300 andre" at bounding box center [773, 139] width 412 height 11
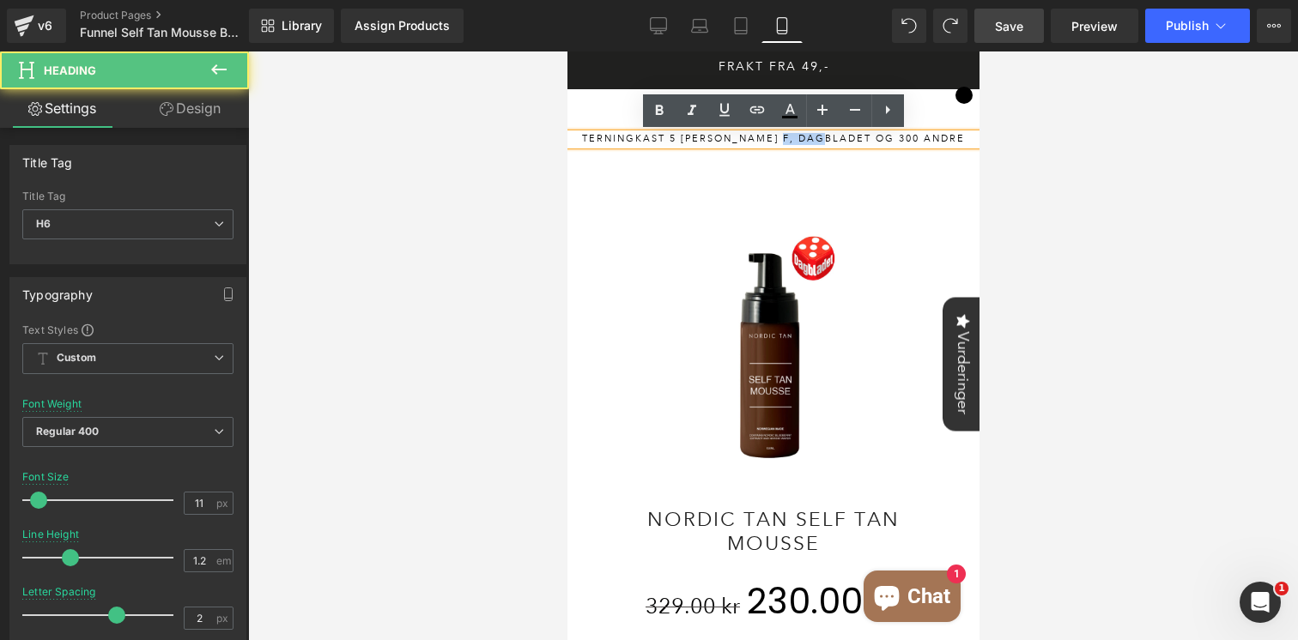
drag, startPoint x: 842, startPoint y: 140, endPoint x: 795, endPoint y: 140, distance: 47.2
click at [795, 140] on h6 "terningkast 5 [PERSON_NAME] f, dagbladet og 300 andre" at bounding box center [773, 139] width 412 height 11
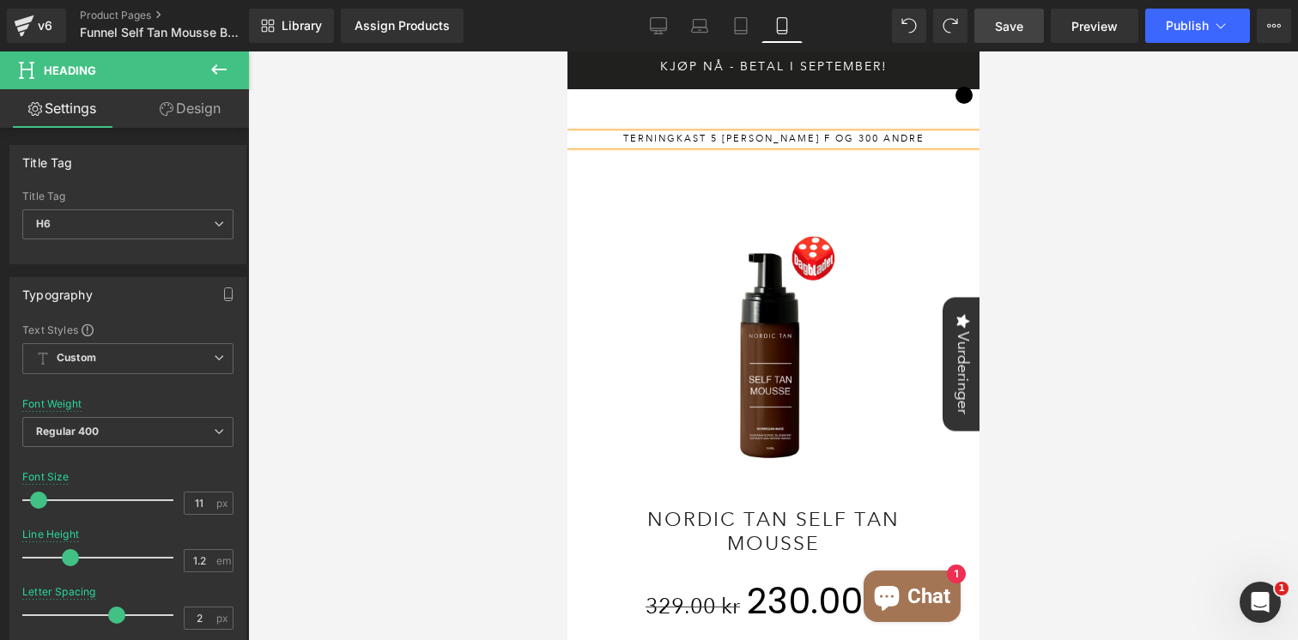
click at [640, 136] on h6 "terningkast 5 [PERSON_NAME] f og 300 andre" at bounding box center [773, 139] width 412 height 11
click at [212, 76] on icon at bounding box center [219, 69] width 21 height 21
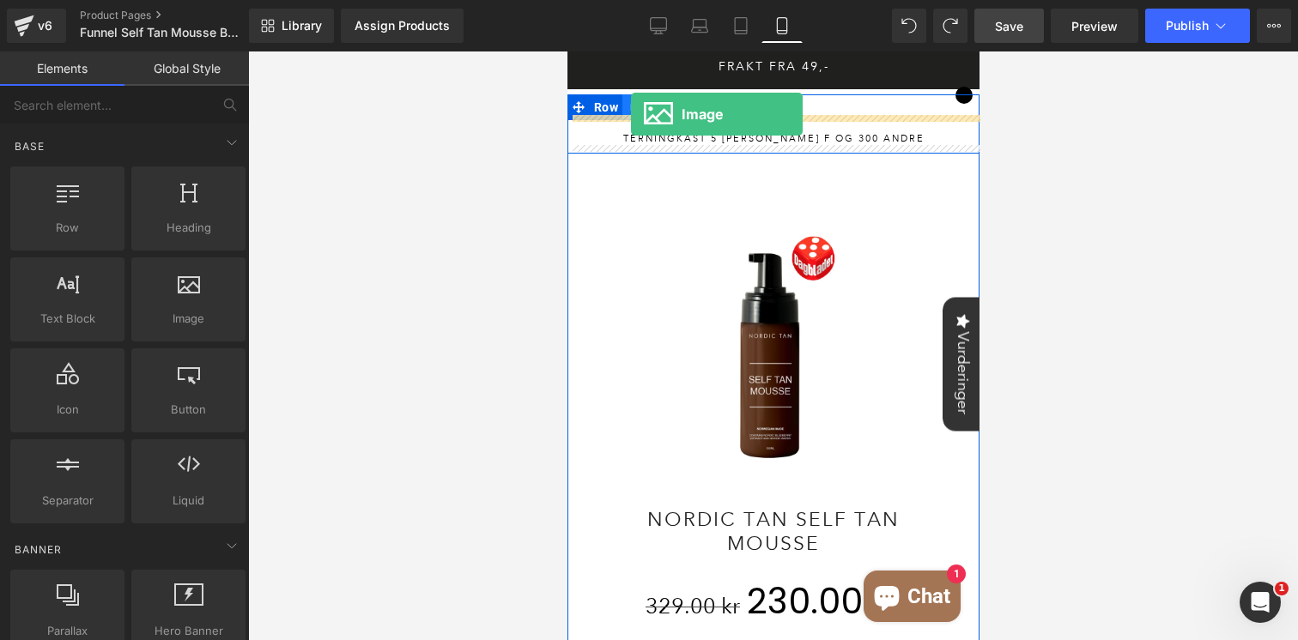
drag, startPoint x: 748, startPoint y: 361, endPoint x: 630, endPoint y: 114, distance: 273.8
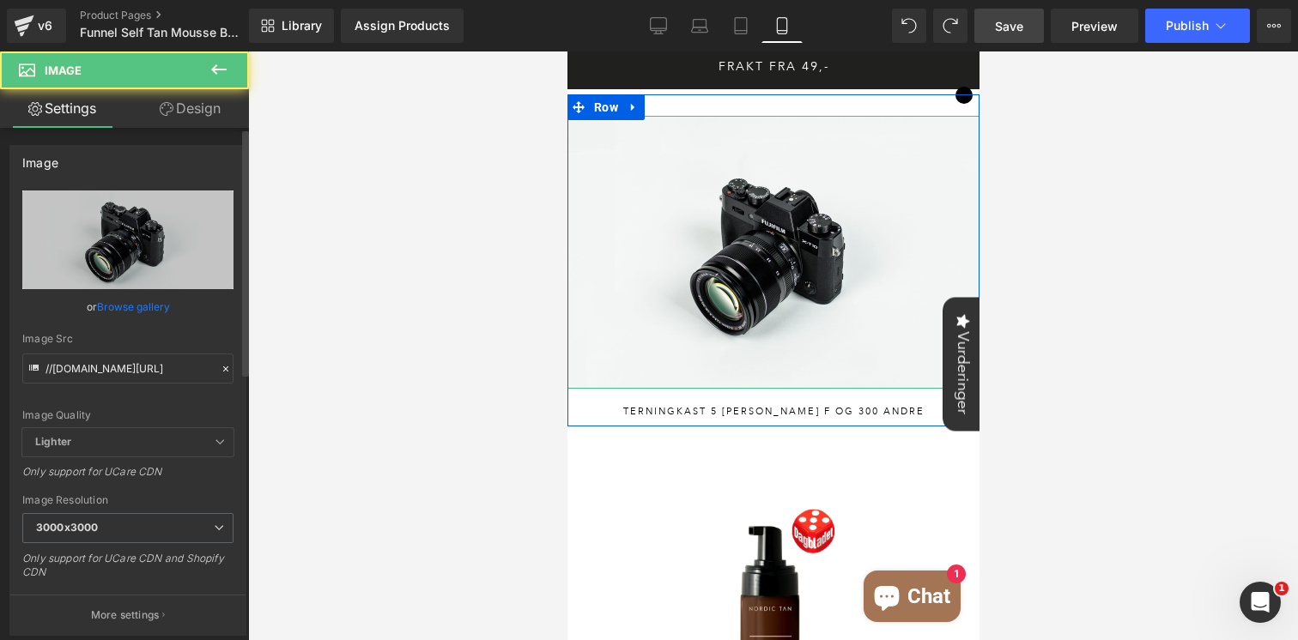
click at [137, 309] on link "Browse gallery" at bounding box center [133, 307] width 73 height 30
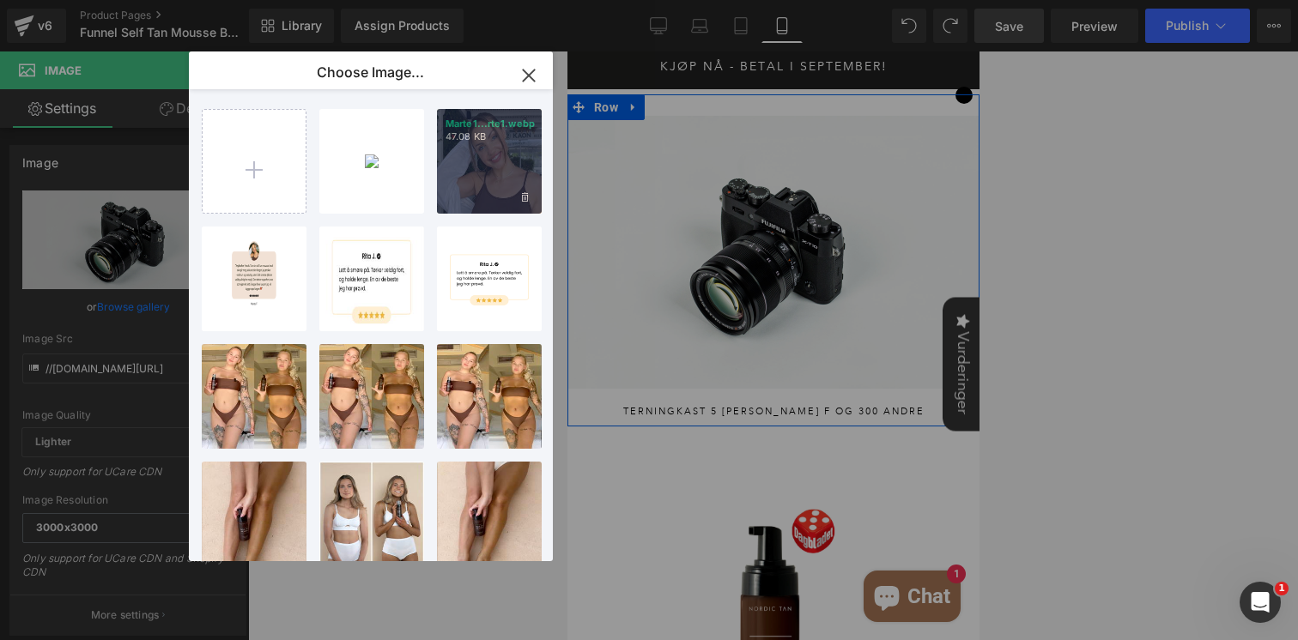
click at [518, 136] on p "47.08 KB" at bounding box center [490, 136] width 88 height 13
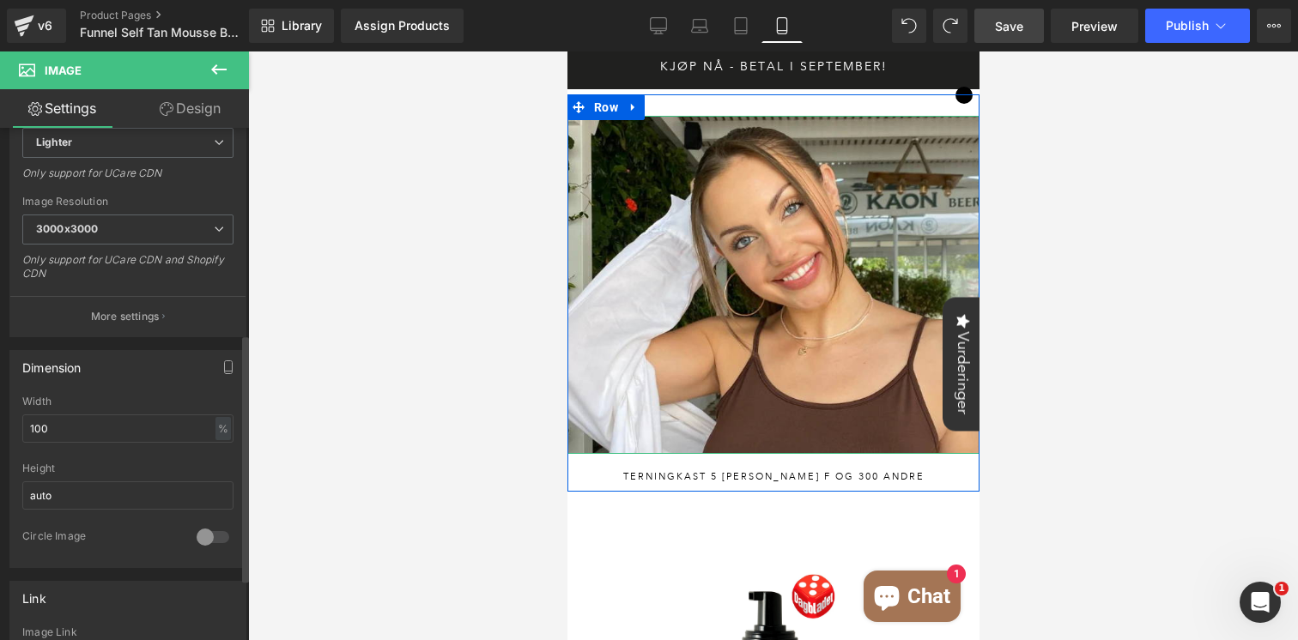
scroll to position [426, 0]
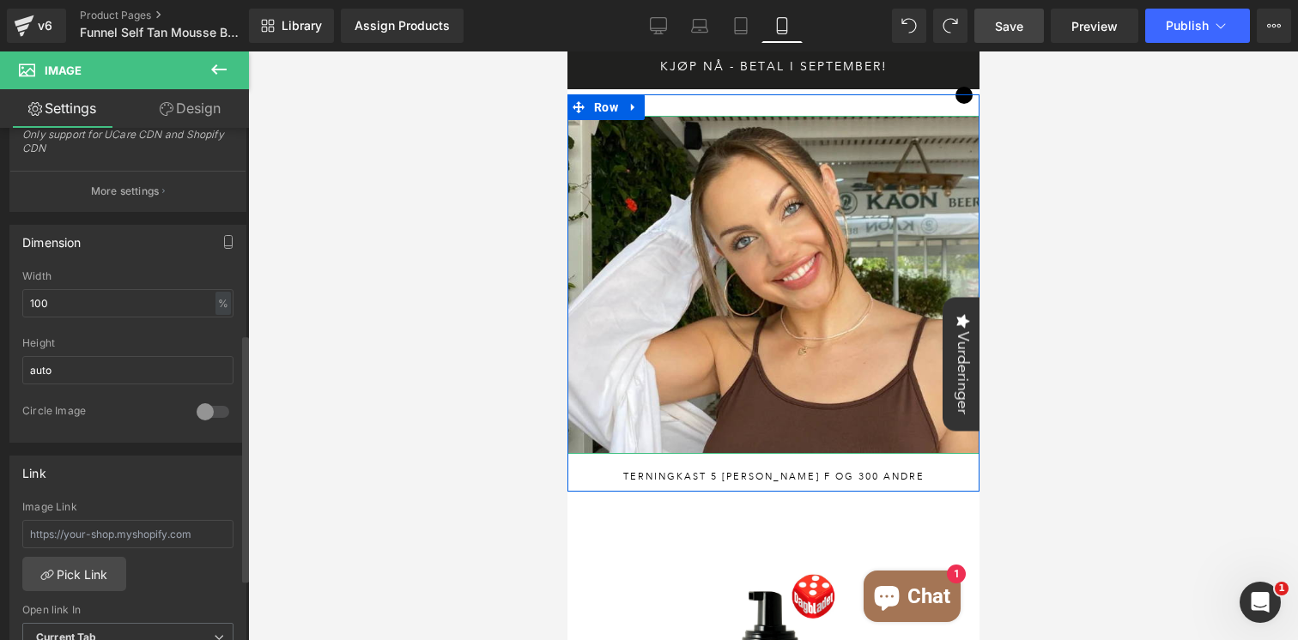
click at [203, 412] on div at bounding box center [212, 411] width 41 height 27
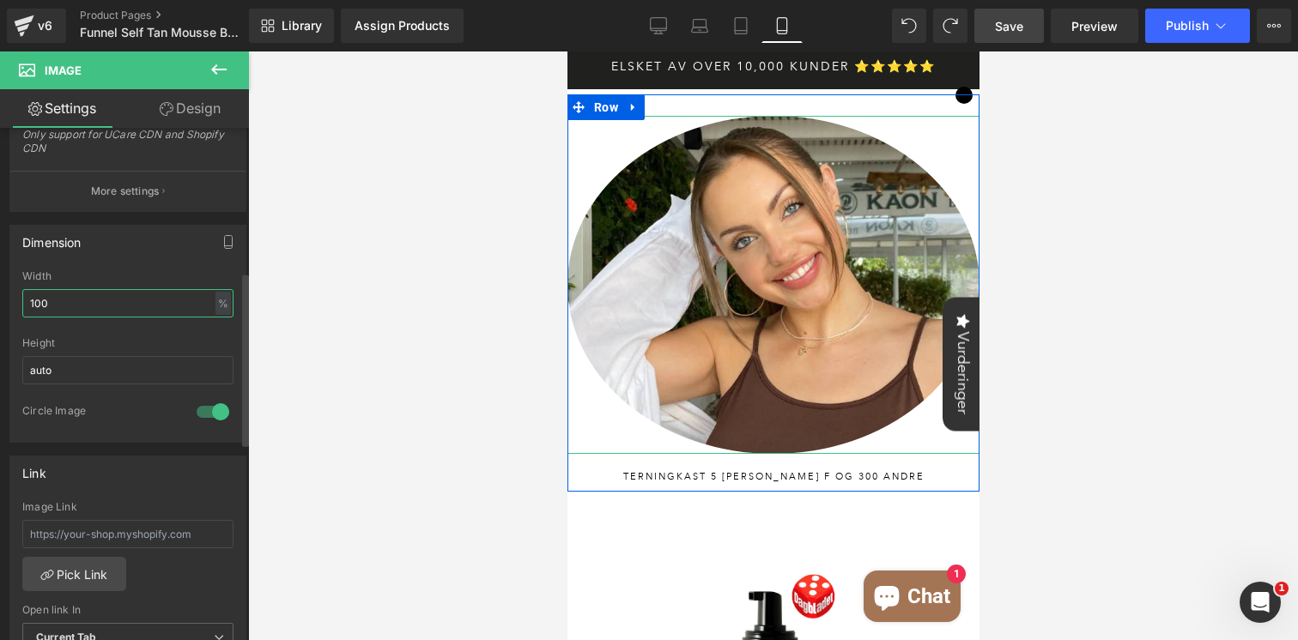
click at [72, 309] on input "100" at bounding box center [127, 303] width 211 height 28
drag, startPoint x: 77, startPoint y: 309, endPoint x: 15, endPoint y: 306, distance: 61.9
click at [15, 306] on div "100% Width 100 % % px auto Height auto 0 Circle Image" at bounding box center [127, 356] width 235 height 172
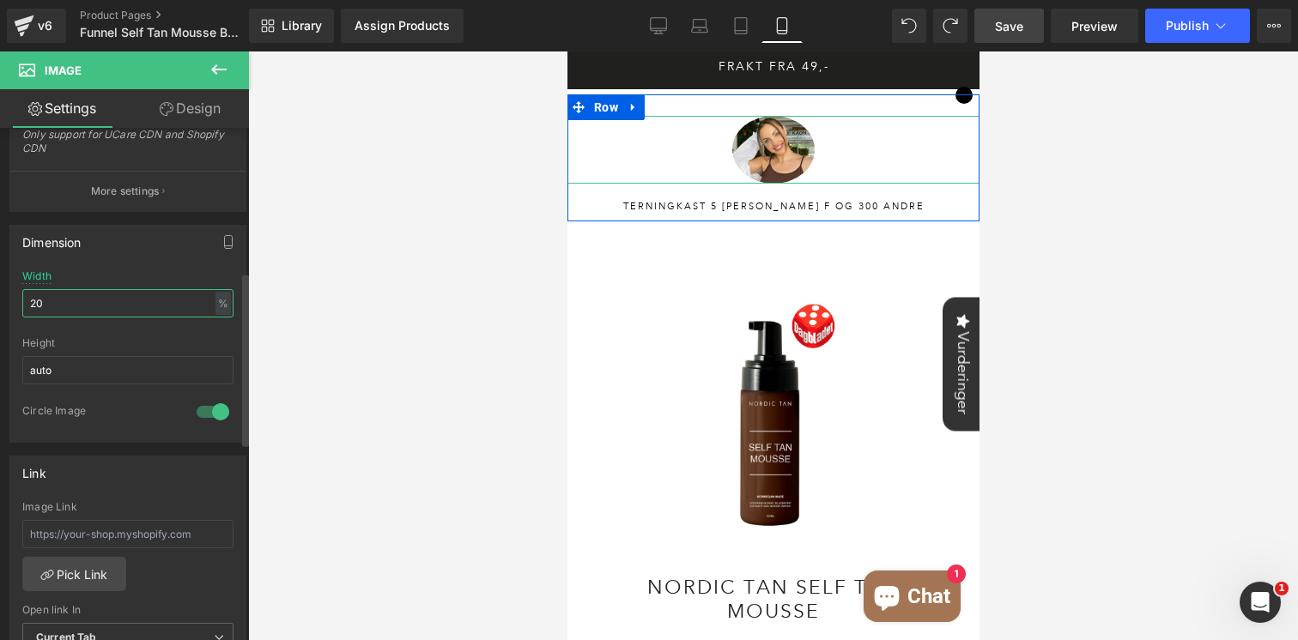
type input "2"
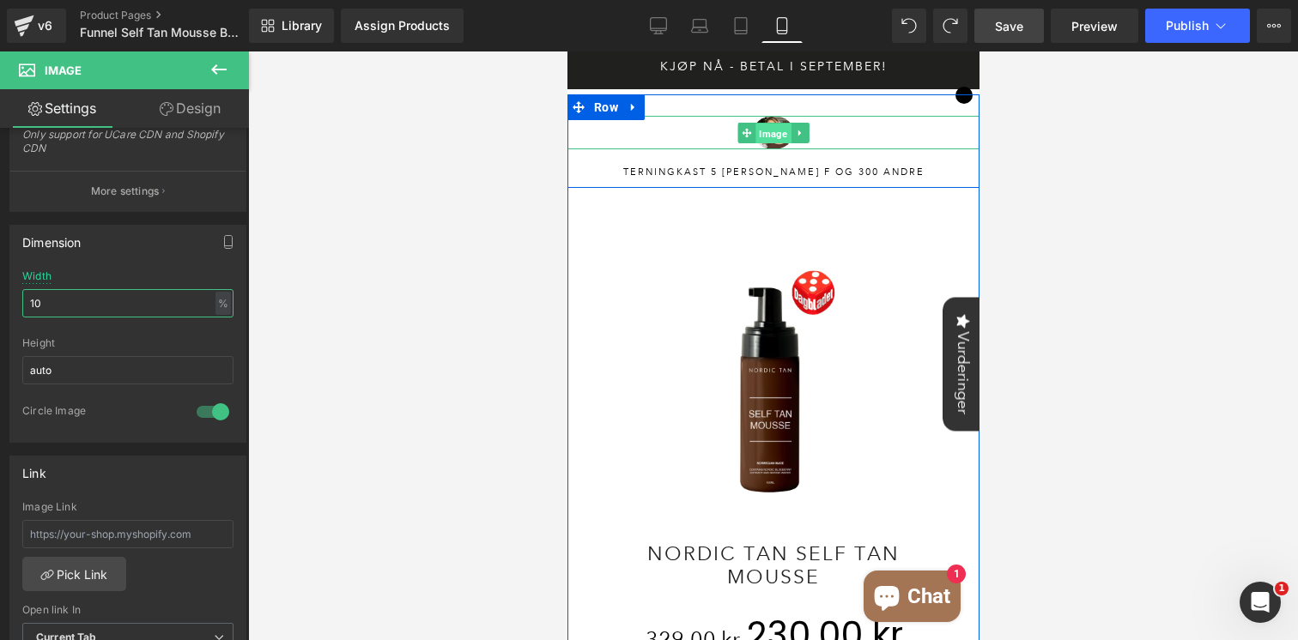
click at [772, 131] on span "Image" at bounding box center [772, 133] width 35 height 21
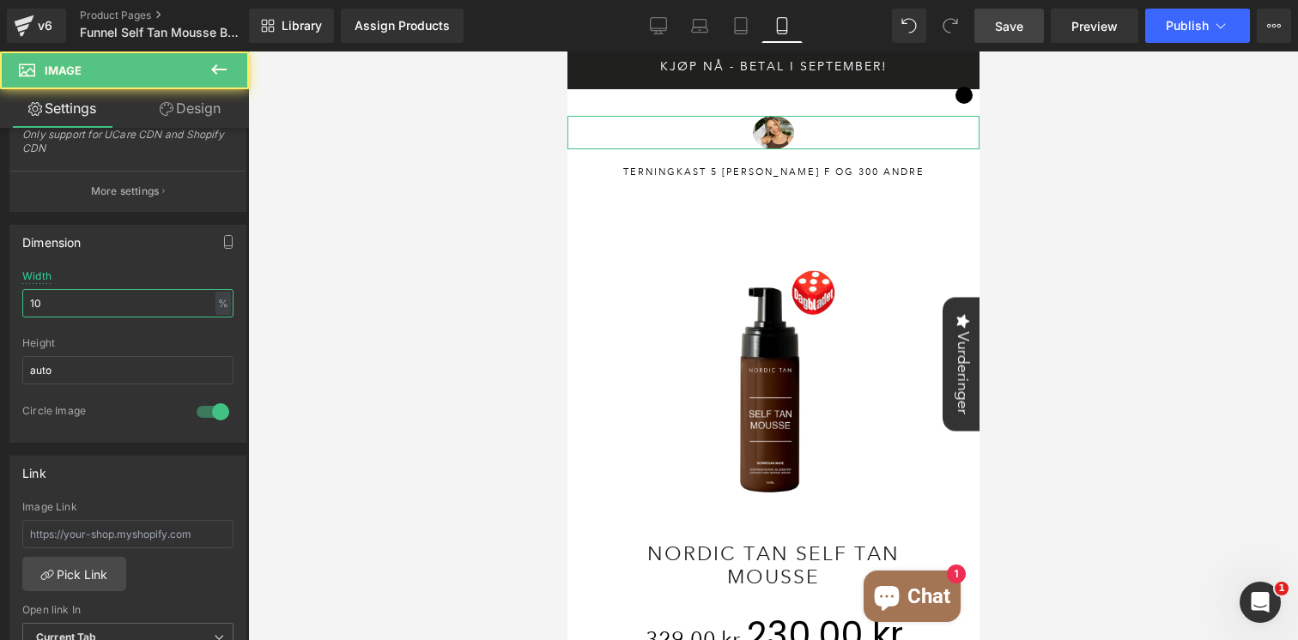
type input "10"
click at [185, 109] on link "Design" at bounding box center [190, 108] width 124 height 39
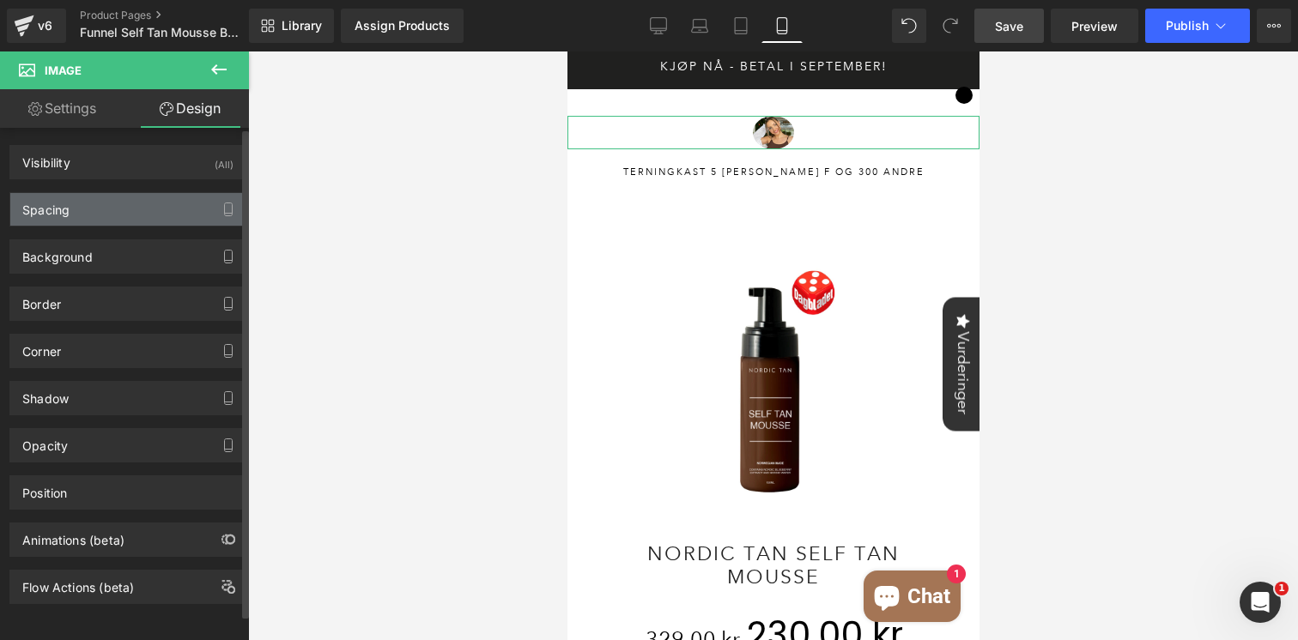
click at [113, 209] on div "Spacing" at bounding box center [127, 209] width 235 height 33
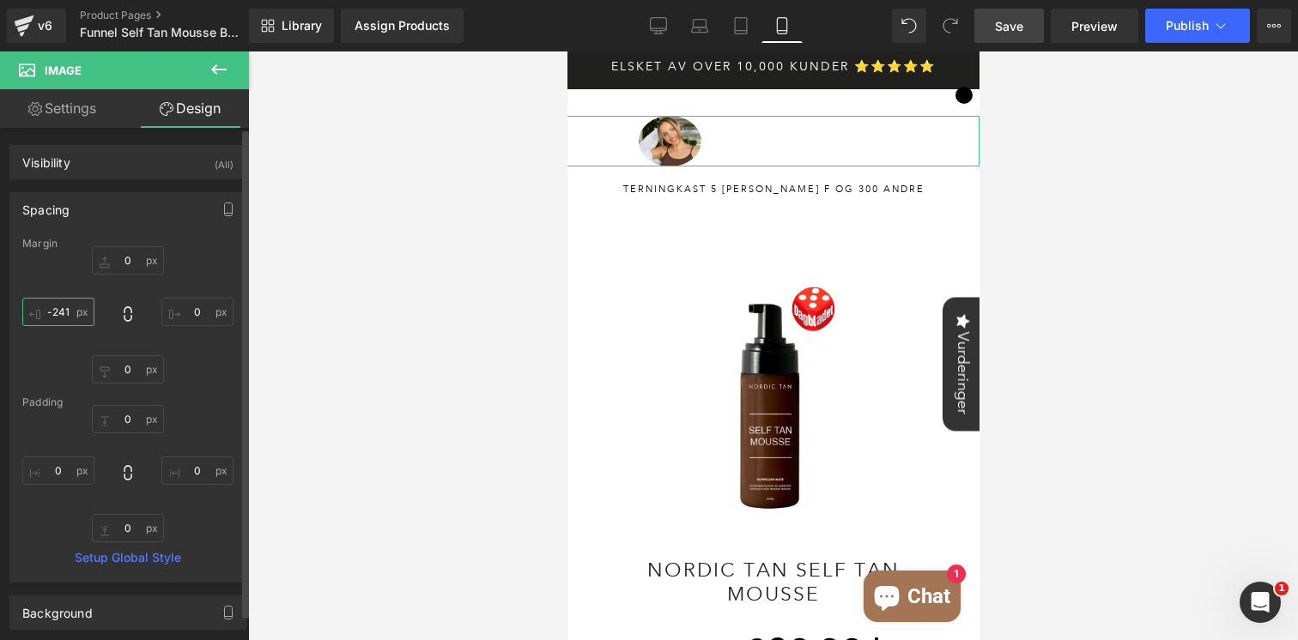
drag, startPoint x: 53, startPoint y: 321, endPoint x: 80, endPoint y: 528, distance: 208.6
click at [80, 528] on div "Margin 0 0 0 0 [GEOGRAPHIC_DATA] 0 0 0 0 Setup Global Style" at bounding box center [127, 410] width 235 height 344
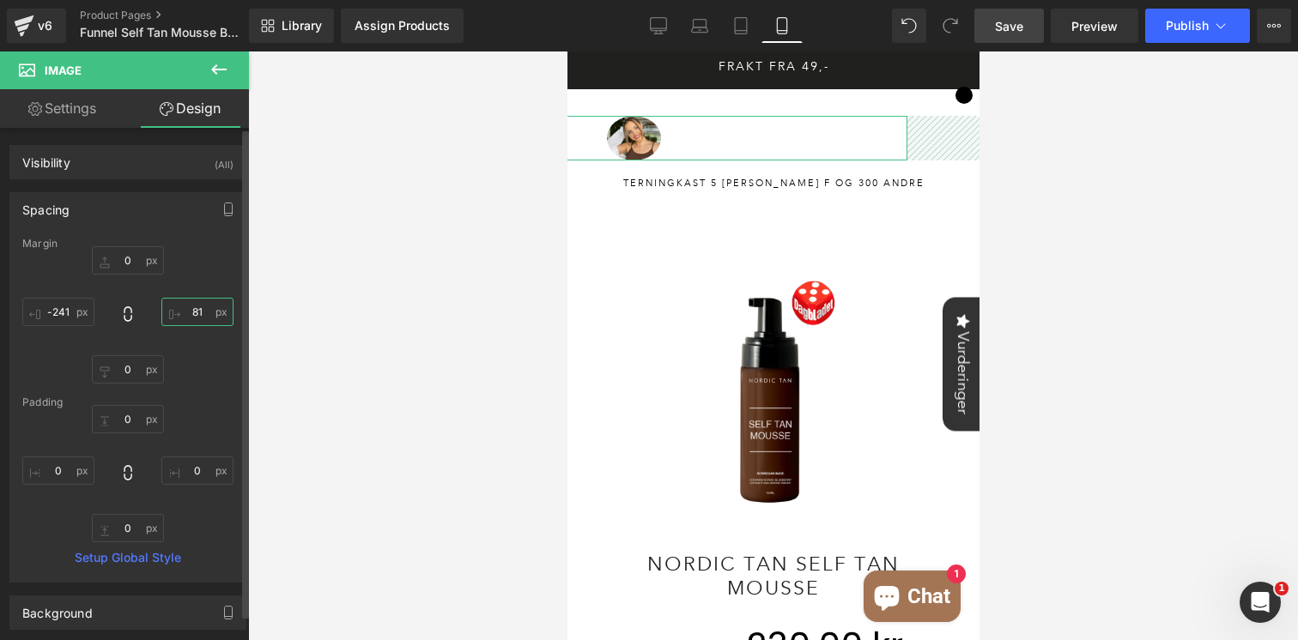
drag, startPoint x: 201, startPoint y: 323, endPoint x: 204, endPoint y: 249, distance: 73.9
click at [204, 249] on div "Margin 0 0 0 0 [GEOGRAPHIC_DATA] 0 0 0 0 Setup Global Style" at bounding box center [127, 410] width 235 height 344
drag, startPoint x: 130, startPoint y: 276, endPoint x: 129, endPoint y: 232, distance: 43.8
click at [129, 232] on div "Spacing [GEOGRAPHIC_DATA] 0 0 0 0 [GEOGRAPHIC_DATA] 0 0 0 0 Setup Global Style" at bounding box center [127, 387] width 237 height 391
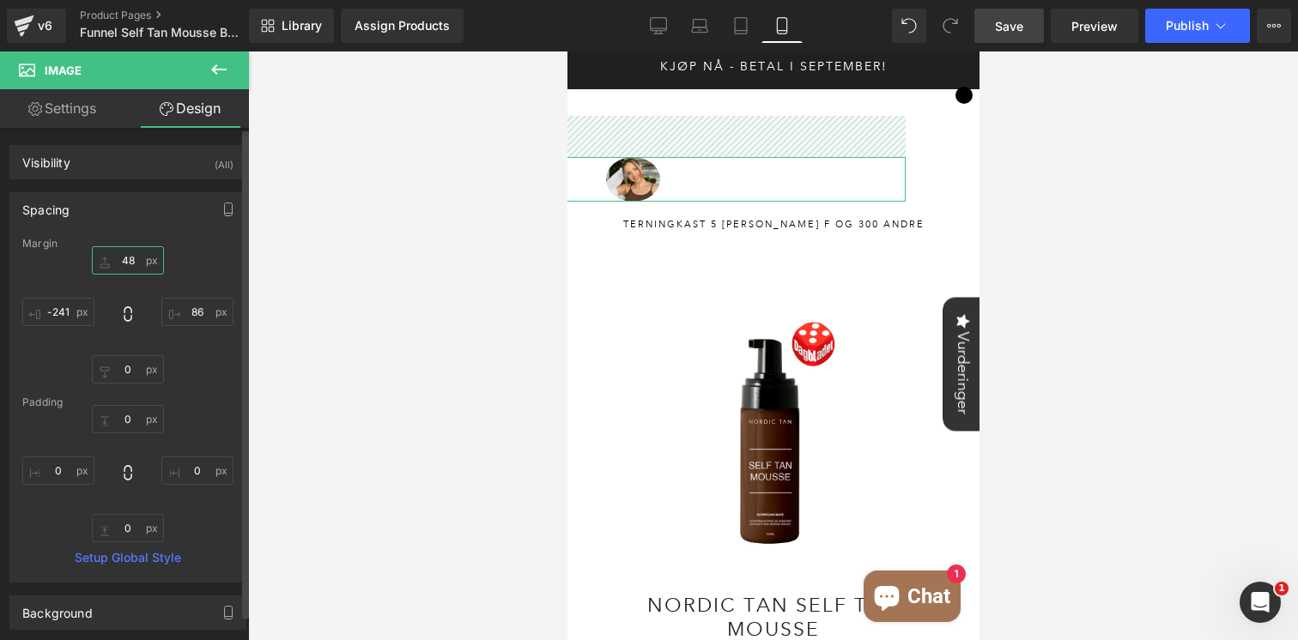
drag, startPoint x: 124, startPoint y: 271, endPoint x: 124, endPoint y: 230, distance: 41.2
click at [124, 230] on div "Spacing [GEOGRAPHIC_DATA] 0 0 0 0 [GEOGRAPHIC_DATA] 0 0 0 0 Setup Global Style" at bounding box center [127, 387] width 237 height 391
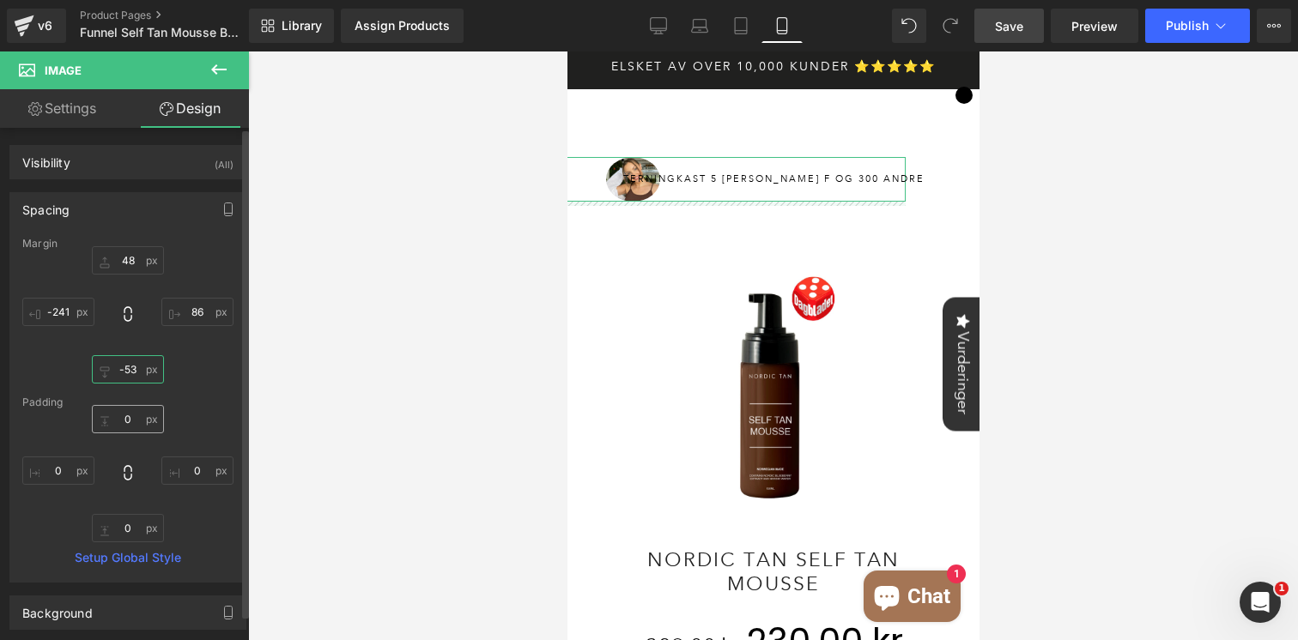
drag, startPoint x: 133, startPoint y: 378, endPoint x: 128, endPoint y: 423, distance: 45.8
click at [128, 423] on div "Margin 0 0 0 0 [GEOGRAPHIC_DATA] 0 0 0 0 Setup Global Style" at bounding box center [127, 410] width 235 height 344
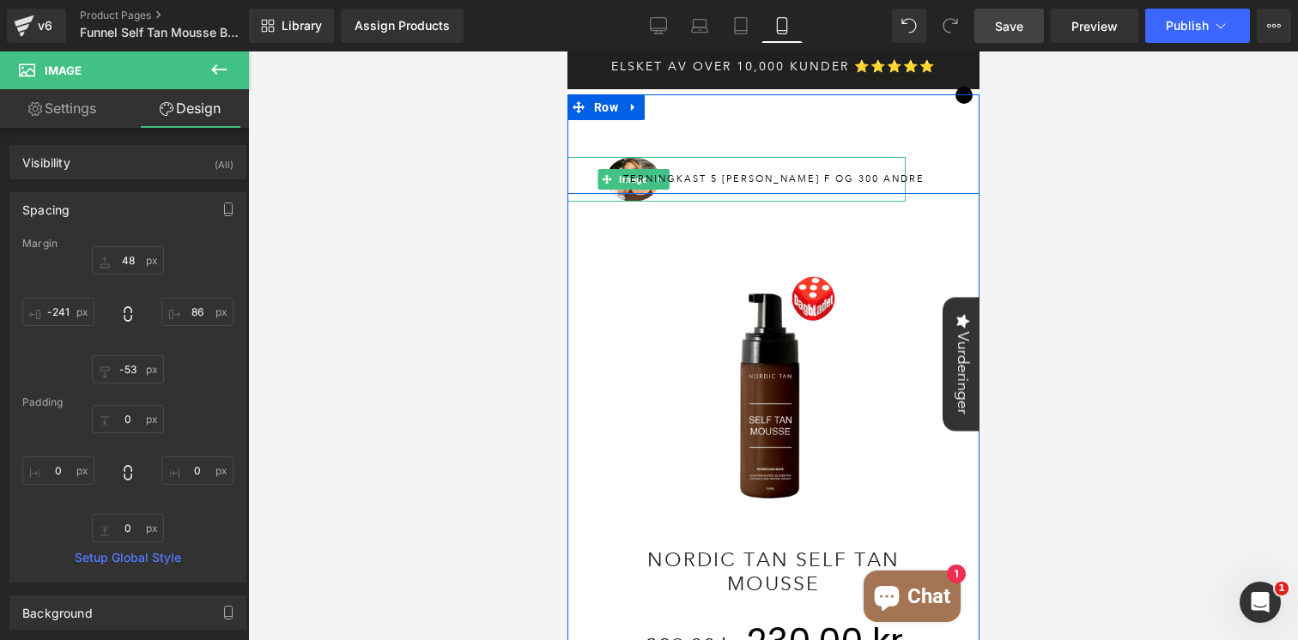
click at [629, 178] on div "terningkast 5 [PERSON_NAME] f og 300 andre Heading" at bounding box center [773, 179] width 412 height 11
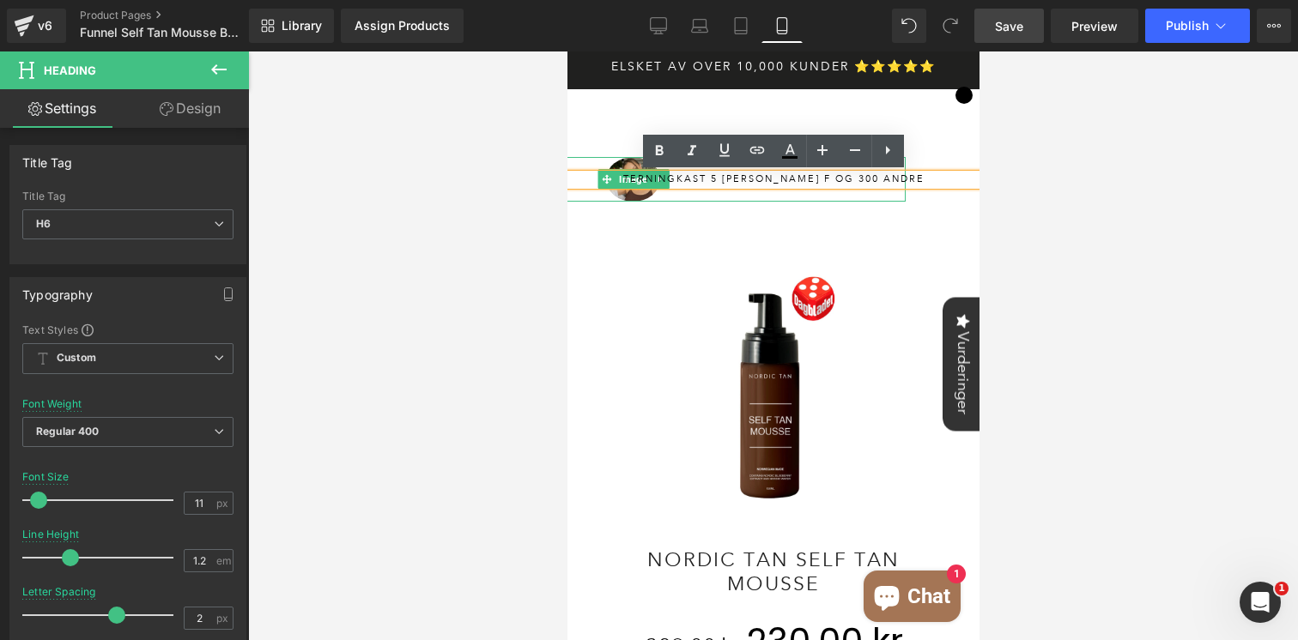
click at [629, 166] on img at bounding box center [632, 179] width 55 height 45
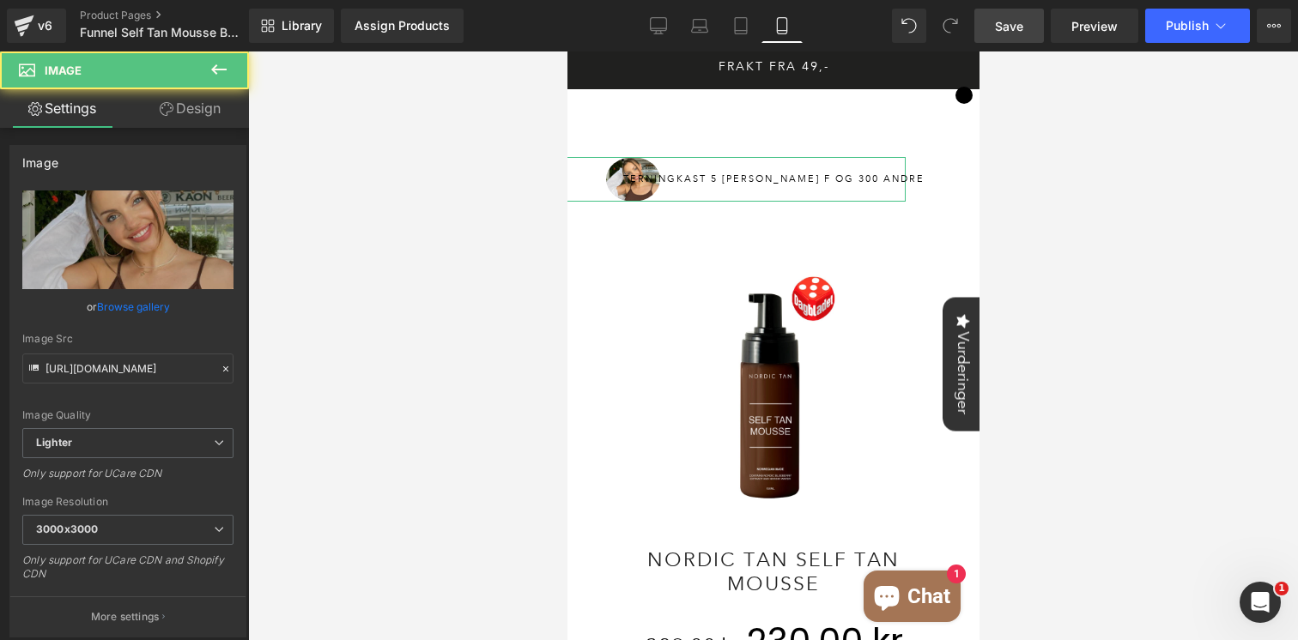
click at [204, 111] on link "Design" at bounding box center [190, 108] width 124 height 39
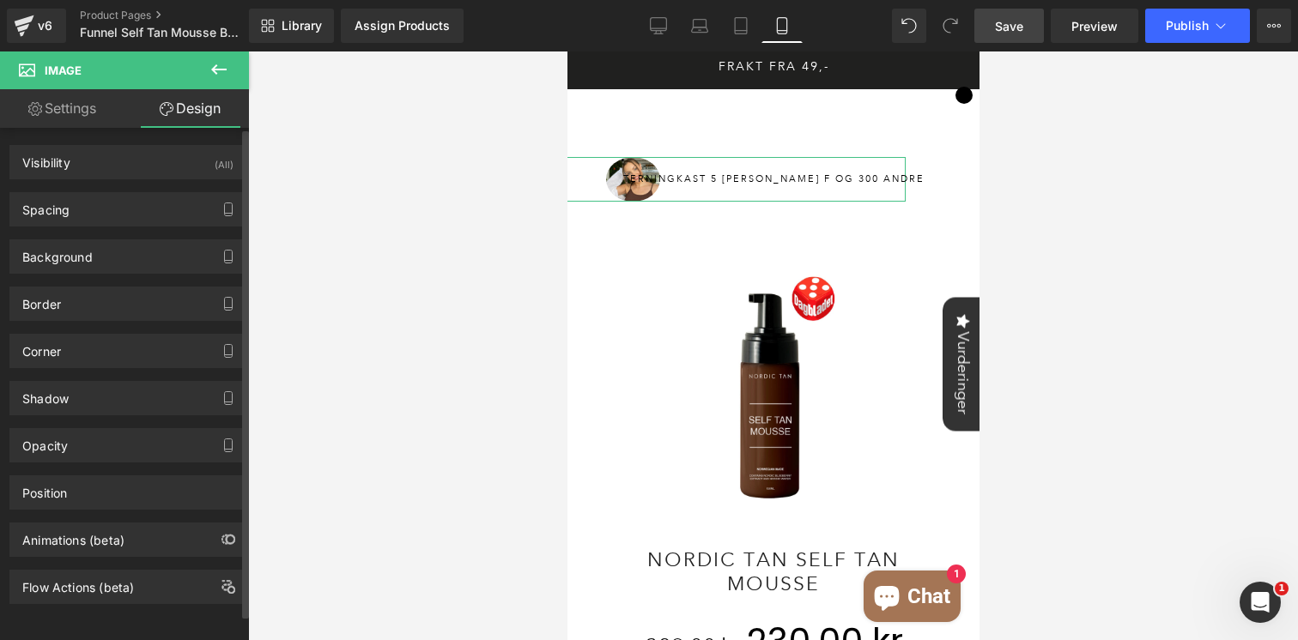
click at [100, 227] on div "Background Color & Image color Color transparent 0 % Image Replace Image Upload…" at bounding box center [128, 250] width 257 height 47
click at [108, 209] on div "Spacing" at bounding box center [127, 209] width 235 height 33
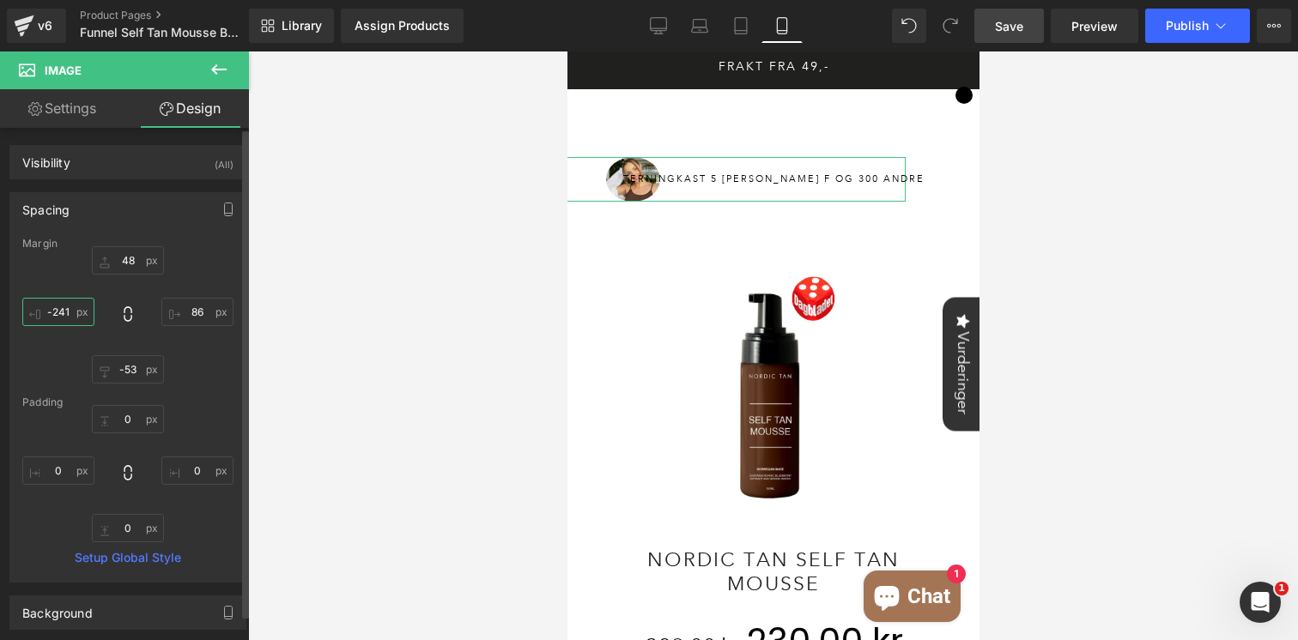
drag, startPoint x: 62, startPoint y: 320, endPoint x: 62, endPoint y: 336, distance: 15.5
click at [62, 336] on div "48 86 -53 -241" at bounding box center [127, 314] width 211 height 137
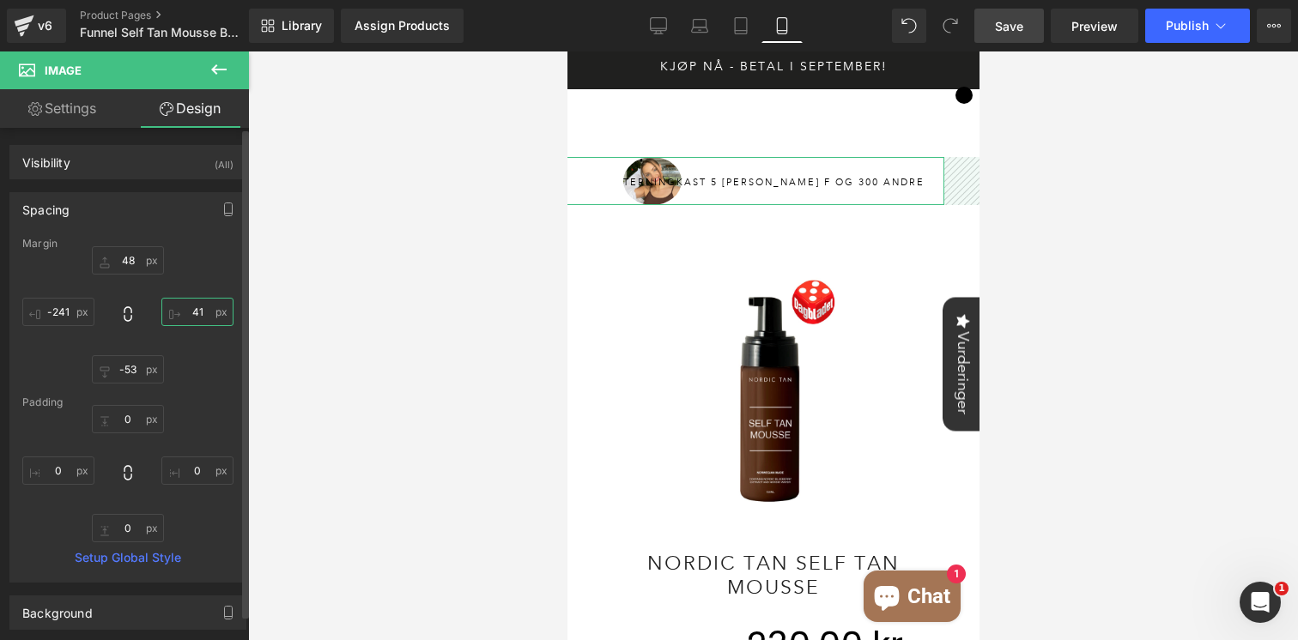
drag, startPoint x: 193, startPoint y: 324, endPoint x: 187, endPoint y: 363, distance: 39.1
click at [187, 363] on div "48 86 -53 -241" at bounding box center [127, 314] width 211 height 137
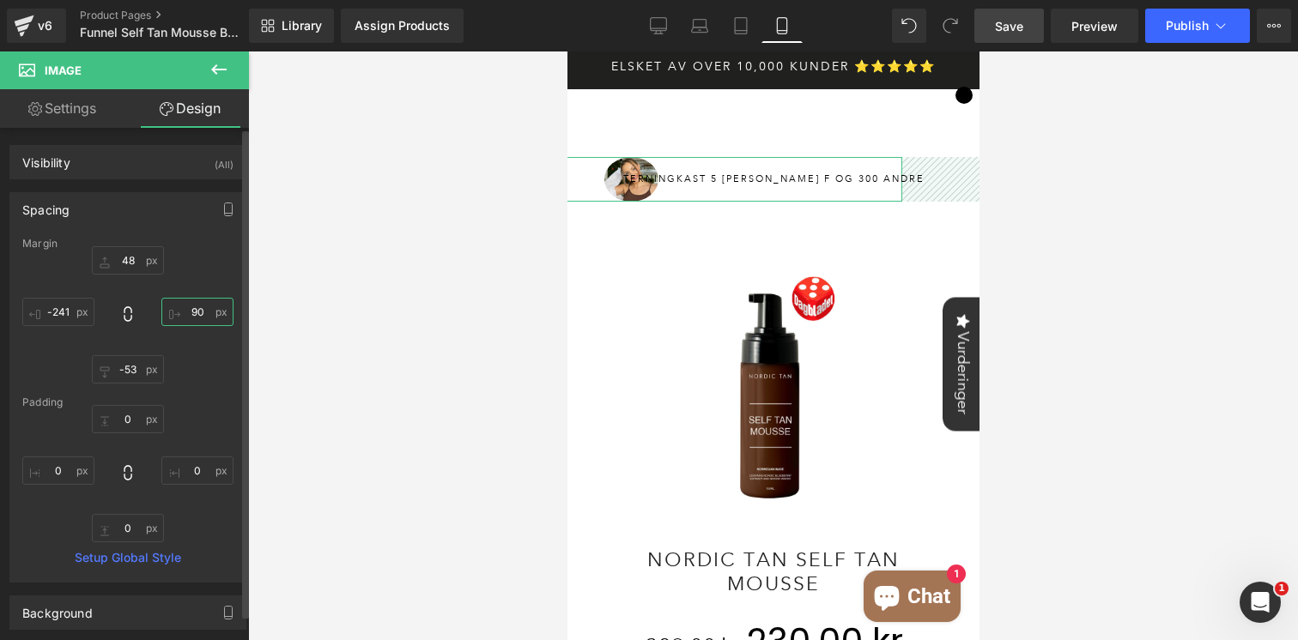
drag, startPoint x: 198, startPoint y: 321, endPoint x: 198, endPoint y: 279, distance: 42.1
click at [198, 279] on div "48 86 -53 -241" at bounding box center [127, 314] width 211 height 137
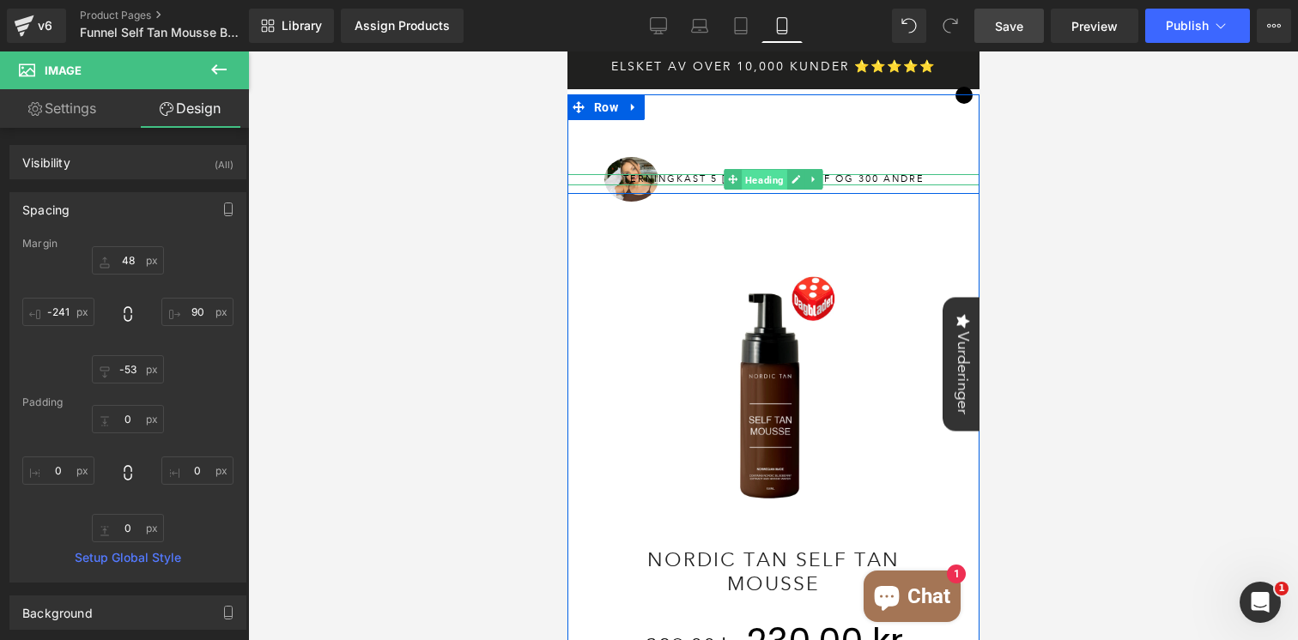
click at [759, 180] on span "Heading" at bounding box center [763, 180] width 45 height 21
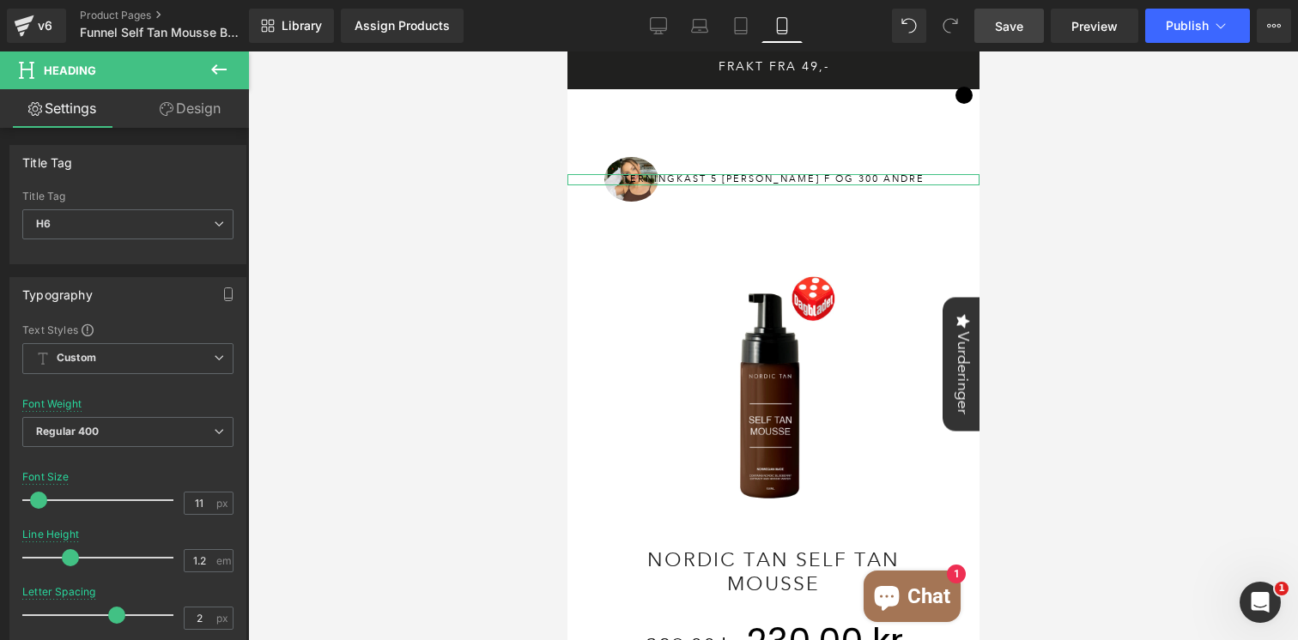
click at [194, 107] on link "Design" at bounding box center [190, 108] width 124 height 39
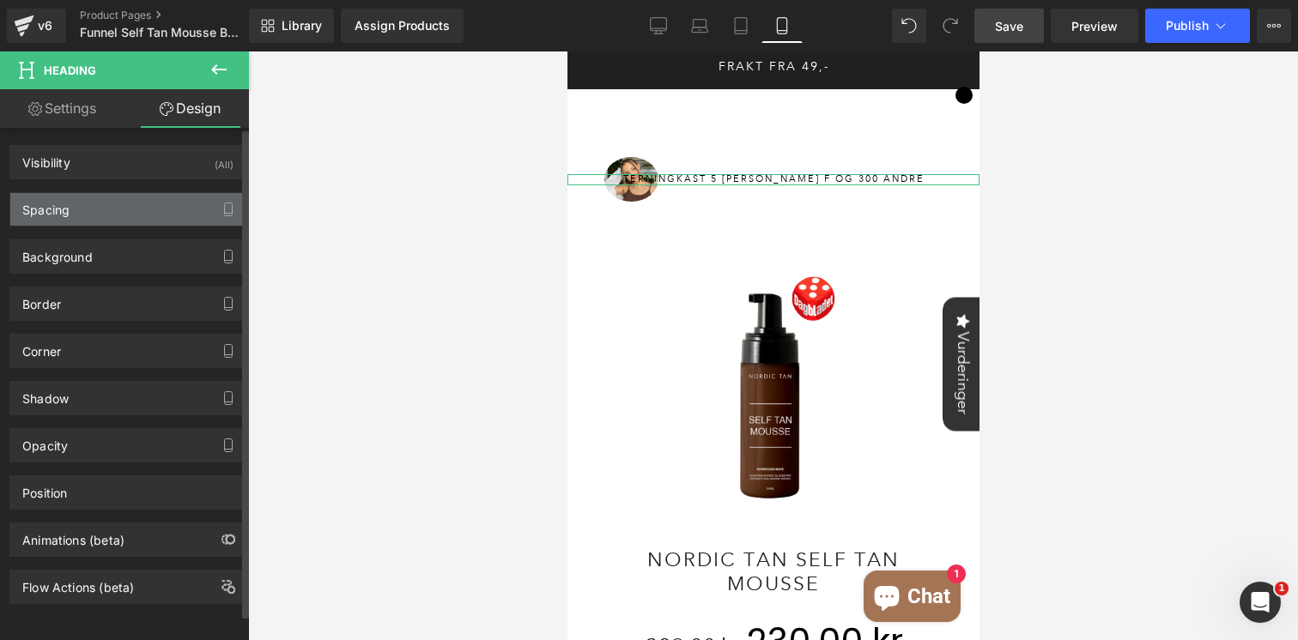
click at [131, 215] on div "Spacing" at bounding box center [127, 209] width 235 height 33
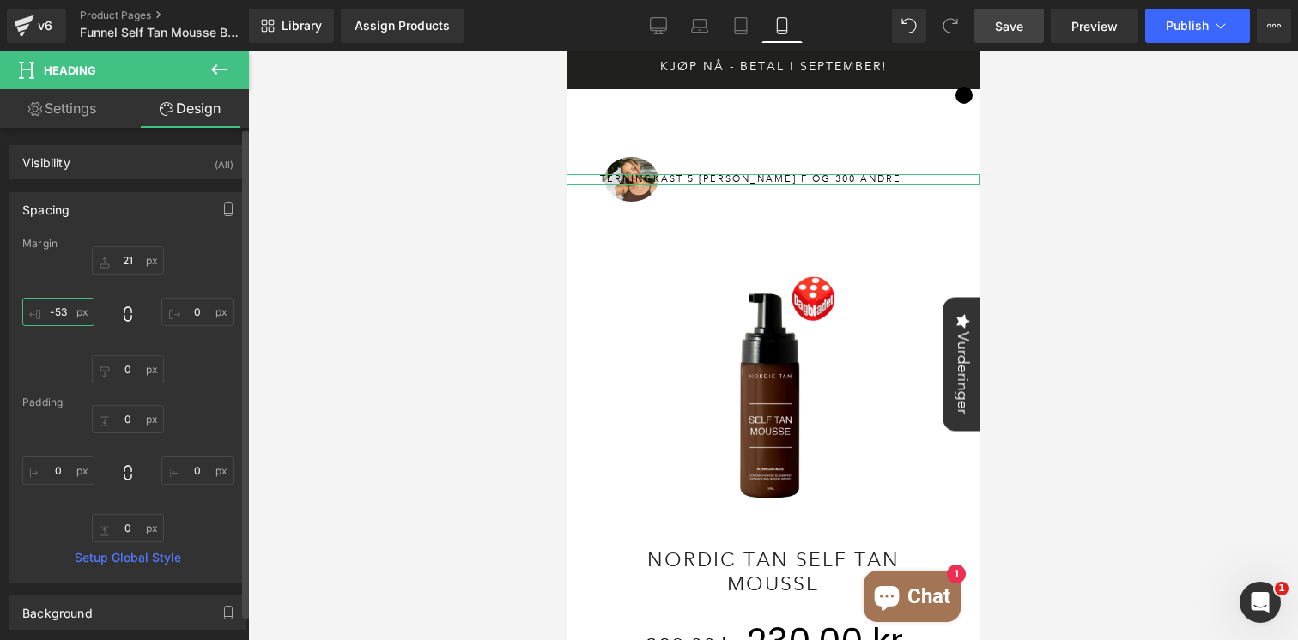
drag, startPoint x: 58, startPoint y: 320, endPoint x: 57, endPoint y: 366, distance: 45.5
click at [57, 366] on div "21 0 0 0" at bounding box center [127, 314] width 211 height 137
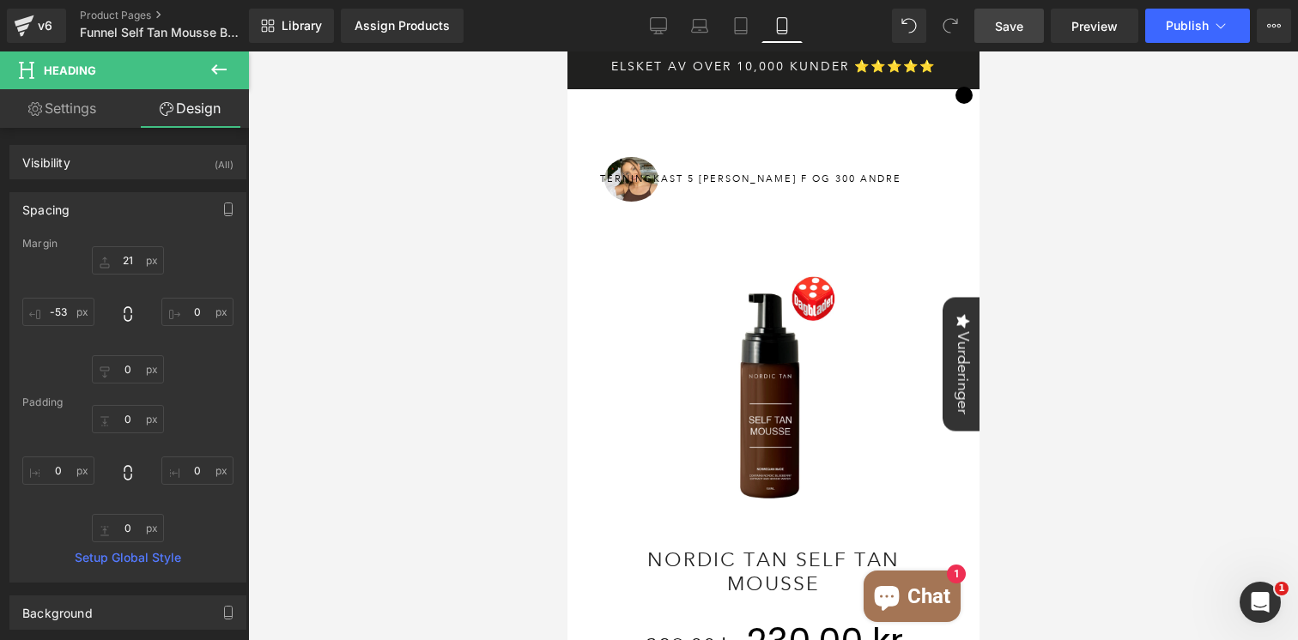
click at [1171, 198] on div at bounding box center [773, 346] width 1050 height 589
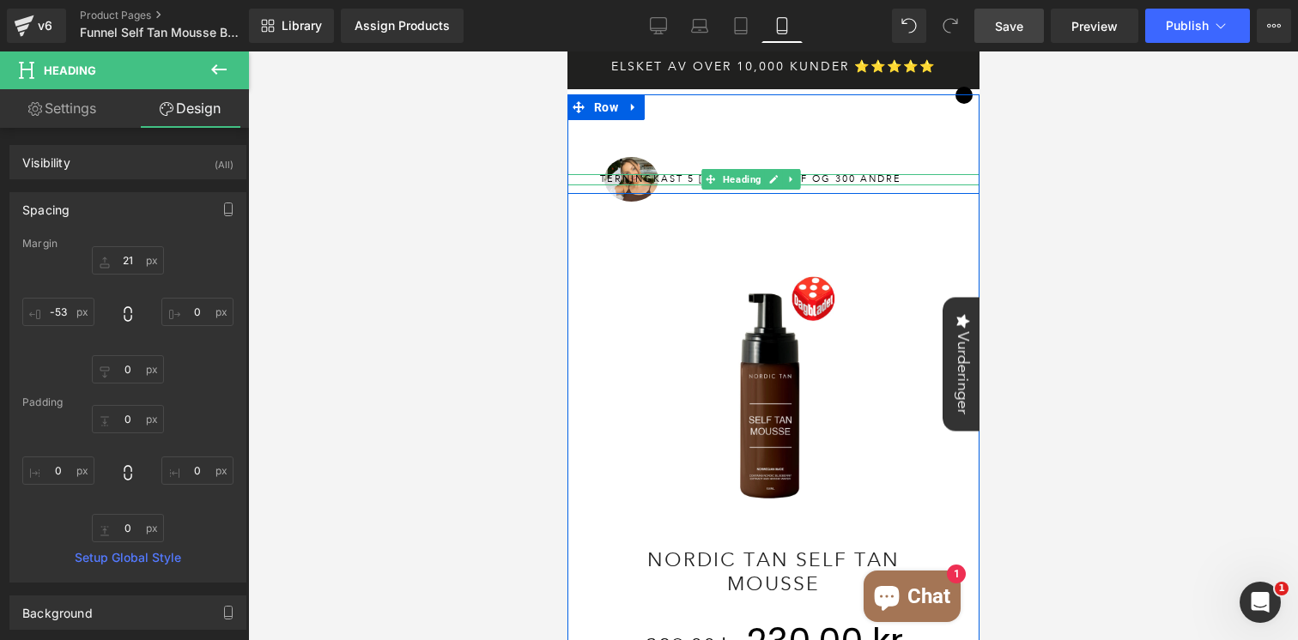
click at [834, 179] on h6 "terningkast 5 [PERSON_NAME] f og 300 andre" at bounding box center [750, 179] width 458 height 11
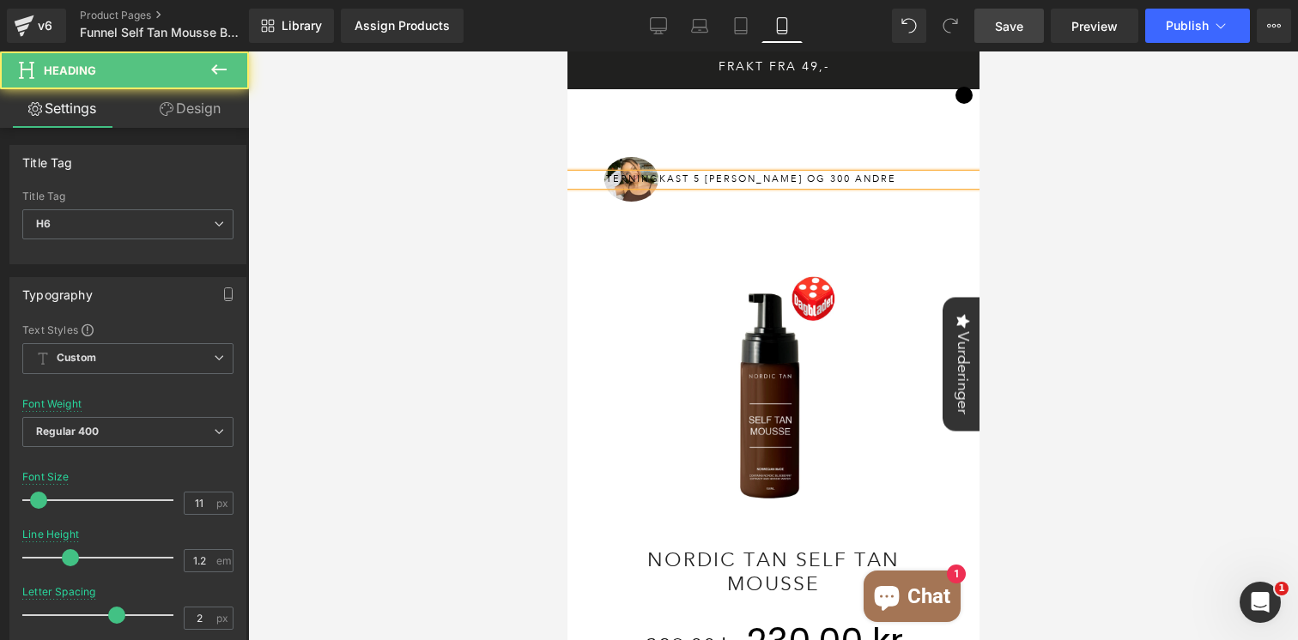
click at [670, 179] on h6 "terningkast 5 [PERSON_NAME] og 300 andre" at bounding box center [750, 179] width 458 height 11
click at [841, 180] on h6 "terningkast 5 [PERSON_NAME] og 300 andre" at bounding box center [750, 179] width 458 height 11
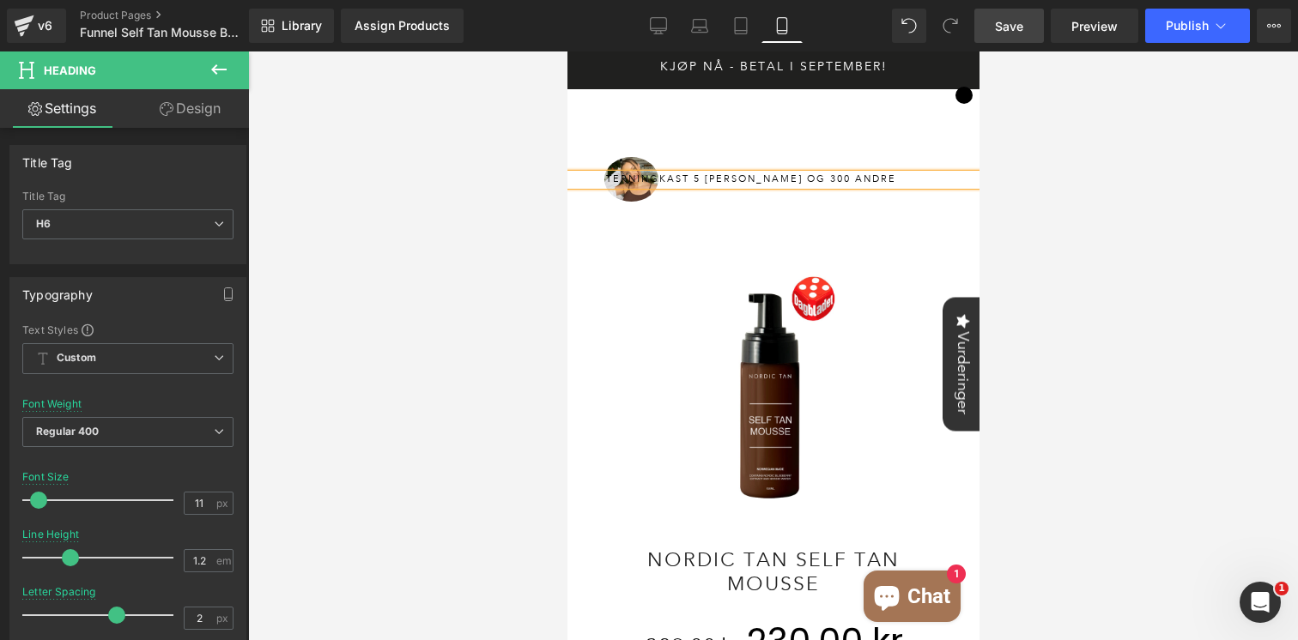
click at [1142, 213] on div at bounding box center [773, 346] width 1050 height 589
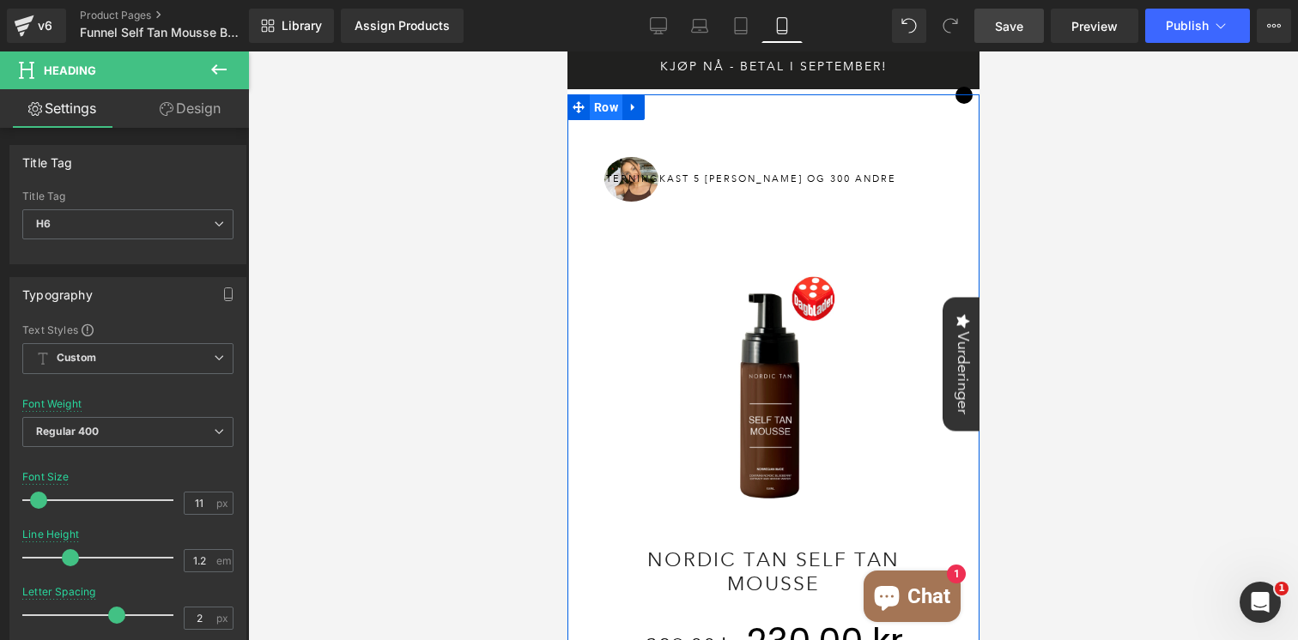
click at [604, 112] on span "Row" at bounding box center [605, 107] width 33 height 26
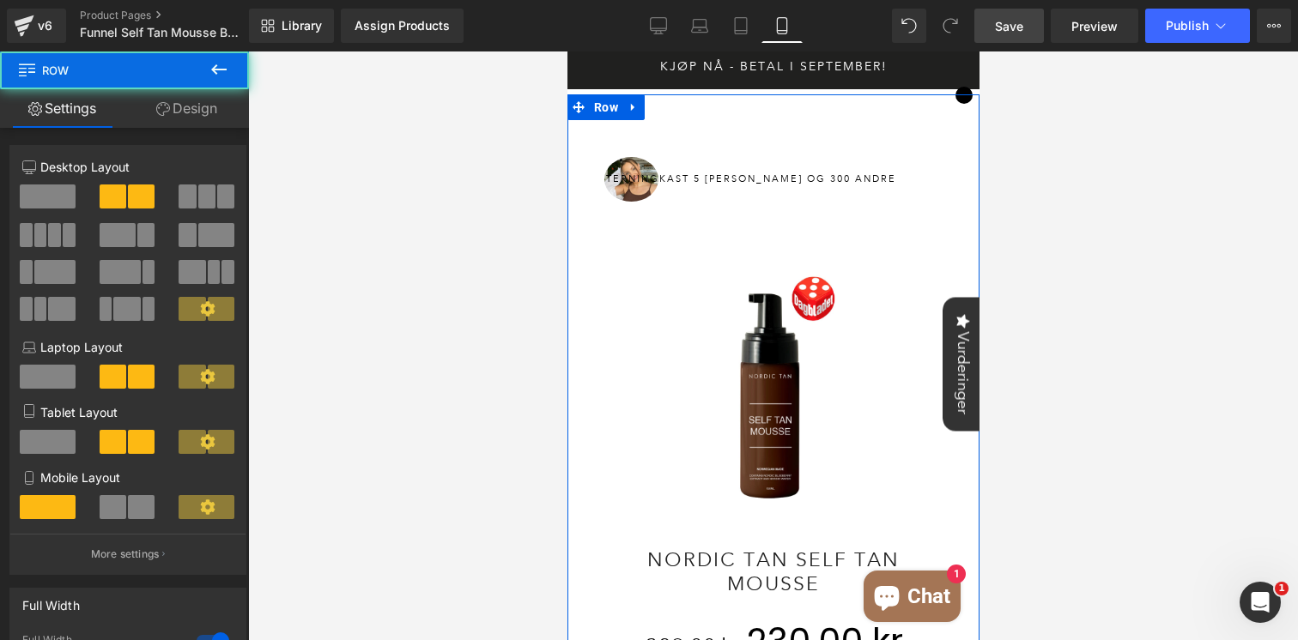
click at [214, 114] on link "Design" at bounding box center [186, 108] width 124 height 39
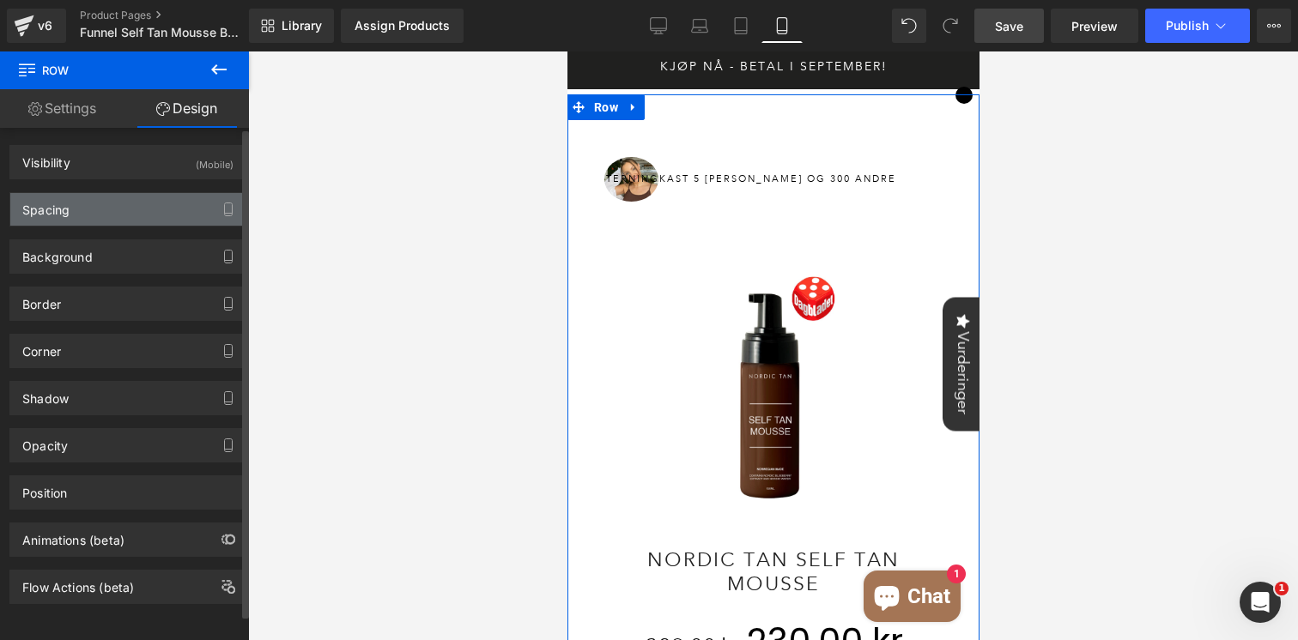
click at [115, 213] on div "Spacing" at bounding box center [127, 209] width 235 height 33
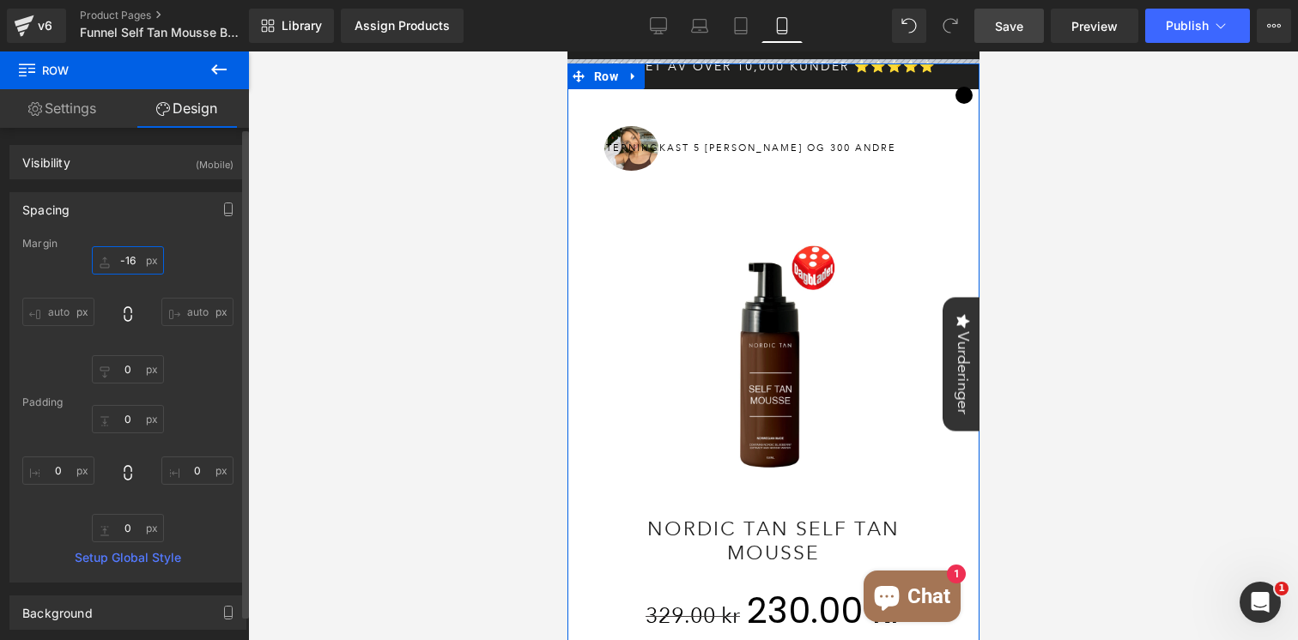
drag, startPoint x: 124, startPoint y: 269, endPoint x: 124, endPoint y: 300, distance: 31.8
click at [124, 300] on div "21 auto 0 auto" at bounding box center [127, 314] width 211 height 137
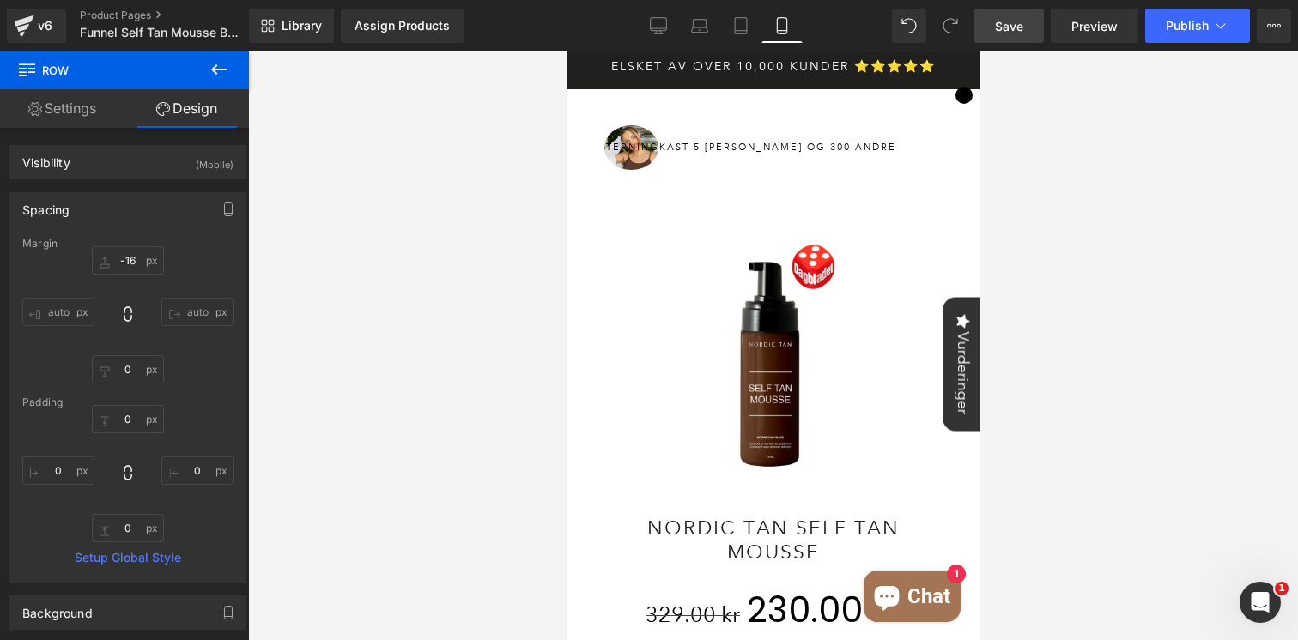
click at [215, 76] on icon at bounding box center [219, 69] width 21 height 21
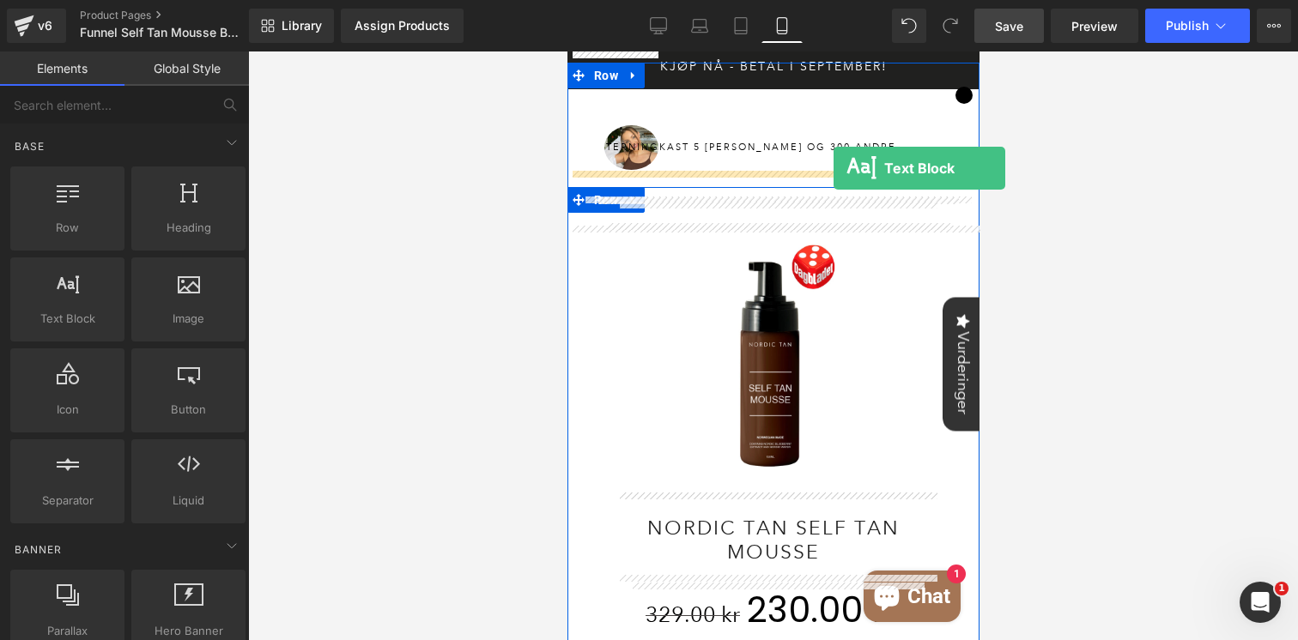
drag, startPoint x: 645, startPoint y: 361, endPoint x: 833, endPoint y: 168, distance: 268.9
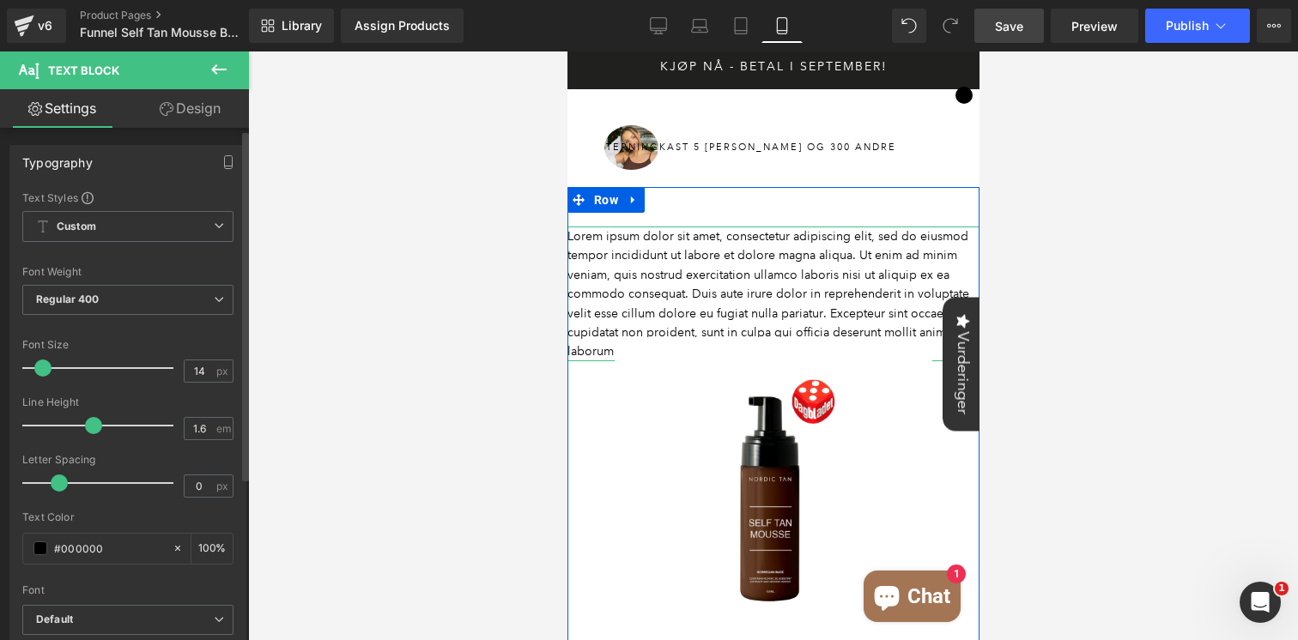
scroll to position [58, 0]
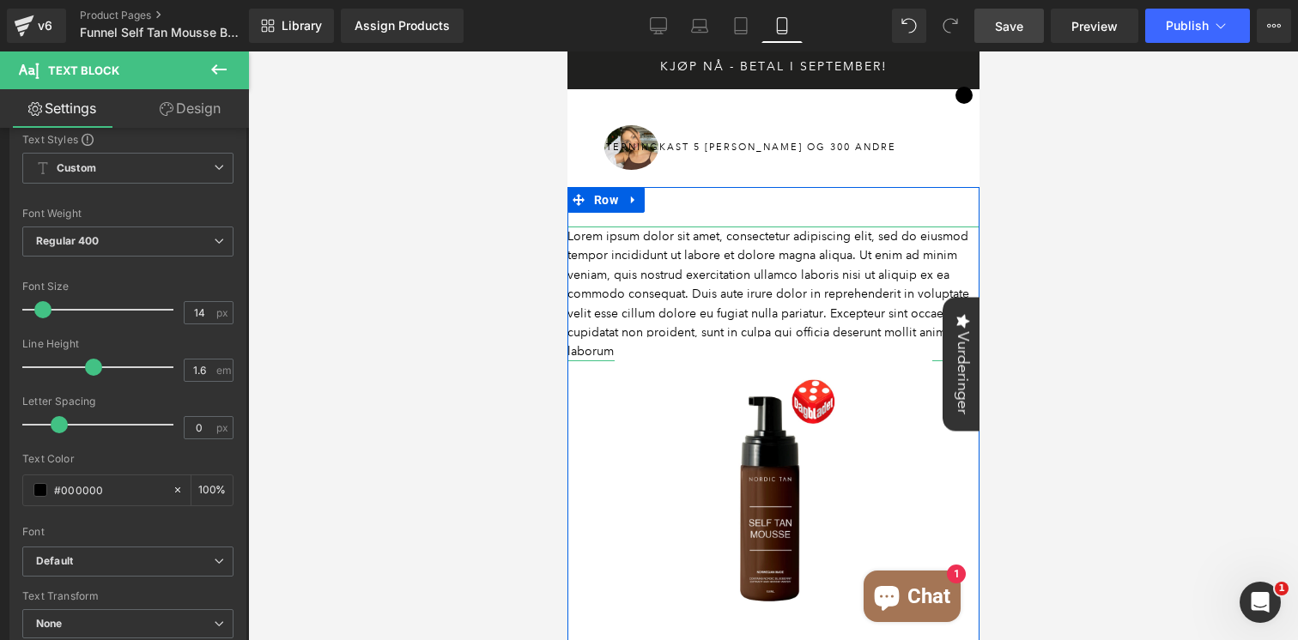
click at [199, 102] on link "Design" at bounding box center [190, 108] width 124 height 39
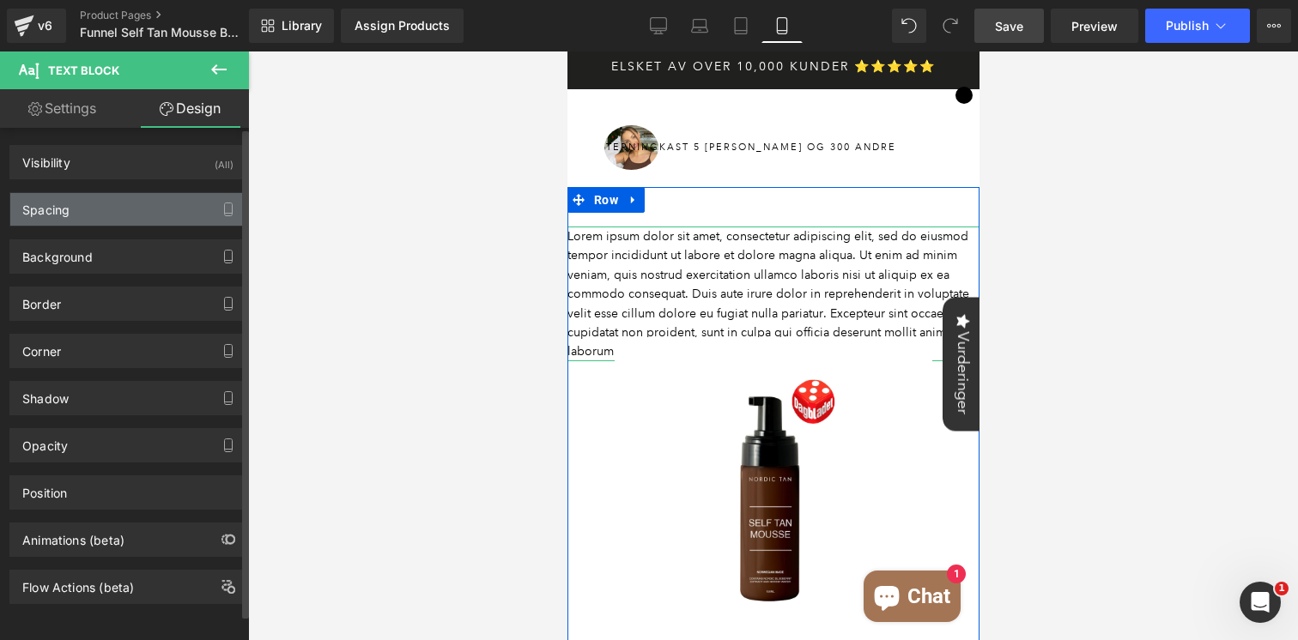
click at [94, 212] on div "Spacing" at bounding box center [127, 209] width 235 height 33
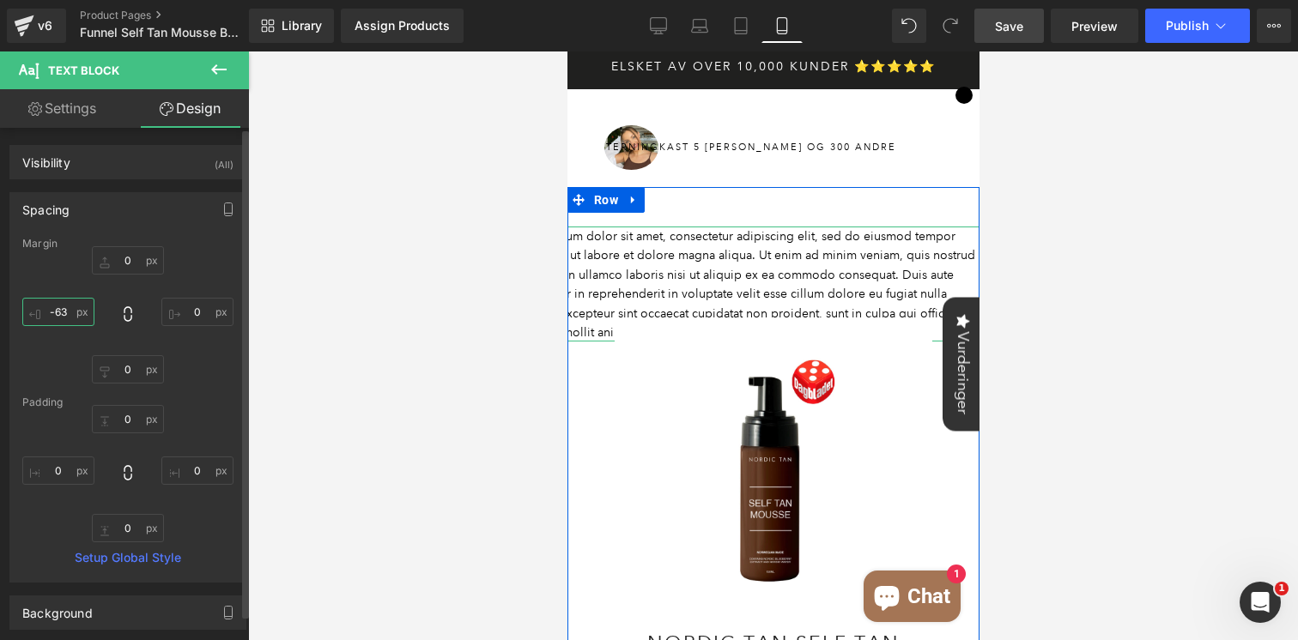
drag, startPoint x: 61, startPoint y: 322, endPoint x: 61, endPoint y: 379, distance: 56.7
click at [61, 379] on div "0 0 0 0" at bounding box center [127, 314] width 211 height 137
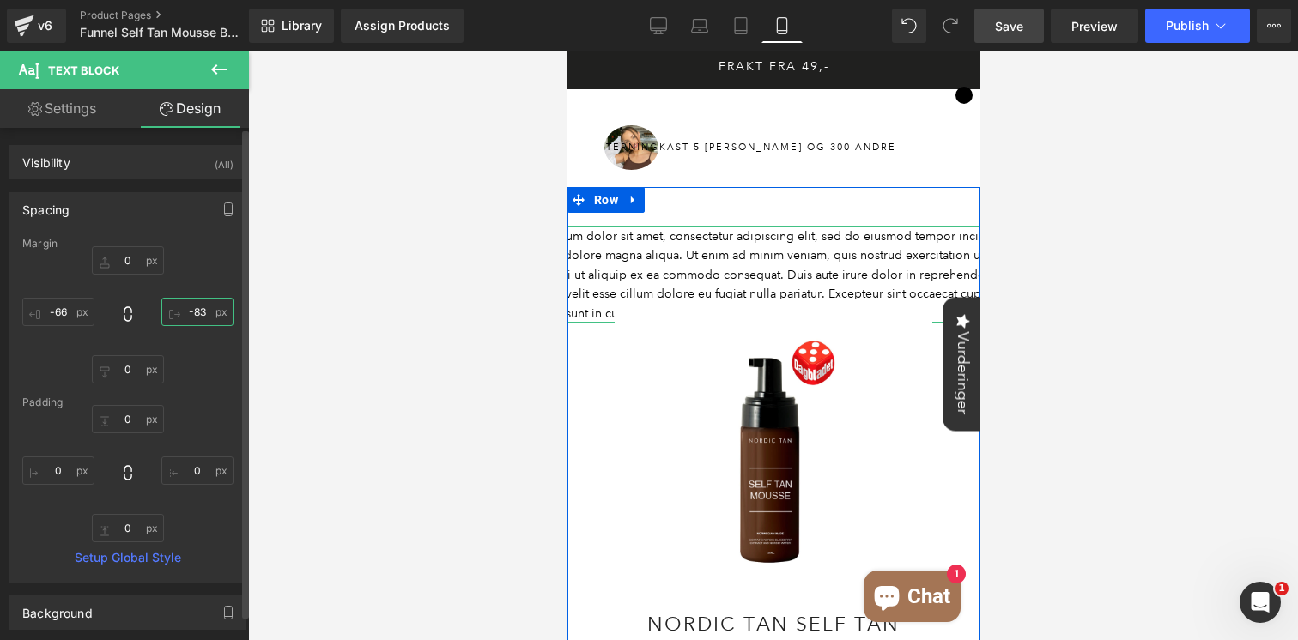
drag, startPoint x: 192, startPoint y: 332, endPoint x: 188, endPoint y: 392, distance: 60.2
click at [188, 392] on div "Margin 0 0 0 0 [GEOGRAPHIC_DATA] 0 0 0 0 Setup Global Style" at bounding box center [127, 410] width 235 height 344
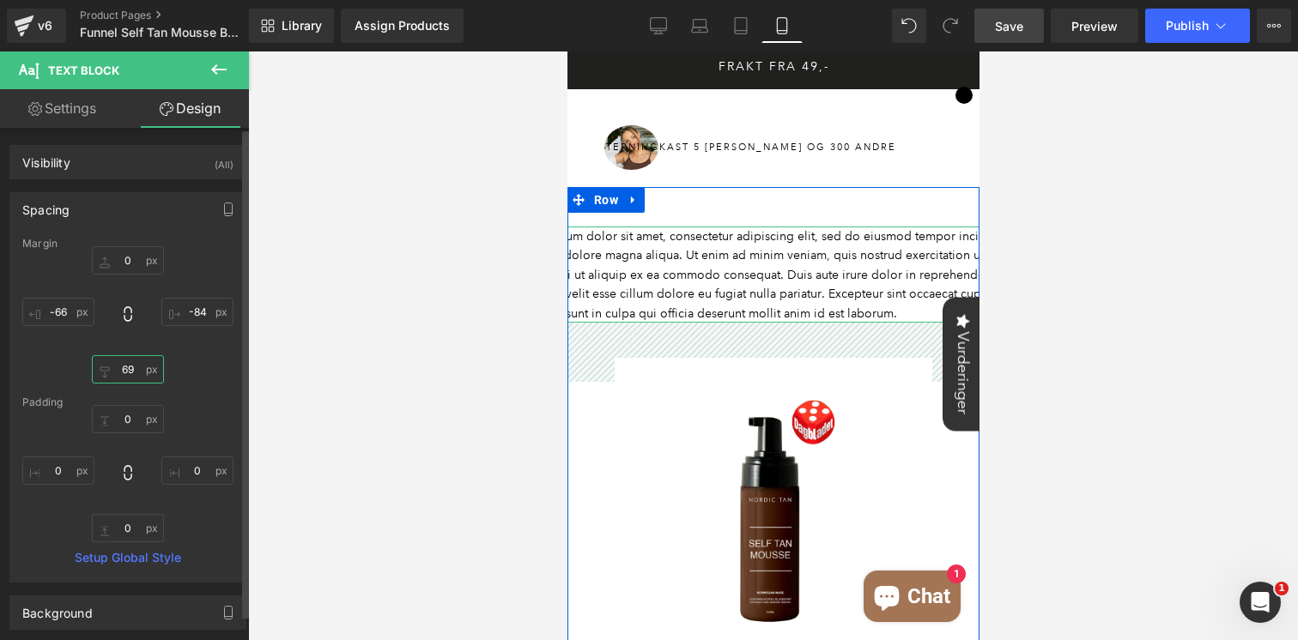
drag, startPoint x: 119, startPoint y: 377, endPoint x: 138, endPoint y: 318, distance: 62.2
click at [138, 318] on div "0 0 0 0" at bounding box center [127, 314] width 211 height 137
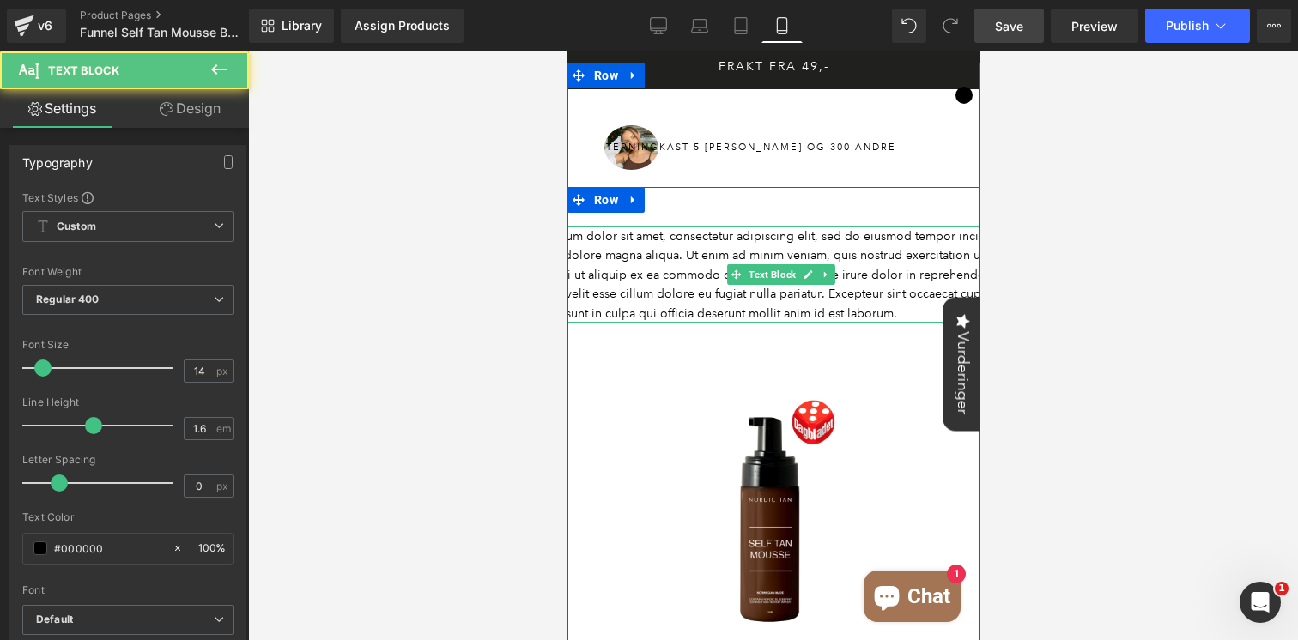
click at [629, 259] on p "Lorem ipsum dolor sit amet, consectetur adipiscing elit, sed do eiusmod tempor …" at bounding box center [780, 275] width 541 height 96
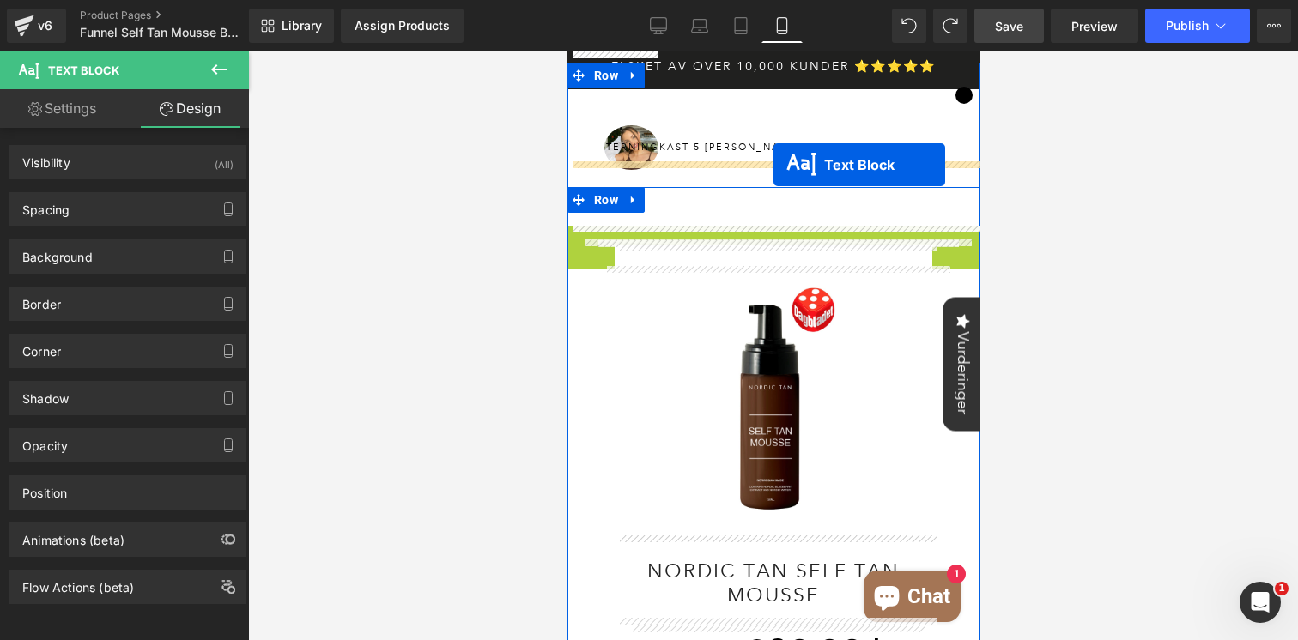
drag, startPoint x: 731, startPoint y: 294, endPoint x: 773, endPoint y: 165, distance: 136.0
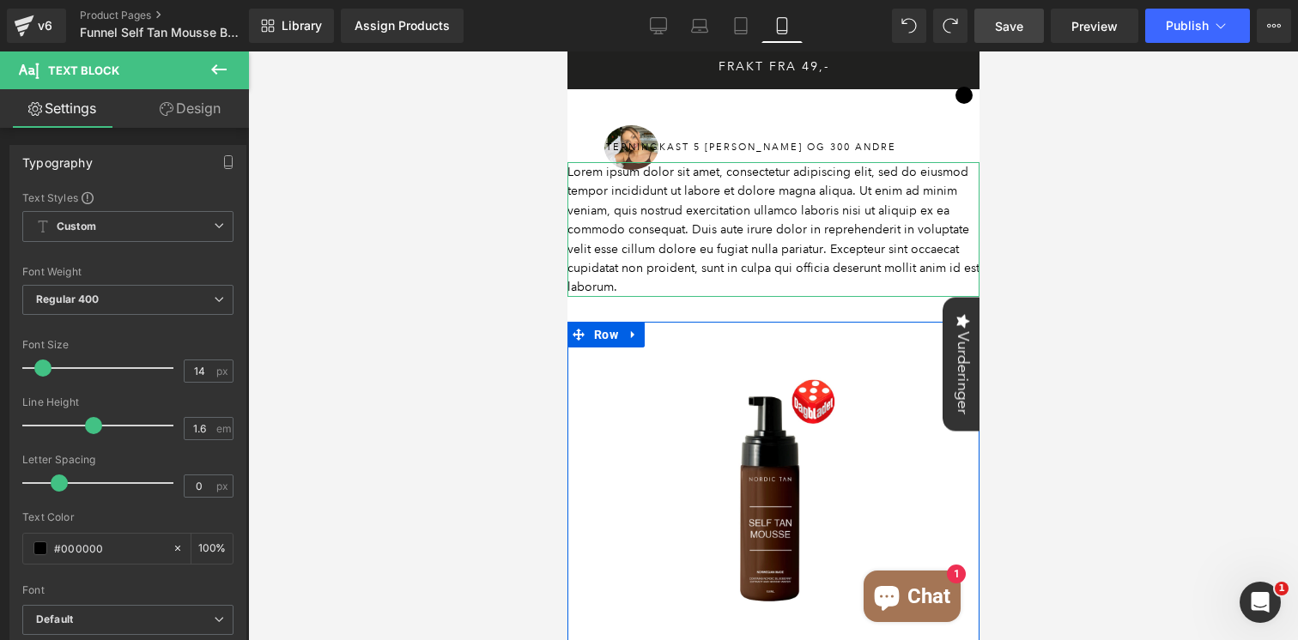
click at [198, 106] on link "Design" at bounding box center [190, 108] width 124 height 39
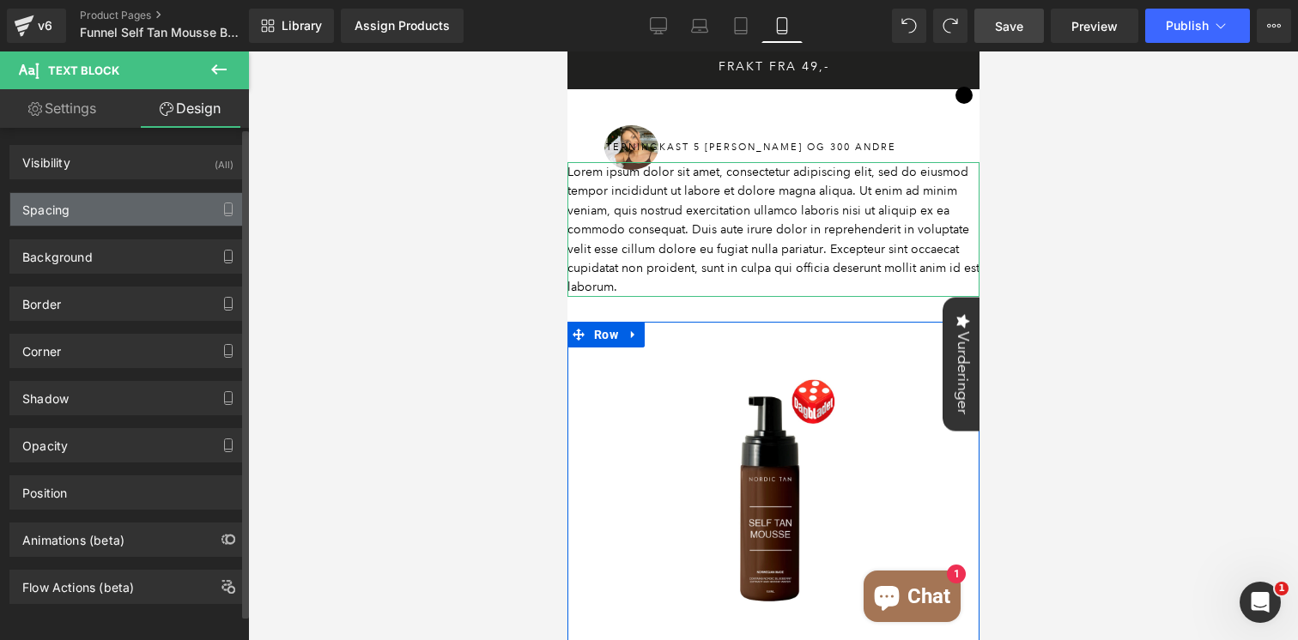
click at [111, 209] on div "Spacing" at bounding box center [127, 209] width 235 height 33
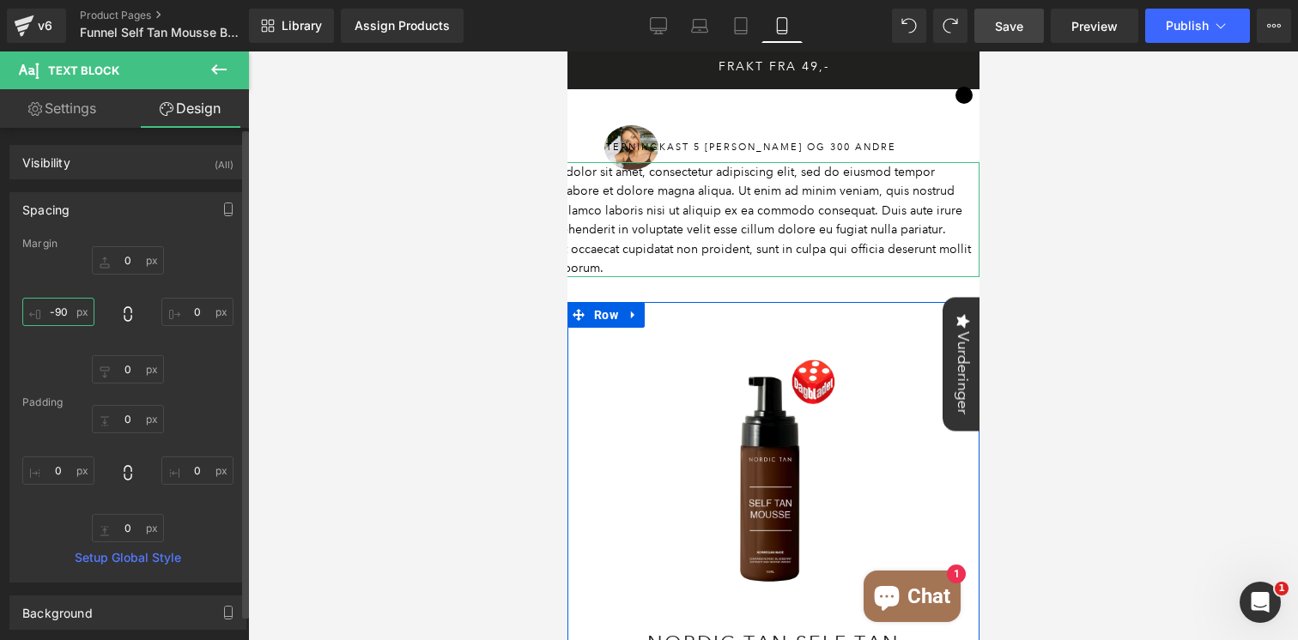
drag, startPoint x: 63, startPoint y: 321, endPoint x: 55, endPoint y: 398, distance: 77.6
click at [55, 398] on div "Margin 0 0 0 0 [GEOGRAPHIC_DATA] 0 0 0 0 Setup Global Style" at bounding box center [127, 410] width 235 height 344
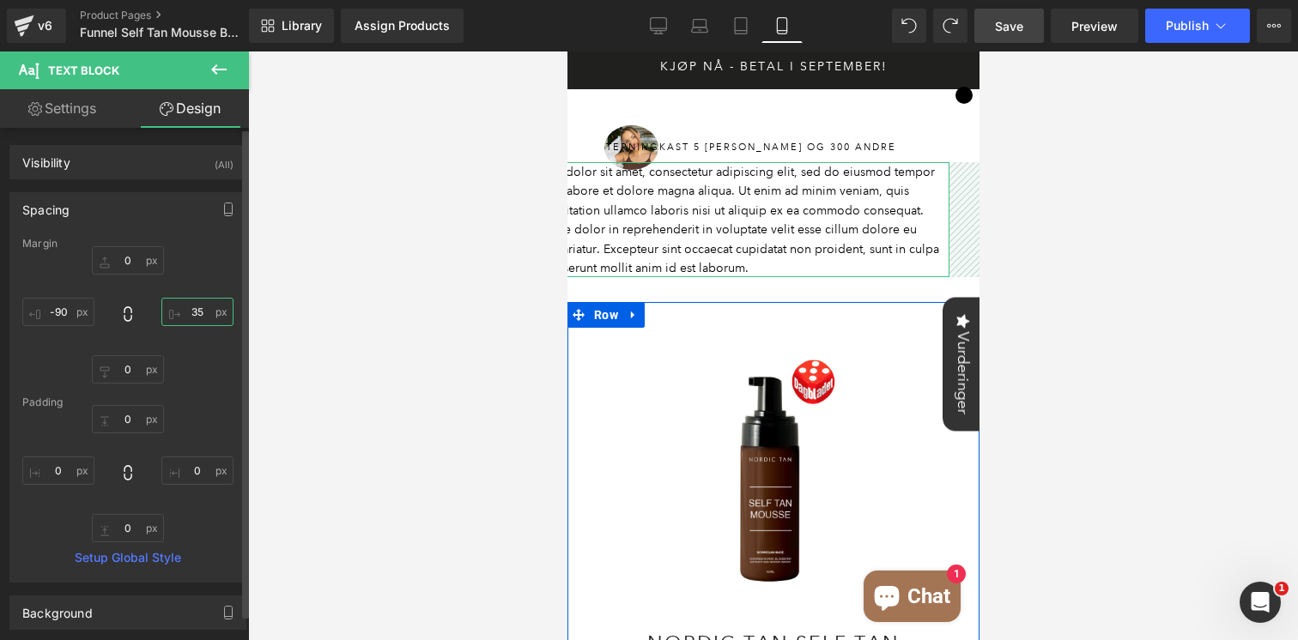
drag, startPoint x: 193, startPoint y: 337, endPoint x: 200, endPoint y: 294, distance: 43.5
click at [200, 294] on div "0 0 0 0" at bounding box center [127, 314] width 211 height 137
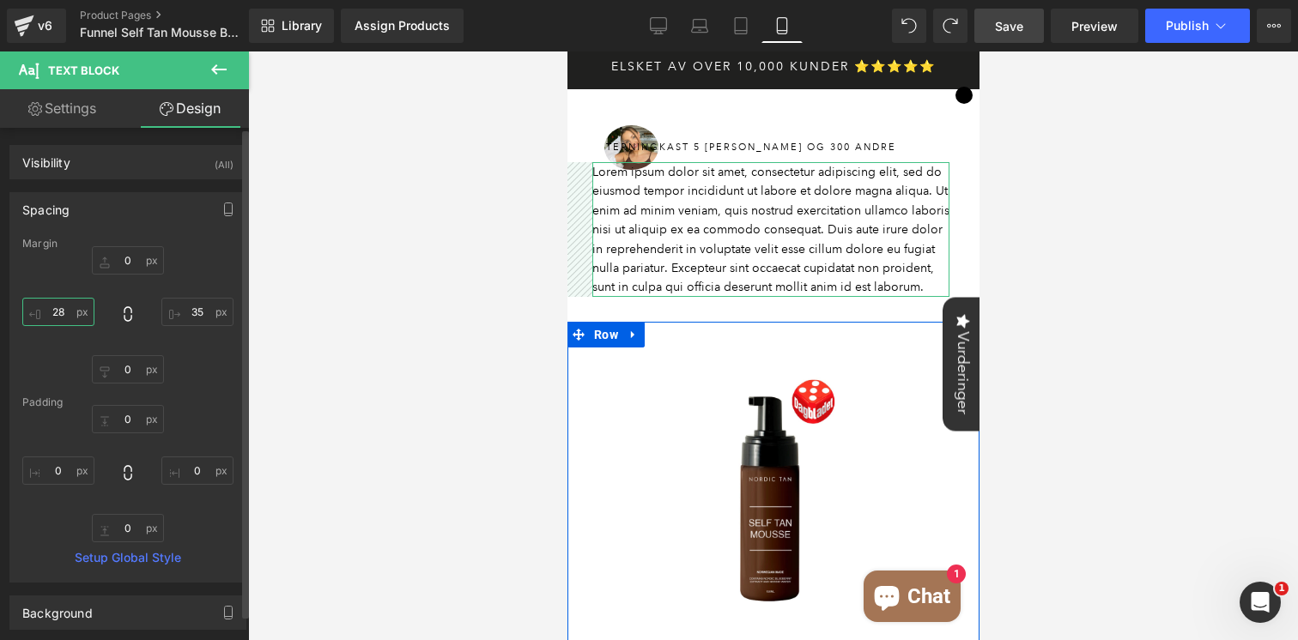
drag, startPoint x: 55, startPoint y: 327, endPoint x: 93, endPoint y: 215, distance: 117.8
click at [93, 215] on div "Spacing [GEOGRAPHIC_DATA] 0 0 0 0 [GEOGRAPHIC_DATA] 0 0 0 0 Setup Global Style" at bounding box center [127, 387] width 237 height 391
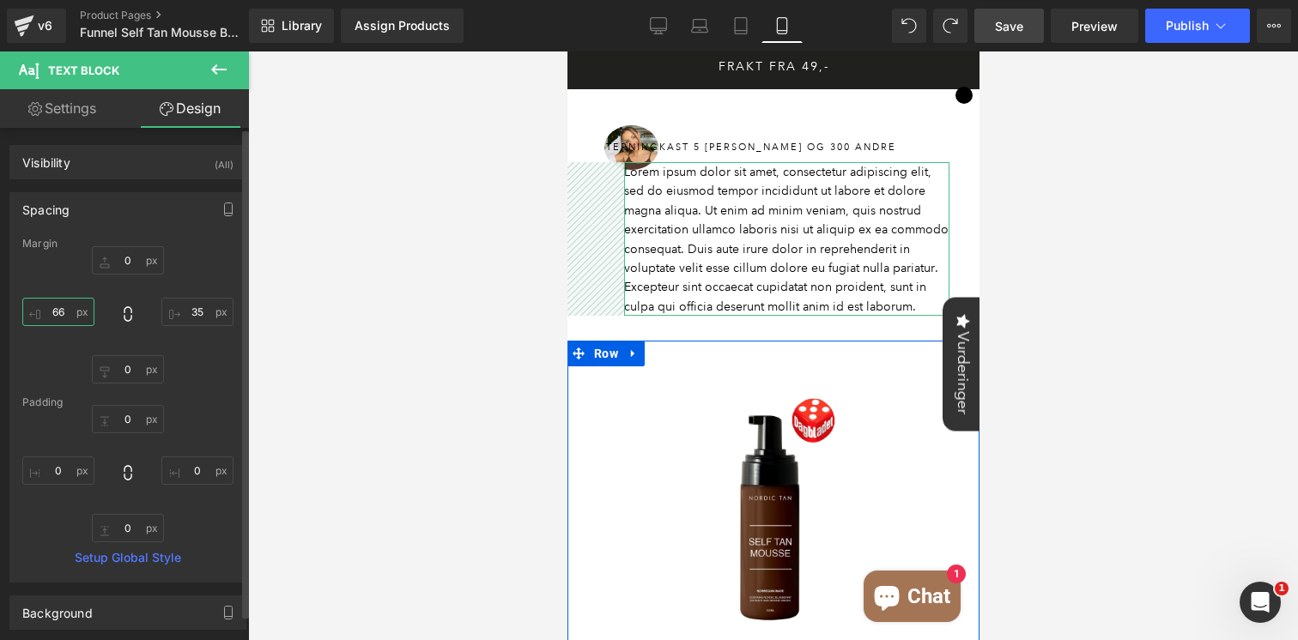
drag, startPoint x: 65, startPoint y: 319, endPoint x: 68, endPoint y: 288, distance: 31.0
click at [68, 288] on div "0 0 0 0" at bounding box center [127, 314] width 211 height 137
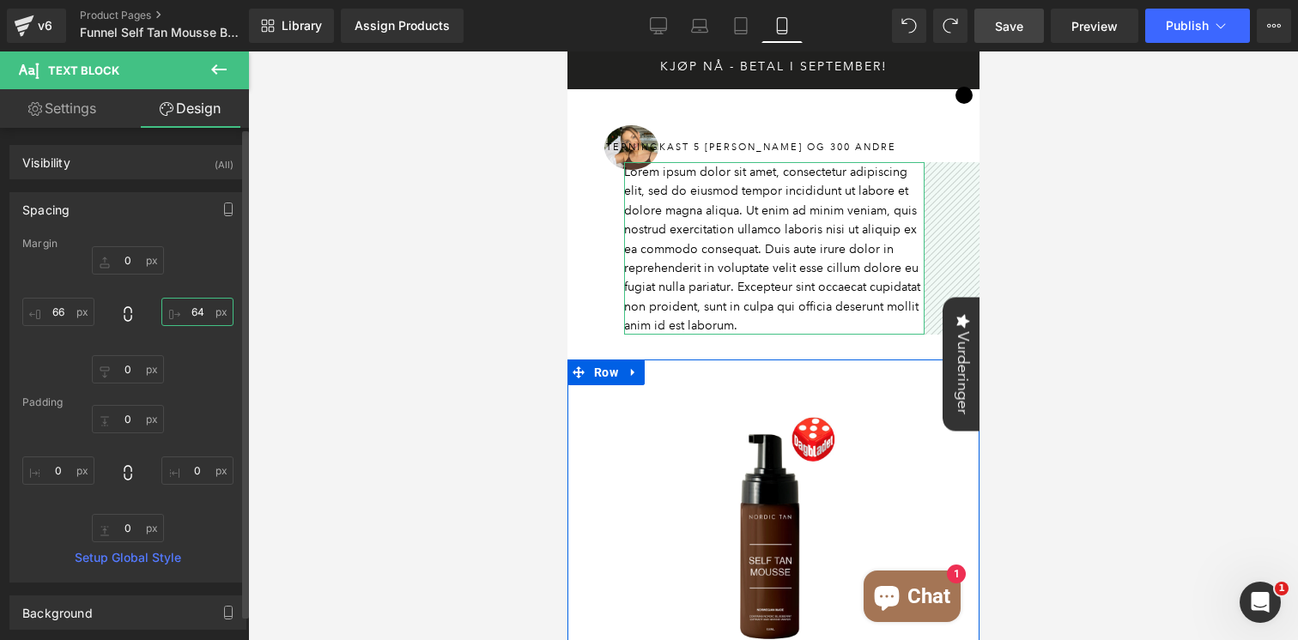
drag, startPoint x: 192, startPoint y: 315, endPoint x: 197, endPoint y: 289, distance: 26.1
click at [197, 289] on div "0 0 0 0" at bounding box center [127, 314] width 211 height 137
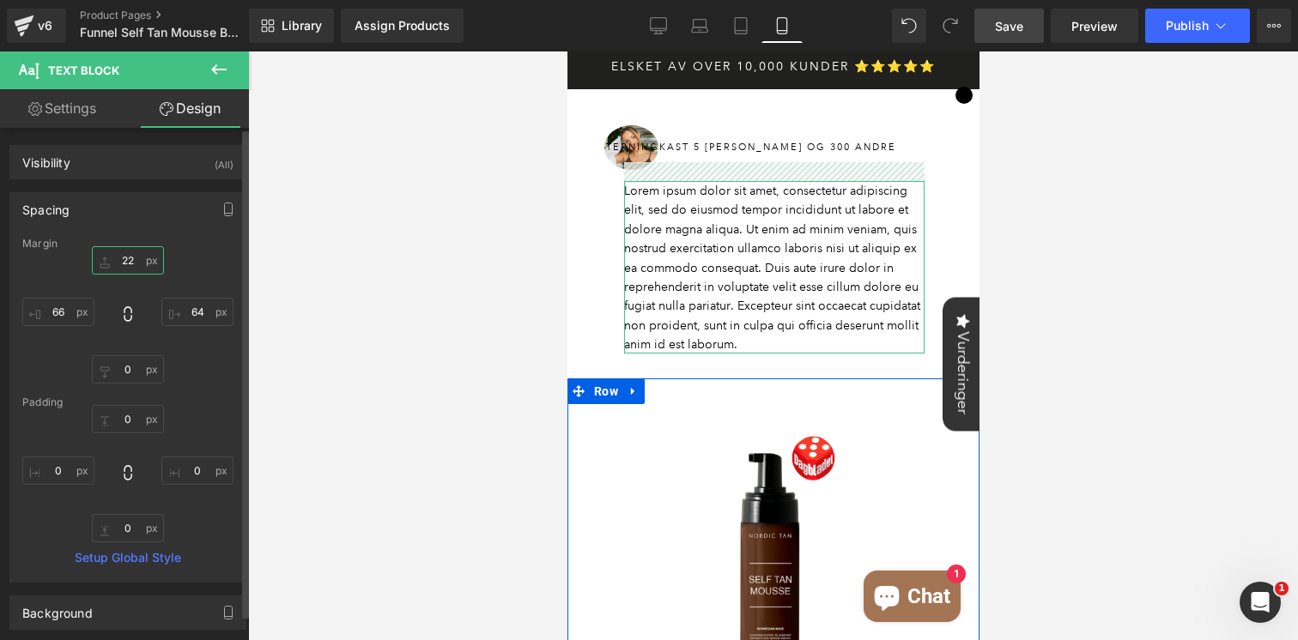
drag, startPoint x: 127, startPoint y: 270, endPoint x: 129, endPoint y: 253, distance: 17.3
click at [129, 253] on input "0" at bounding box center [128, 260] width 72 height 28
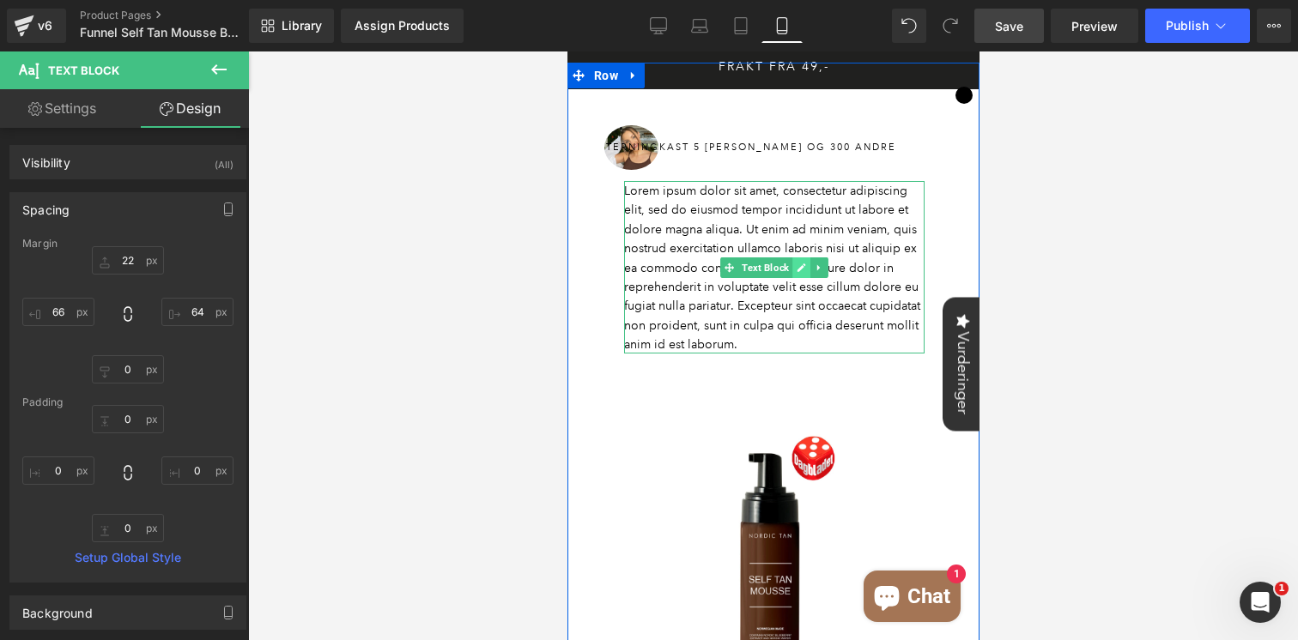
click at [797, 264] on icon at bounding box center [800, 268] width 9 height 10
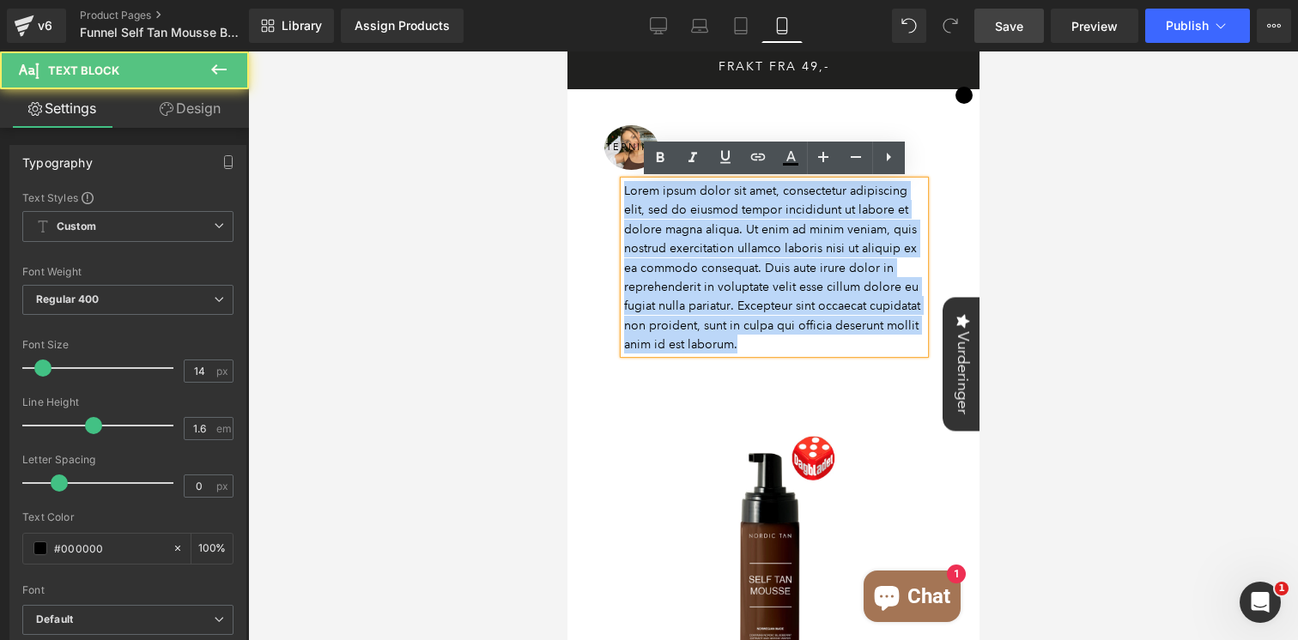
drag, startPoint x: 710, startPoint y: 292, endPoint x: 636, endPoint y: 175, distance: 138.1
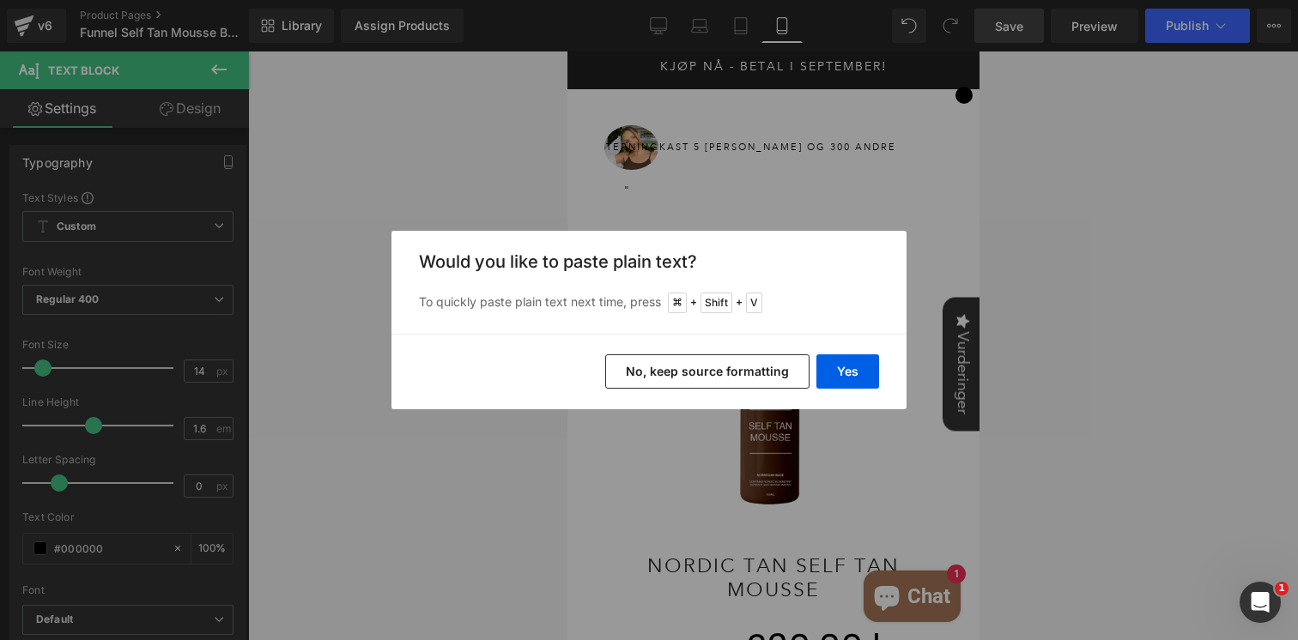
click at [767, 380] on button "No, keep source formatting" at bounding box center [707, 372] width 204 height 34
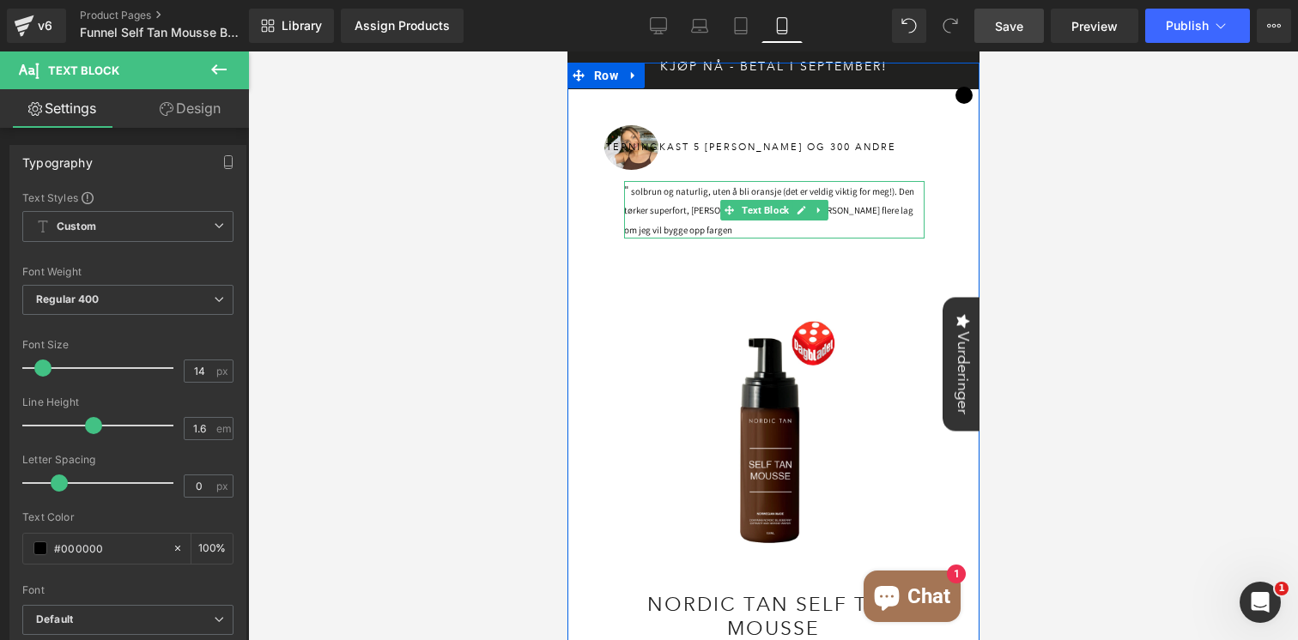
click at [675, 224] on p "" solbrun og naturlig, uten å bli oransje (det er veldig viktig for meg!). Den …" at bounding box center [773, 210] width 300 height 58
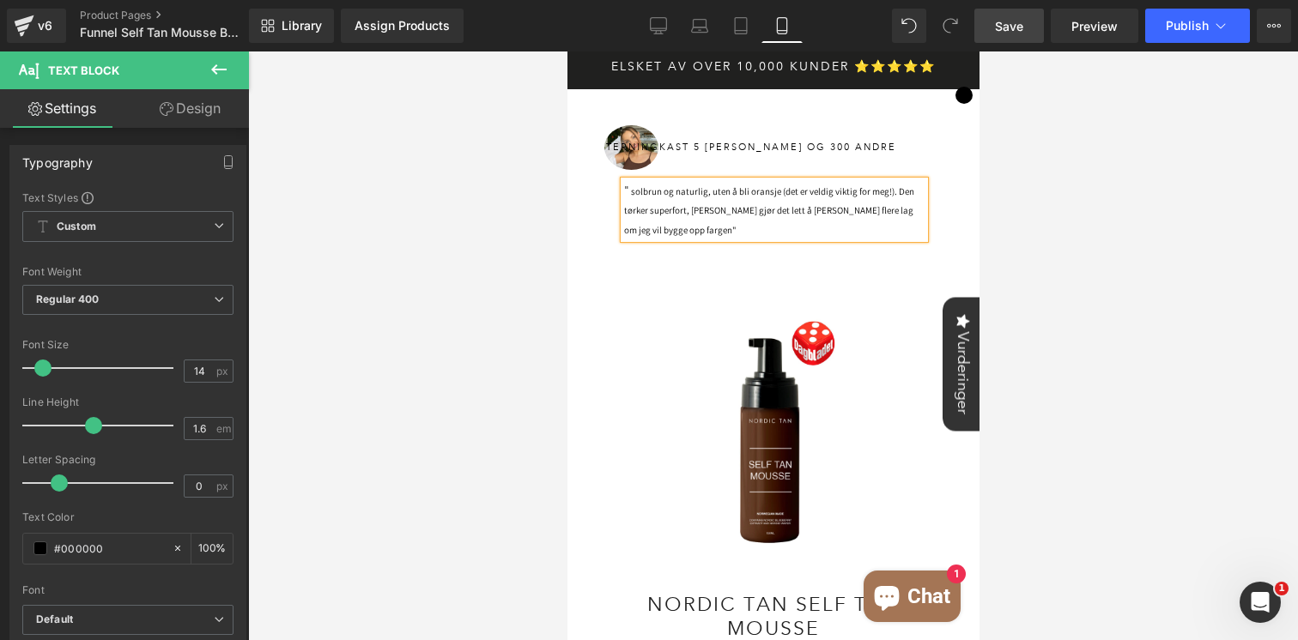
click at [634, 187] on span "solbrun og naturlig, uten å bli oransje (det er veldig viktig for meg!). Den tø…" at bounding box center [768, 210] width 290 height 51
click at [1149, 209] on div at bounding box center [773, 346] width 1050 height 589
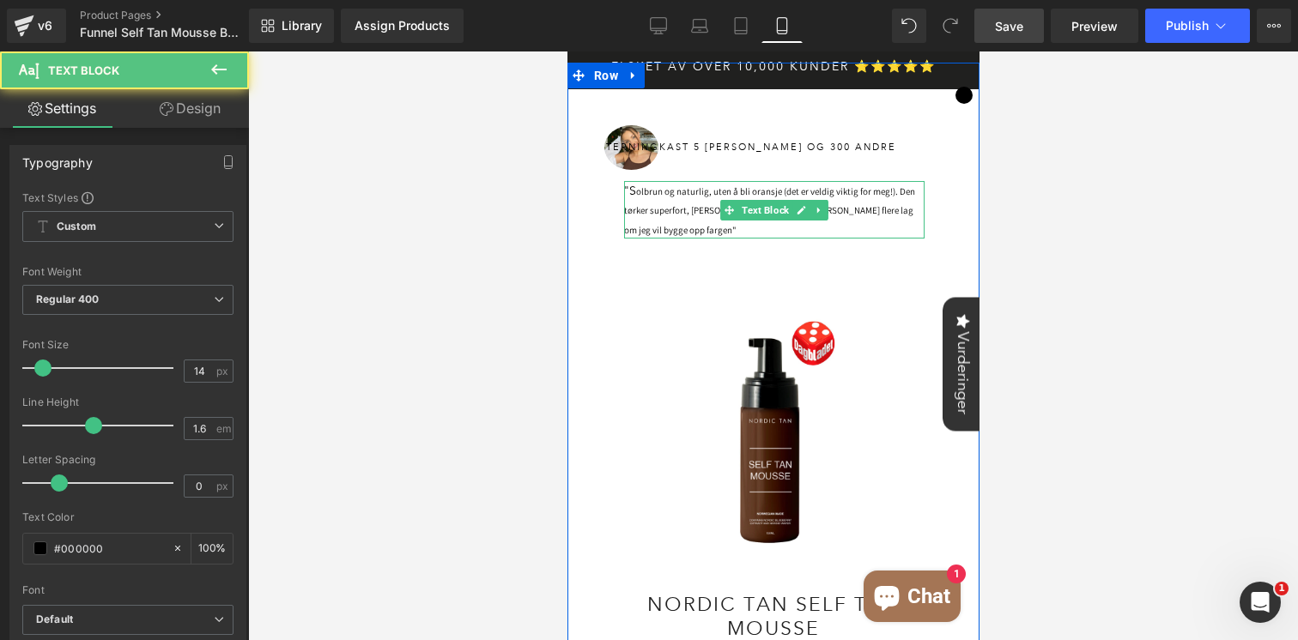
click at [656, 227] on p ""S olbrun og naturlig, uten å bli oransje (det er veldig viktig for meg!). Den …" at bounding box center [773, 210] width 300 height 58
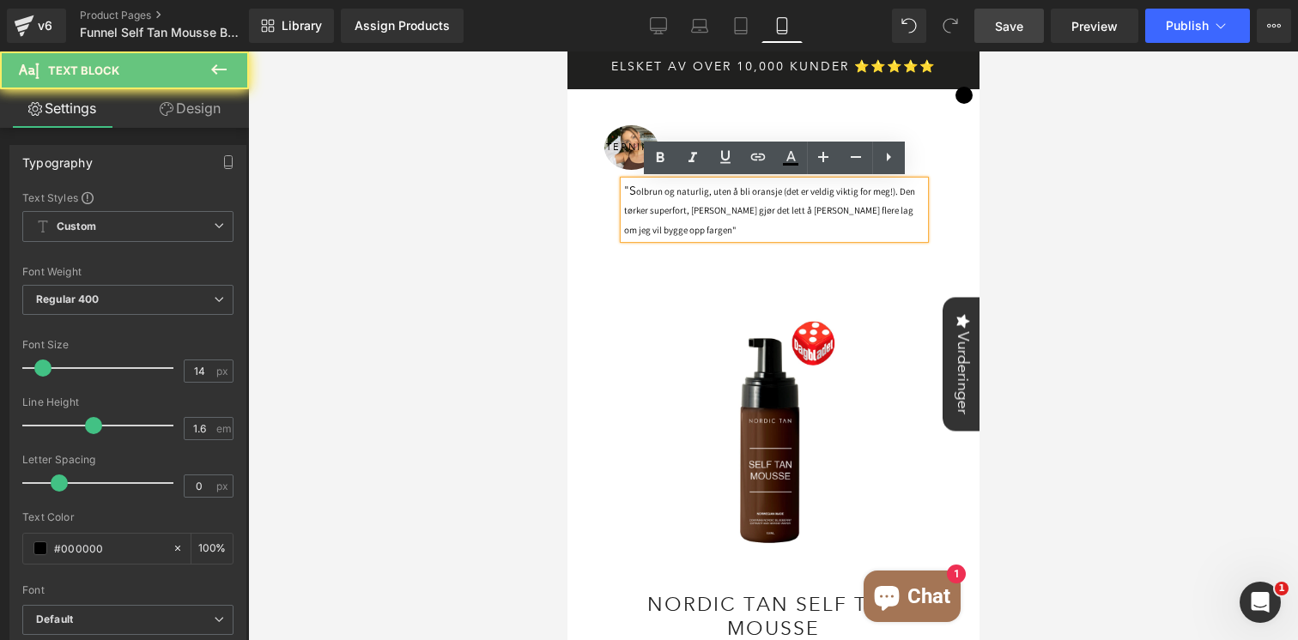
drag, startPoint x: 677, startPoint y: 227, endPoint x: 623, endPoint y: 180, distance: 71.2
click at [623, 181] on div ""S olbrun og naturlig, uten å bli oransje (det er veldig viktig for meg!). Den …" at bounding box center [773, 210] width 300 height 58
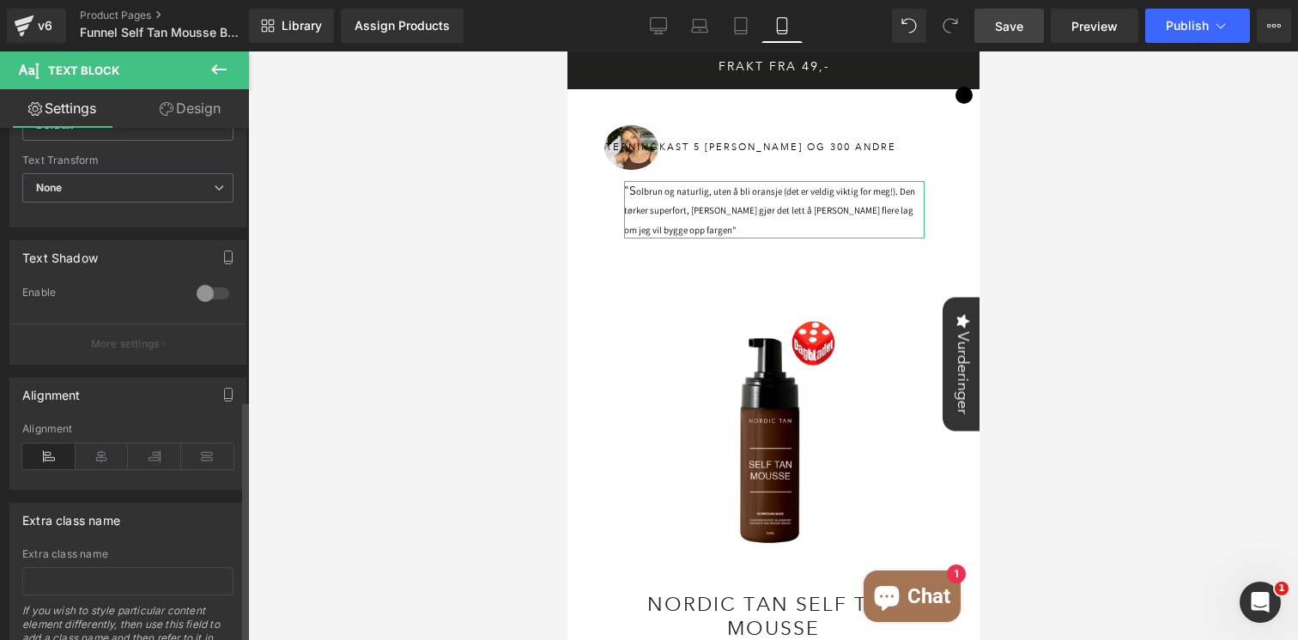
scroll to position [574, 0]
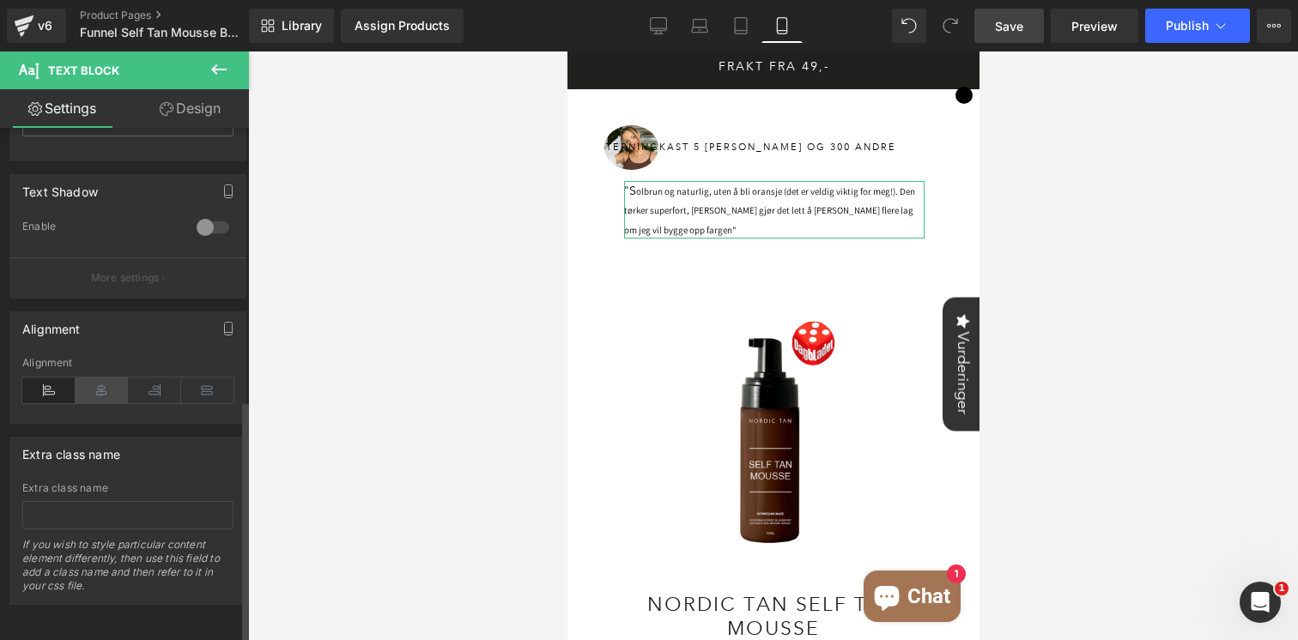
click at [100, 378] on icon at bounding box center [102, 391] width 53 height 26
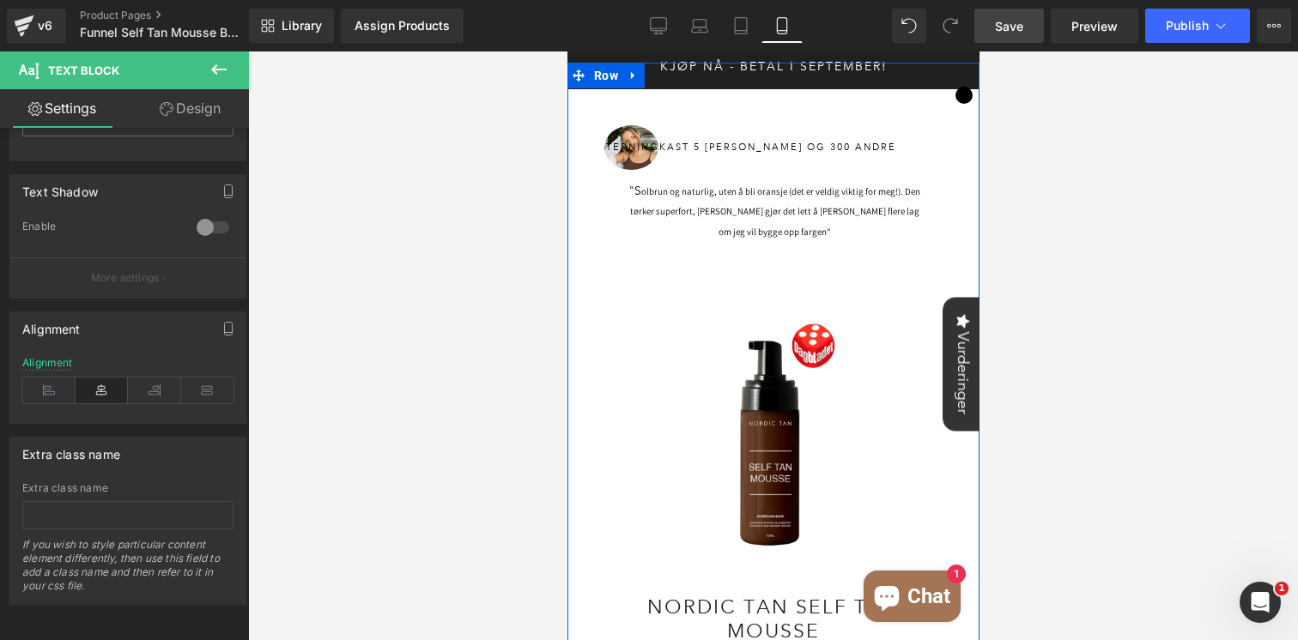
click at [1155, 181] on div at bounding box center [773, 346] width 1050 height 589
click at [748, 210] on span "Text Block" at bounding box center [764, 210] width 54 height 21
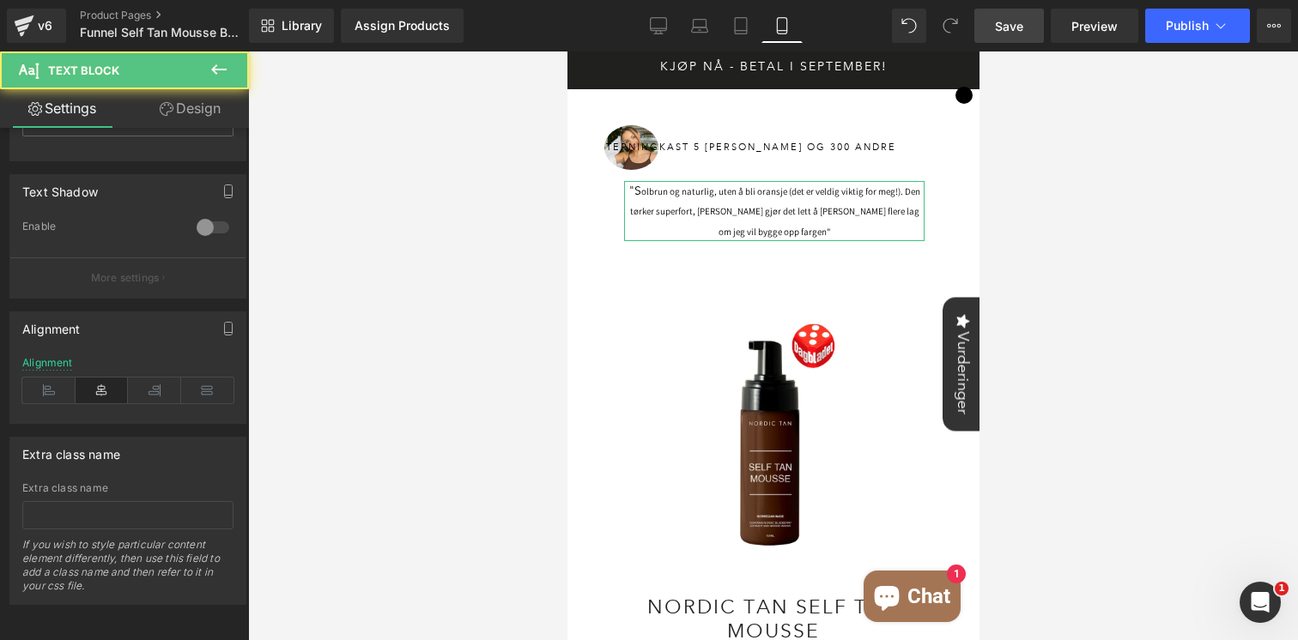
click at [206, 100] on link "Design" at bounding box center [190, 108] width 124 height 39
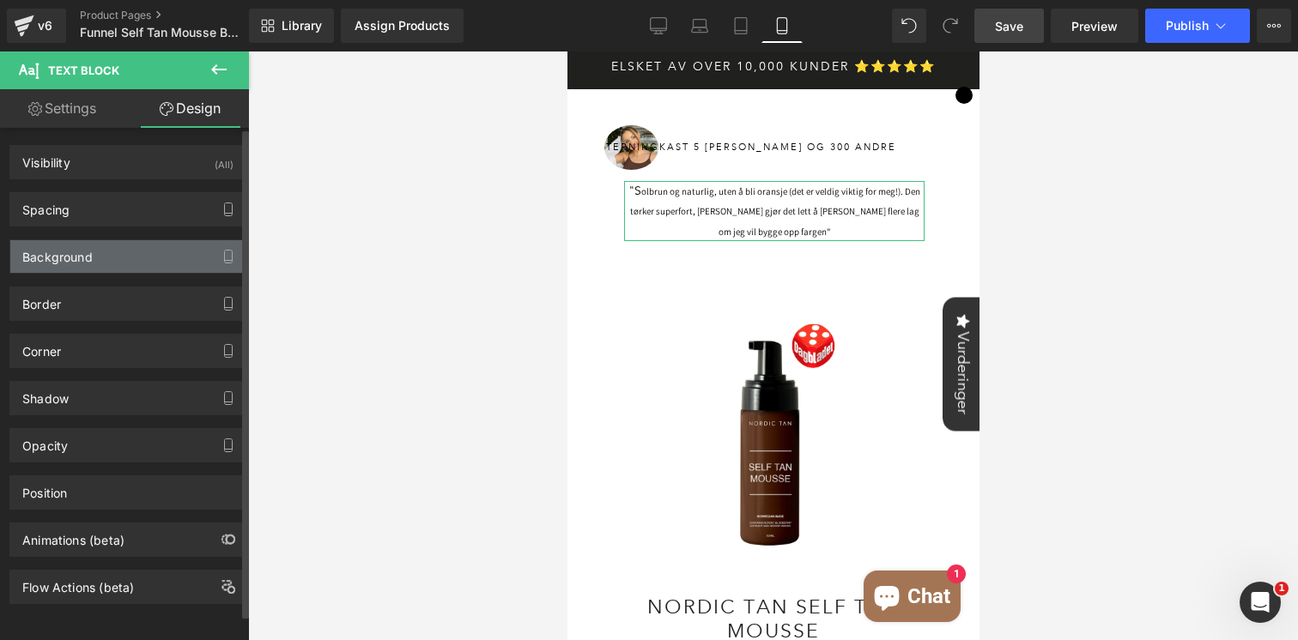
click at [110, 253] on div "Background" at bounding box center [127, 256] width 235 height 33
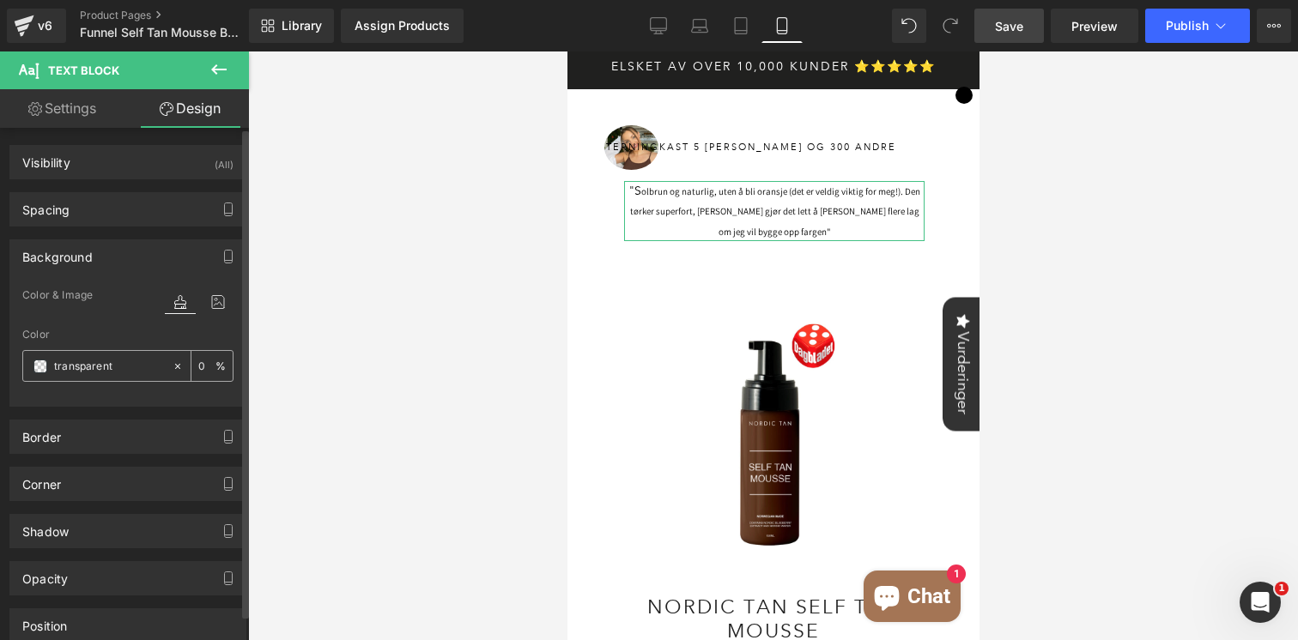
click at [35, 364] on span at bounding box center [40, 367] width 14 height 14
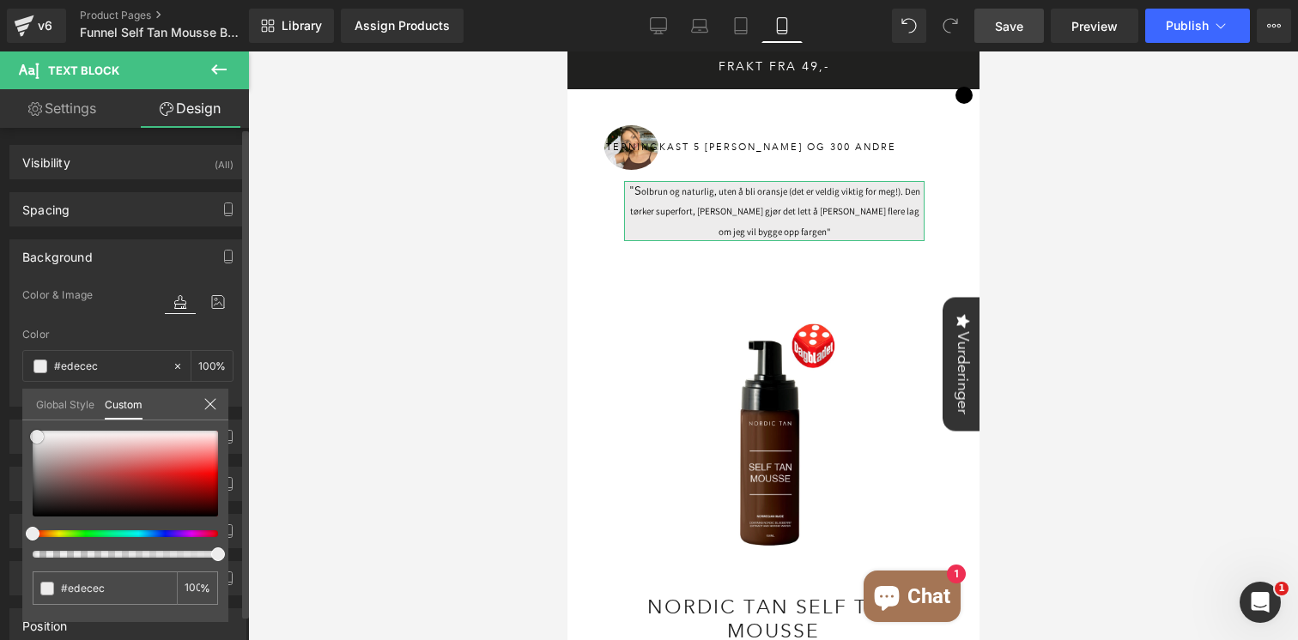
drag, startPoint x: 32, startPoint y: 509, endPoint x: 36, endPoint y: 429, distance: 79.9
click at [36, 429] on div "transparent 0 %" at bounding box center [125, 431] width 206 height 21
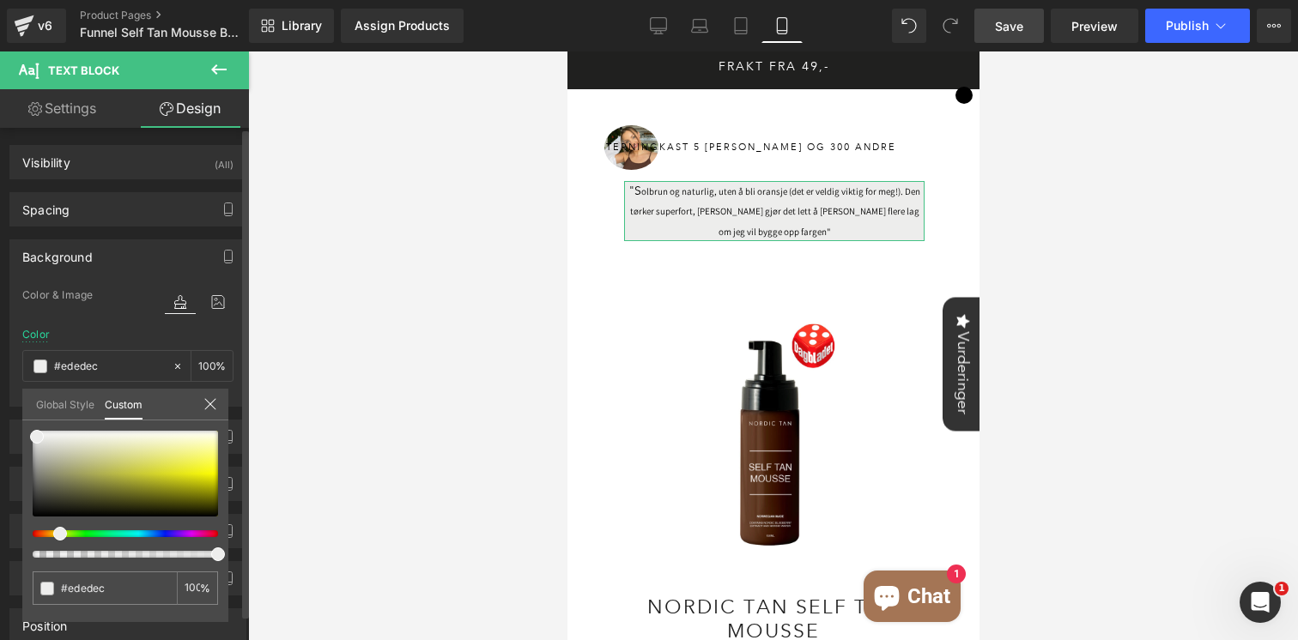
drag, startPoint x: 32, startPoint y: 536, endPoint x: 53, endPoint y: 535, distance: 21.5
click at [53, 535] on span at bounding box center [60, 534] width 14 height 14
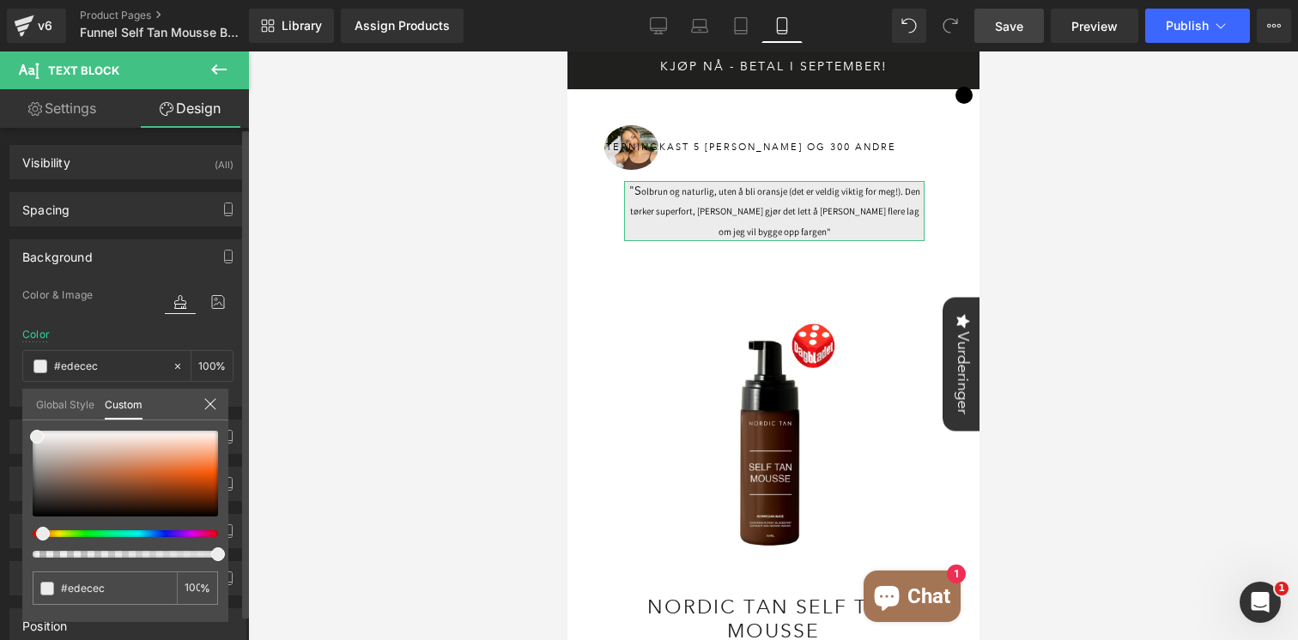
drag, startPoint x: 53, startPoint y: 535, endPoint x: 30, endPoint y: 530, distance: 23.6
click at [30, 530] on div at bounding box center [118, 533] width 185 height 7
drag, startPoint x: 40, startPoint y: 436, endPoint x: 141, endPoint y: 436, distance: 100.4
click at [122, 436] on span at bounding box center [115, 437] width 14 height 14
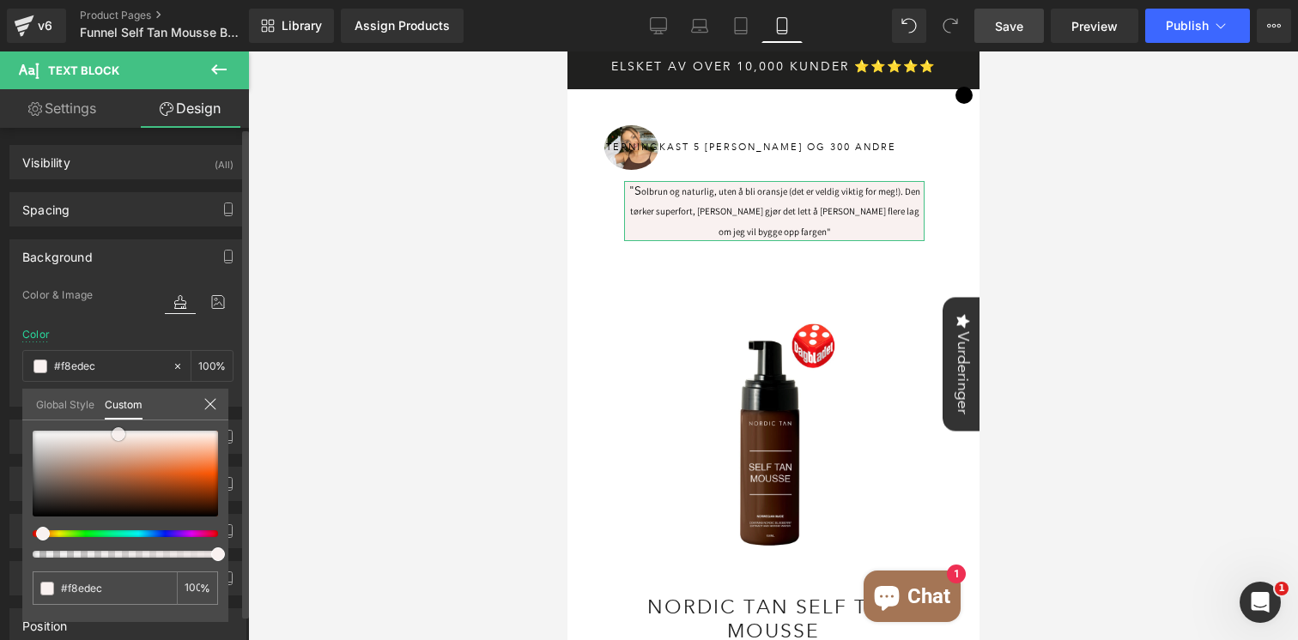
drag, startPoint x: 141, startPoint y: 436, endPoint x: 116, endPoint y: 433, distance: 25.1
click at [116, 433] on span at bounding box center [119, 434] width 14 height 14
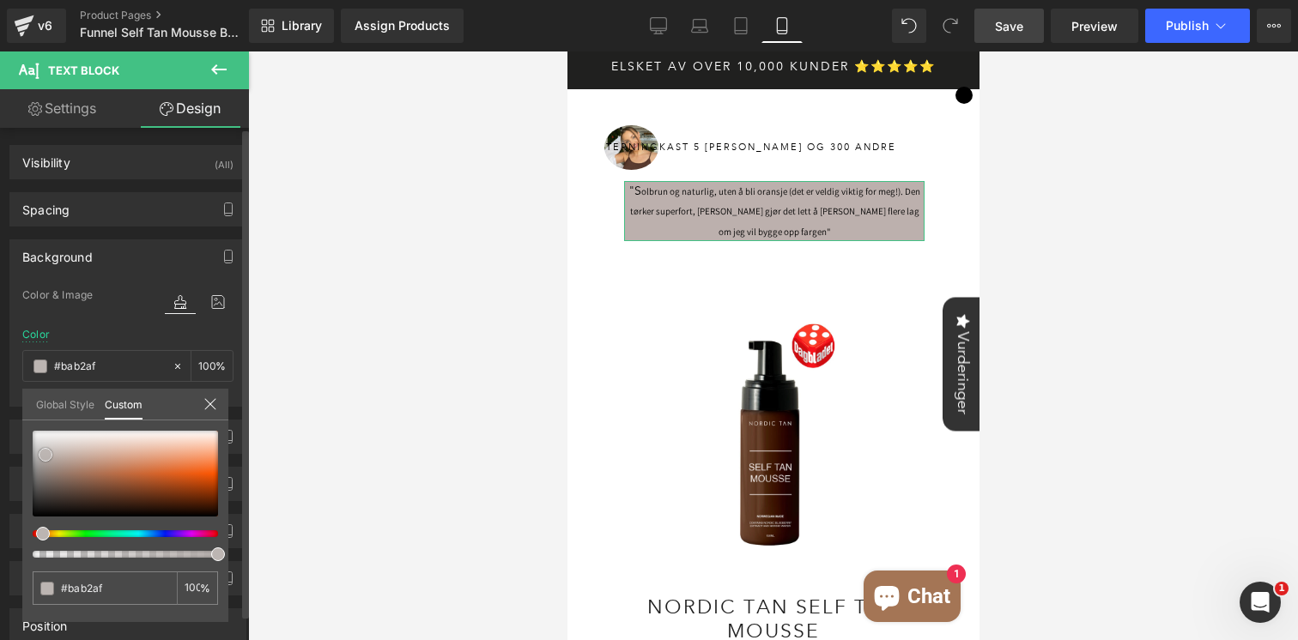
drag, startPoint x: 116, startPoint y: 433, endPoint x: 49, endPoint y: 454, distance: 70.3
click at [49, 454] on span at bounding box center [46, 455] width 14 height 14
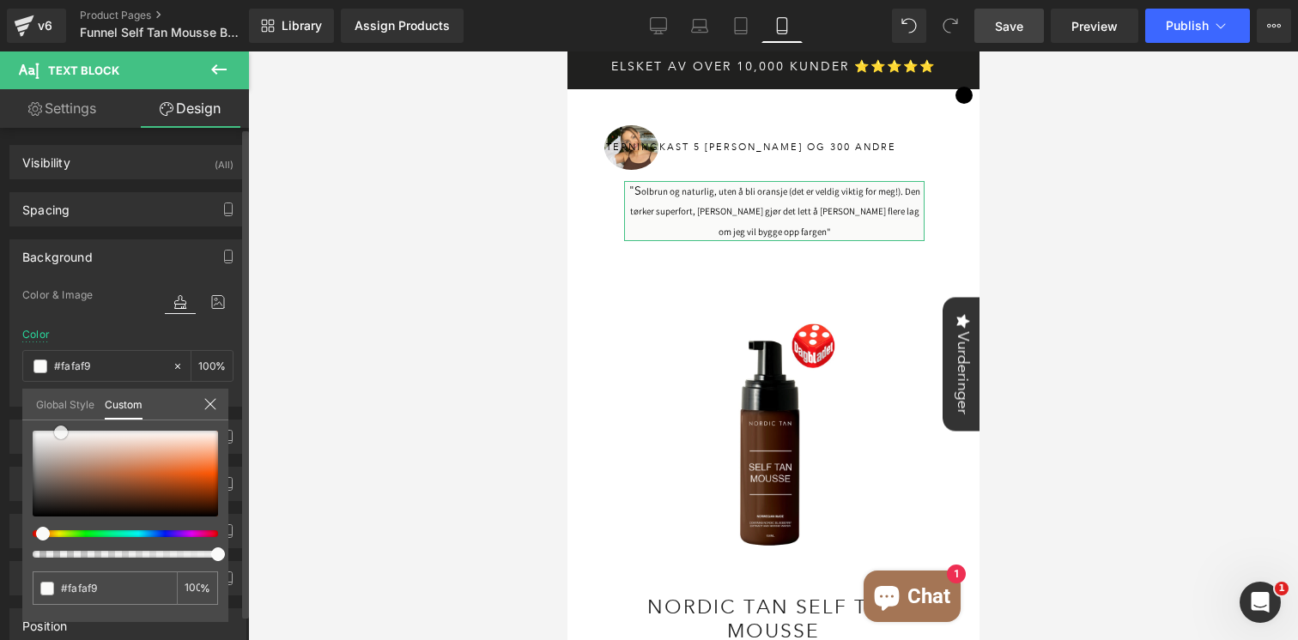
drag, startPoint x: 49, startPoint y: 454, endPoint x: 65, endPoint y: 432, distance: 27.6
click at [65, 432] on span at bounding box center [61, 433] width 14 height 14
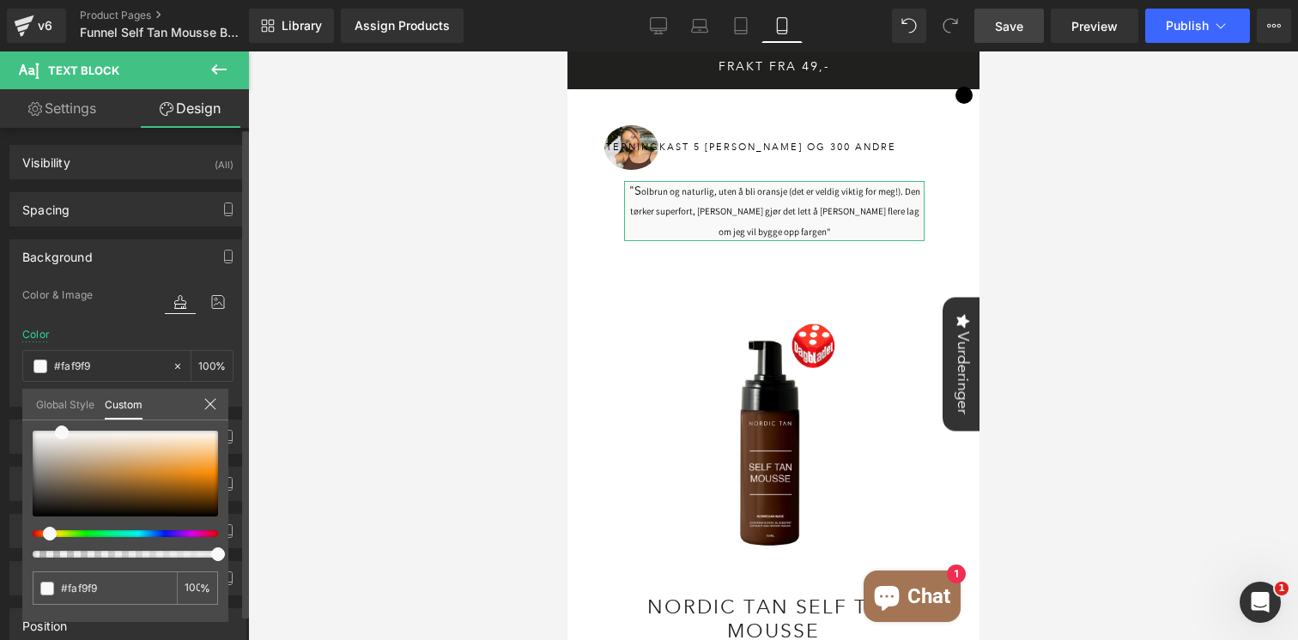
click at [44, 535] on span at bounding box center [50, 534] width 14 height 14
click at [104, 442] on div at bounding box center [125, 474] width 185 height 86
drag, startPoint x: 104, startPoint y: 442, endPoint x: 99, endPoint y: 434, distance: 9.3
click at [99, 434] on span at bounding box center [99, 434] width 14 height 14
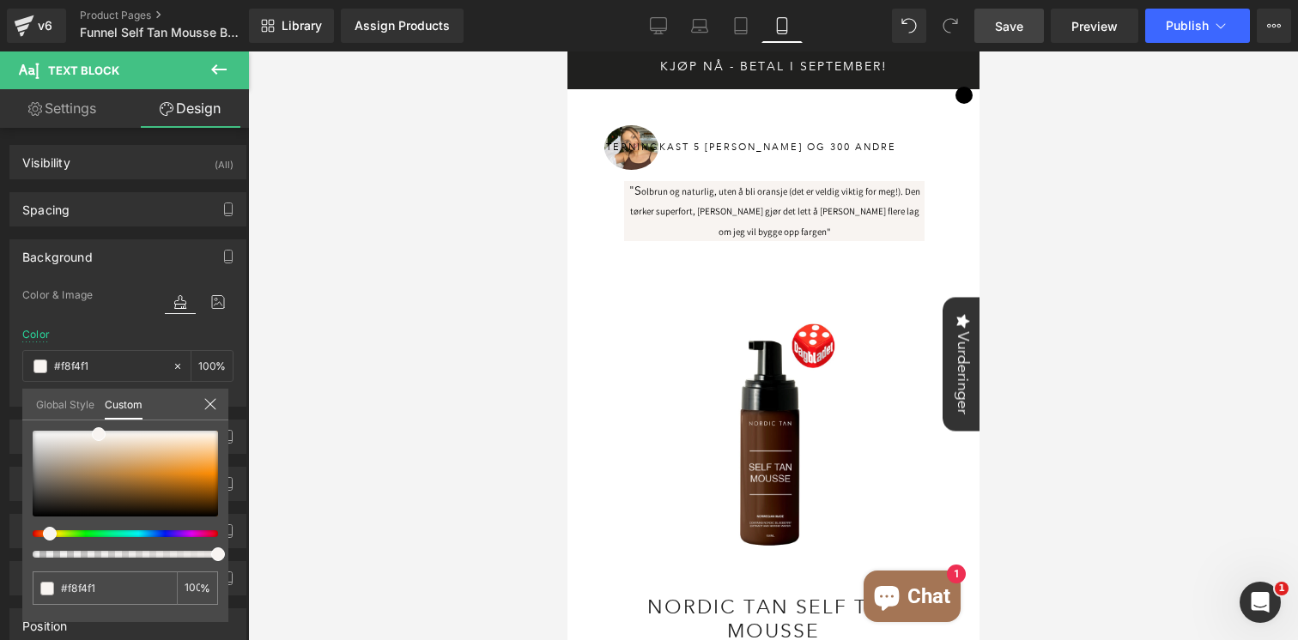
click at [423, 345] on div at bounding box center [773, 346] width 1050 height 589
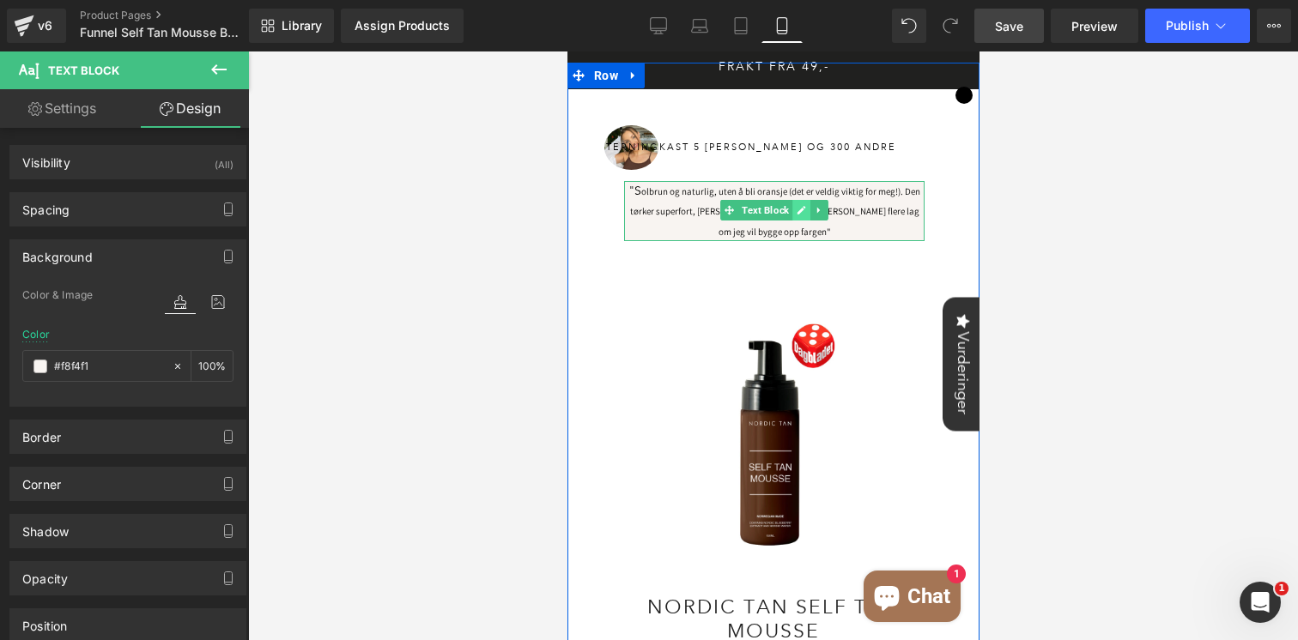
click at [792, 210] on link at bounding box center [800, 210] width 18 height 21
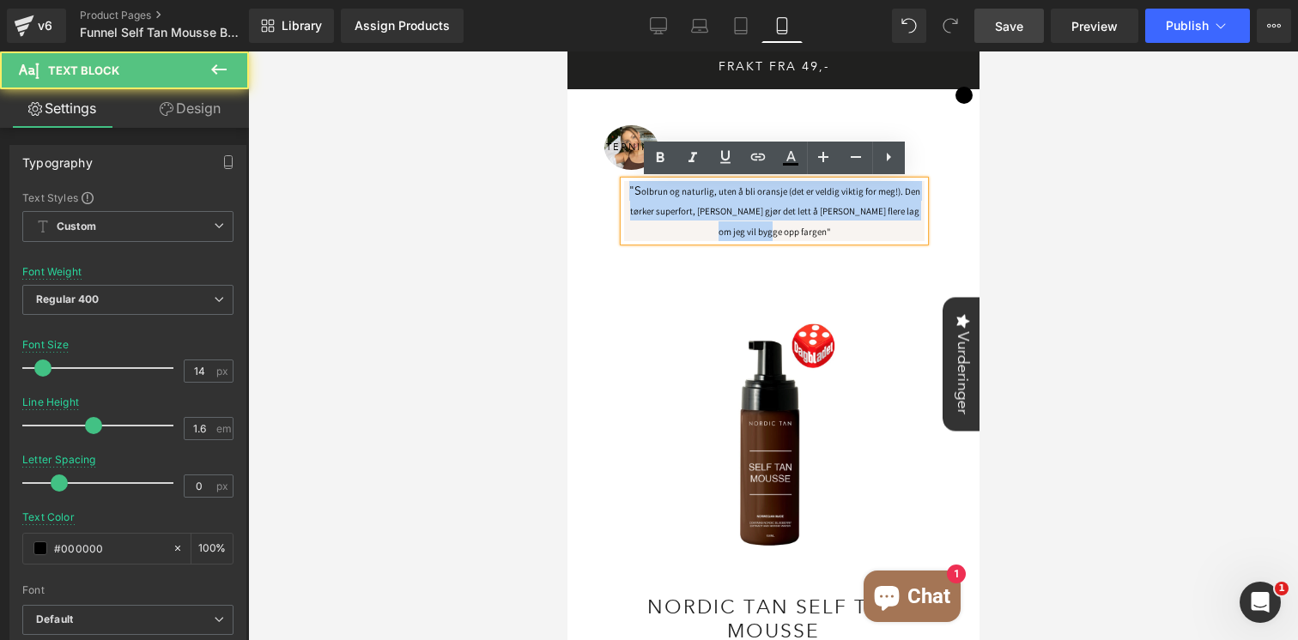
drag, startPoint x: 776, startPoint y: 233, endPoint x: 1264, endPoint y: 220, distance: 488.6
click at [628, 184] on p ""S olbrun og naturlig, uten å bli oransje (det er veldig viktig for meg!). Den …" at bounding box center [773, 211] width 300 height 60
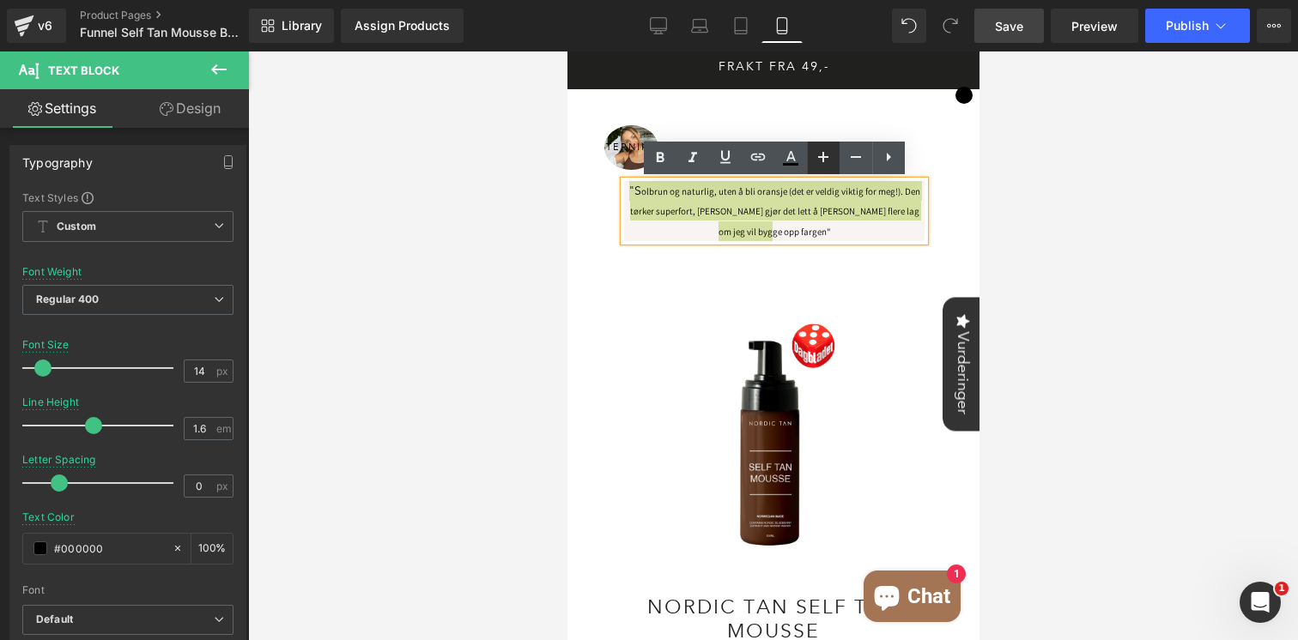
click at [820, 153] on icon at bounding box center [823, 157] width 21 height 21
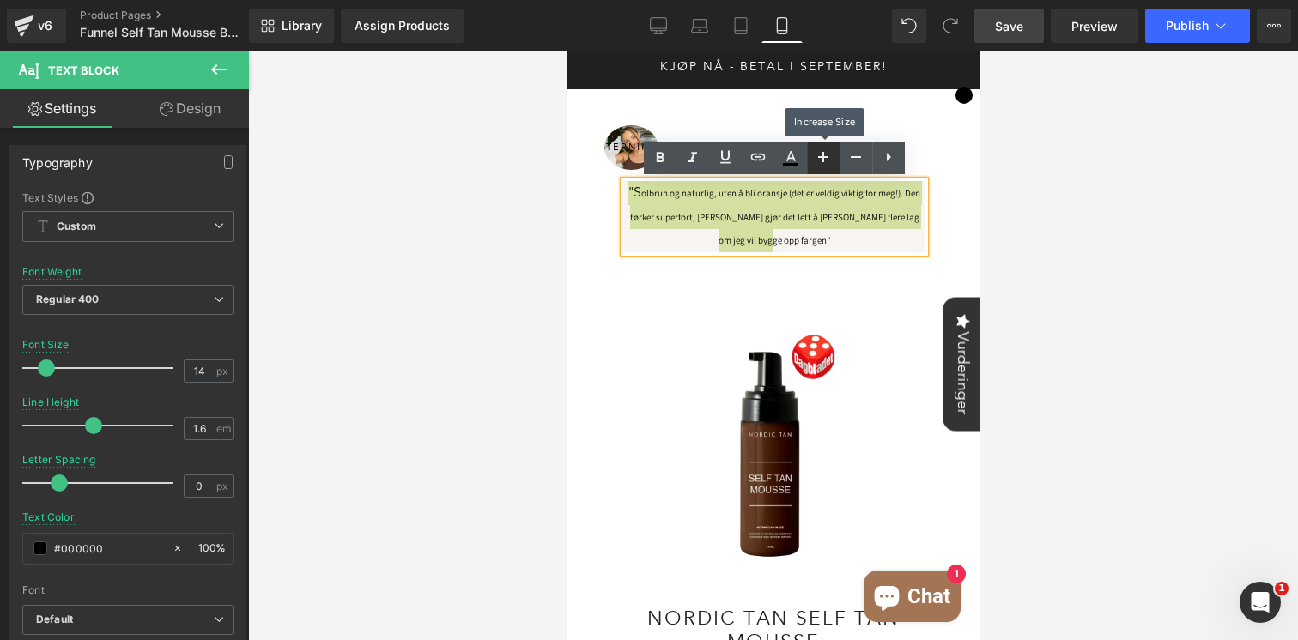
click at [820, 153] on icon at bounding box center [823, 157] width 21 height 21
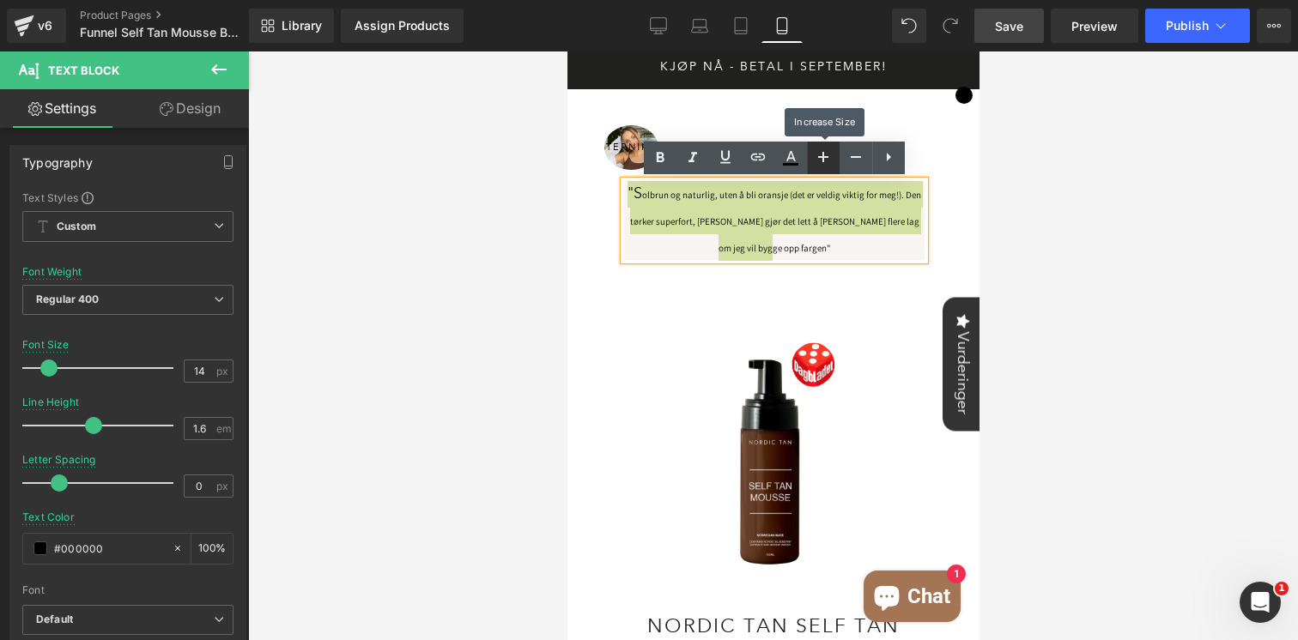
click at [820, 153] on icon at bounding box center [823, 157] width 21 height 21
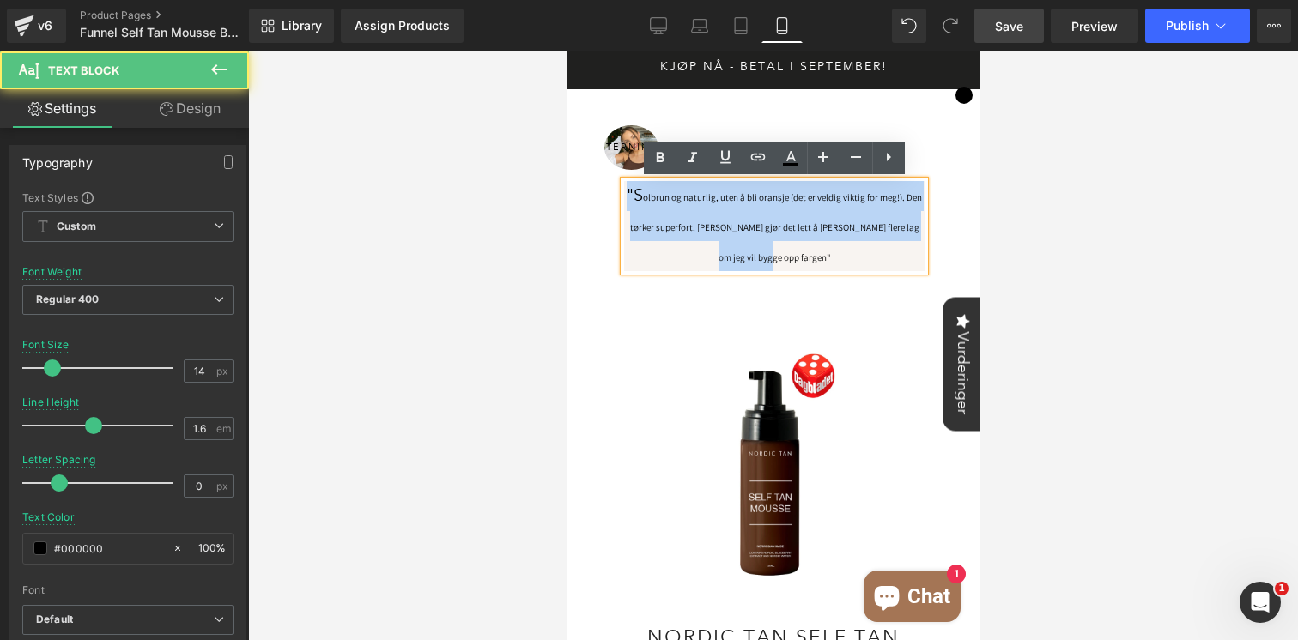
click at [640, 199] on p ""S olbrun og naturlig, uten å bli oransje (det er veldig viktig for meg!). Den …" at bounding box center [773, 226] width 300 height 90
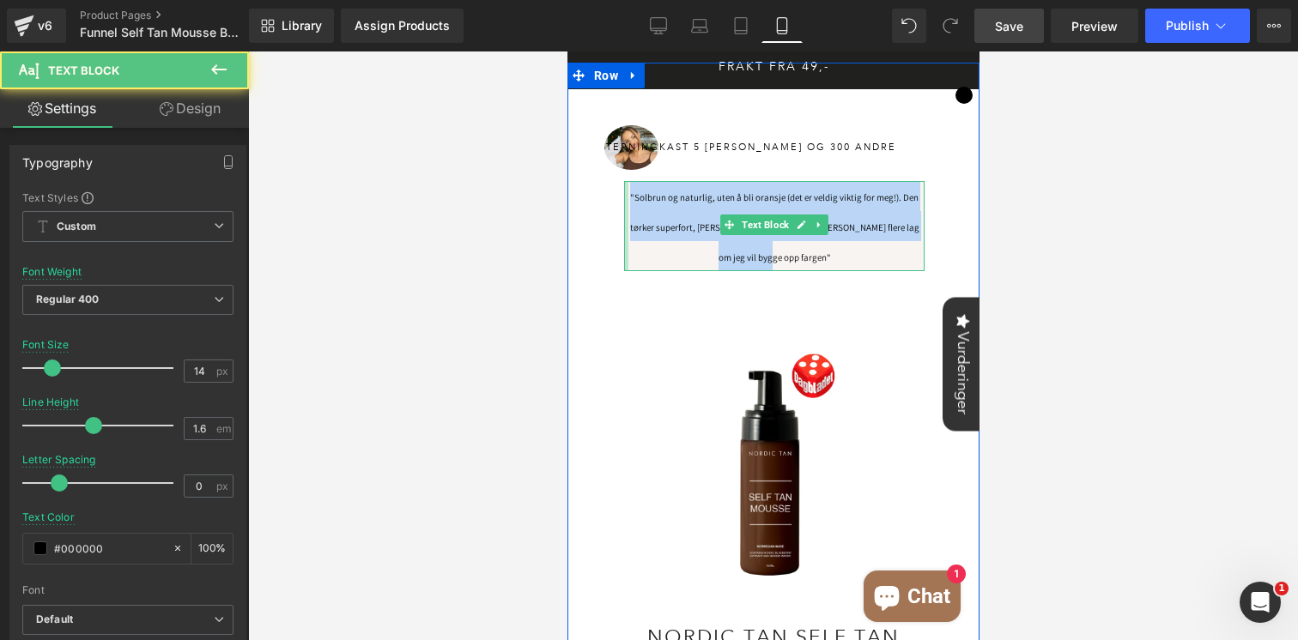
drag, startPoint x: 826, startPoint y: 254, endPoint x: 624, endPoint y: 190, distance: 211.8
click at [624, 190] on div ""Solbrun og naturlig, uten å bli oransje (det er veldig viktig for meg!). Den t…" at bounding box center [773, 226] width 300 height 90
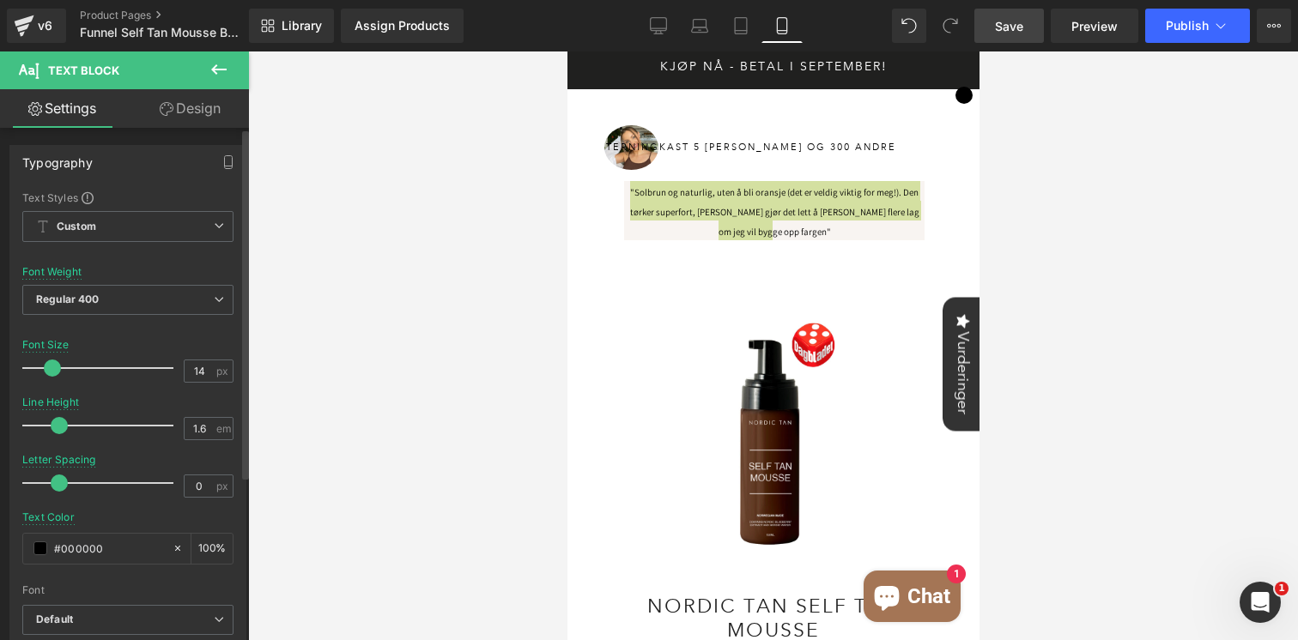
drag, startPoint x: 84, startPoint y: 423, endPoint x: 52, endPoint y: 426, distance: 31.9
click at [52, 426] on span at bounding box center [59, 425] width 17 height 17
click at [1111, 212] on div at bounding box center [773, 346] width 1050 height 589
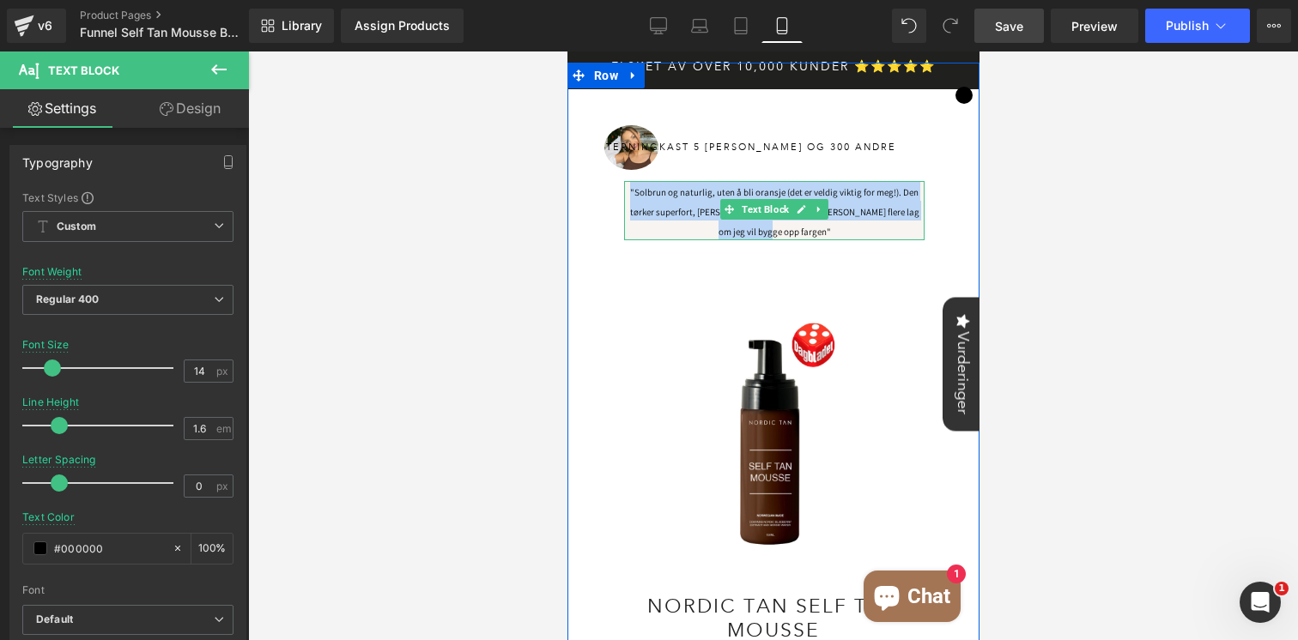
click at [846, 186] on span ""Solbrun og naturlig, uten å bli oransje (det er veldig viktig for meg!). Den t…" at bounding box center [773, 212] width 289 height 52
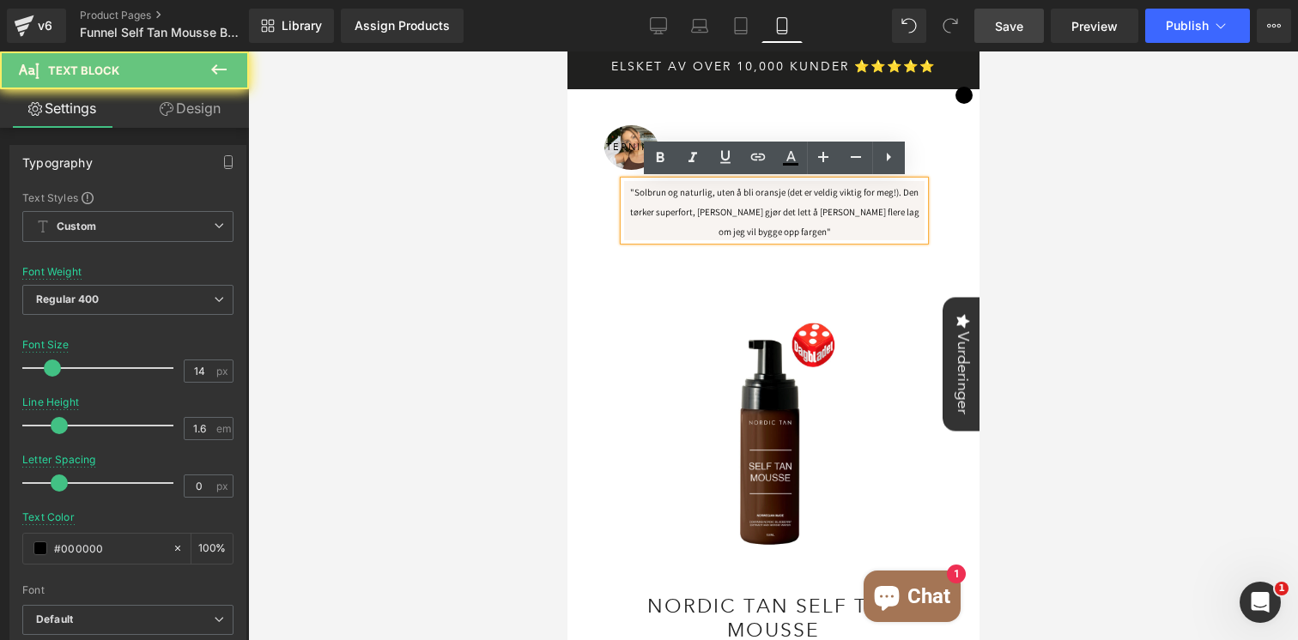
click at [899, 191] on span ""Solbrun og naturlig, uten å bli oransje (det er veldig viktig for meg!). Den t…" at bounding box center [773, 212] width 289 height 52
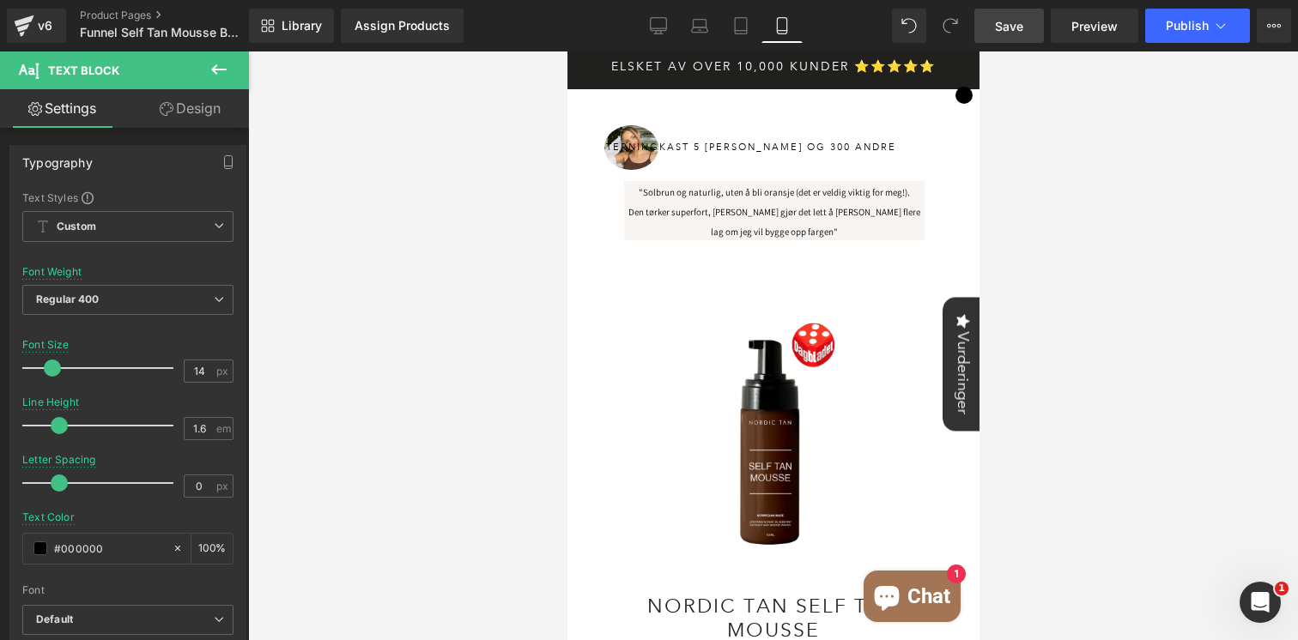
click at [1060, 197] on div at bounding box center [773, 346] width 1050 height 589
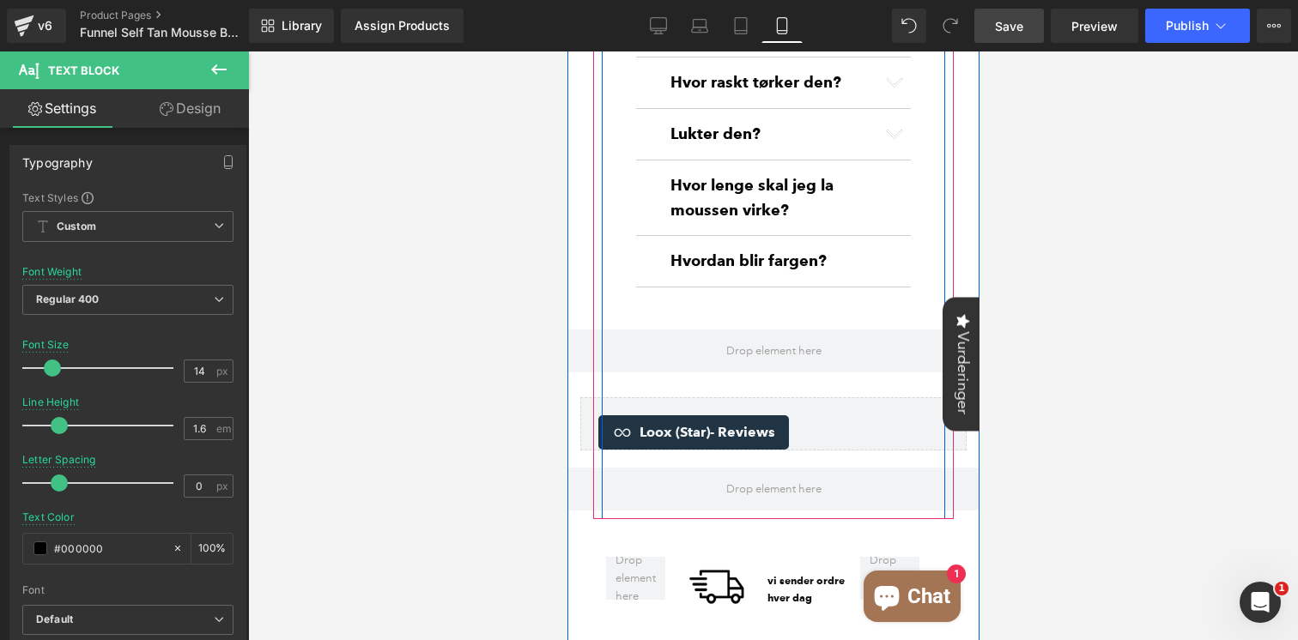
scroll to position [1461, 0]
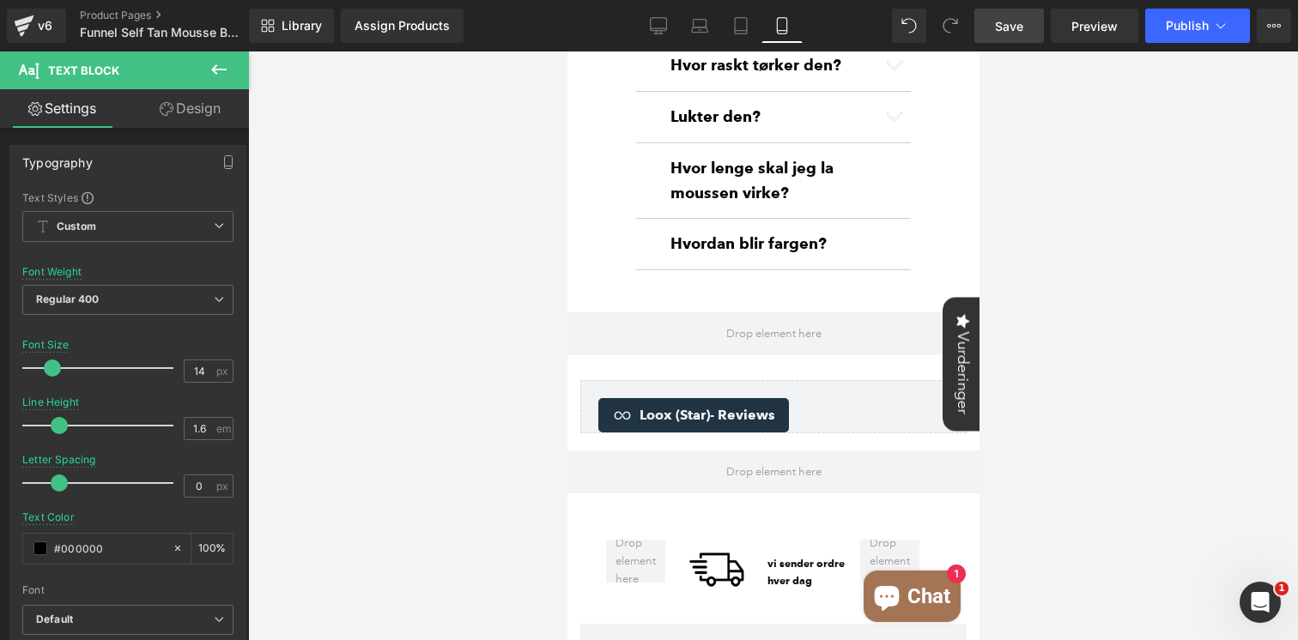
drag, startPoint x: 1015, startPoint y: 21, endPoint x: 197, endPoint y: 397, distance: 899.6
click at [1015, 21] on span "Save" at bounding box center [1009, 26] width 28 height 18
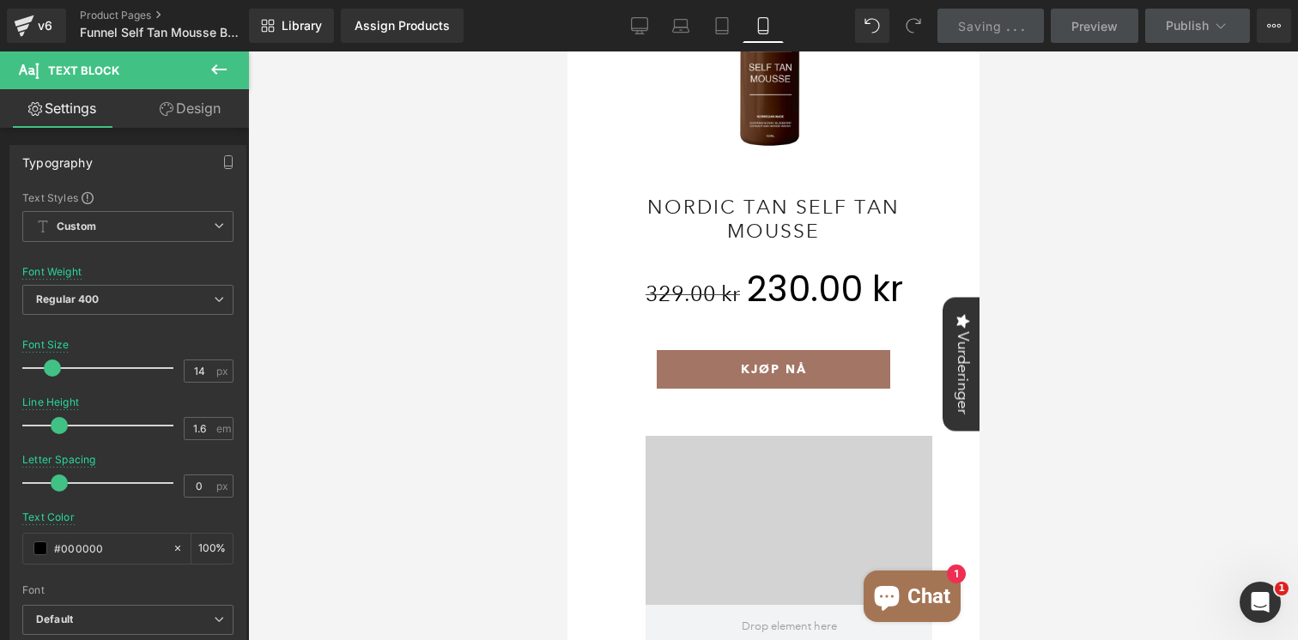
scroll to position [0, 0]
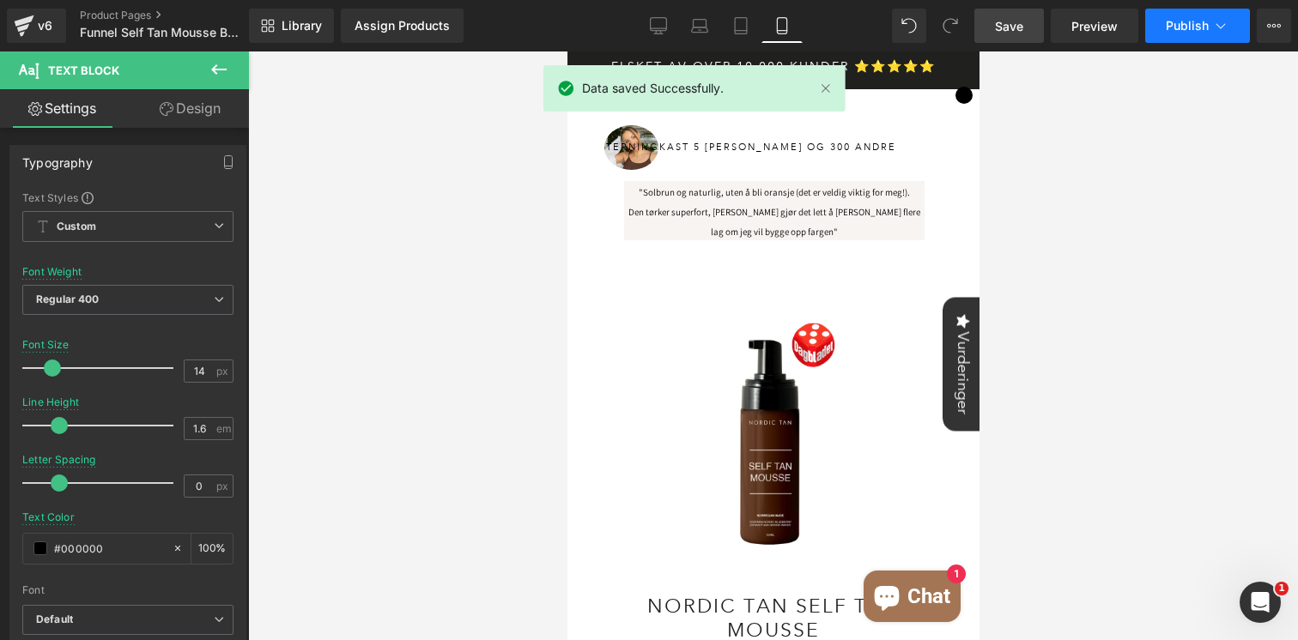
click at [1192, 26] on span "Publish" at bounding box center [1187, 26] width 43 height 14
